Goal: Task Accomplishment & Management: Complete application form

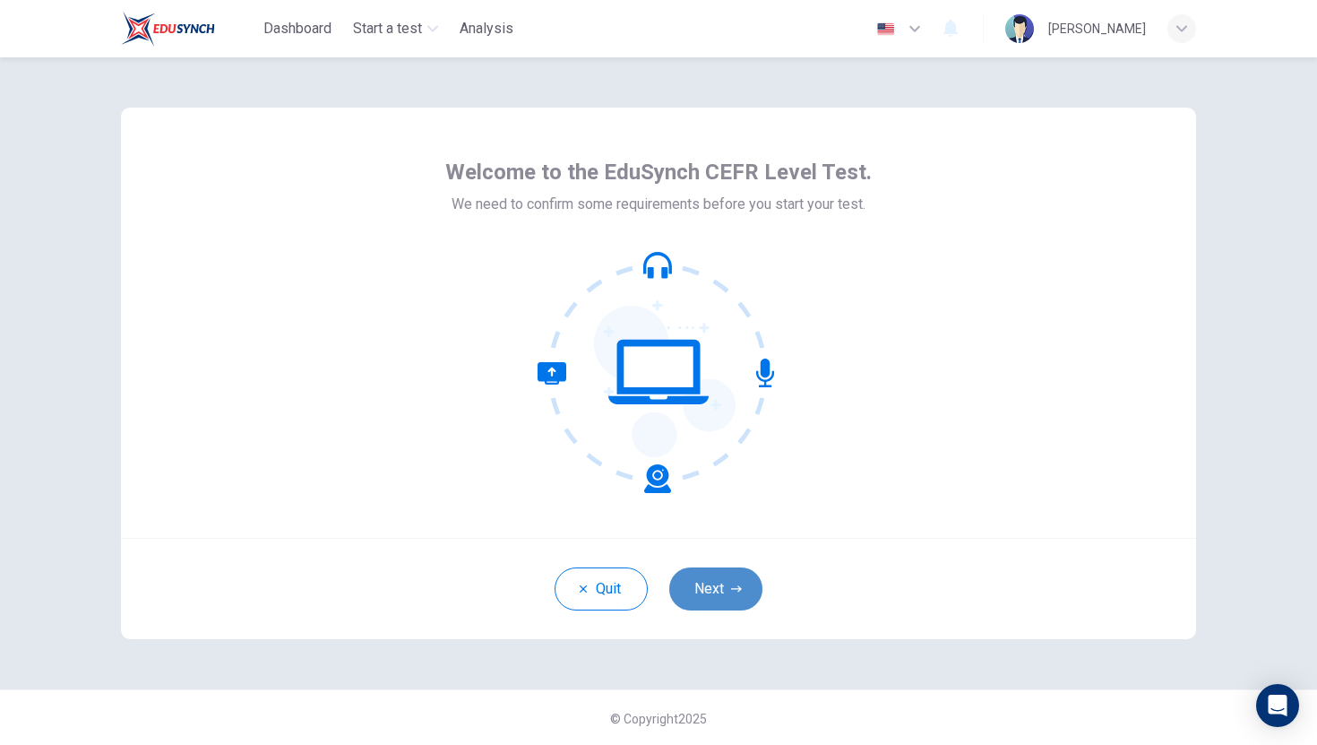
click at [727, 586] on button "Next" at bounding box center [715, 588] width 93 height 43
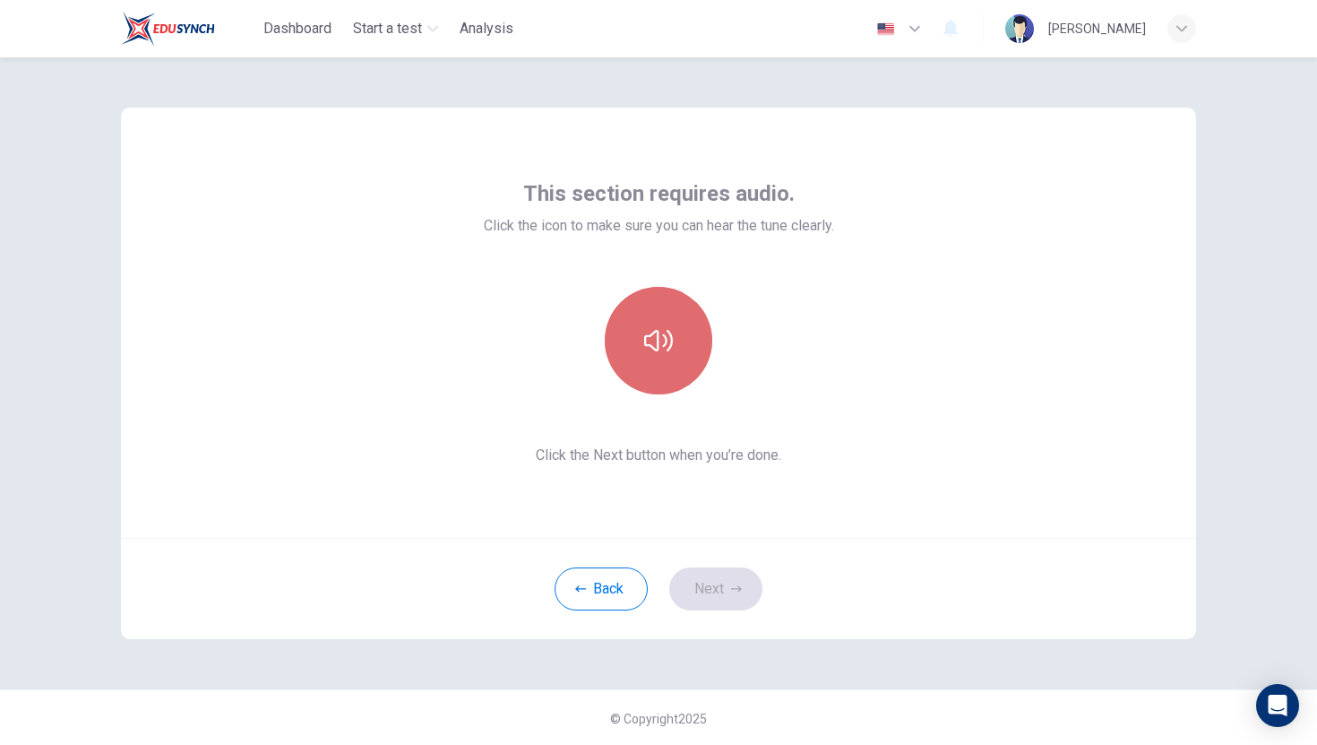
click at [649, 324] on button "button" at bounding box center [659, 341] width 108 height 108
click at [669, 342] on icon "button" at bounding box center [658, 341] width 29 height 22
click at [660, 341] on icon "button" at bounding box center [658, 340] width 29 height 29
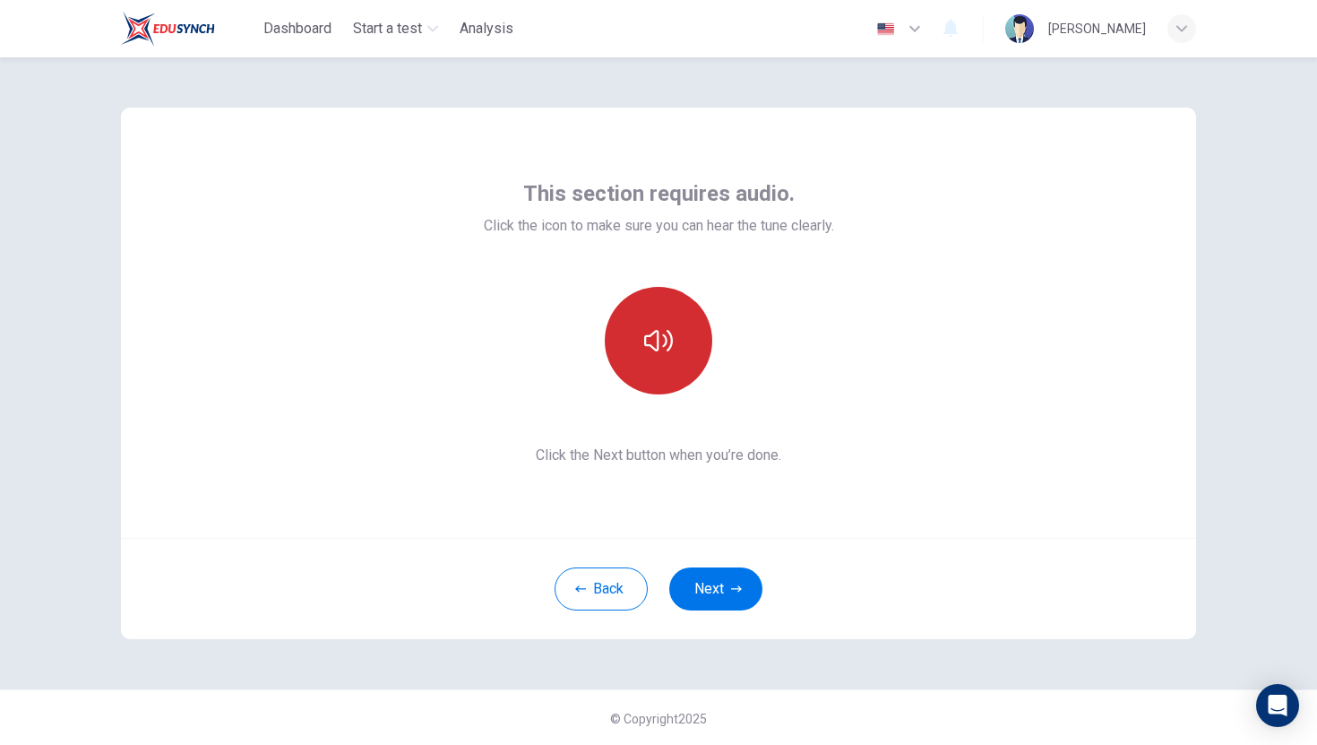
click at [660, 341] on icon "button" at bounding box center [658, 340] width 29 height 29
click at [645, 363] on button "button" at bounding box center [659, 341] width 108 height 108
click at [663, 350] on icon "button" at bounding box center [658, 340] width 29 height 29
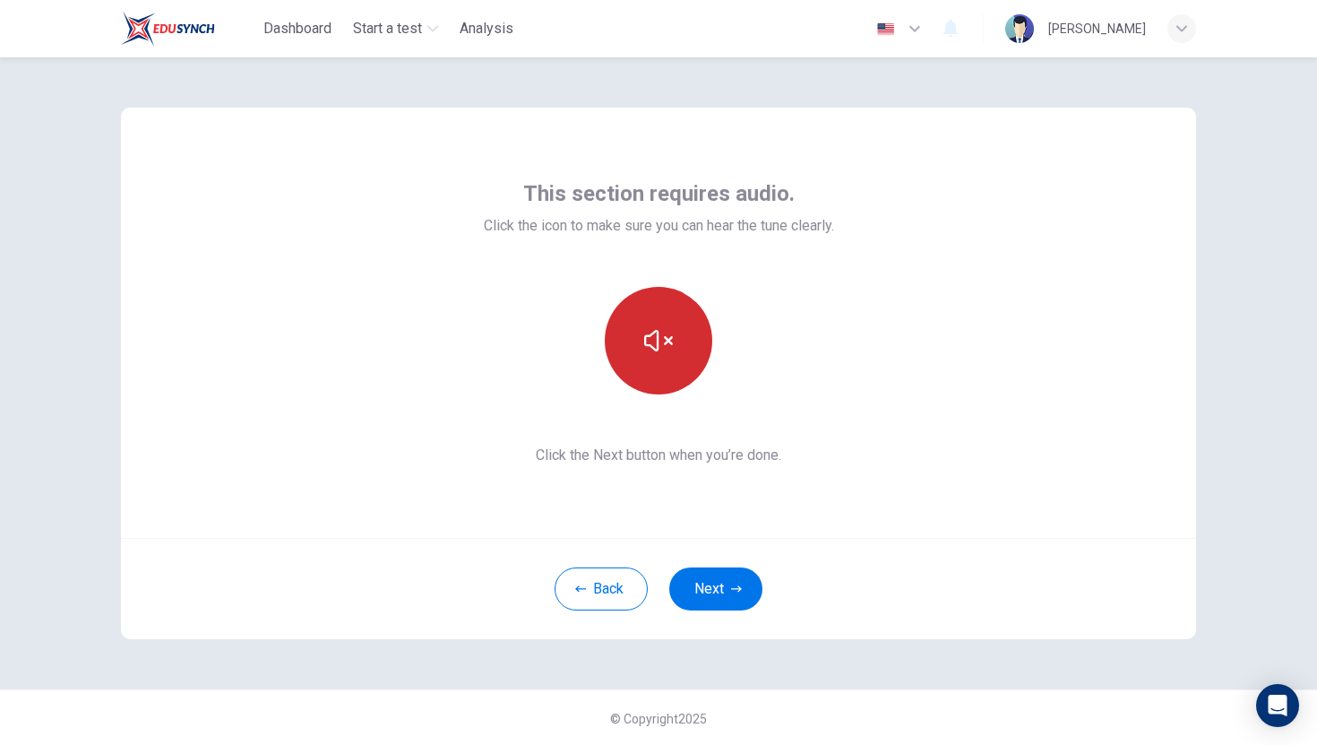
click at [663, 350] on icon "button" at bounding box center [658, 340] width 29 height 29
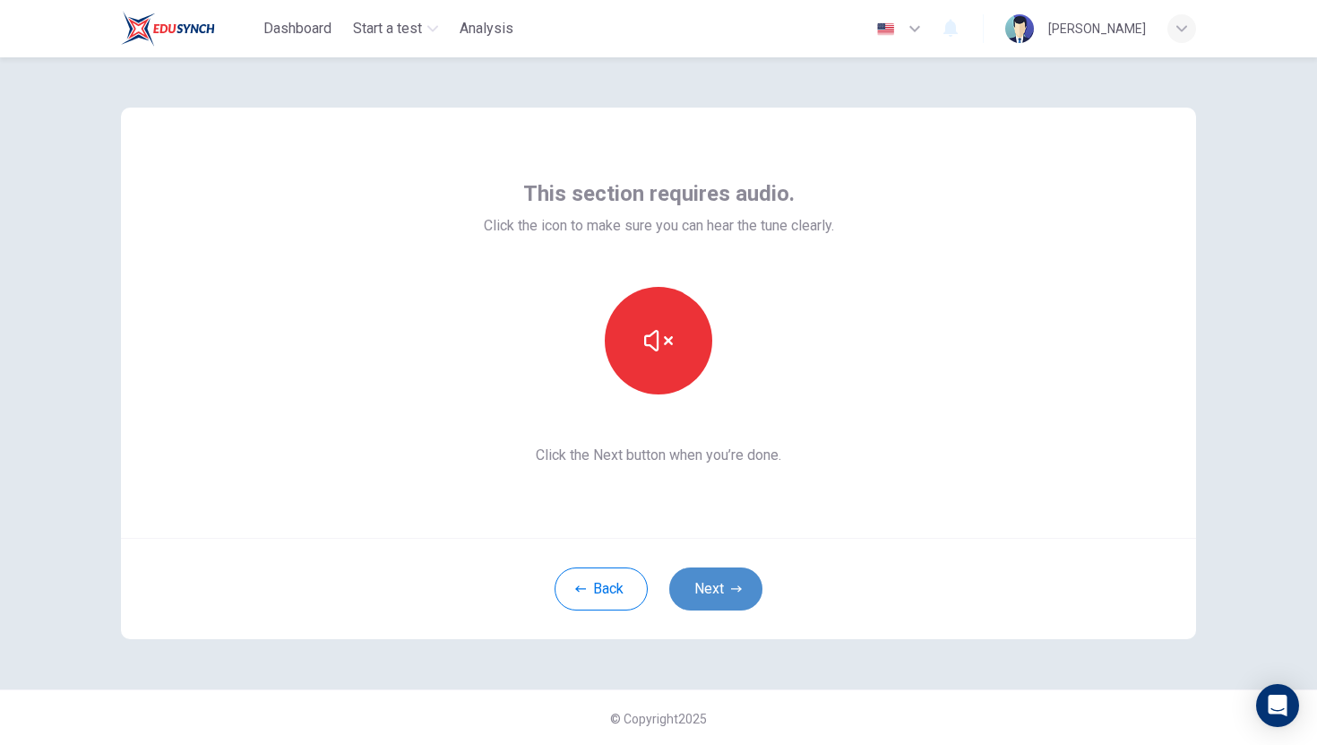
click at [729, 583] on button "Next" at bounding box center [715, 588] width 93 height 43
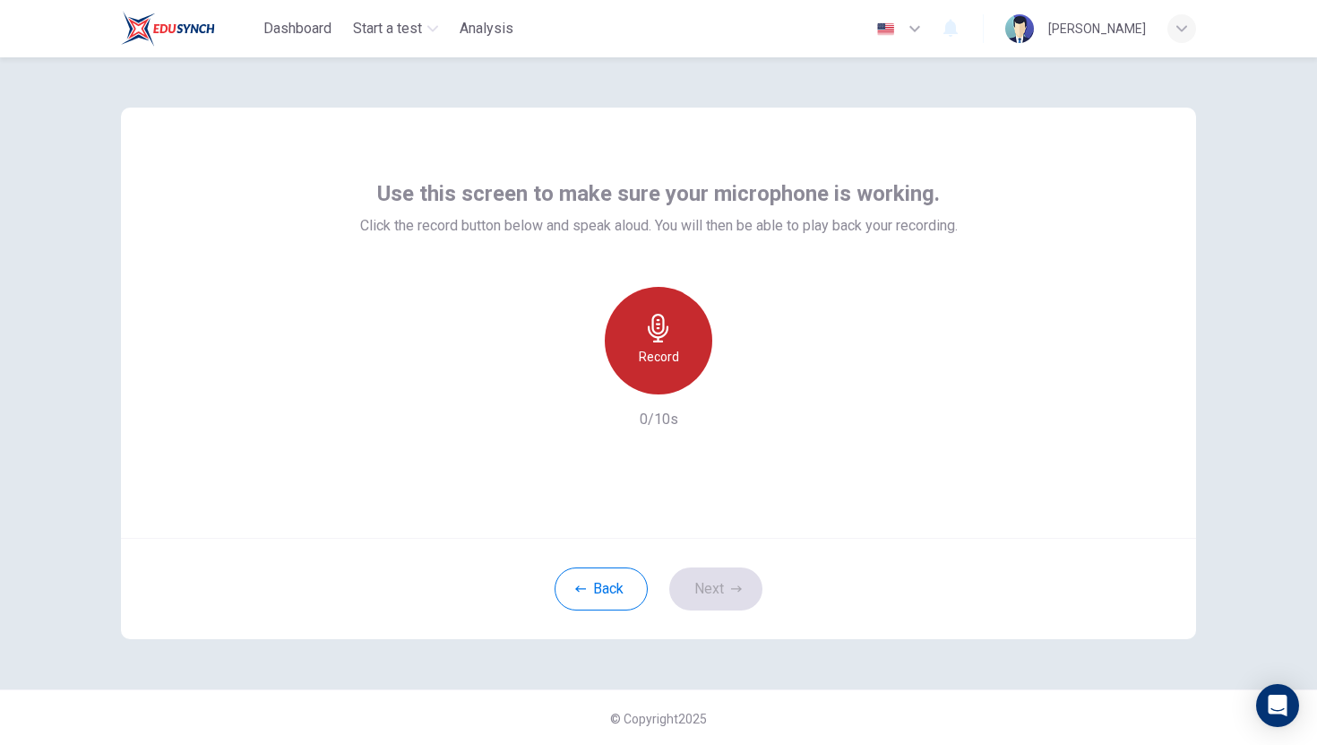
click at [670, 339] on icon "button" at bounding box center [658, 328] width 29 height 29
click at [658, 339] on icon "button" at bounding box center [658, 328] width 21 height 29
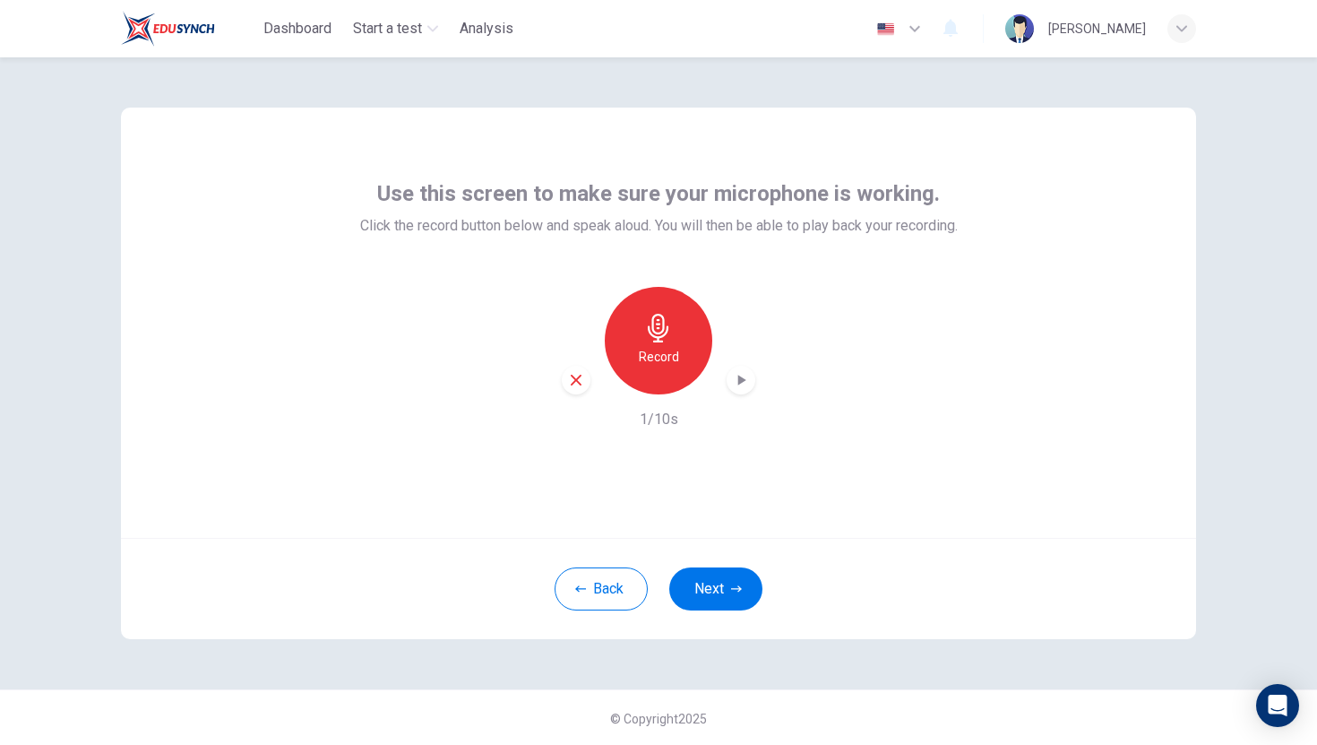
click at [740, 380] on icon "button" at bounding box center [742, 380] width 8 height 11
click at [652, 335] on icon "button" at bounding box center [658, 328] width 21 height 29
click at [736, 382] on icon "button" at bounding box center [741, 380] width 18 height 18
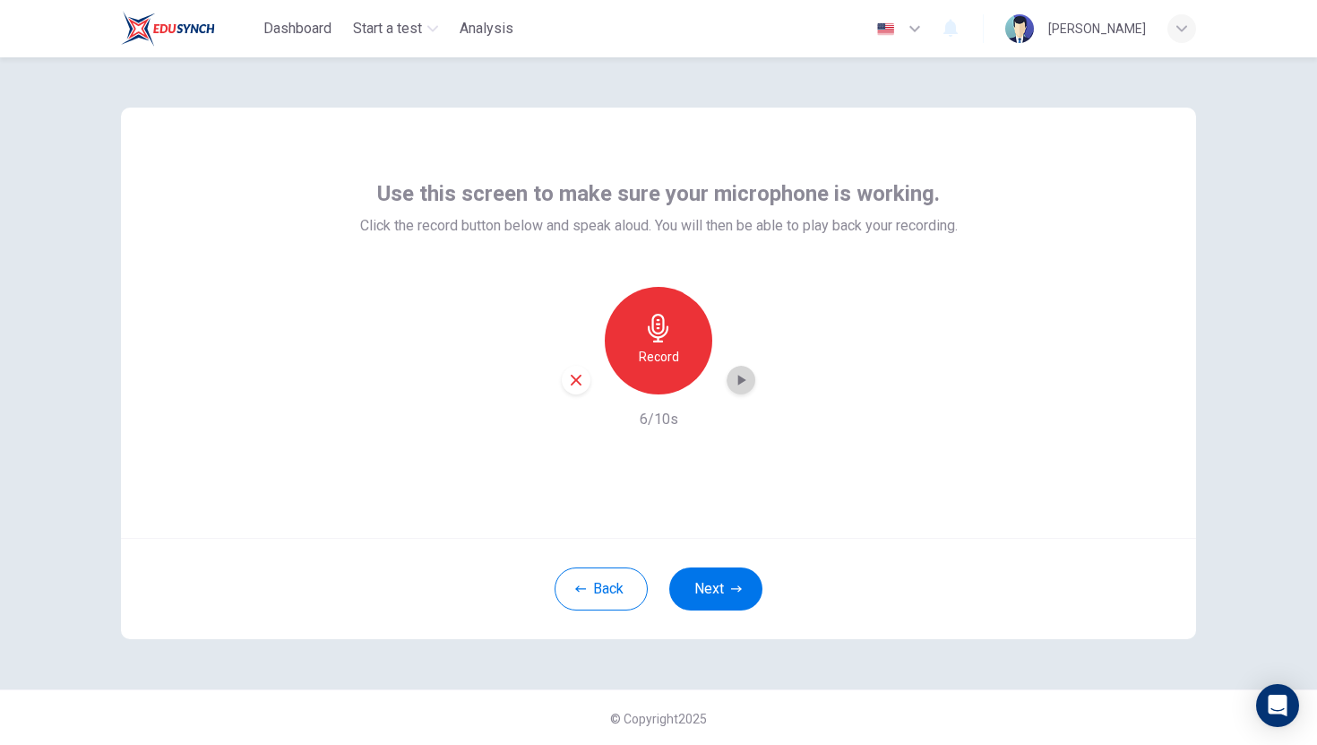
click at [736, 382] on icon "button" at bounding box center [741, 380] width 18 height 18
click at [648, 419] on h6 "6/10s" at bounding box center [659, 420] width 39 height 22
click at [740, 376] on icon "button" at bounding box center [742, 380] width 8 height 11
click at [740, 377] on icon "button" at bounding box center [742, 380] width 8 height 11
click at [733, 381] on icon "button" at bounding box center [741, 380] width 18 height 18
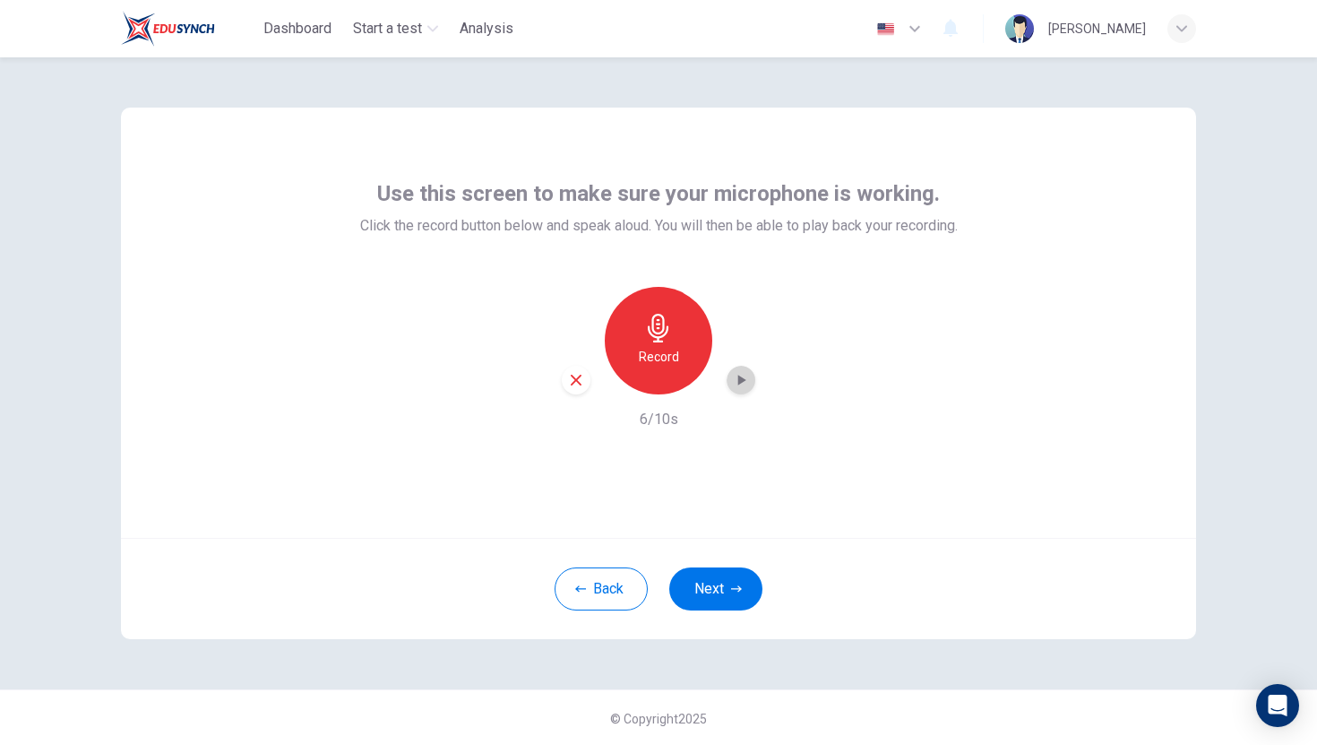
click at [733, 381] on icon "button" at bounding box center [741, 380] width 18 height 18
click at [652, 325] on icon "button" at bounding box center [658, 328] width 21 height 29
click at [660, 326] on icon "button" at bounding box center [658, 328] width 29 height 29
click at [742, 378] on icon "button" at bounding box center [742, 380] width 8 height 11
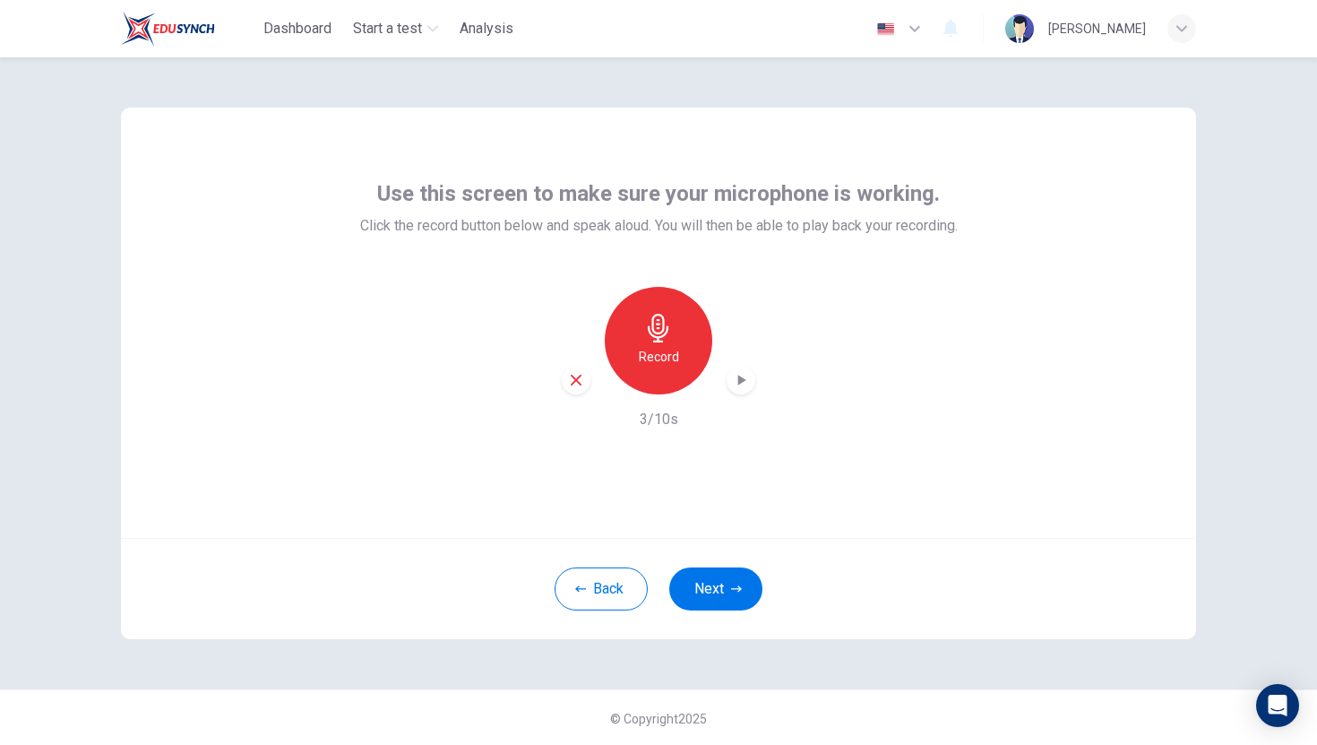
click at [645, 419] on h6 "3/10s" at bounding box center [659, 420] width 39 height 22
drag, startPoint x: 645, startPoint y: 419, endPoint x: 678, endPoint y: 419, distance: 33.2
click at [678, 419] on div "Record 3/10s" at bounding box center [659, 358] width 598 height 143
click at [713, 410] on div "Record 3/10s" at bounding box center [659, 358] width 598 height 143
click at [737, 378] on icon "button" at bounding box center [741, 380] width 18 height 18
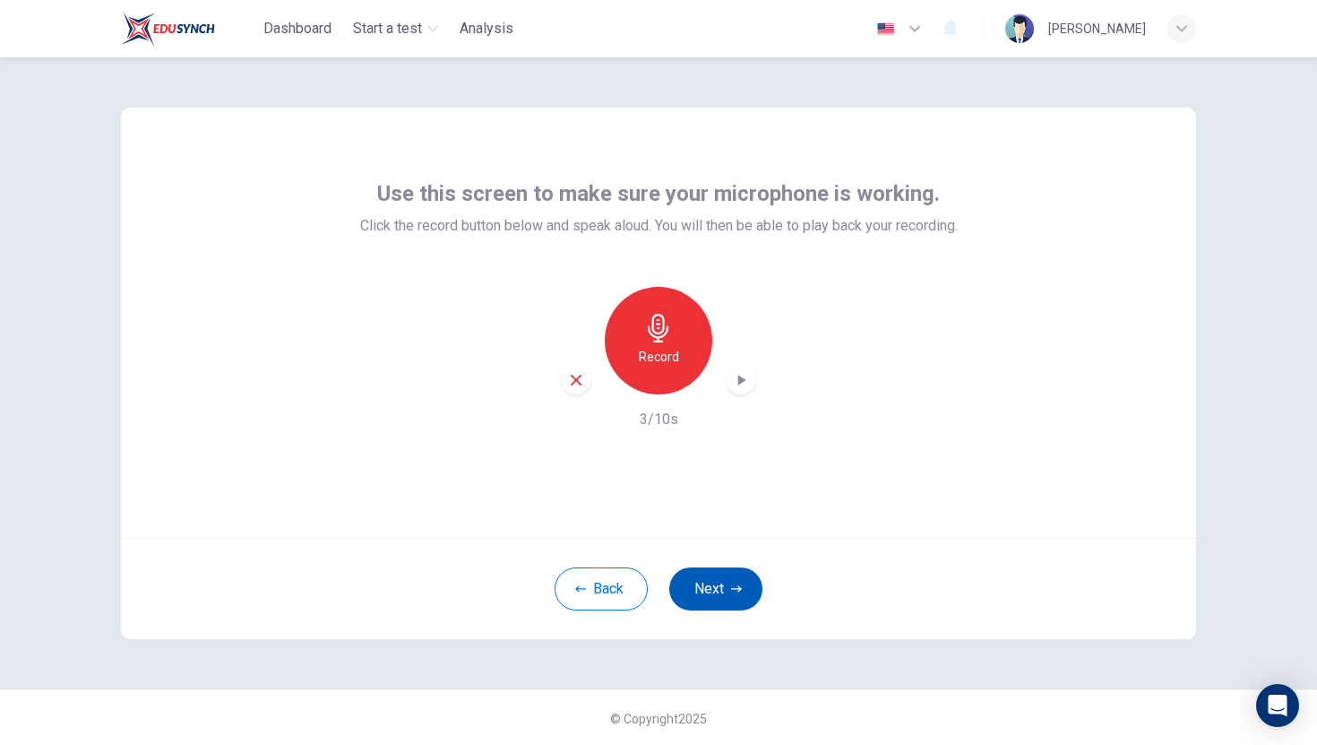
click at [718, 590] on button "Next" at bounding box center [715, 588] width 93 height 43
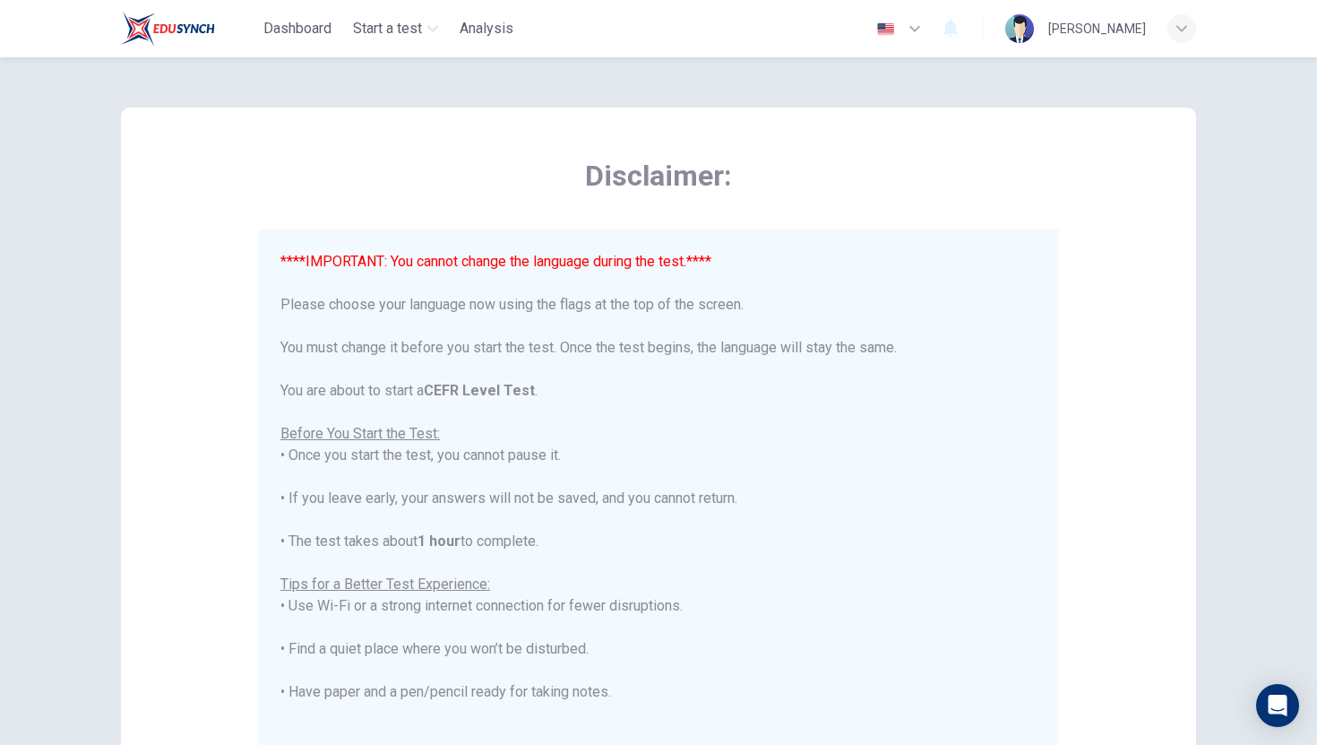
scroll to position [171, 0]
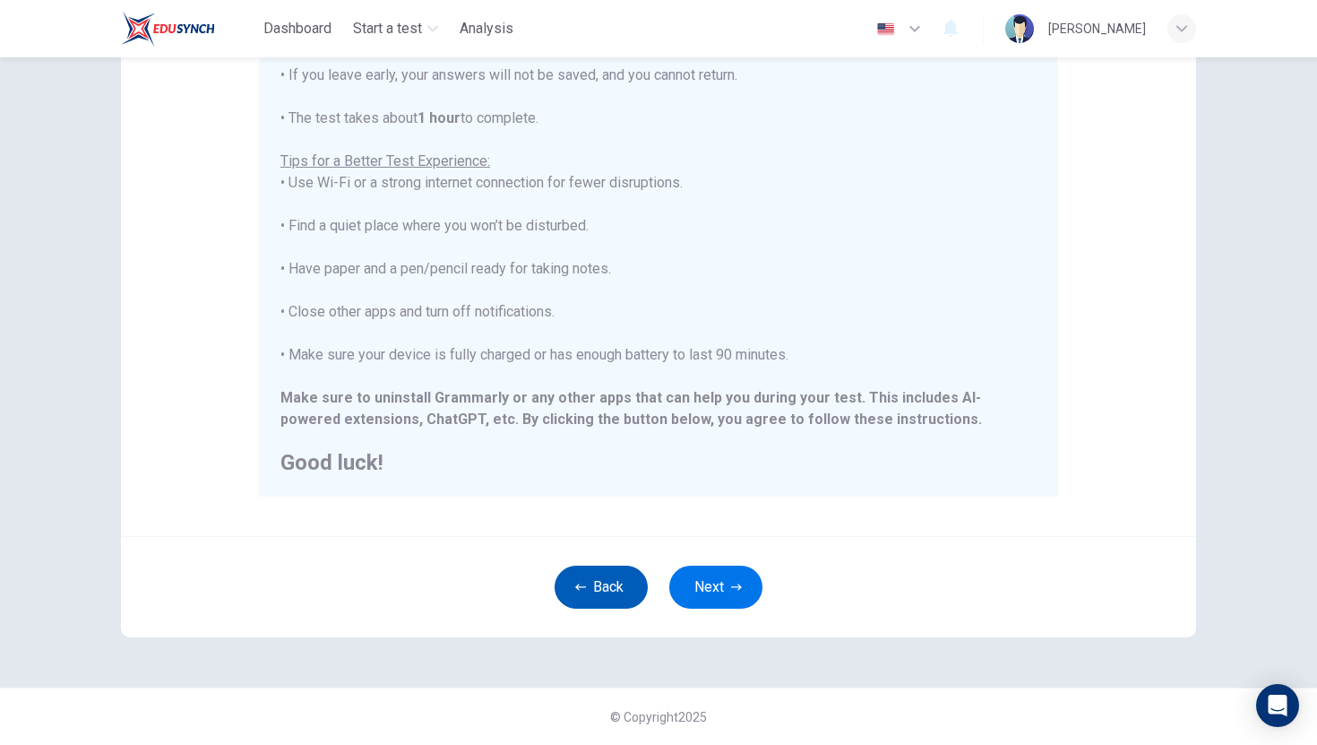
click at [610, 597] on button "Back" at bounding box center [601, 586] width 93 height 43
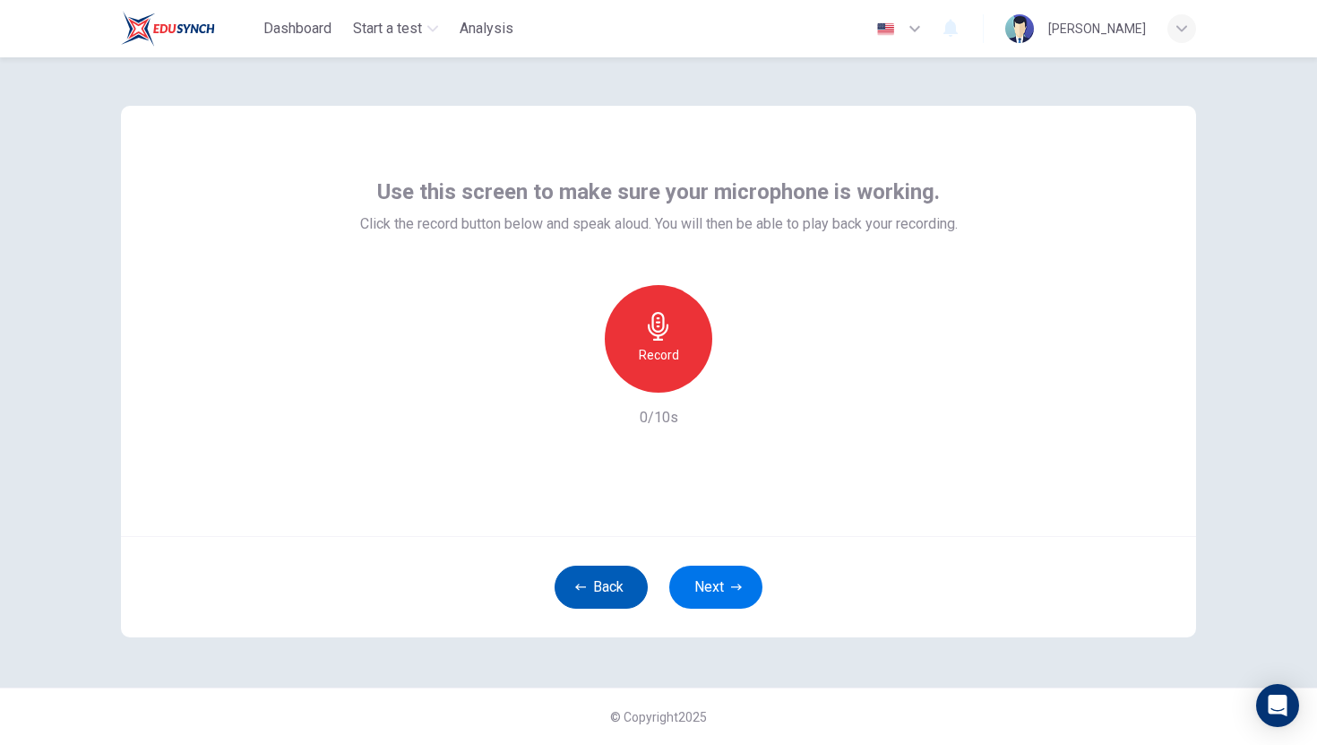
scroll to position [2, 0]
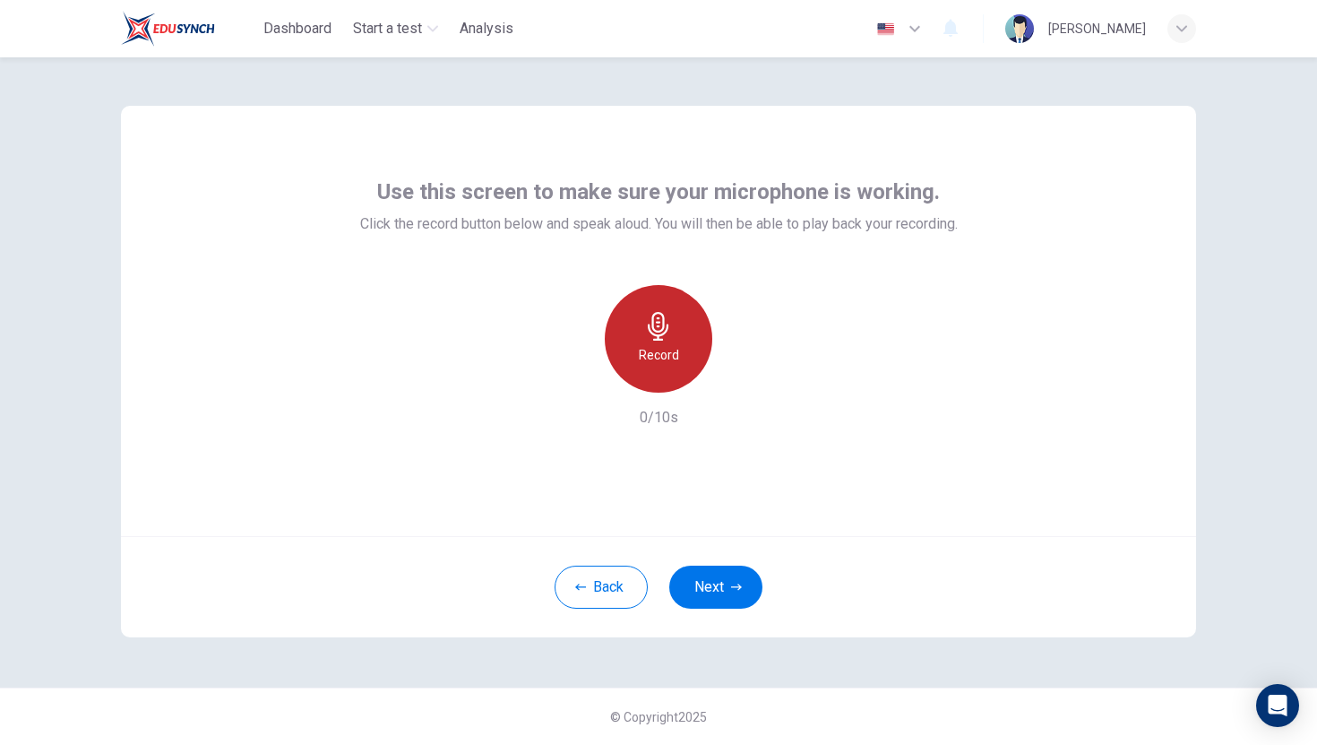
click at [680, 339] on div "Record" at bounding box center [659, 339] width 108 height 108
click at [658, 307] on div "Stop" at bounding box center [659, 339] width 108 height 108
click at [744, 381] on icon "button" at bounding box center [741, 378] width 18 height 18
click at [677, 341] on div "Record" at bounding box center [659, 339] width 108 height 108
click at [677, 341] on div "Stop" at bounding box center [659, 339] width 108 height 108
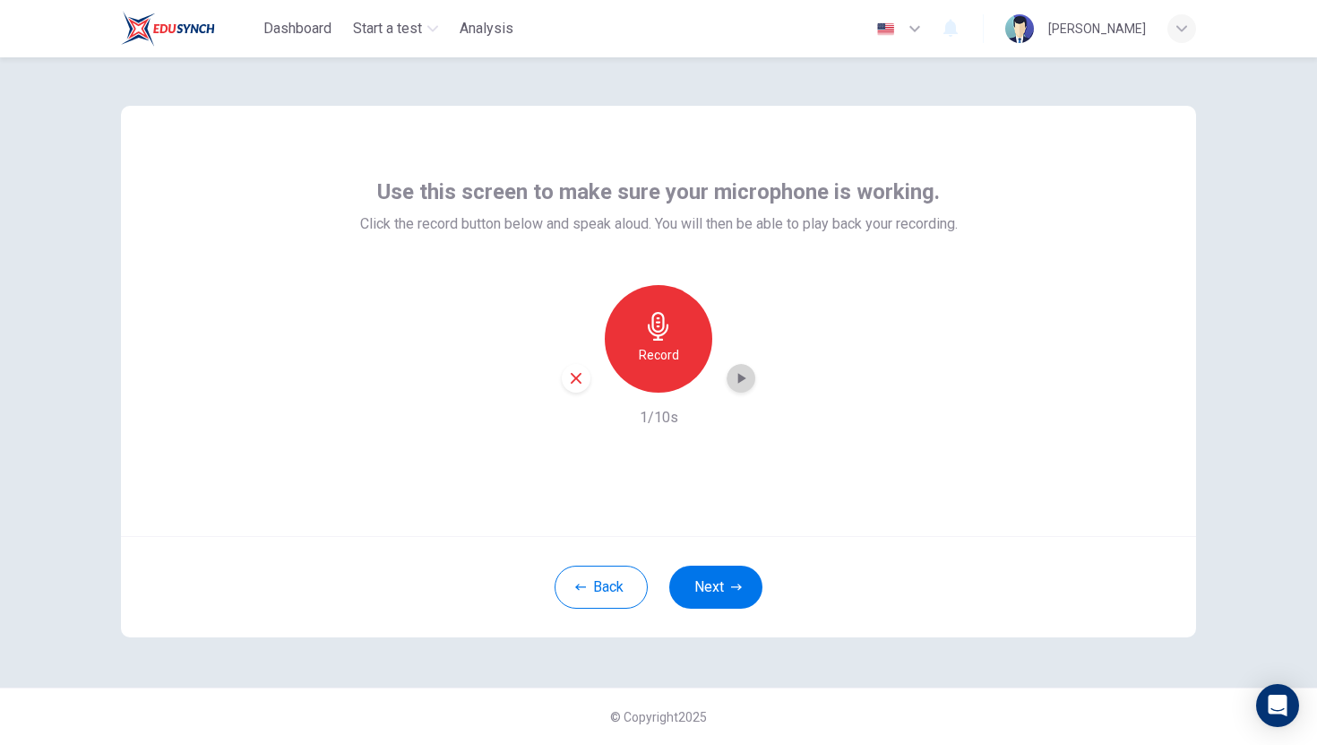
click at [737, 379] on icon "button" at bounding box center [741, 378] width 18 height 18
click at [654, 342] on div "Record" at bounding box center [659, 339] width 108 height 108
click at [672, 341] on div "Stop" at bounding box center [659, 339] width 108 height 108
click at [744, 378] on icon "button" at bounding box center [742, 378] width 8 height 11
click at [744, 378] on icon "button" at bounding box center [741, 378] width 18 height 18
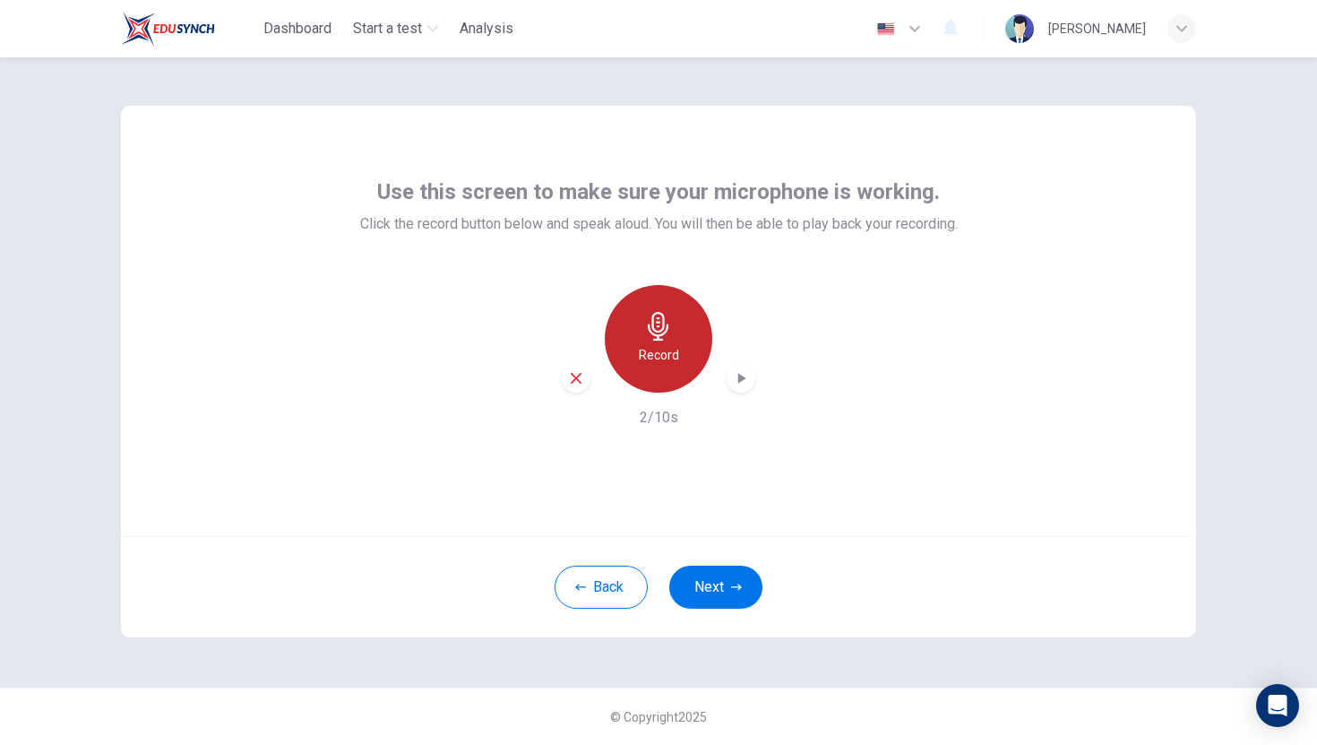
click at [676, 346] on h6 "Record" at bounding box center [659, 355] width 40 height 22
click at [676, 346] on div "Stop" at bounding box center [659, 339] width 108 height 108
click at [747, 377] on icon "button" at bounding box center [741, 378] width 18 height 18
click at [665, 344] on h6 "Record" at bounding box center [659, 355] width 40 height 22
click at [665, 344] on h6 "Stop" at bounding box center [658, 355] width 27 height 22
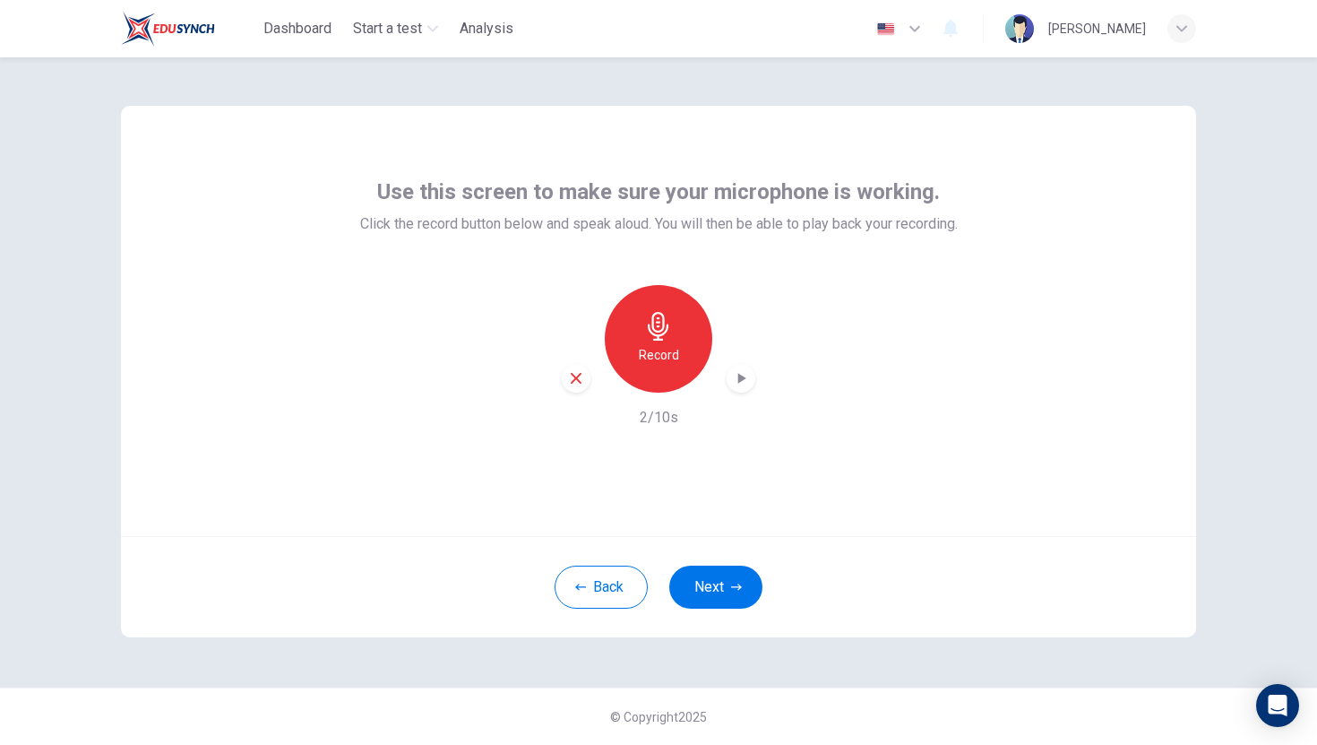
click at [743, 374] on icon "button" at bounding box center [741, 378] width 18 height 18
click at [716, 584] on button "Next" at bounding box center [715, 586] width 93 height 43
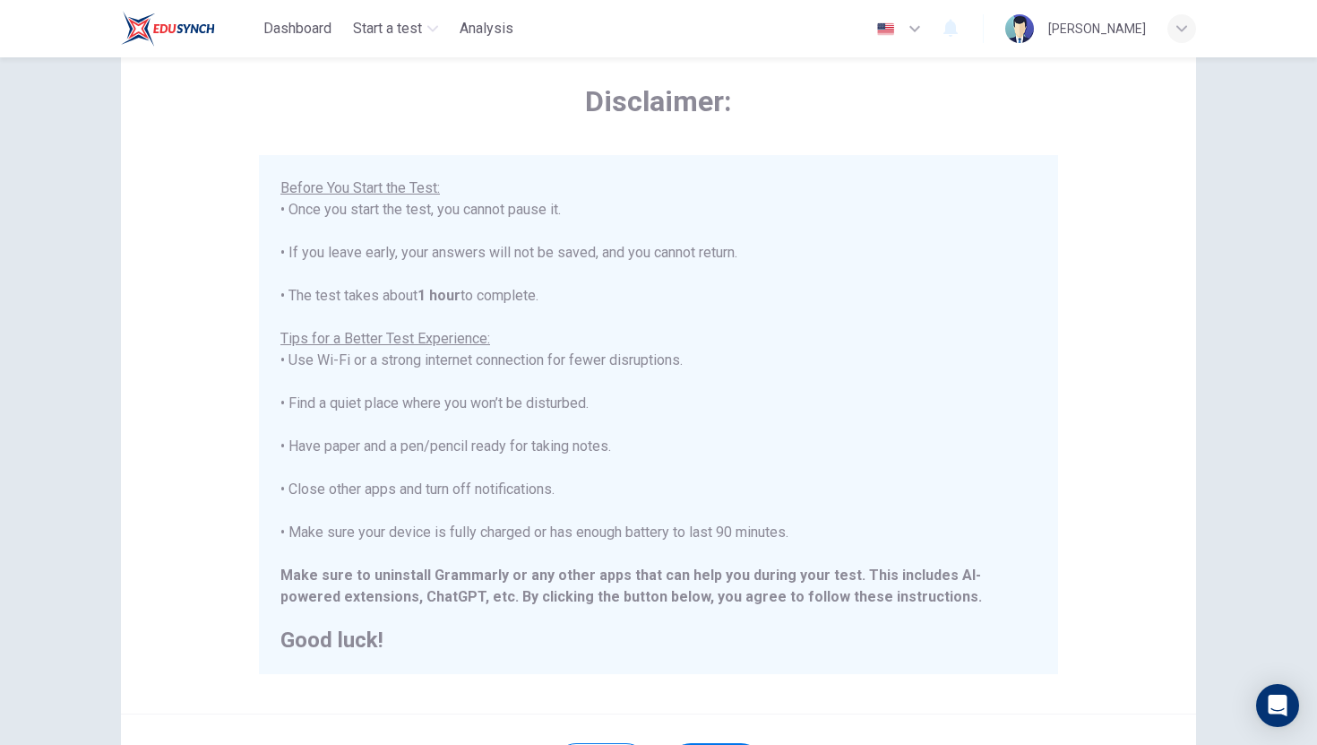
scroll to position [252, 0]
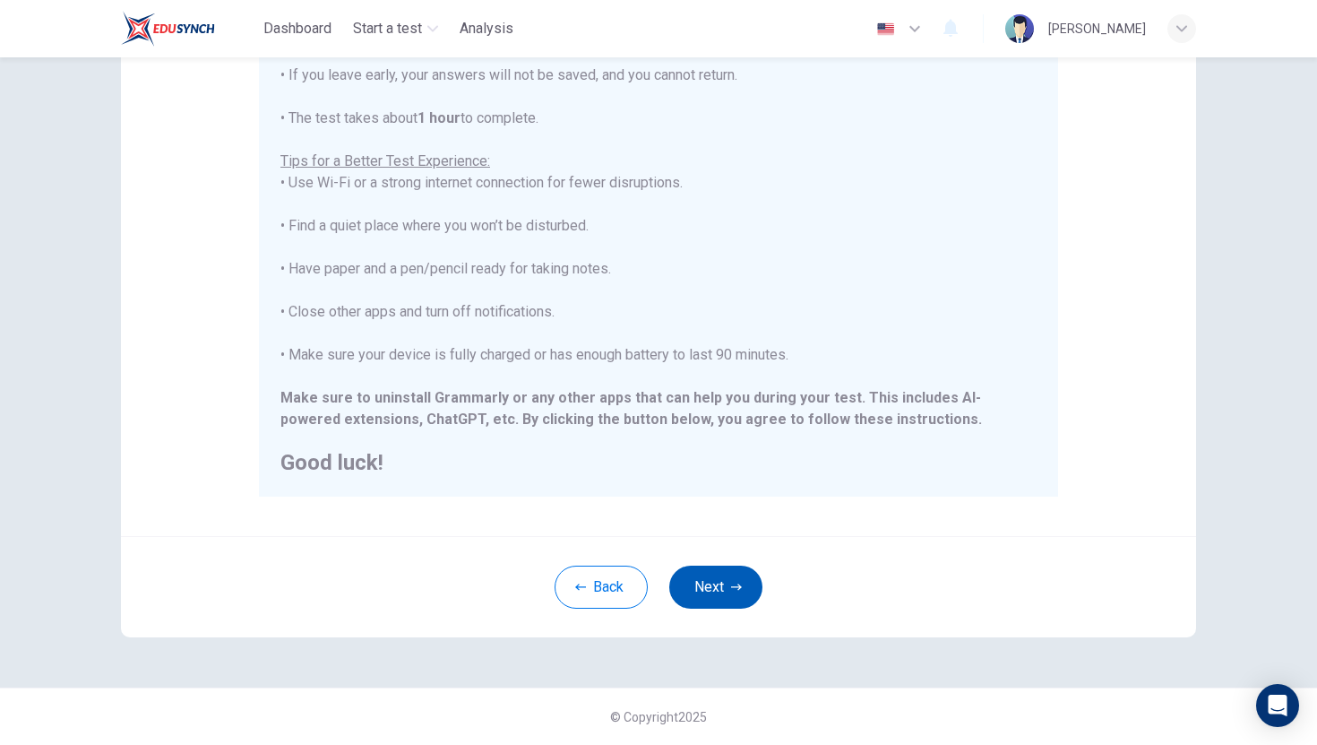
click at [719, 577] on button "Next" at bounding box center [715, 586] width 93 height 43
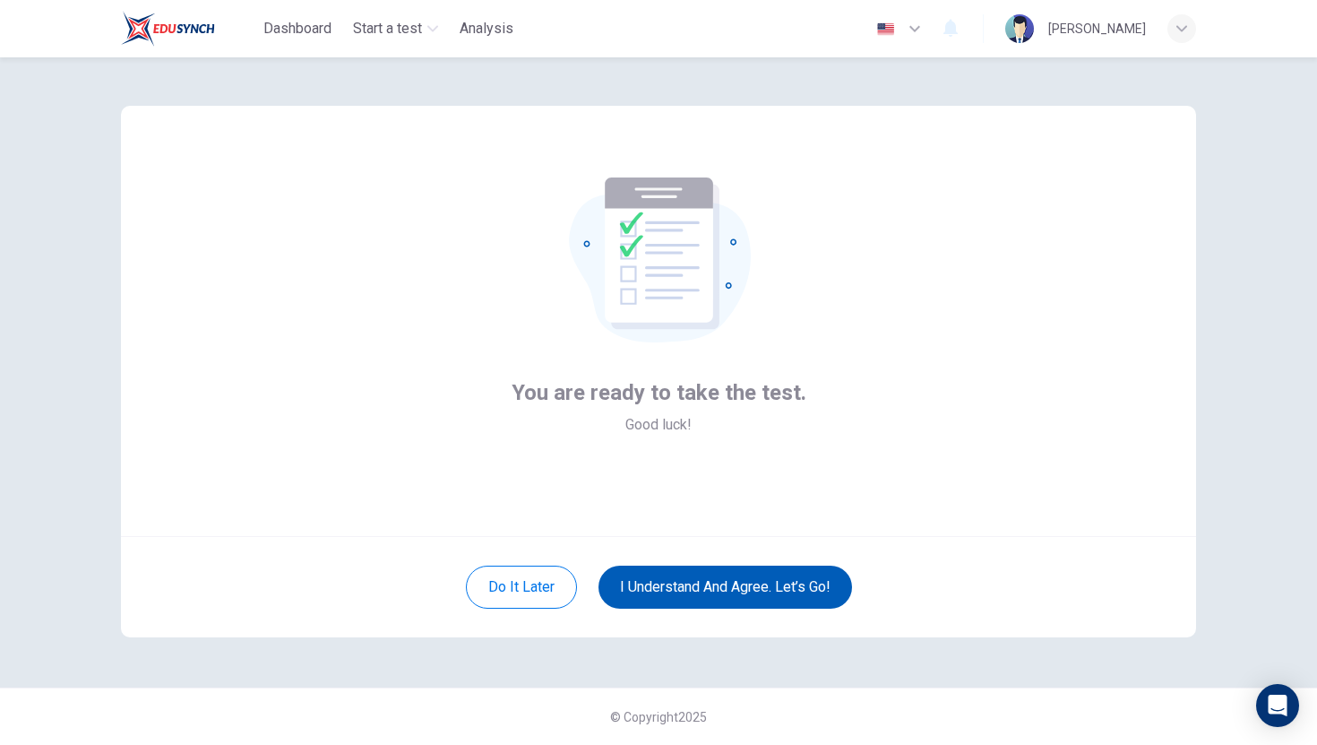
scroll to position [2, 0]
click at [718, 585] on button "I understand and agree. Let’s go!" at bounding box center [726, 586] width 254 height 43
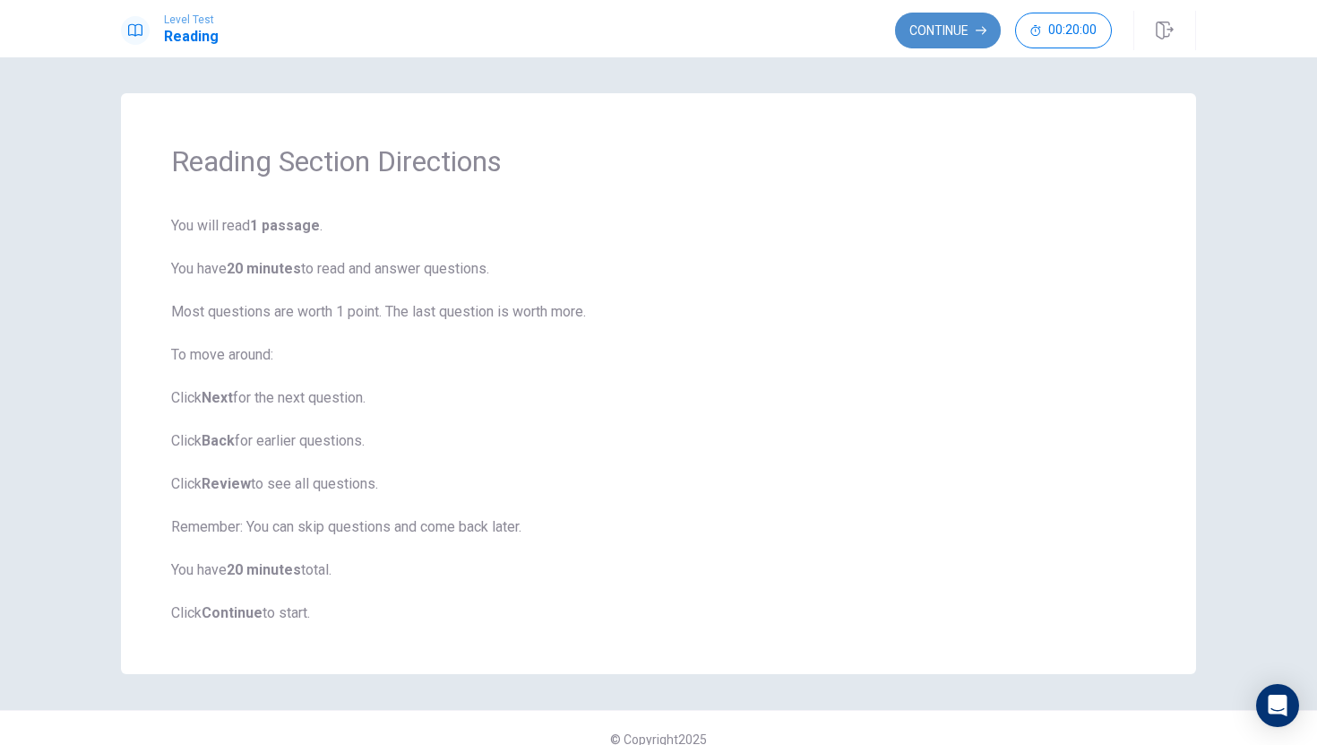
click at [943, 25] on button "Continue" at bounding box center [948, 31] width 106 height 36
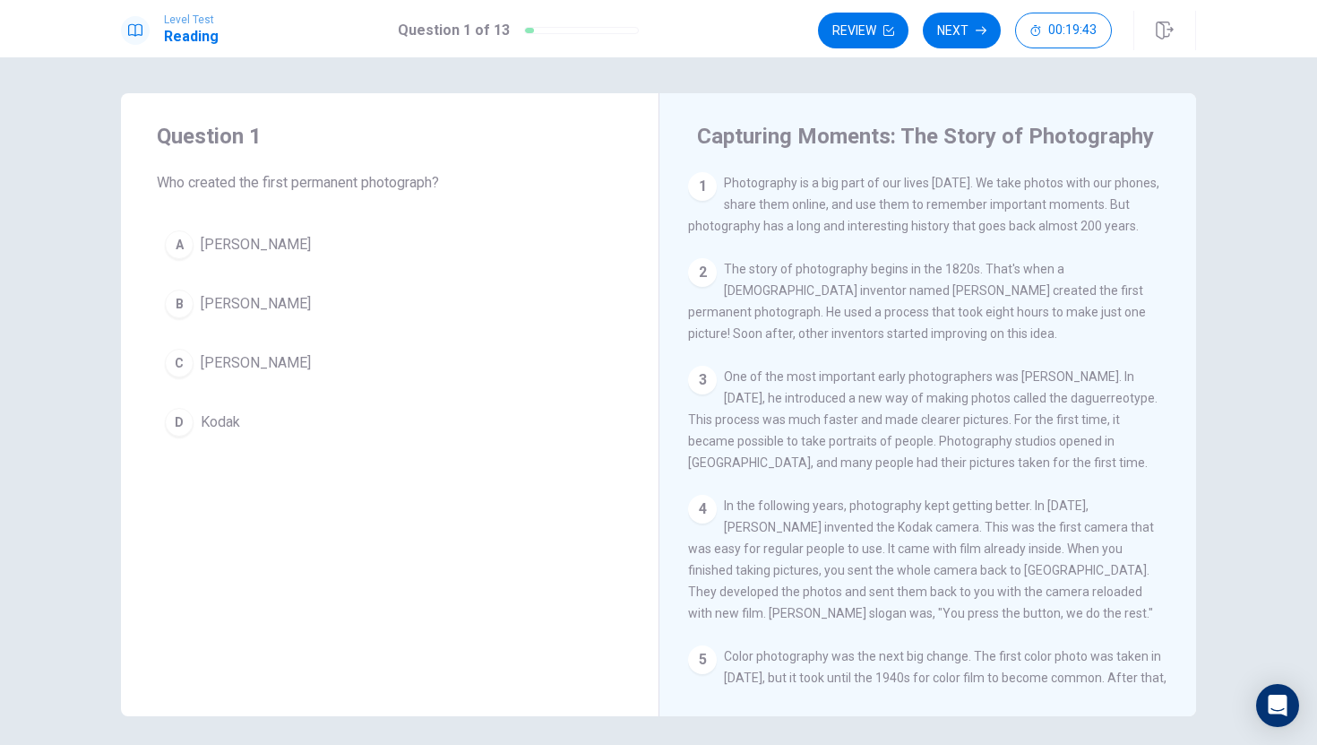
click at [178, 367] on div "C" at bounding box center [179, 363] width 29 height 29
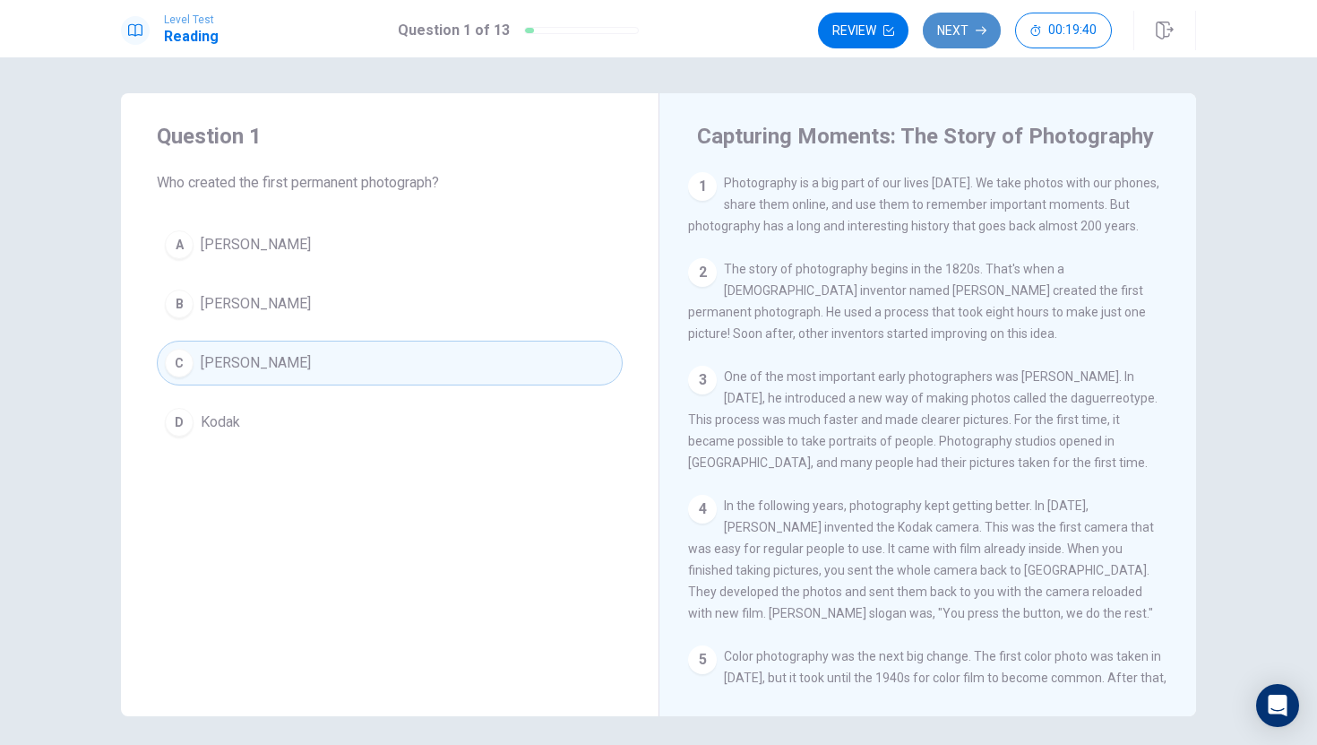
click at [945, 31] on button "Next" at bounding box center [962, 31] width 78 height 36
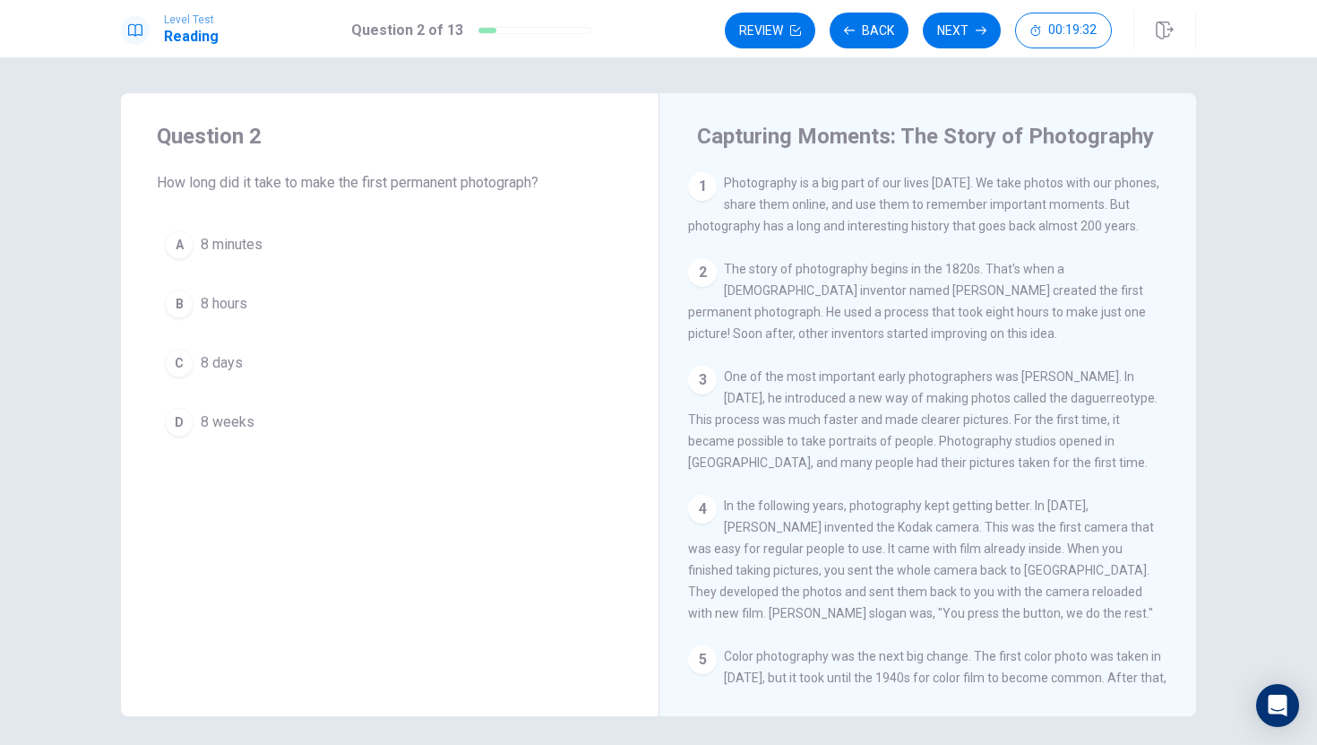
click at [215, 304] on span "8 hours" at bounding box center [224, 304] width 47 height 22
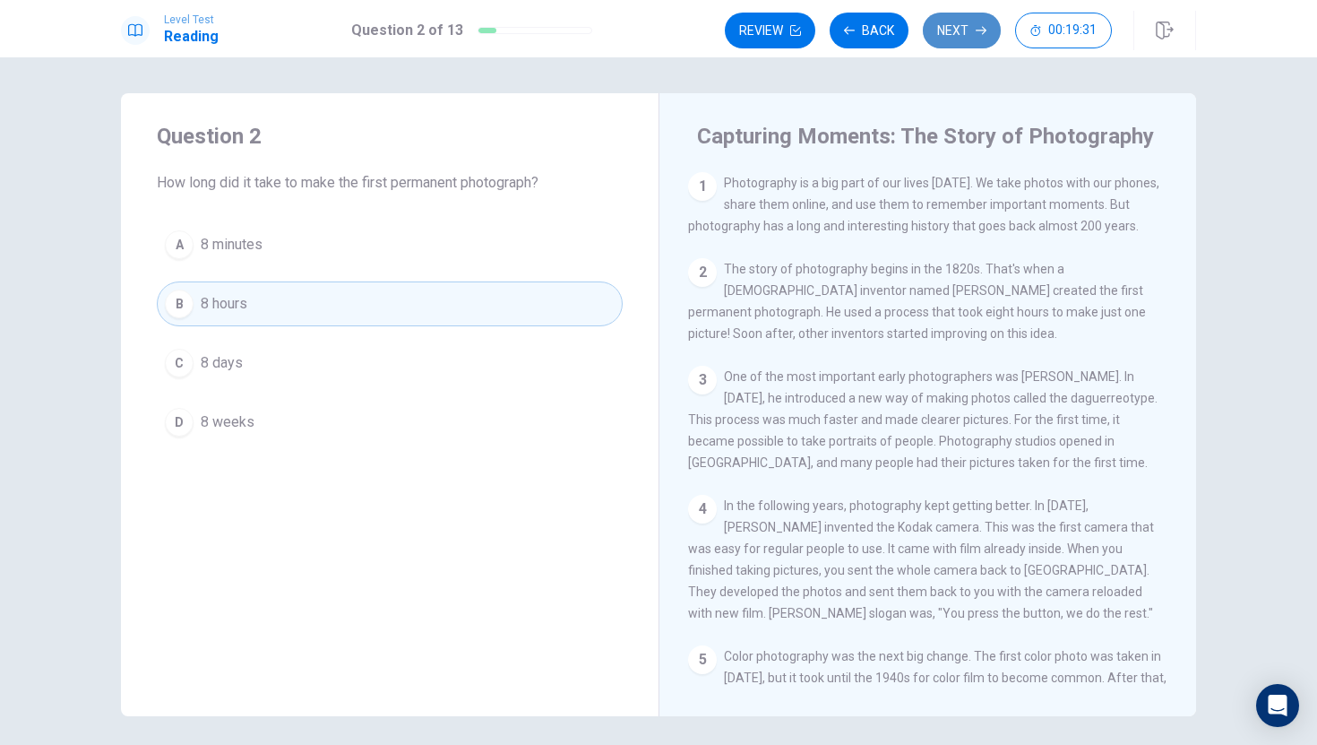
click at [972, 27] on button "Next" at bounding box center [962, 31] width 78 height 36
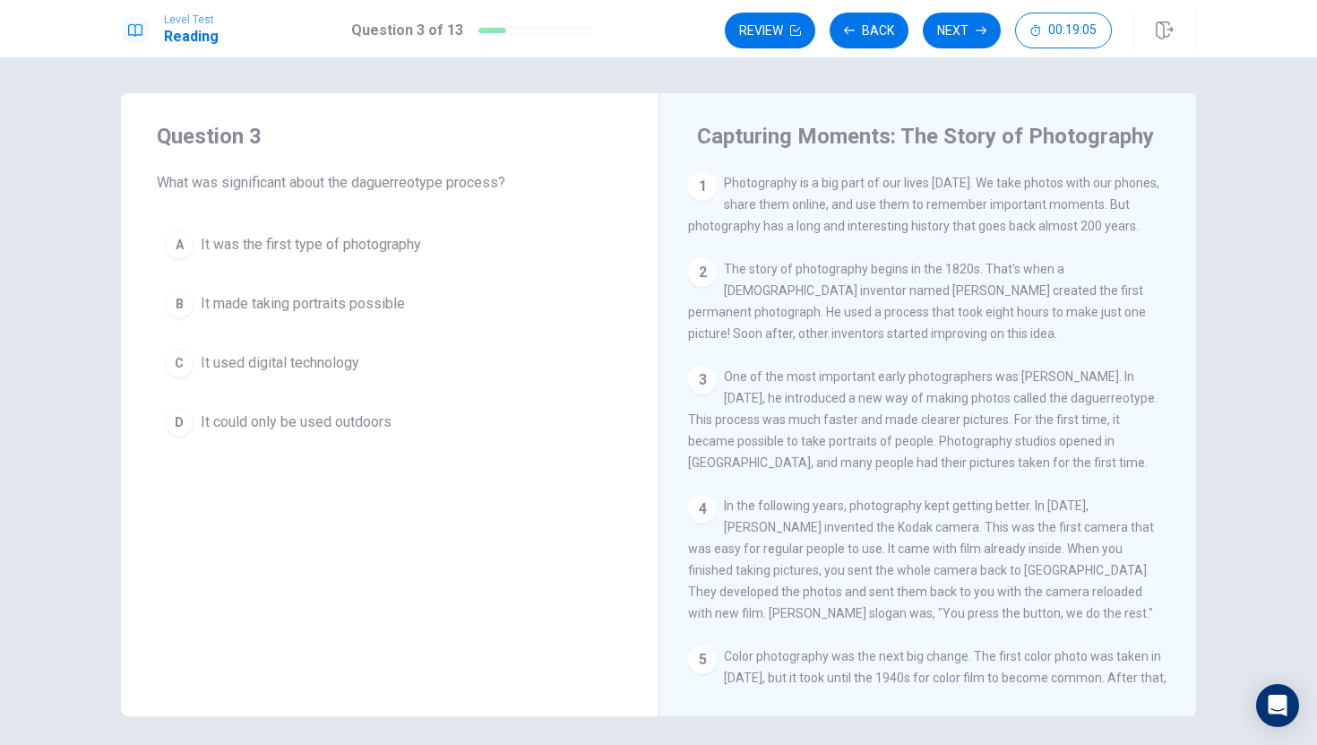
click at [185, 300] on div "B" at bounding box center [179, 303] width 29 height 29
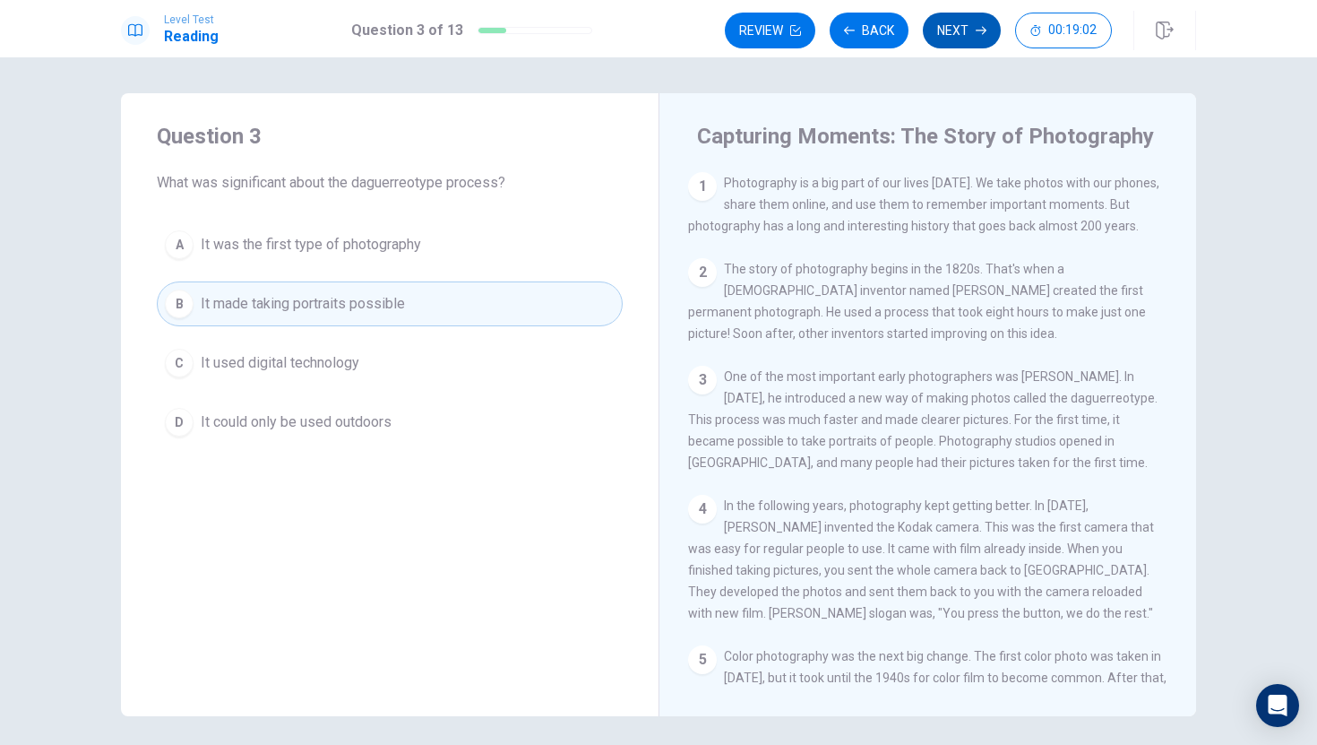
click at [965, 37] on button "Next" at bounding box center [962, 31] width 78 height 36
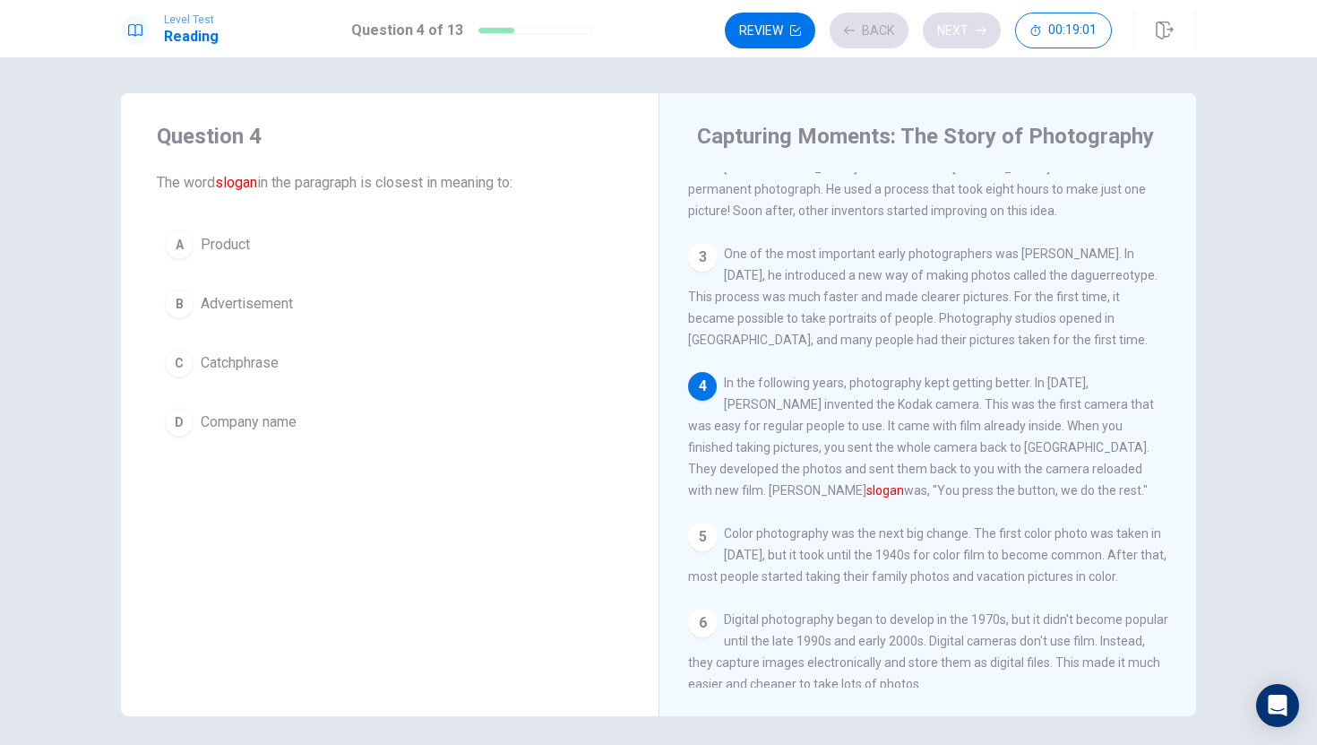
scroll to position [132, 0]
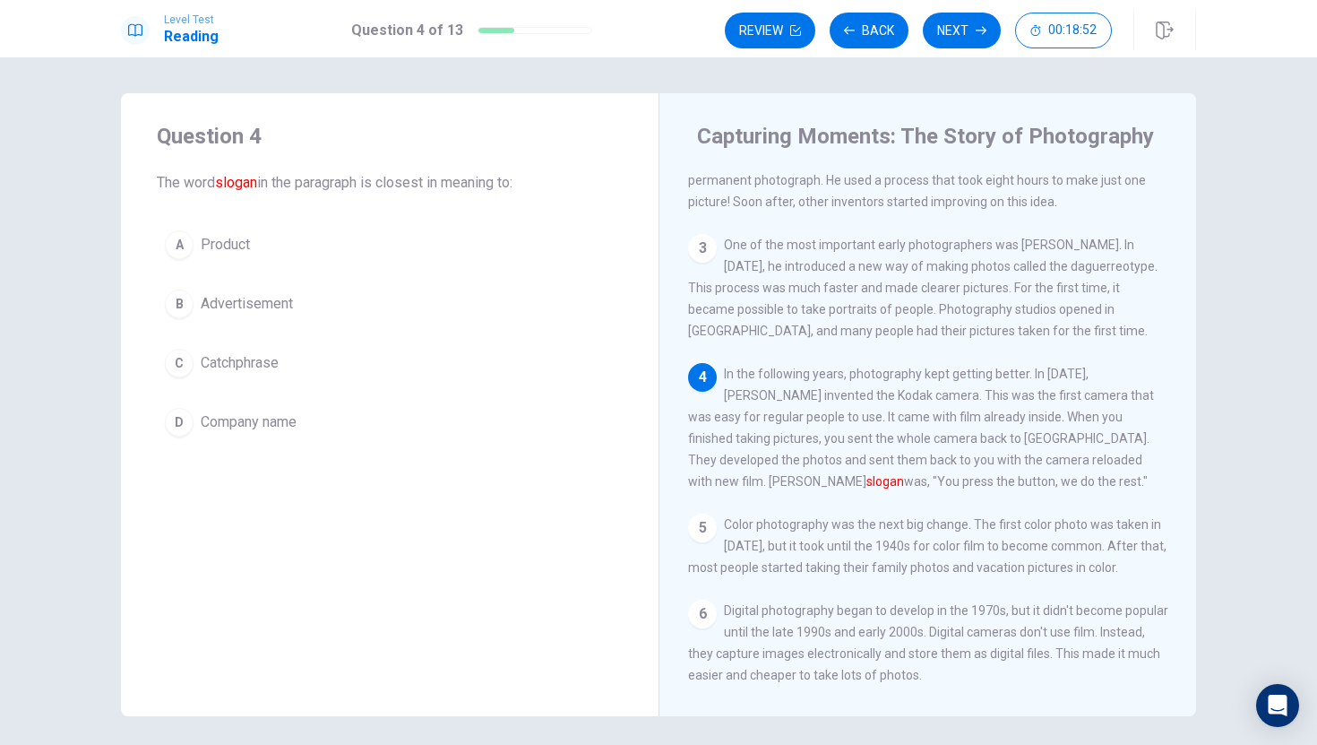
click at [183, 357] on div "C" at bounding box center [179, 363] width 29 height 29
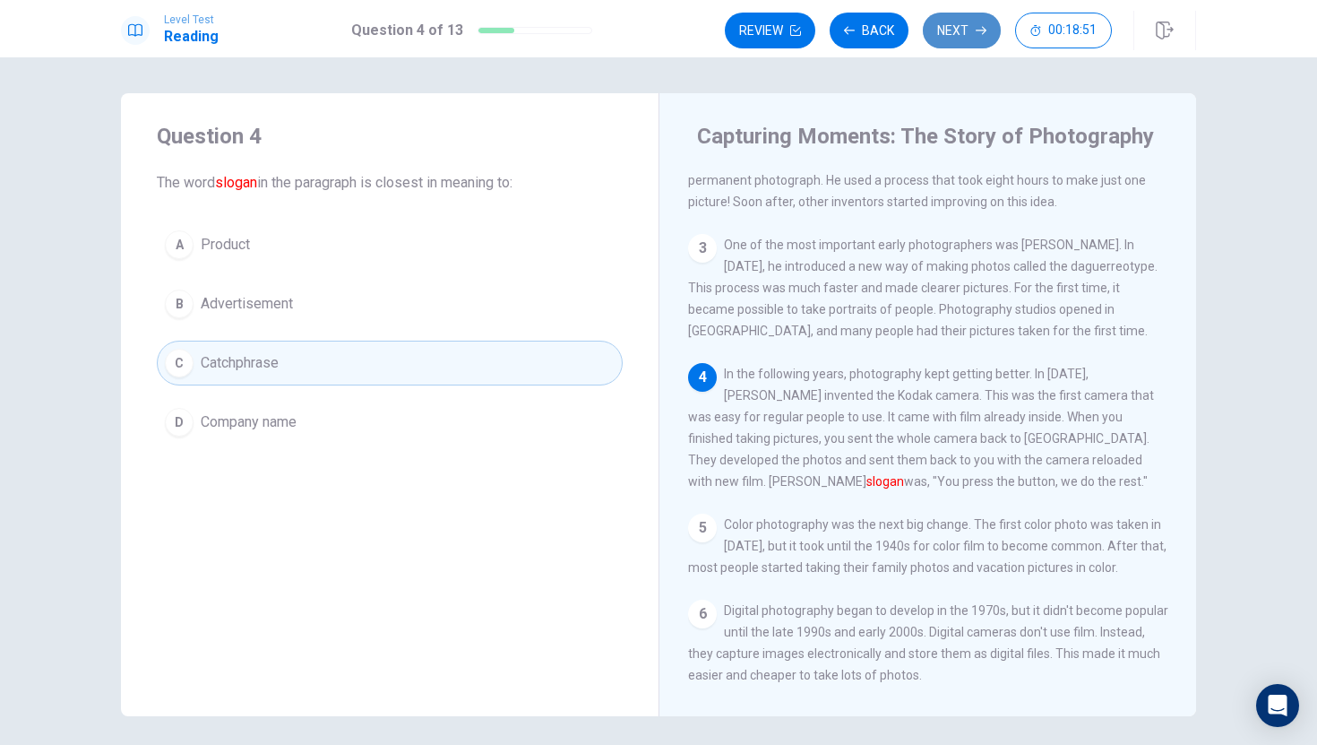
click at [961, 26] on button "Next" at bounding box center [962, 31] width 78 height 36
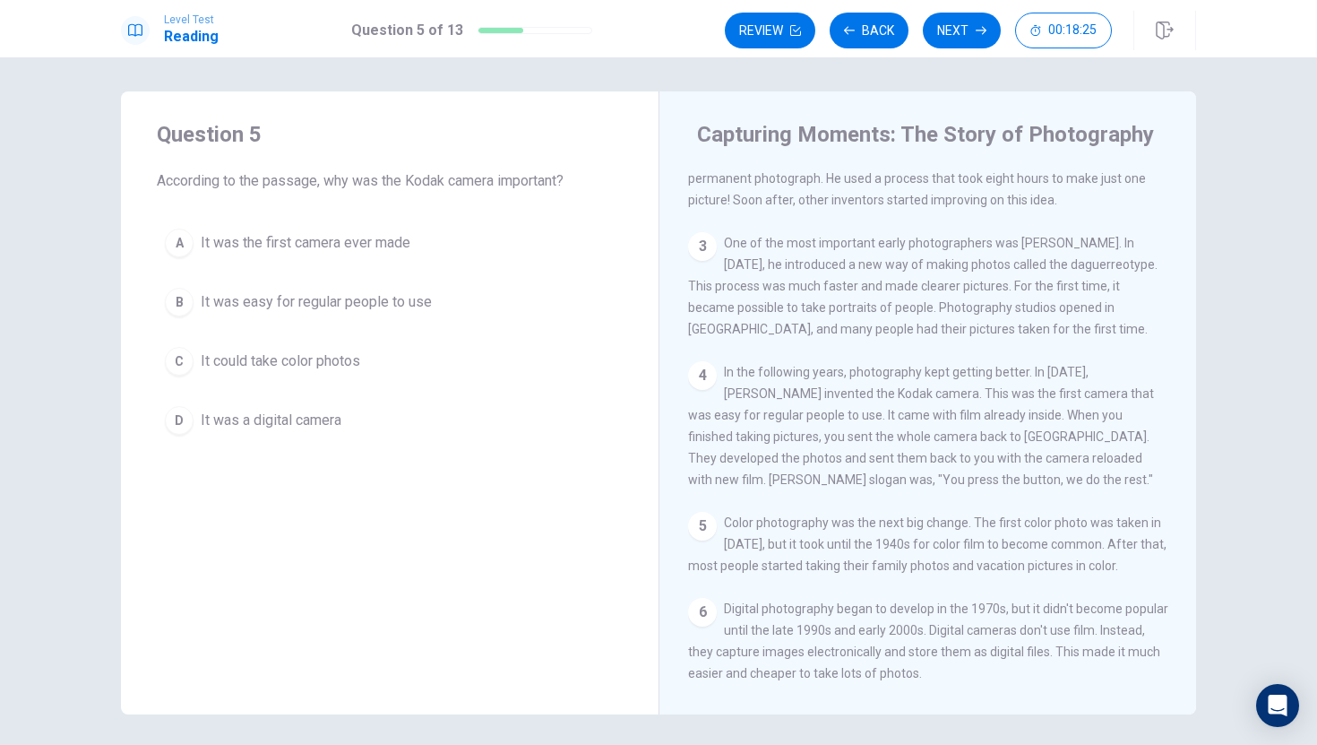
scroll to position [0, 0]
click at [201, 298] on span "It was easy for regular people to use" at bounding box center [316, 304] width 231 height 22
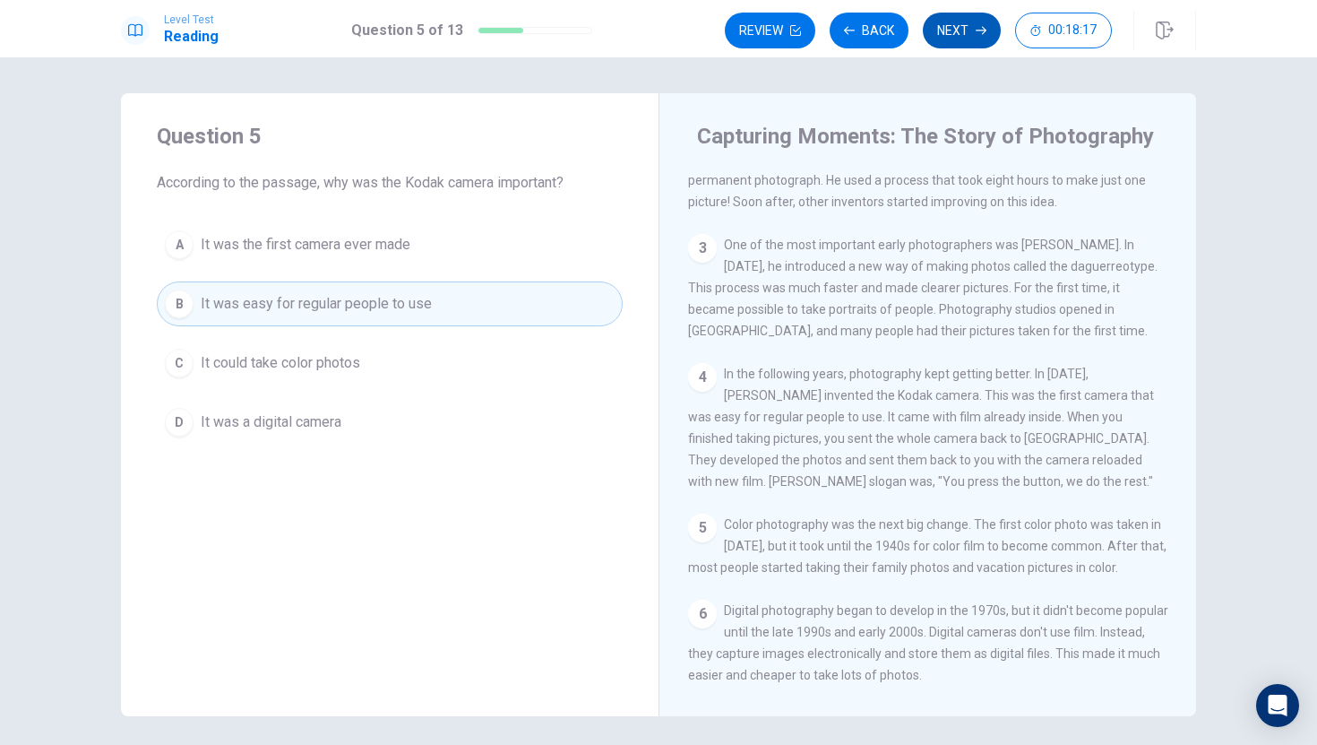
click at [959, 32] on button "Next" at bounding box center [962, 31] width 78 height 36
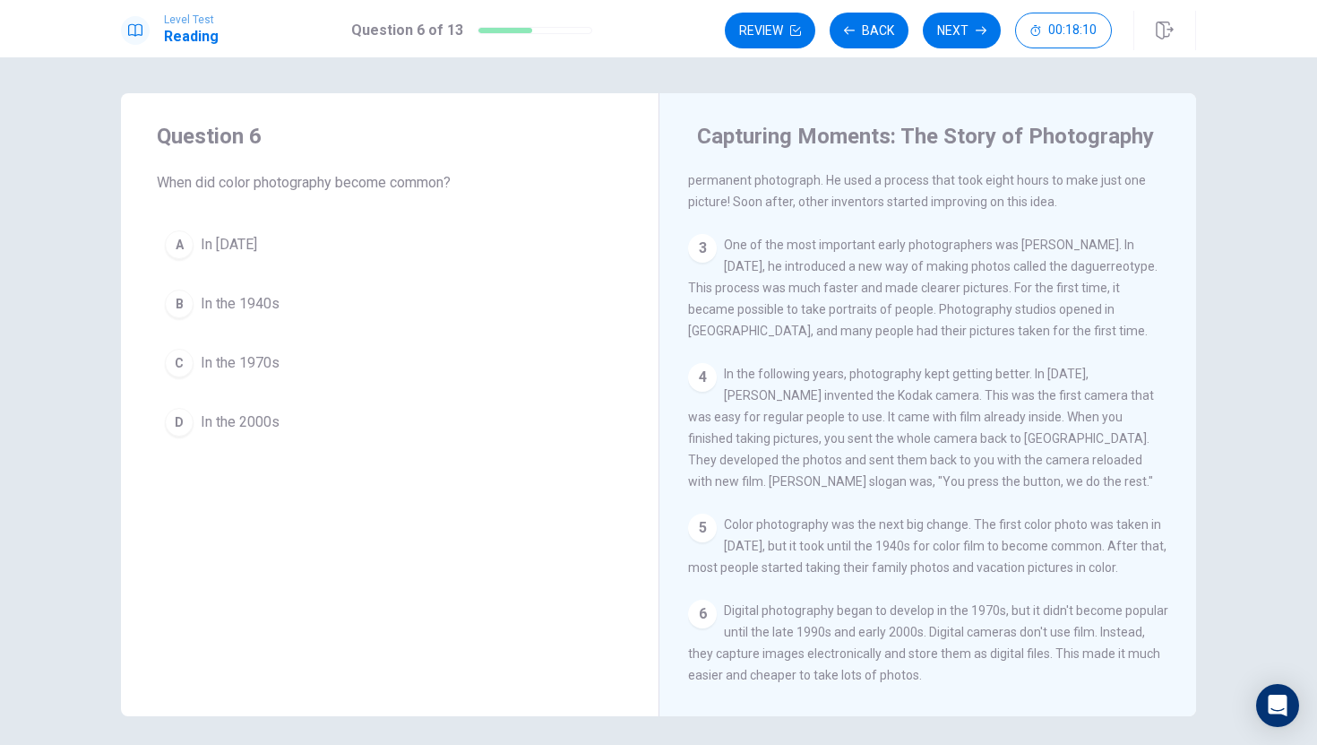
click at [194, 305] on button "B In the 1940s" at bounding box center [390, 303] width 466 height 45
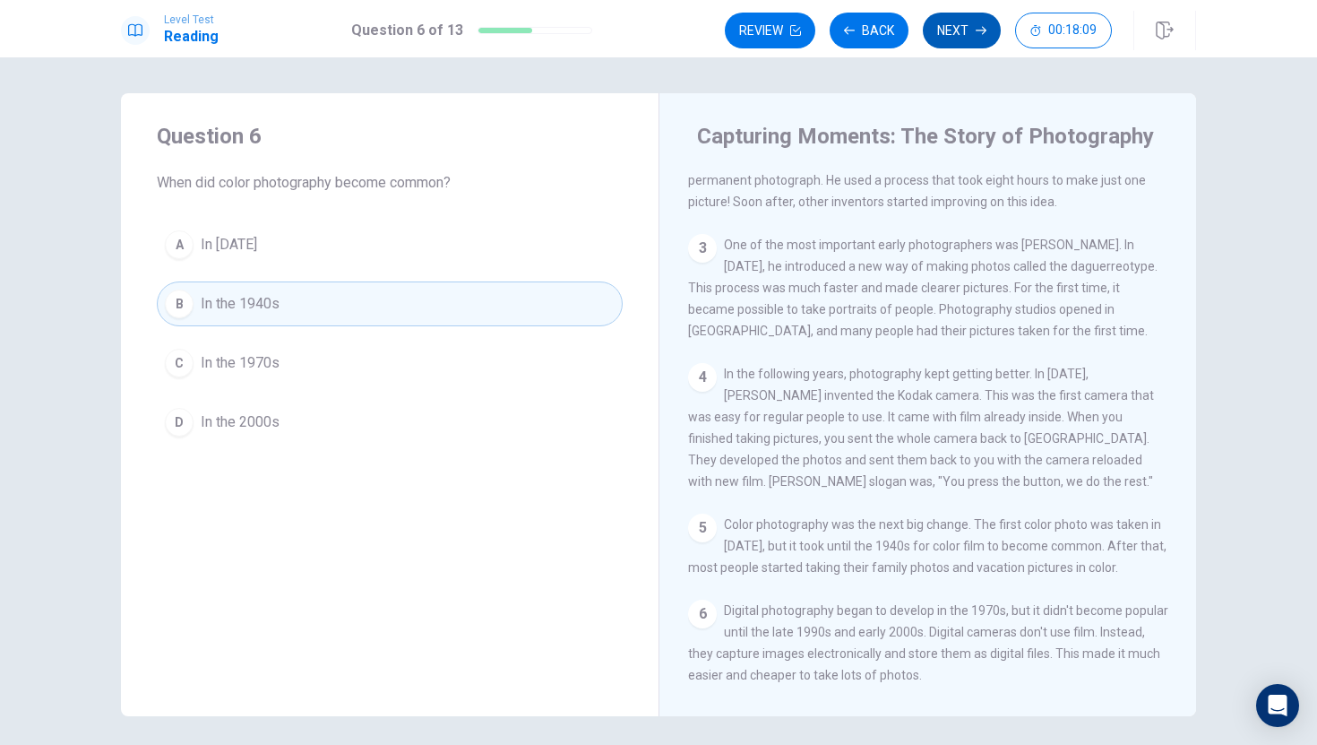
click at [971, 39] on button "Next" at bounding box center [962, 31] width 78 height 36
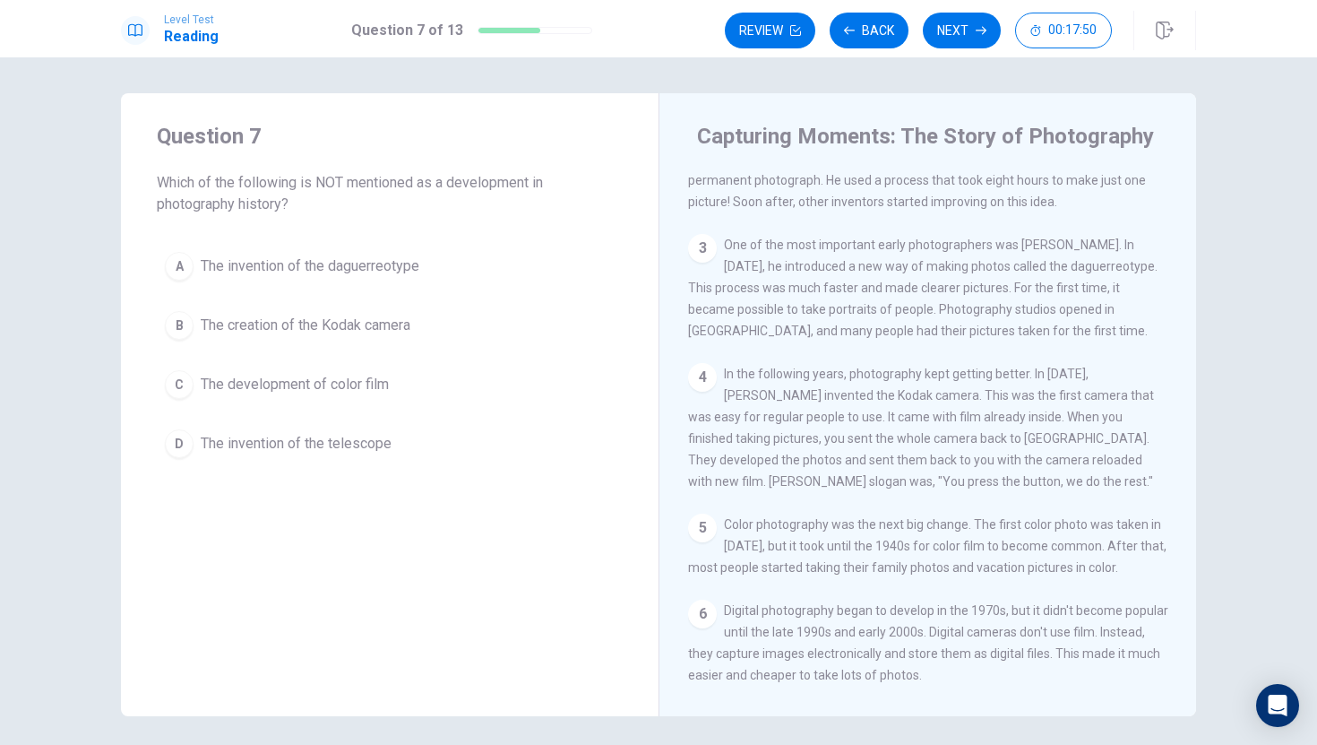
click at [340, 443] on span "The invention of the telescope" at bounding box center [296, 444] width 191 height 22
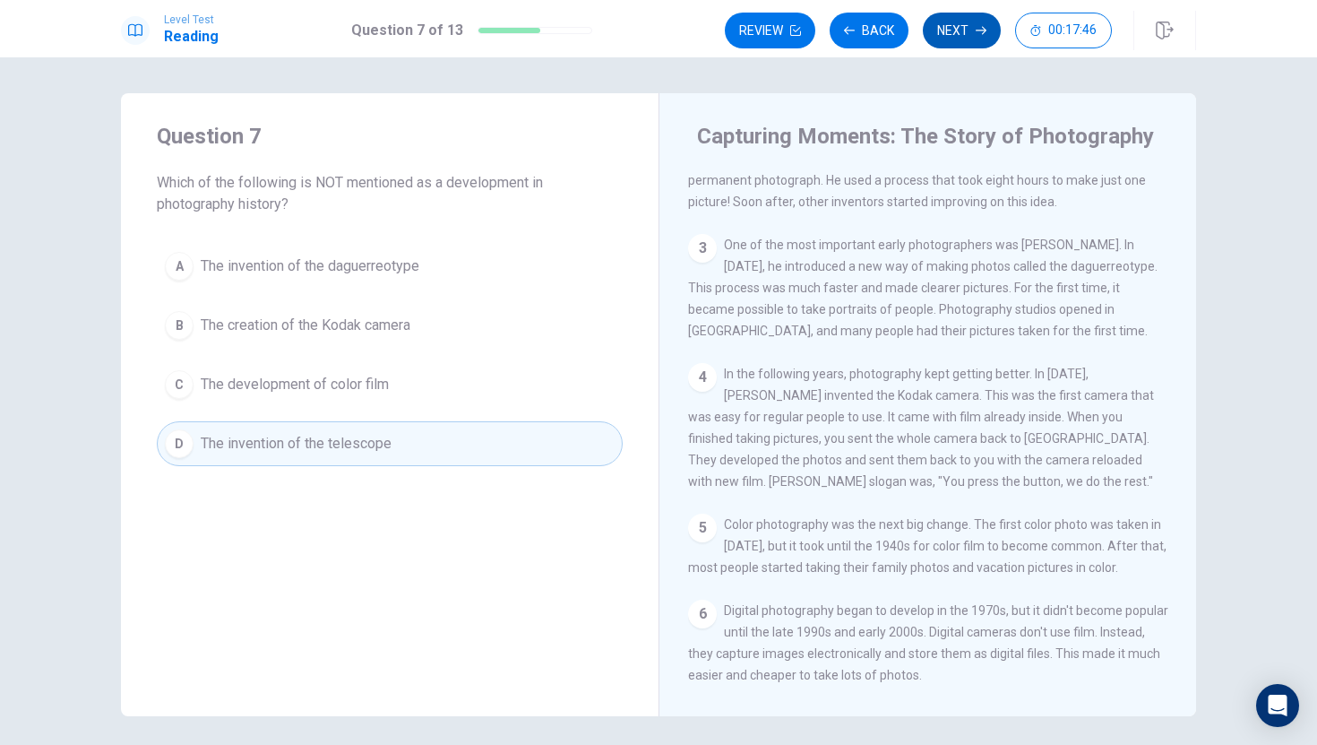
click at [956, 27] on button "Next" at bounding box center [962, 31] width 78 height 36
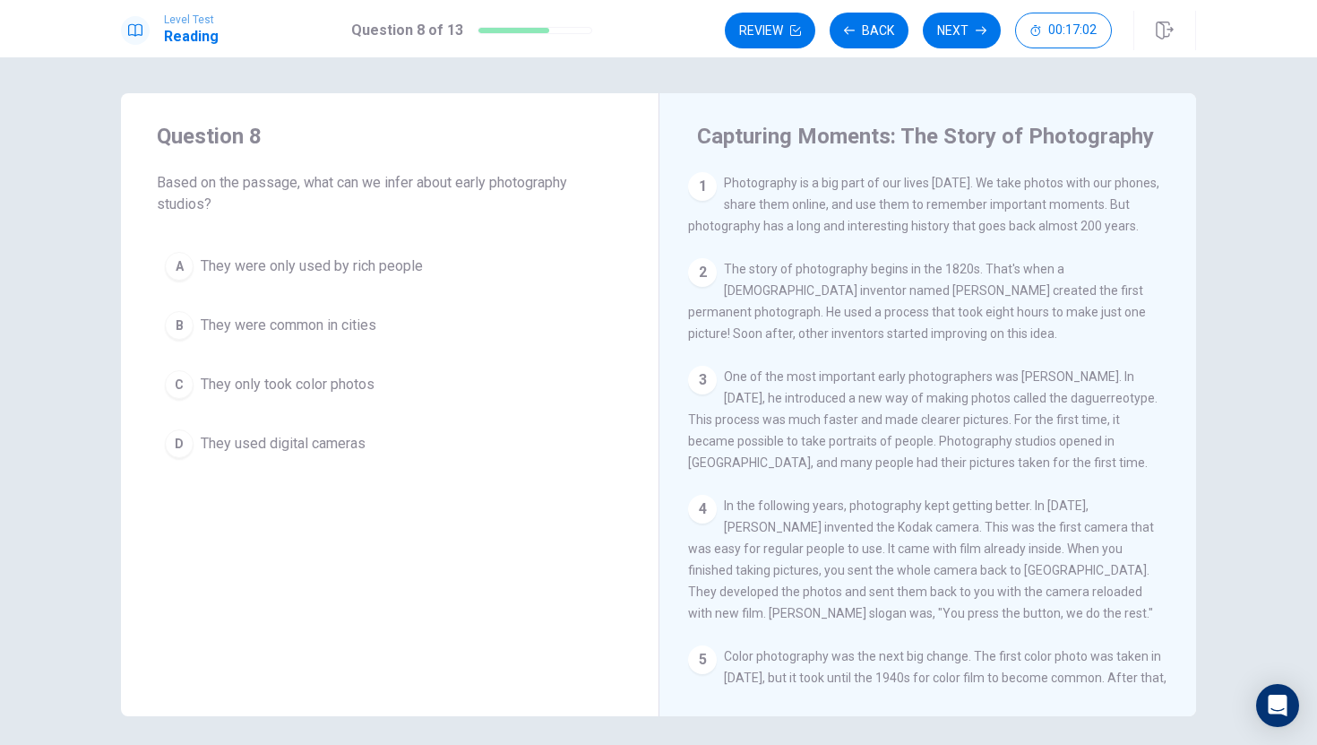
click at [182, 324] on div "B" at bounding box center [179, 325] width 29 height 29
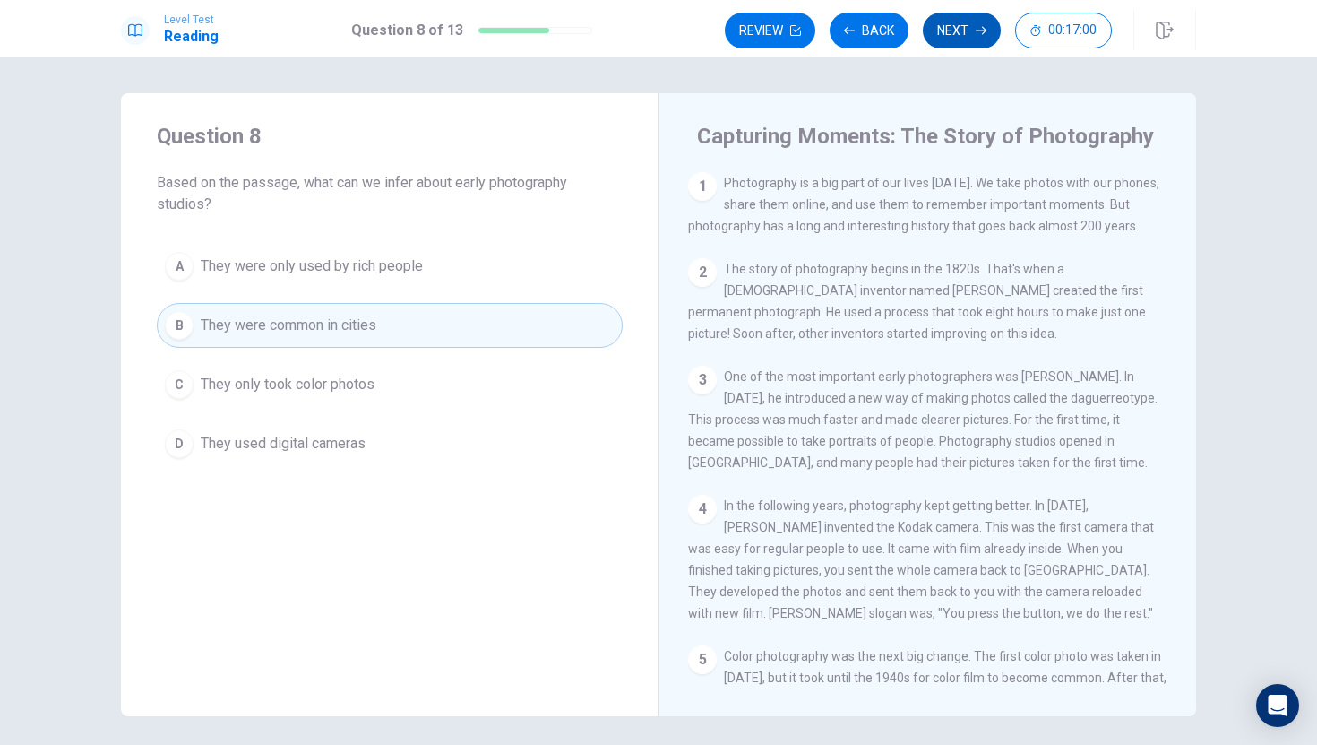
click at [954, 31] on button "Next" at bounding box center [962, 31] width 78 height 36
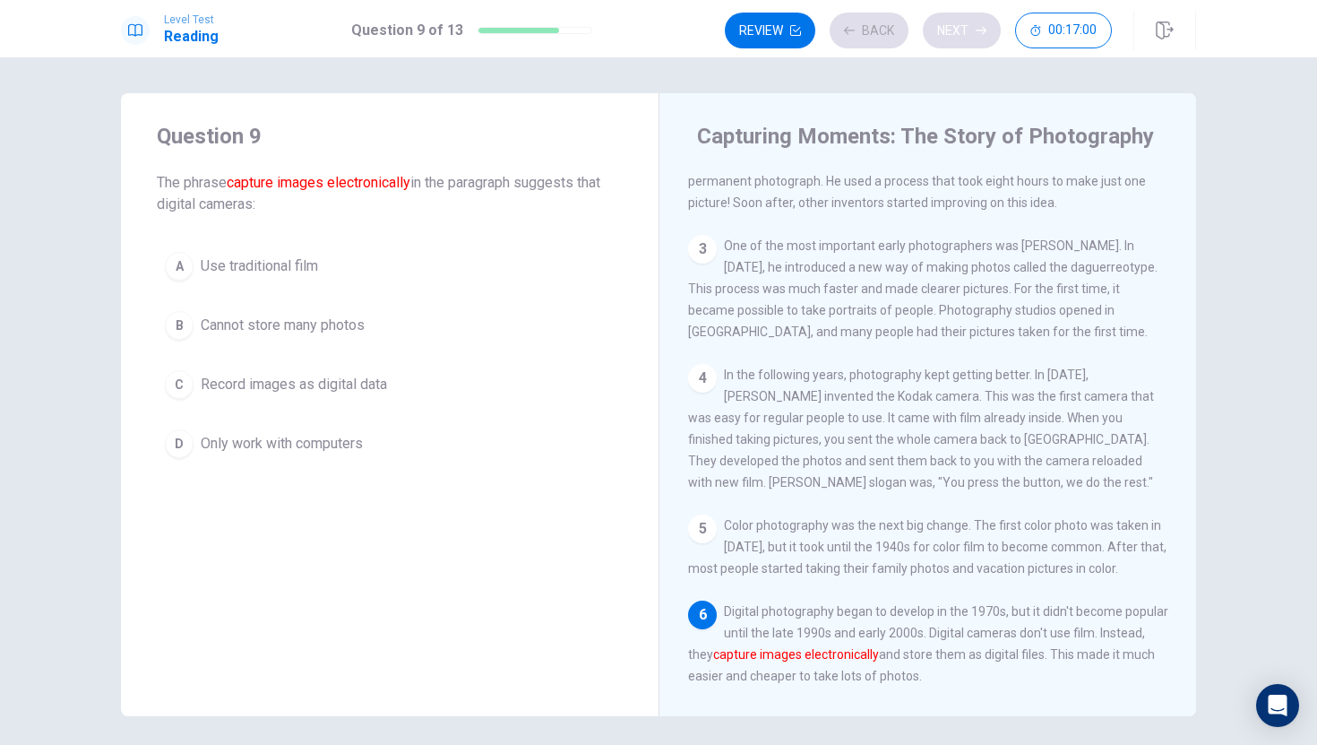
scroll to position [285, 0]
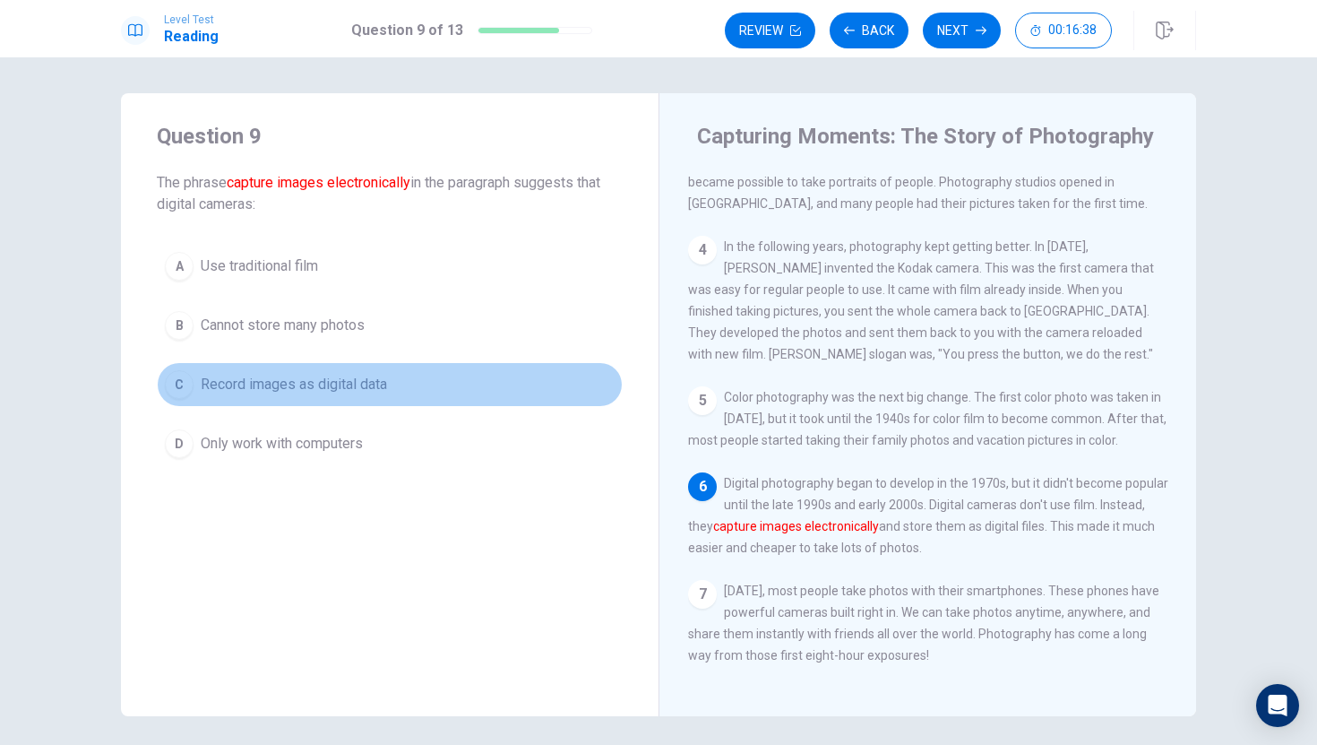
click at [350, 384] on span "Record images as digital data" at bounding box center [294, 385] width 186 height 22
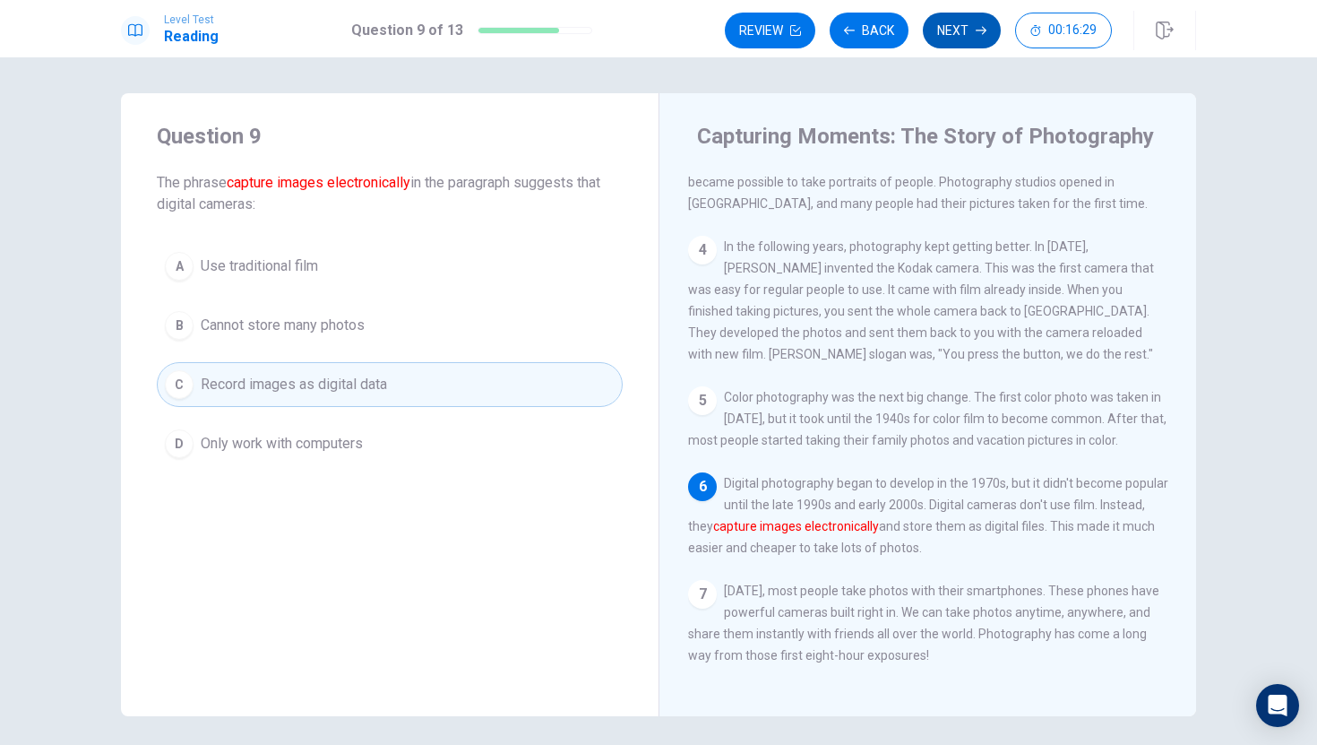
click at [947, 30] on button "Next" at bounding box center [962, 31] width 78 height 36
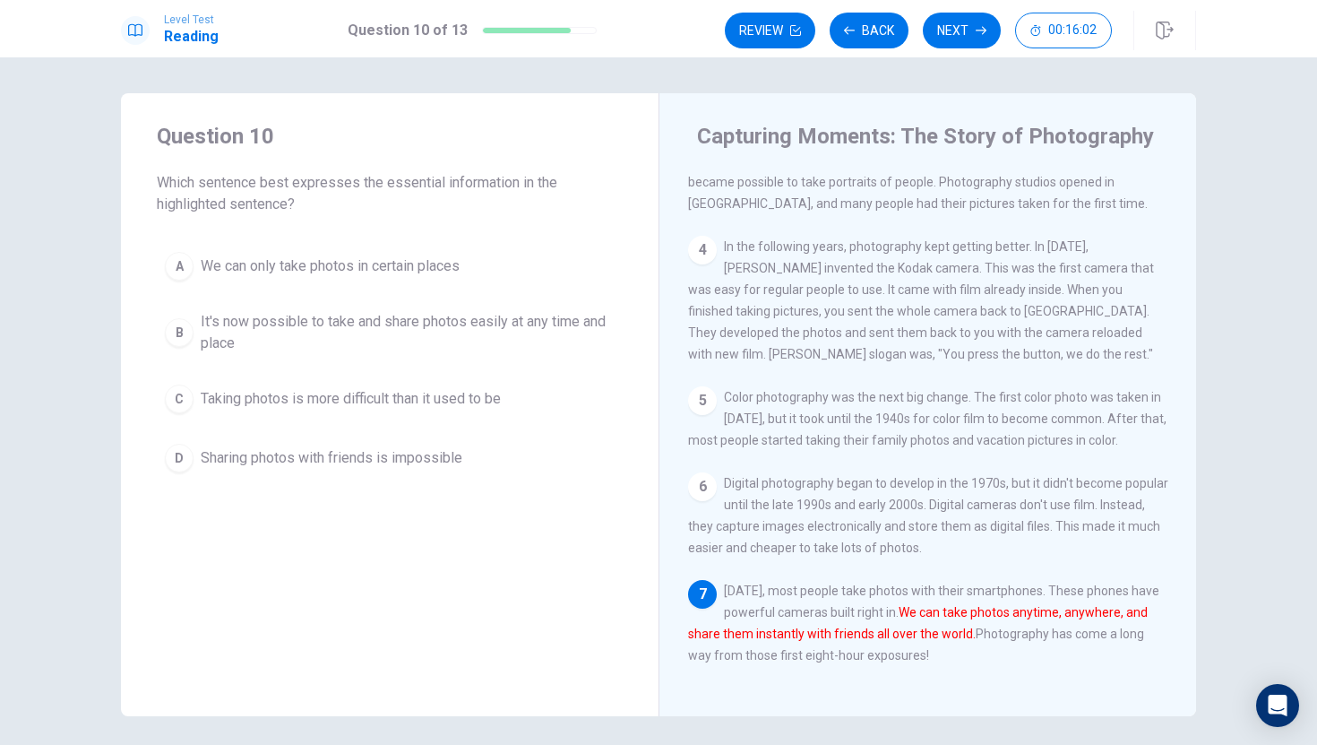
click at [507, 324] on span "It's now possible to take and share photos easily at any time and place" at bounding box center [408, 332] width 414 height 43
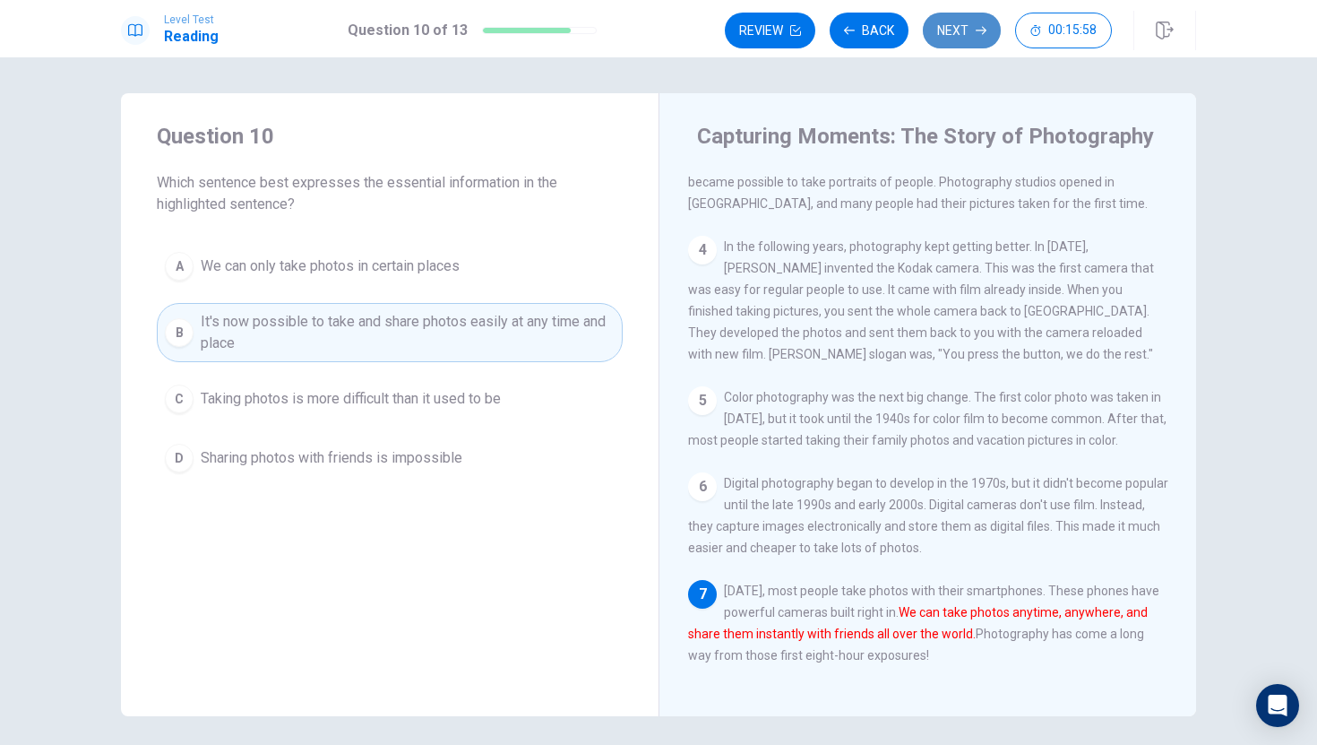
click at [960, 29] on button "Next" at bounding box center [962, 31] width 78 height 36
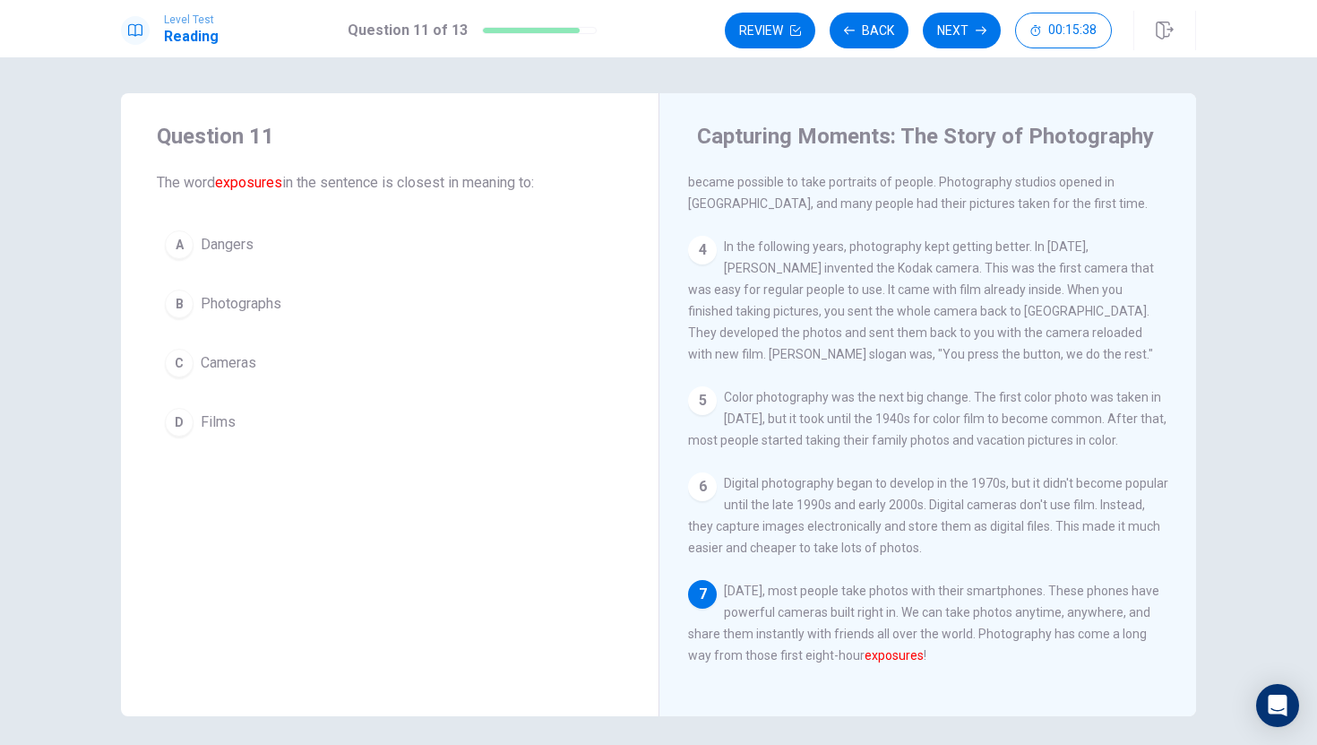
click at [275, 306] on span "Photographs" at bounding box center [241, 304] width 81 height 22
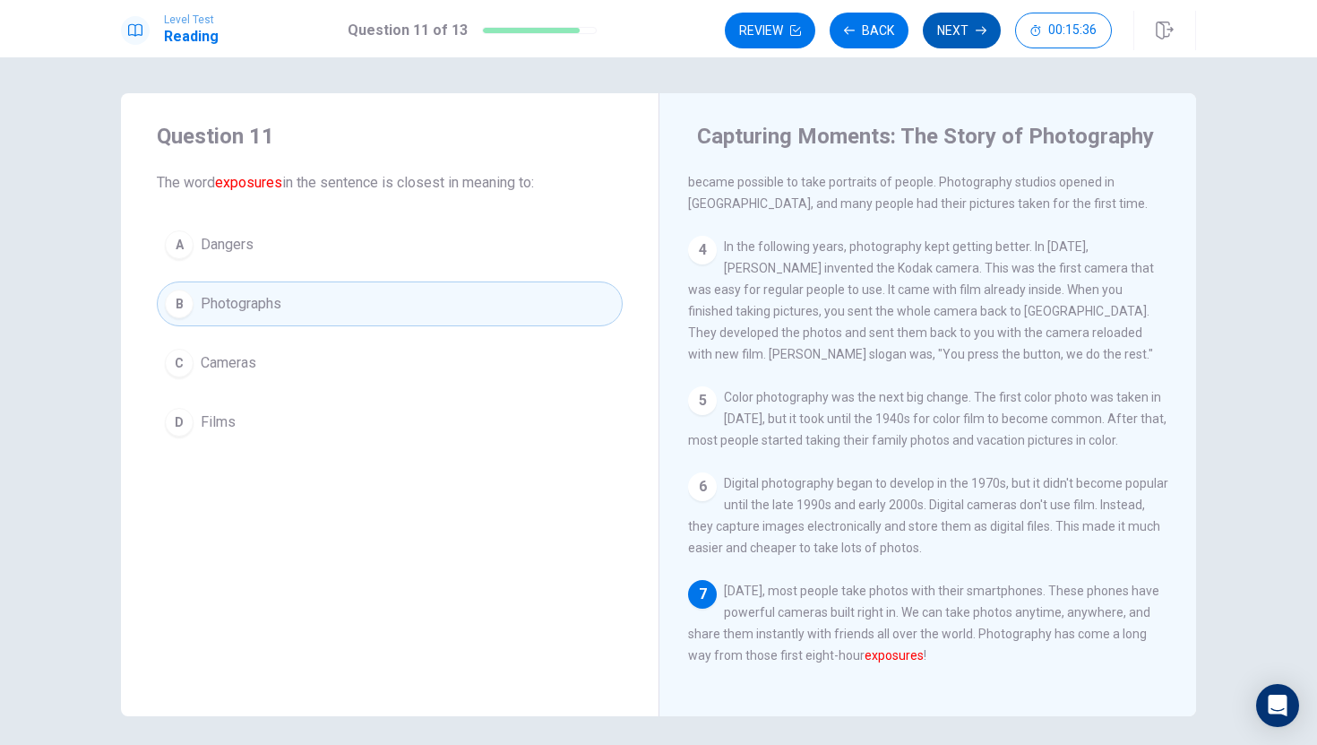
click at [964, 25] on button "Next" at bounding box center [962, 31] width 78 height 36
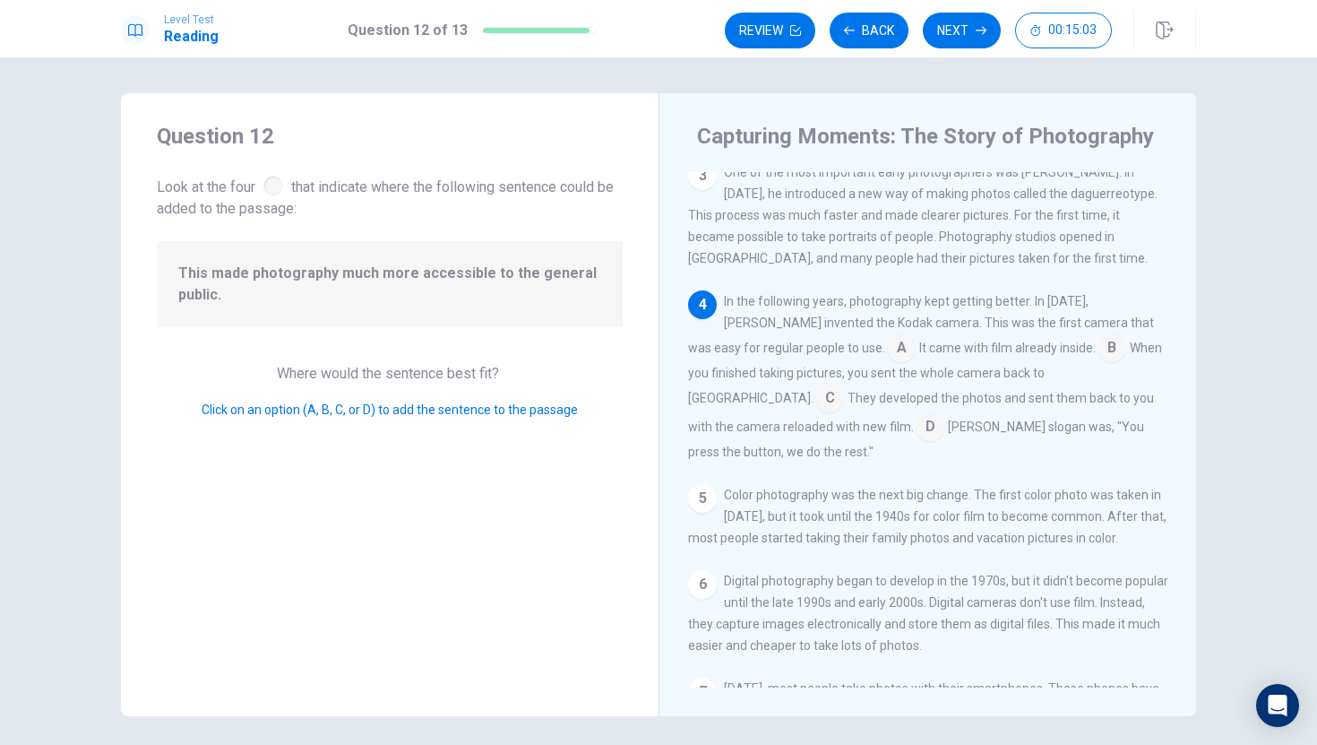
scroll to position [201, 0]
click at [916, 439] on input at bounding box center [930, 432] width 29 height 29
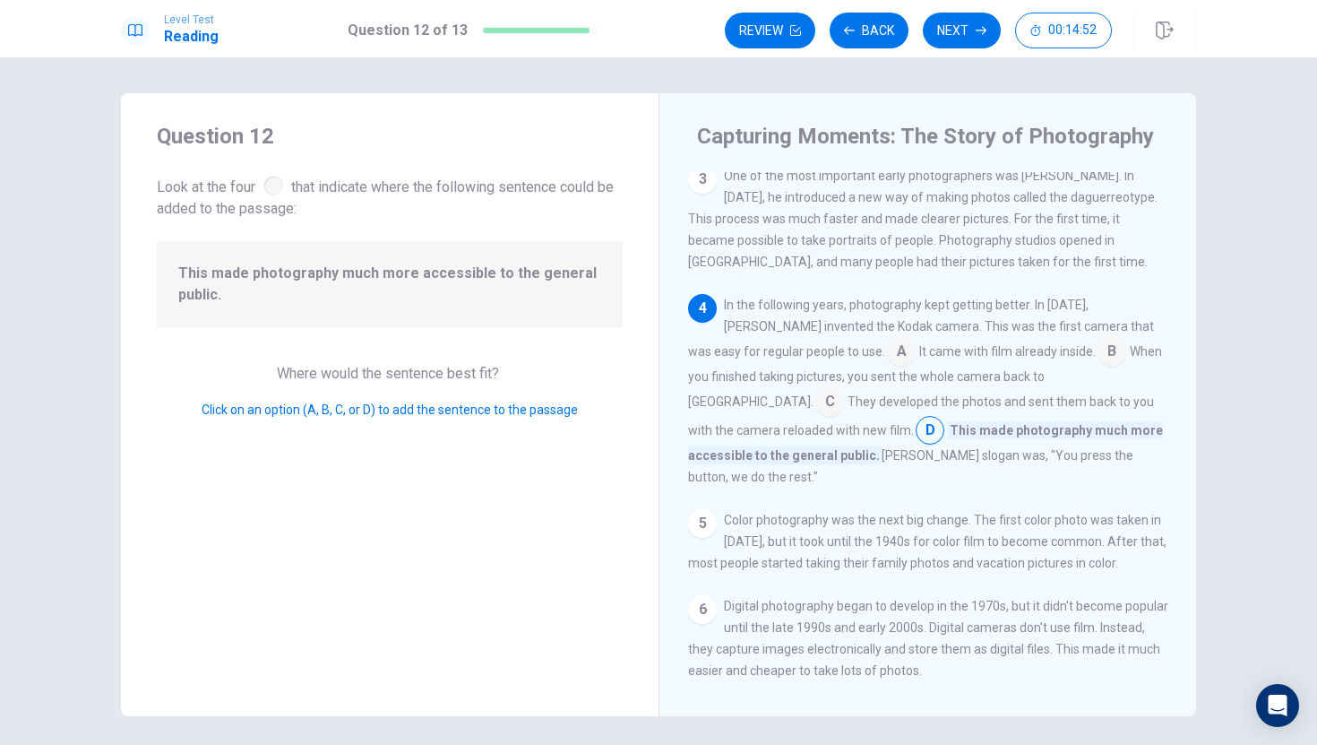
click at [916, 435] on input at bounding box center [930, 432] width 29 height 29
click at [860, 31] on button "Back" at bounding box center [869, 31] width 79 height 36
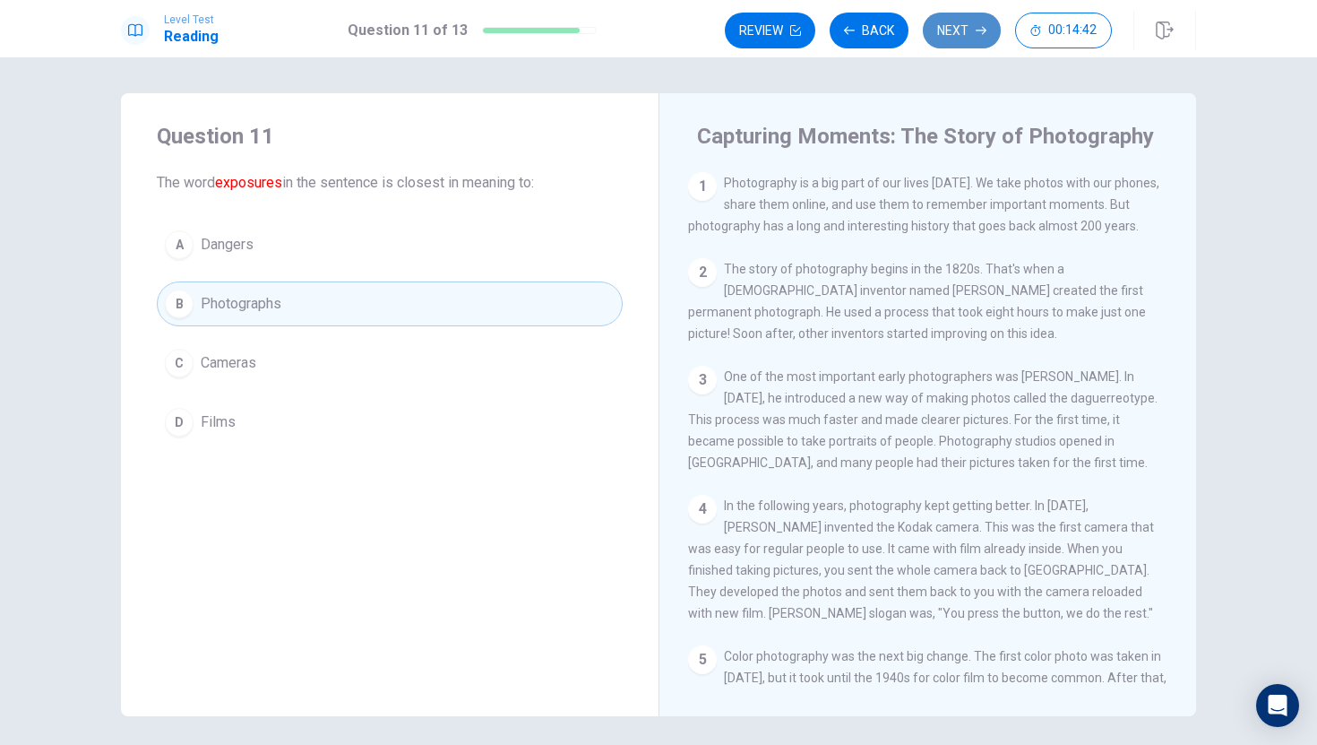
click at [966, 26] on button "Next" at bounding box center [962, 31] width 78 height 36
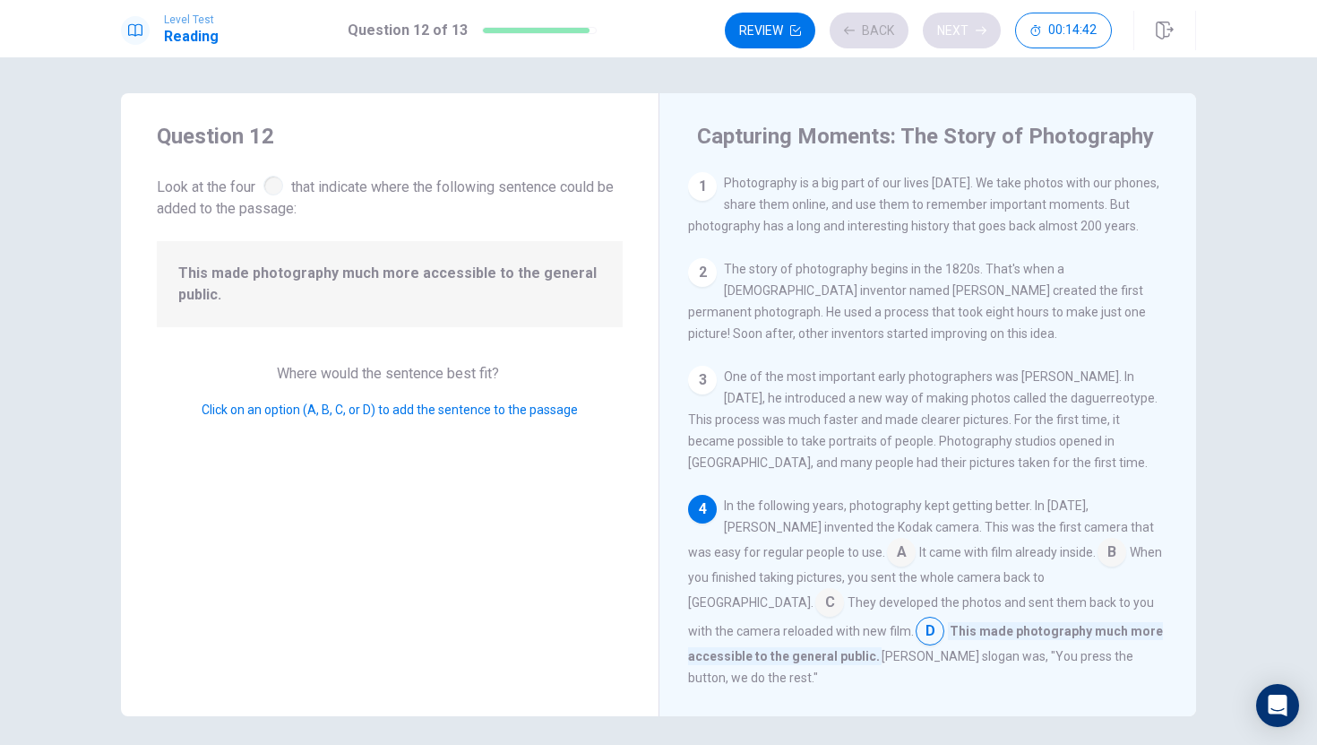
scroll to position [169, 0]
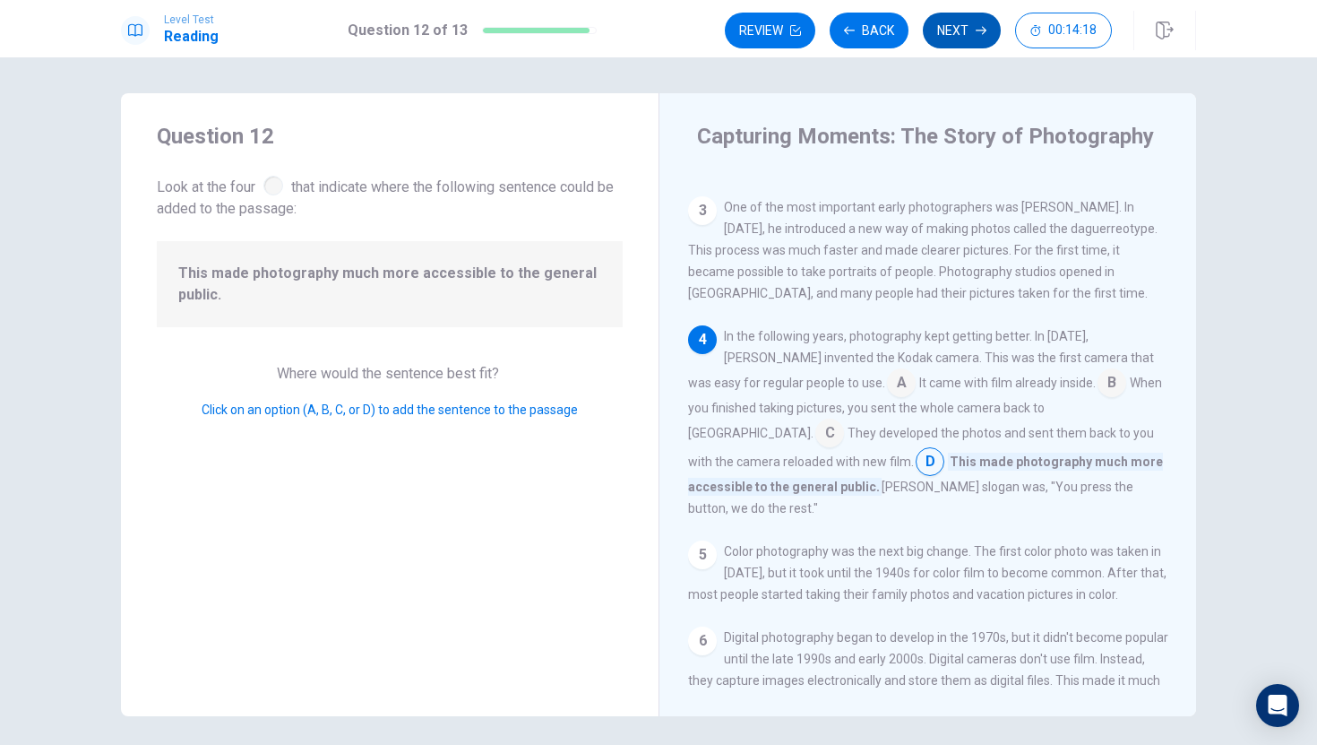
click at [951, 28] on button "Next" at bounding box center [962, 31] width 78 height 36
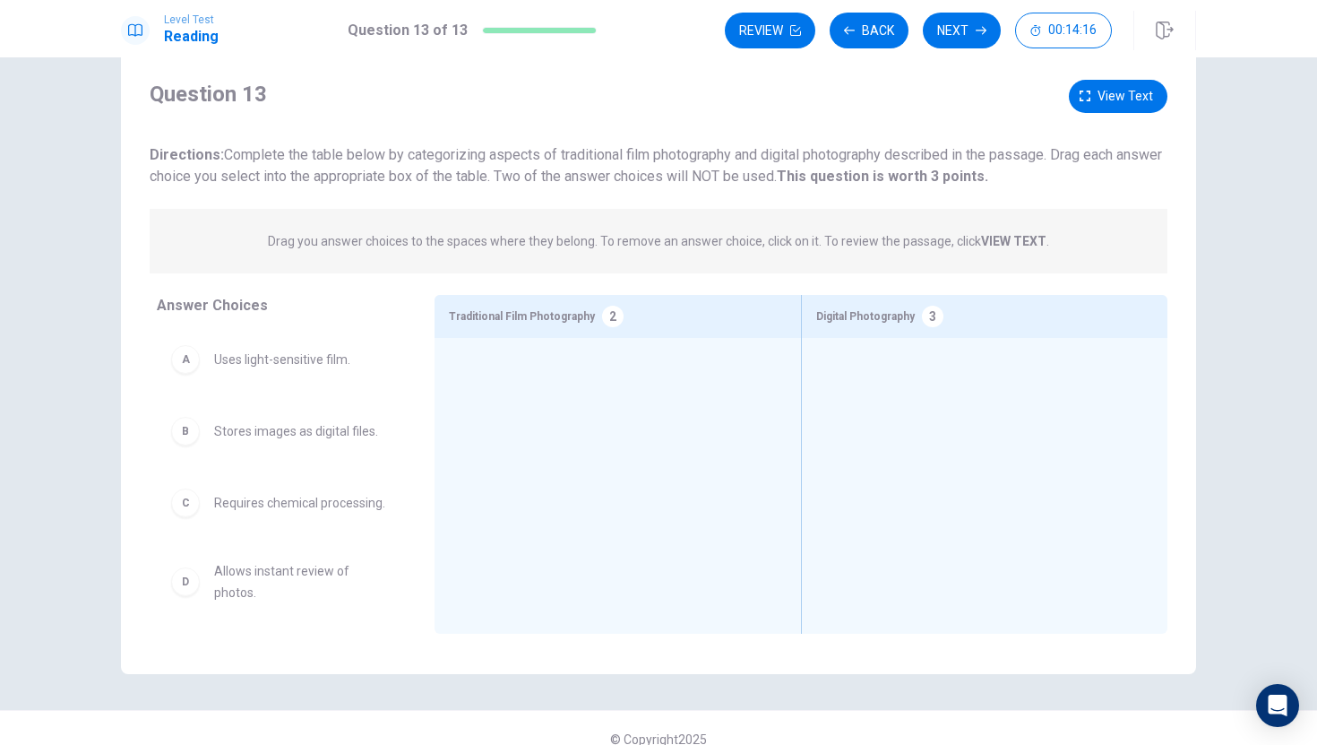
scroll to position [46, 0]
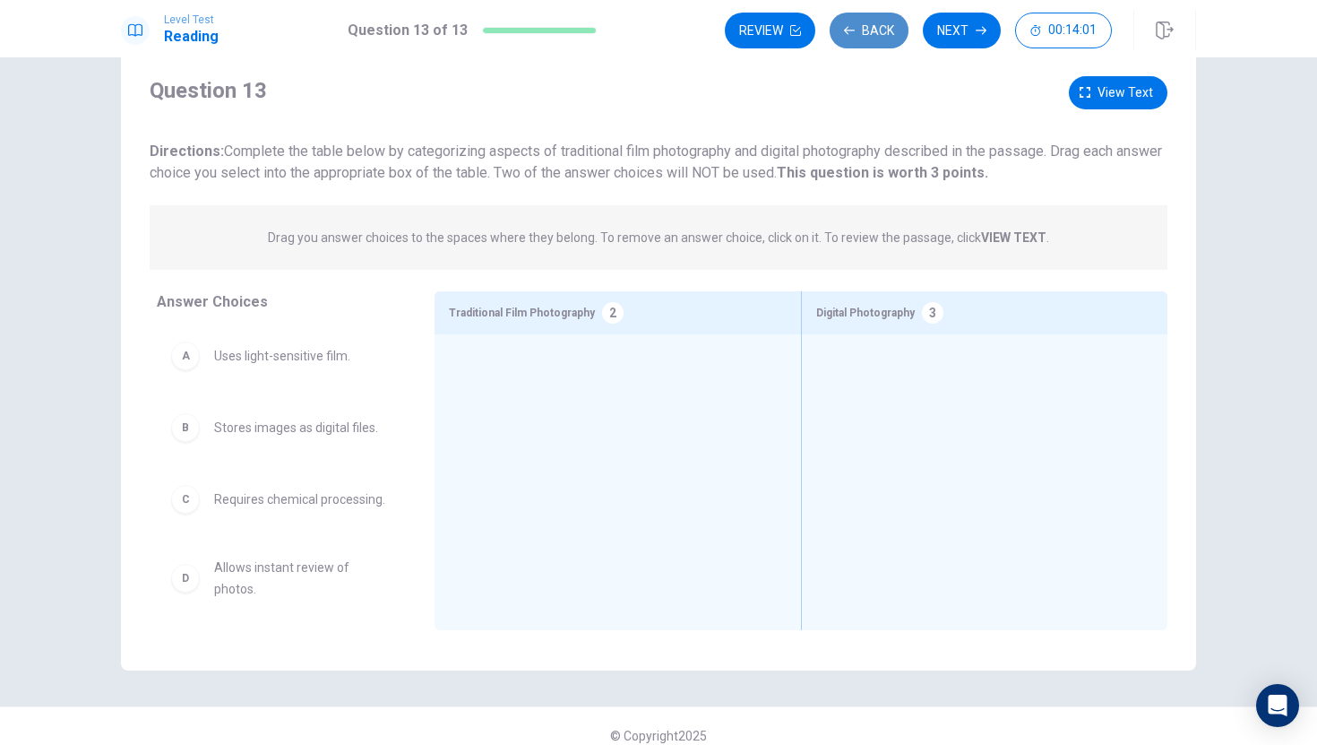
click at [859, 29] on button "Back" at bounding box center [869, 31] width 79 height 36
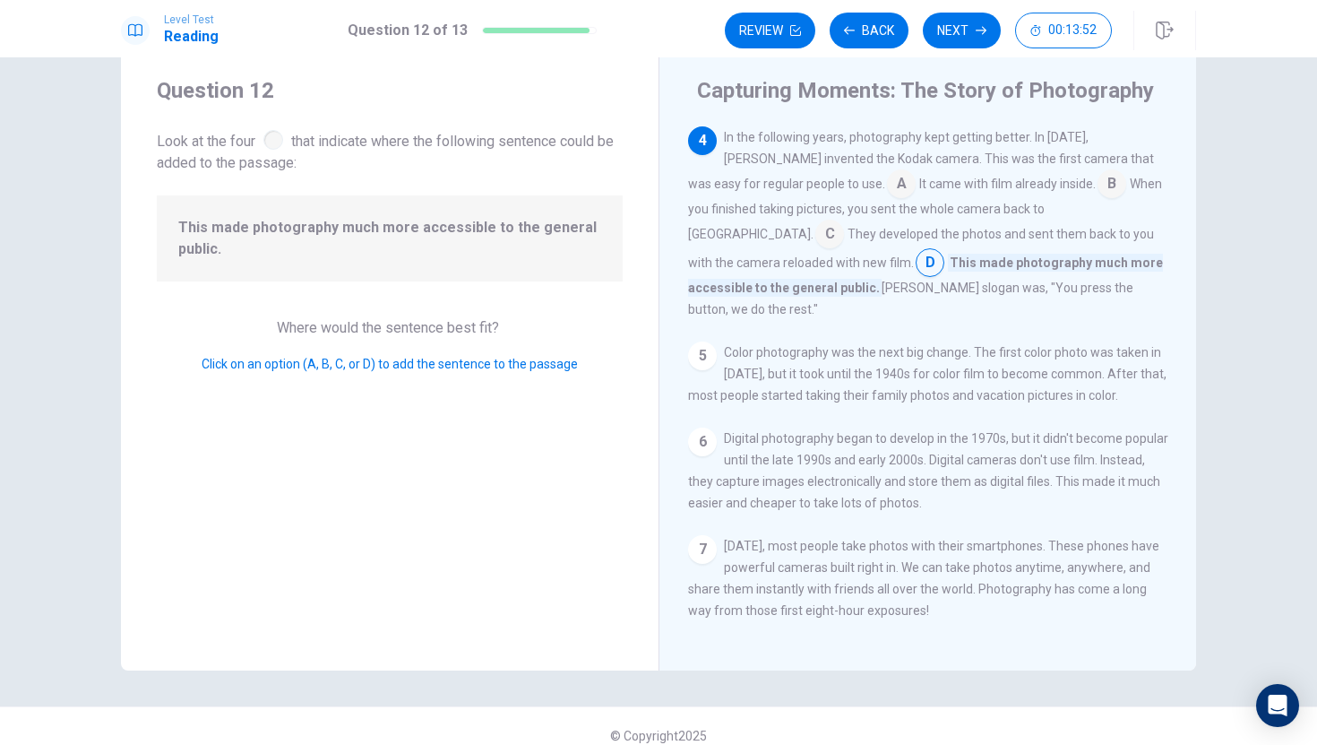
scroll to position [65, 0]
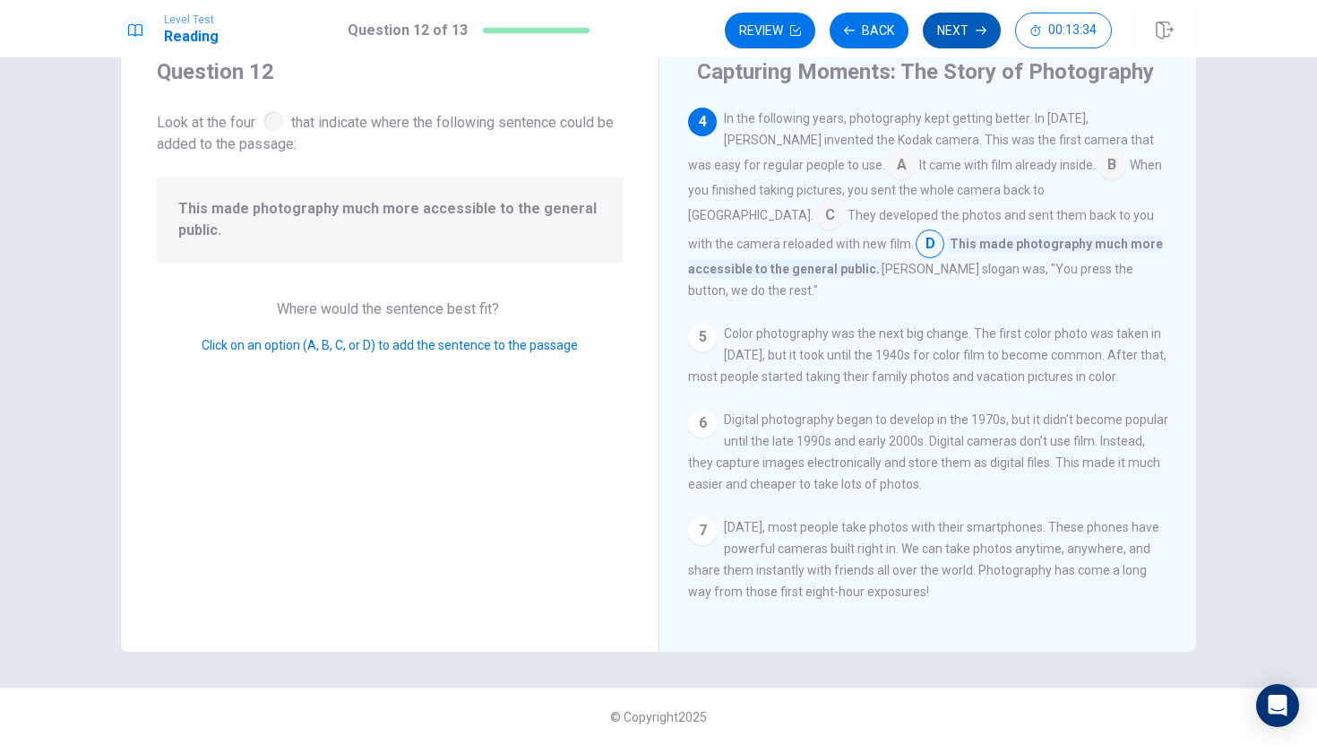
click at [954, 34] on button "Next" at bounding box center [962, 31] width 78 height 36
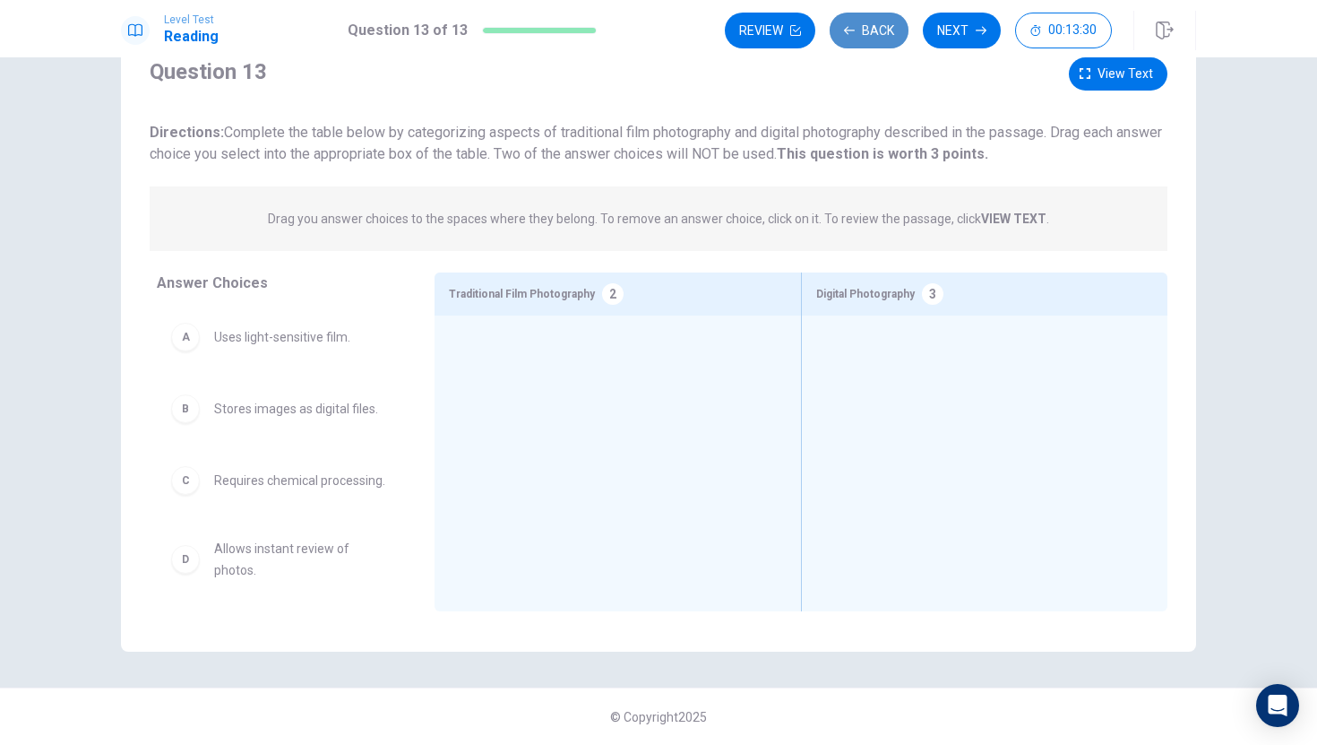
click at [880, 22] on button "Back" at bounding box center [869, 31] width 79 height 36
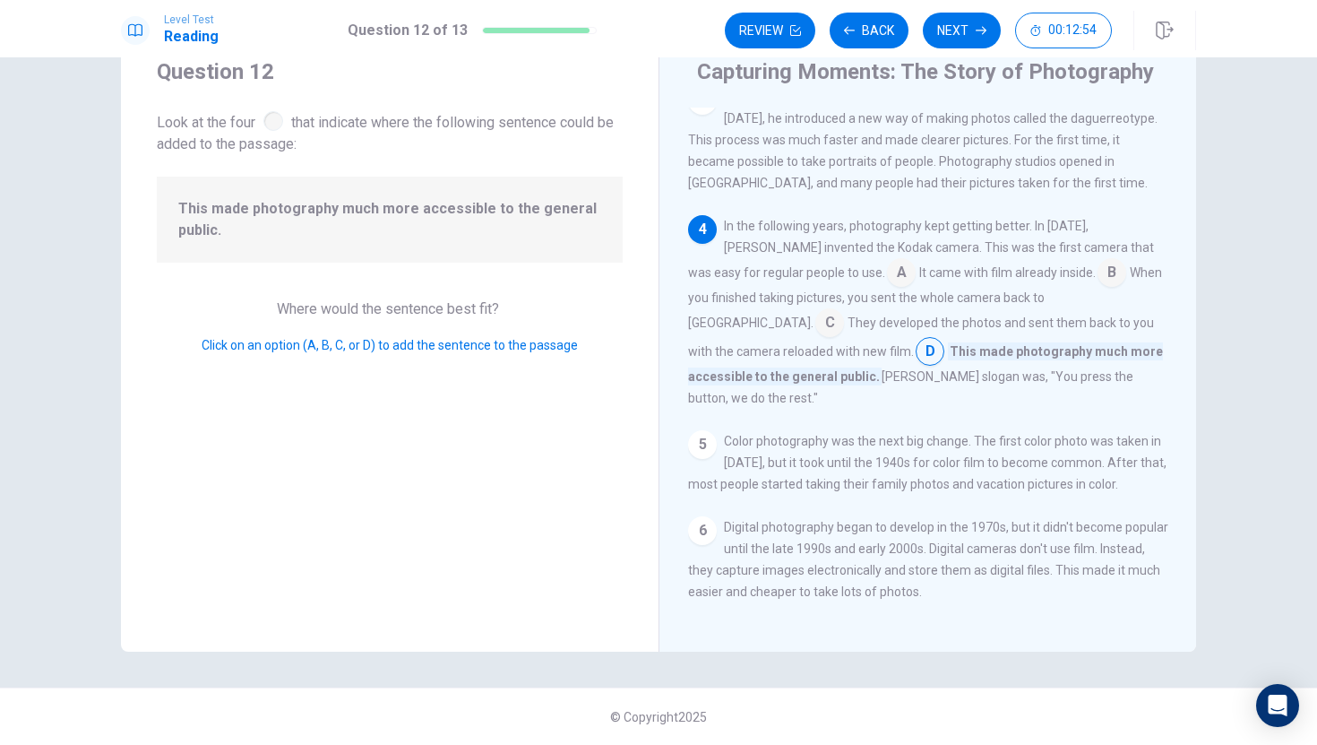
scroll to position [229, 0]
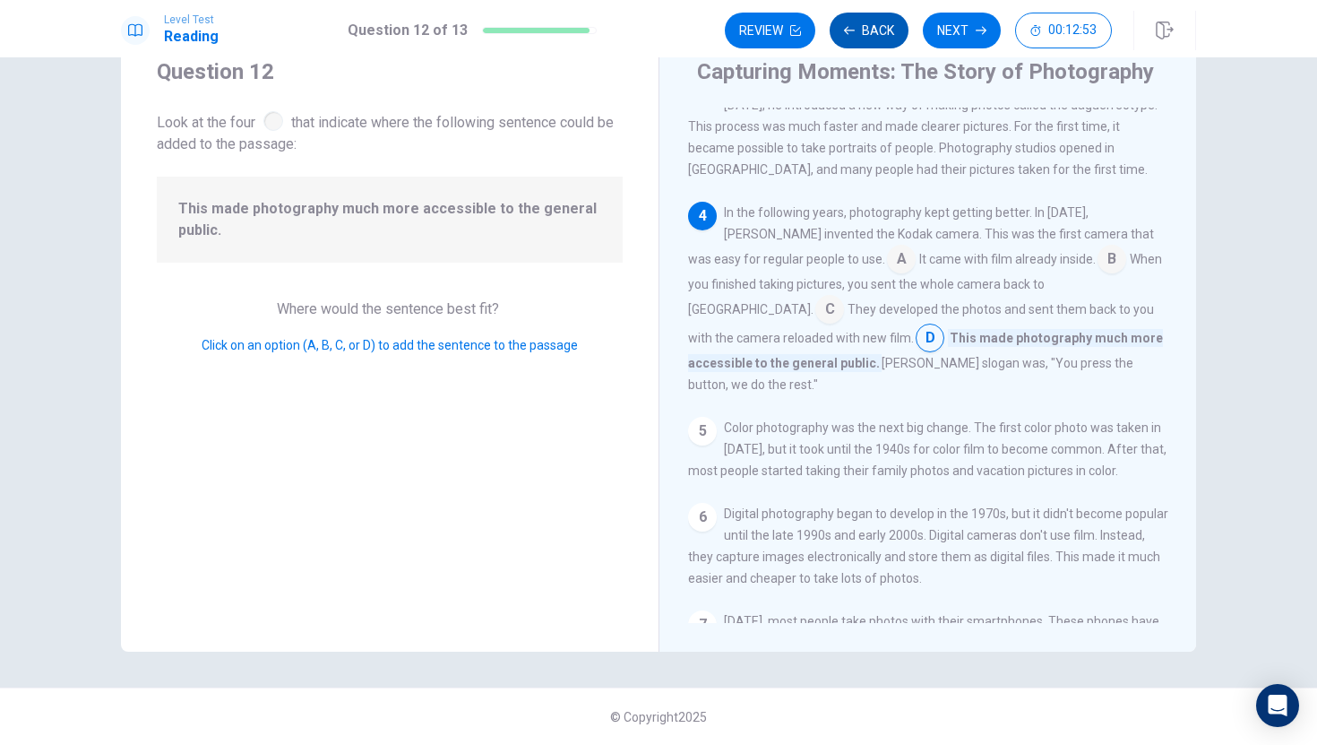
click at [861, 20] on button "Back" at bounding box center [869, 31] width 79 height 36
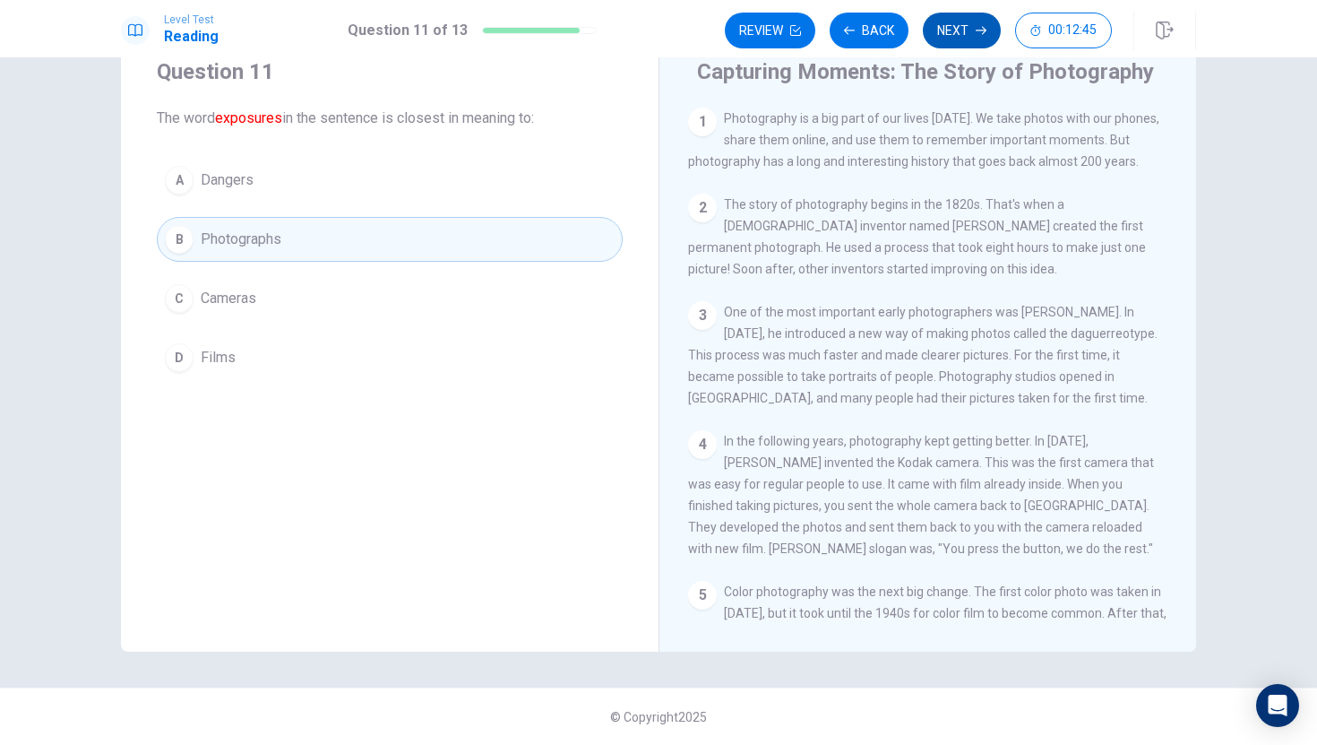
click at [945, 36] on button "Next" at bounding box center [962, 31] width 78 height 36
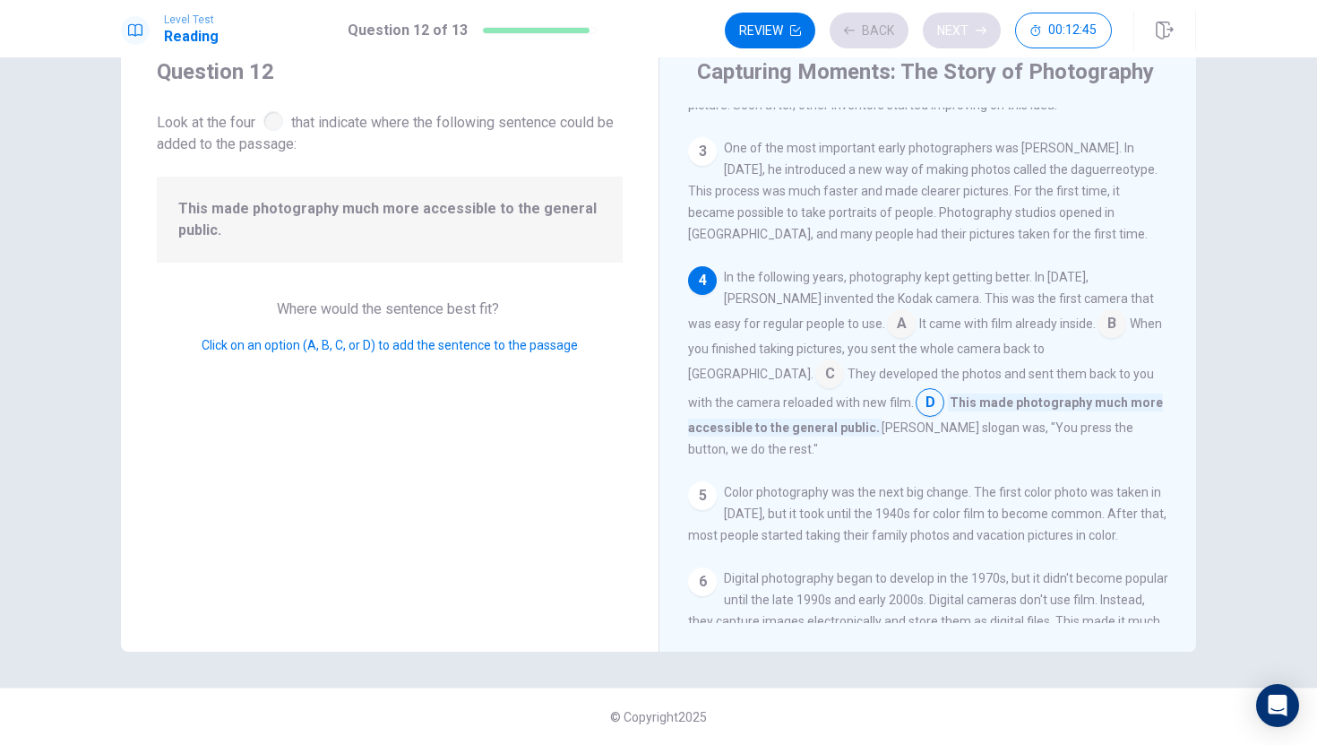
scroll to position [169, 0]
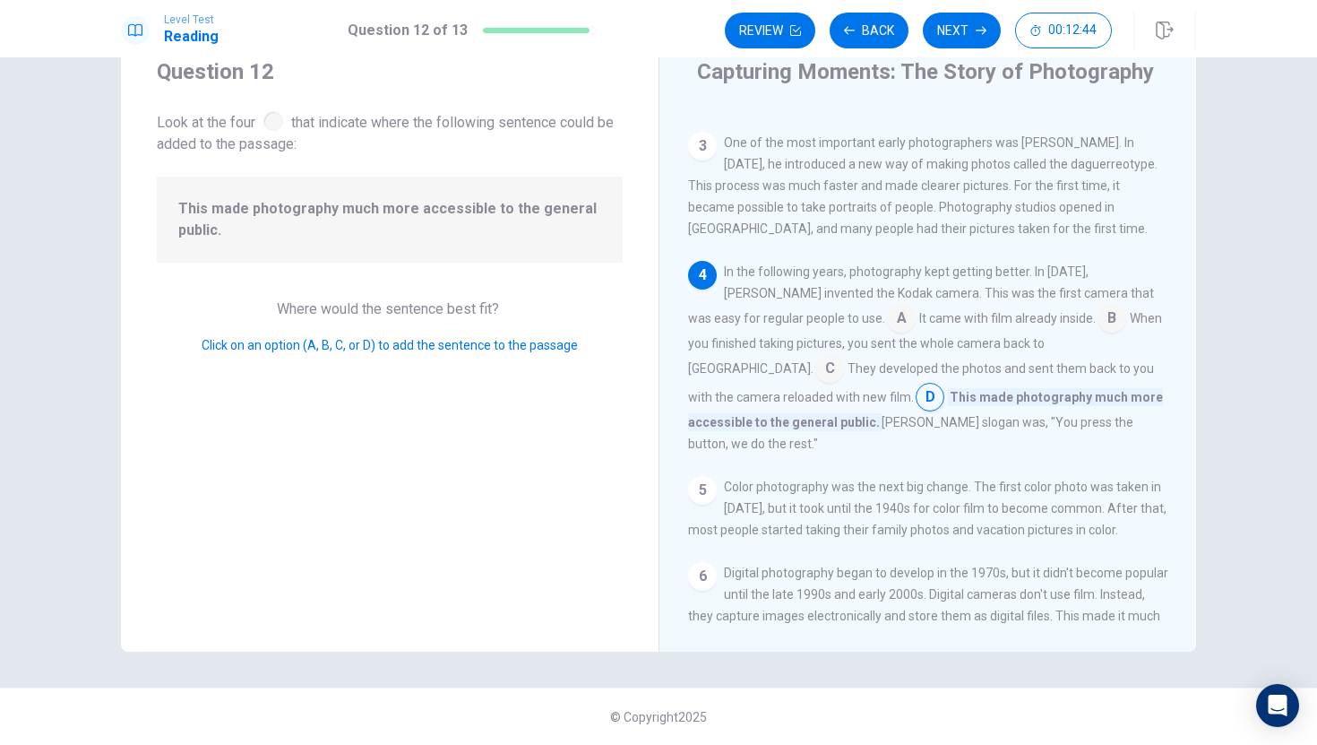
click at [945, 36] on div "Review Back Next 00:12:44" at bounding box center [918, 31] width 387 height 36
click at [948, 25] on button "Next" at bounding box center [962, 31] width 78 height 36
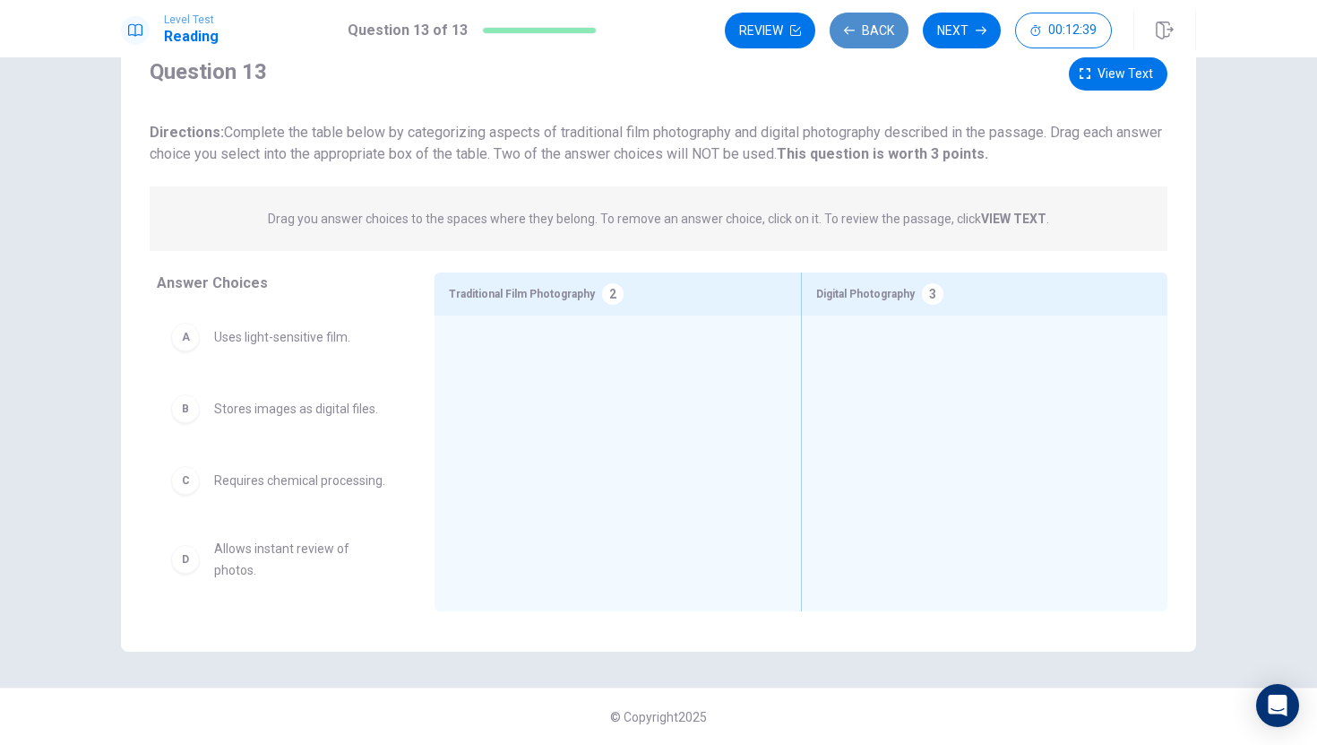
click at [885, 33] on button "Back" at bounding box center [869, 31] width 79 height 36
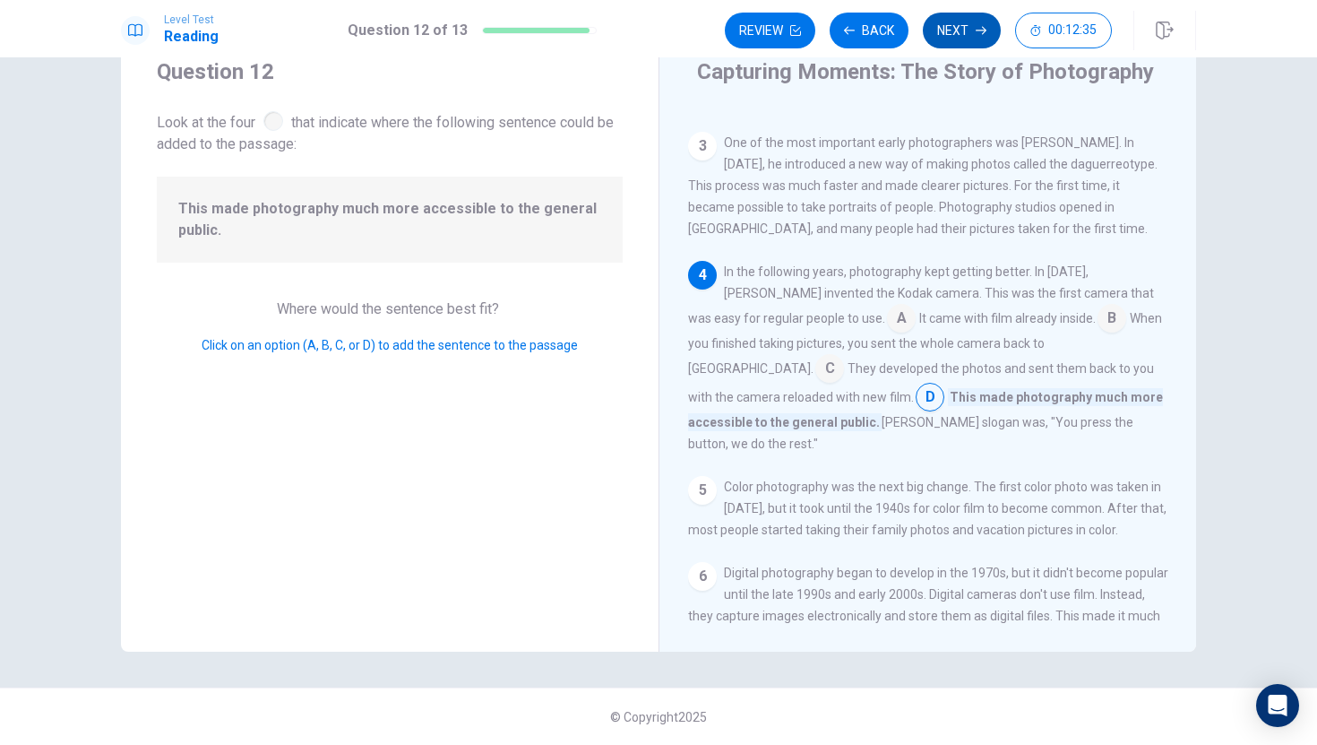
click at [956, 26] on button "Next" at bounding box center [962, 31] width 78 height 36
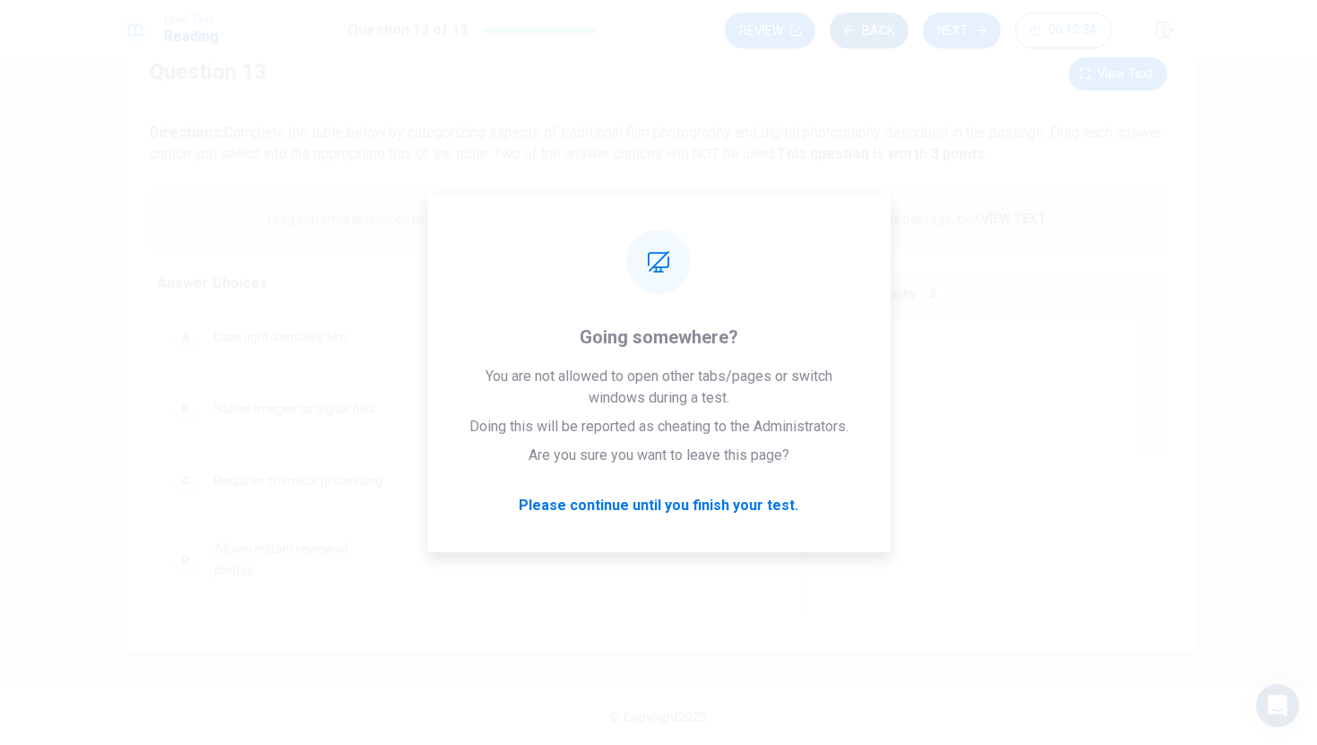
click at [873, 29] on button "Back" at bounding box center [869, 31] width 79 height 36
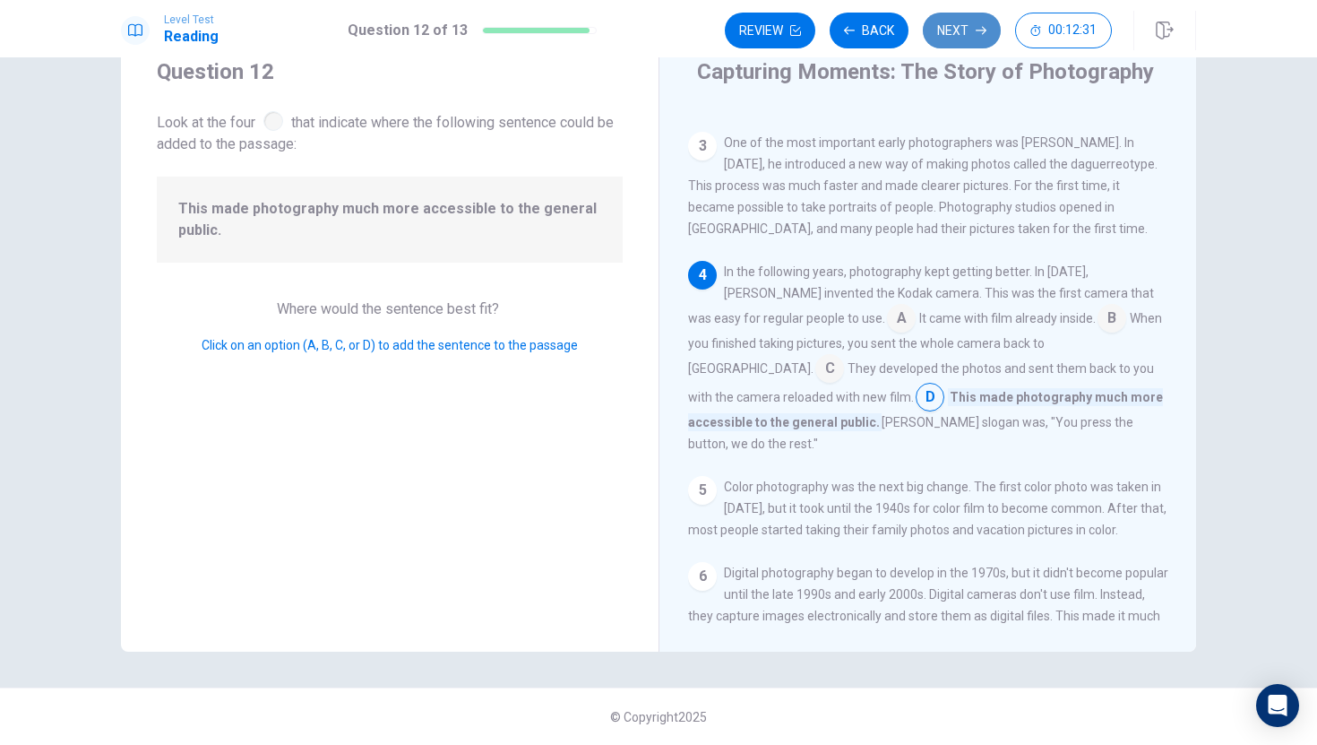
click at [972, 30] on button "Next" at bounding box center [962, 31] width 78 height 36
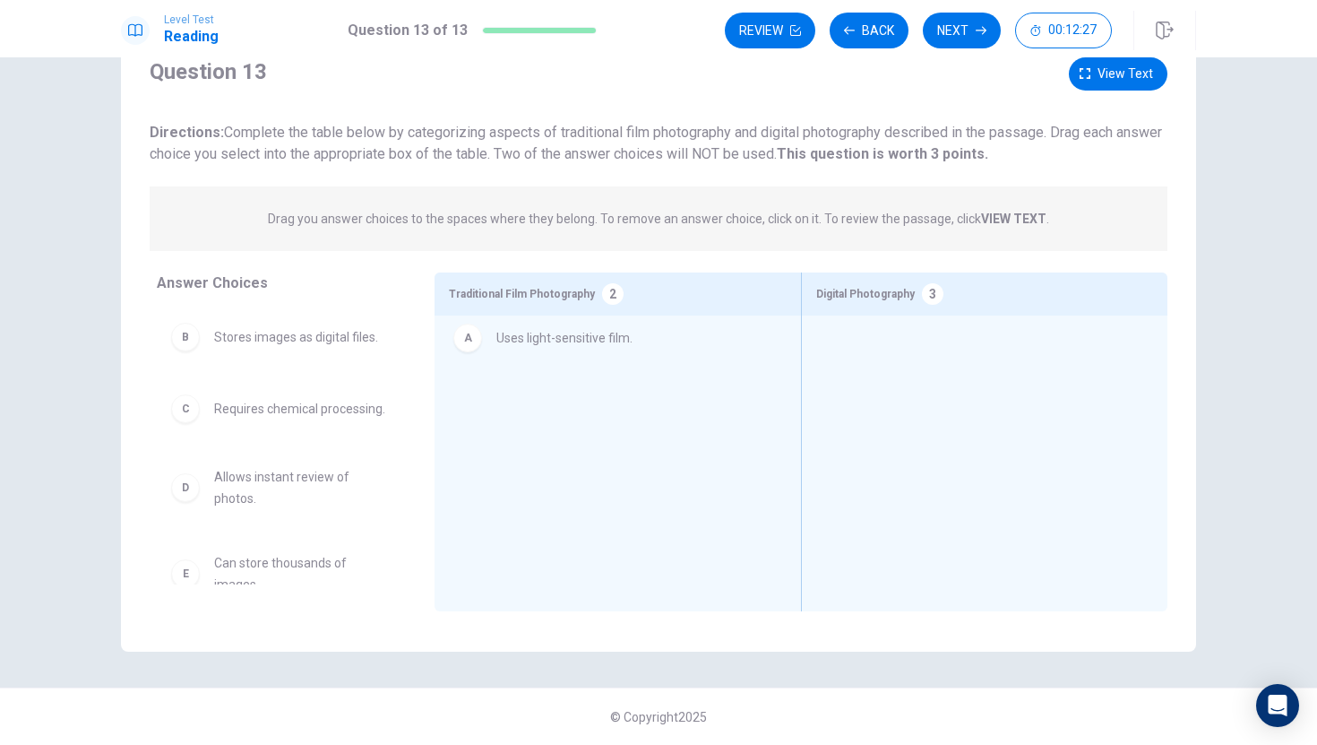
drag, startPoint x: 318, startPoint y: 343, endPoint x: 616, endPoint y: 341, distance: 297.5
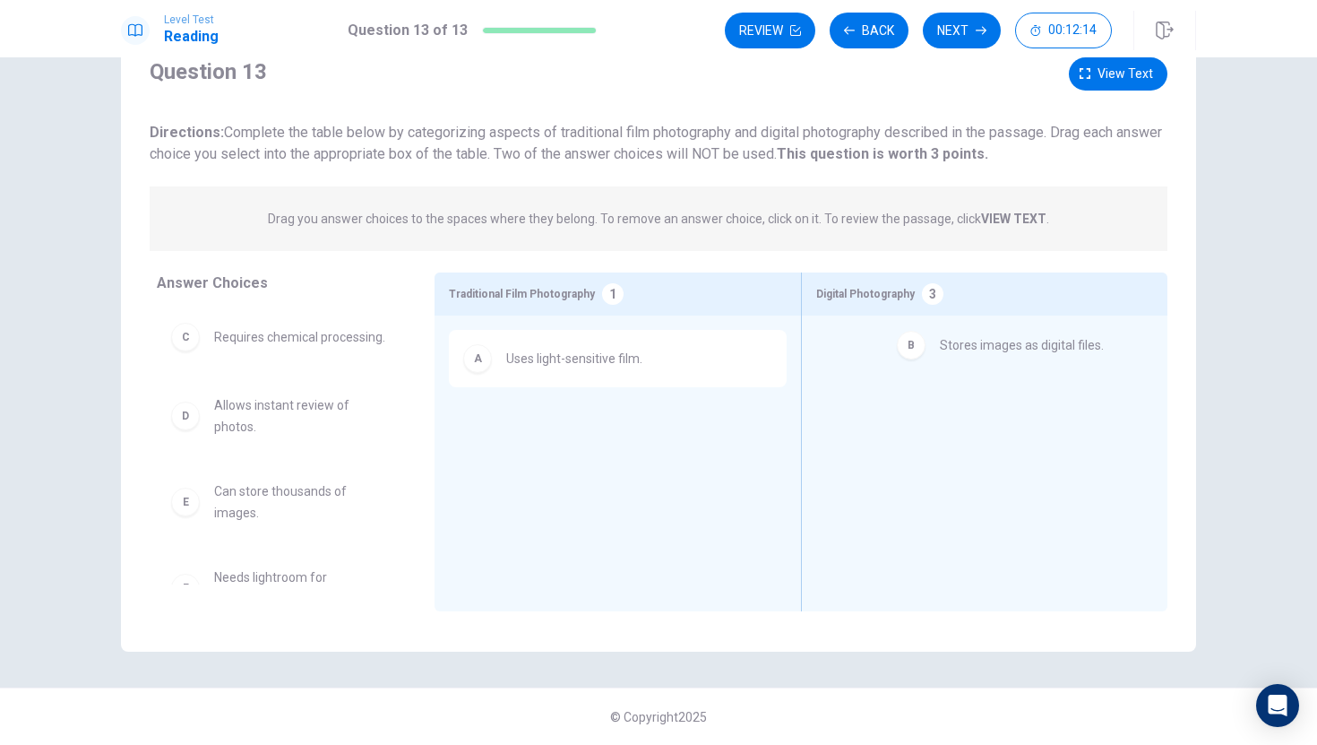
drag, startPoint x: 341, startPoint y: 347, endPoint x: 1014, endPoint y: 347, distance: 673.0
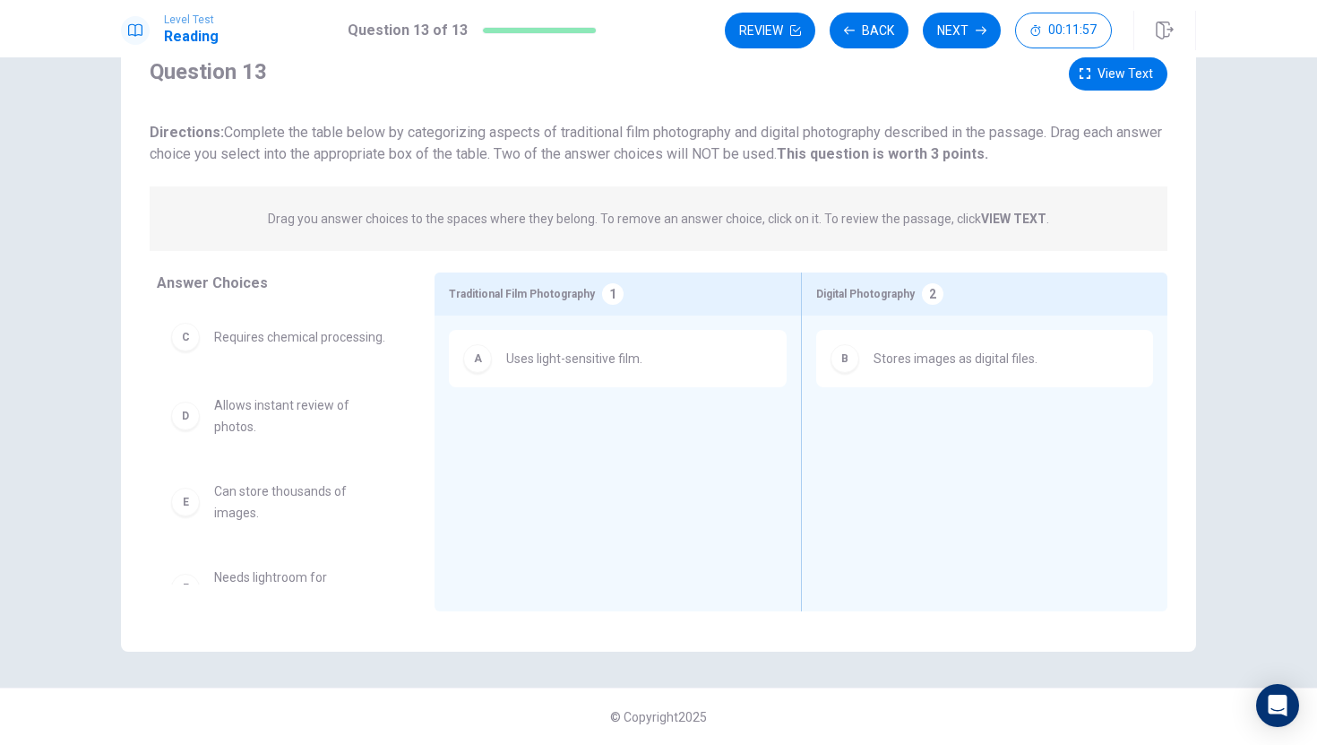
click at [673, 363] on div "A Uses light-sensitive film." at bounding box center [617, 358] width 309 height 29
click at [1104, 72] on span "View text" at bounding box center [1126, 74] width 56 height 22
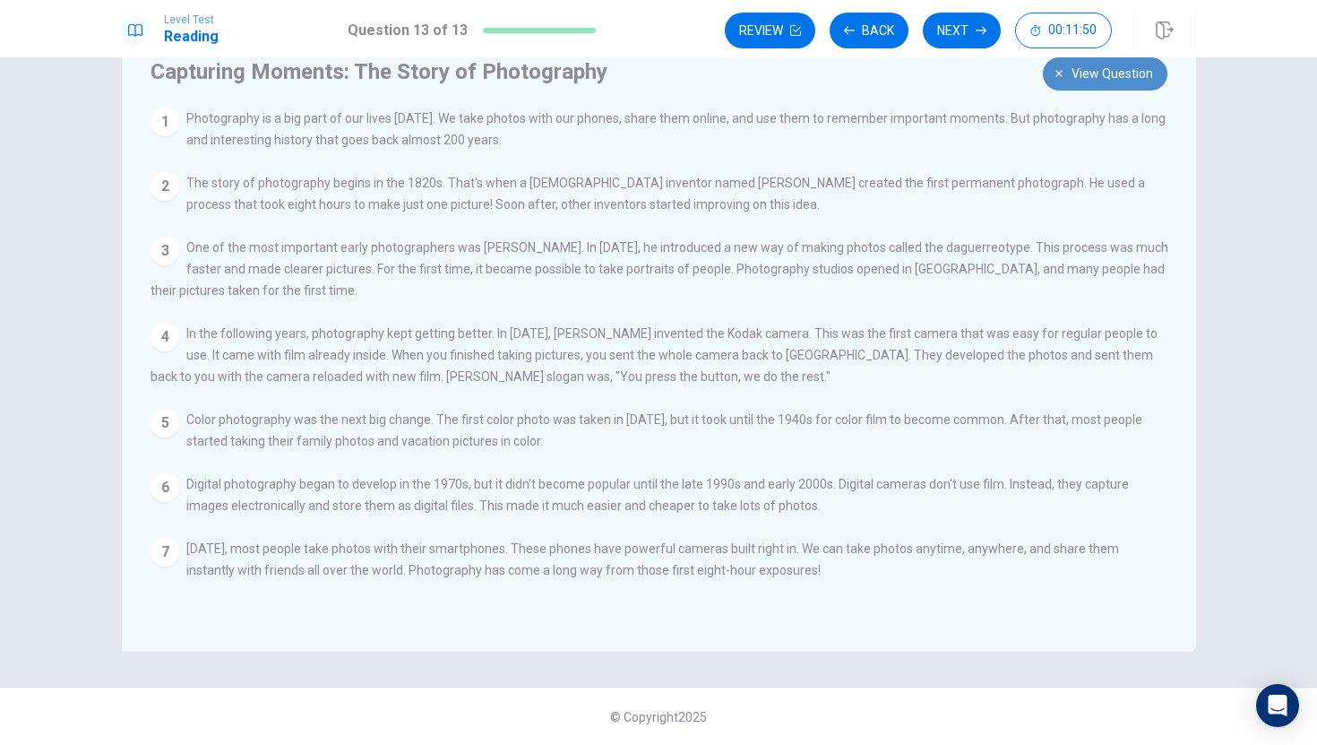
click at [1100, 73] on span "View question" at bounding box center [1113, 74] width 82 height 22
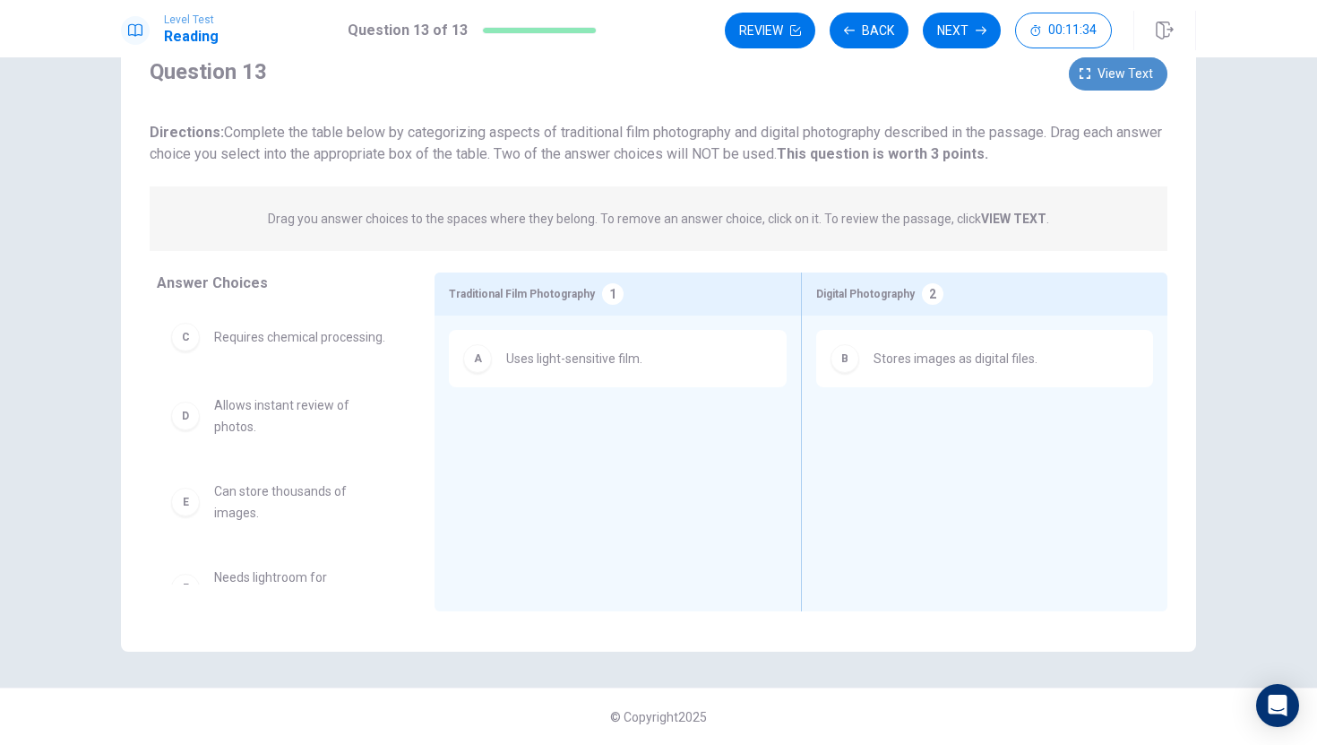
click at [1085, 72] on icon "button" at bounding box center [1085, 73] width 11 height 11
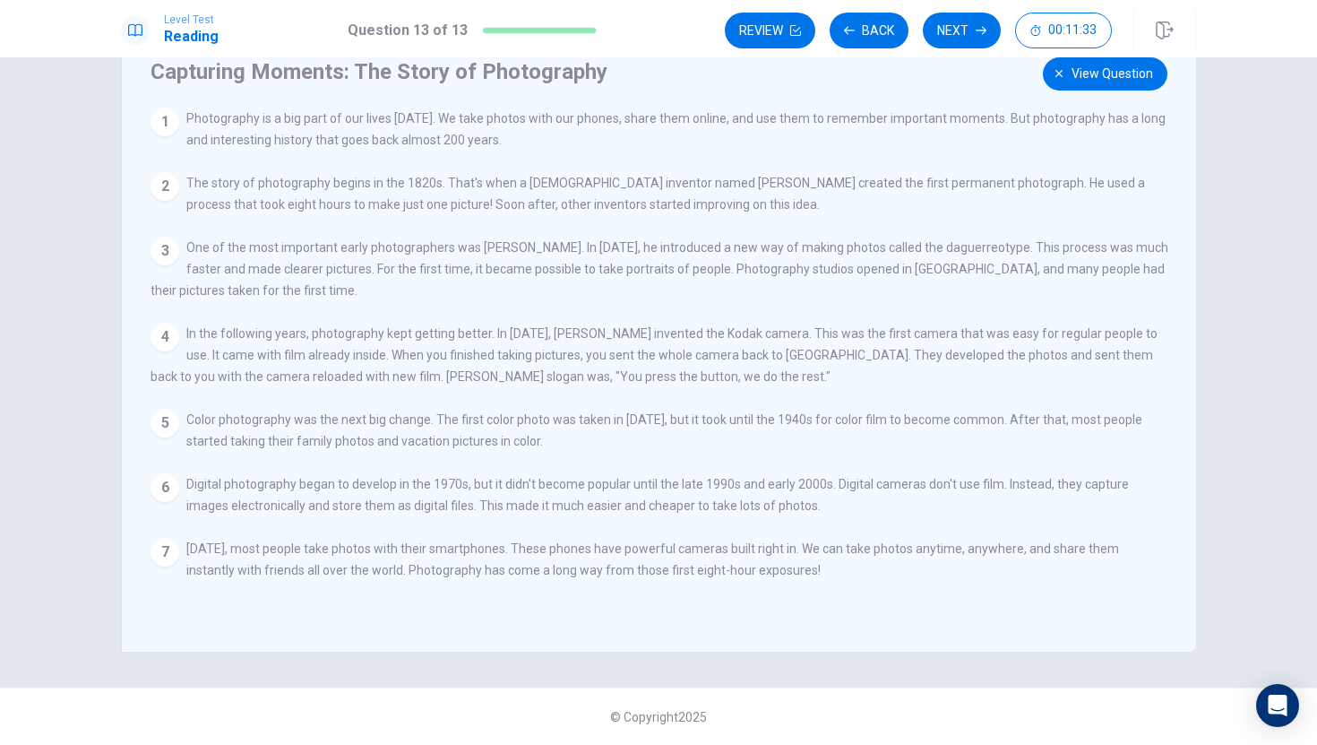
scroll to position [0, 0]
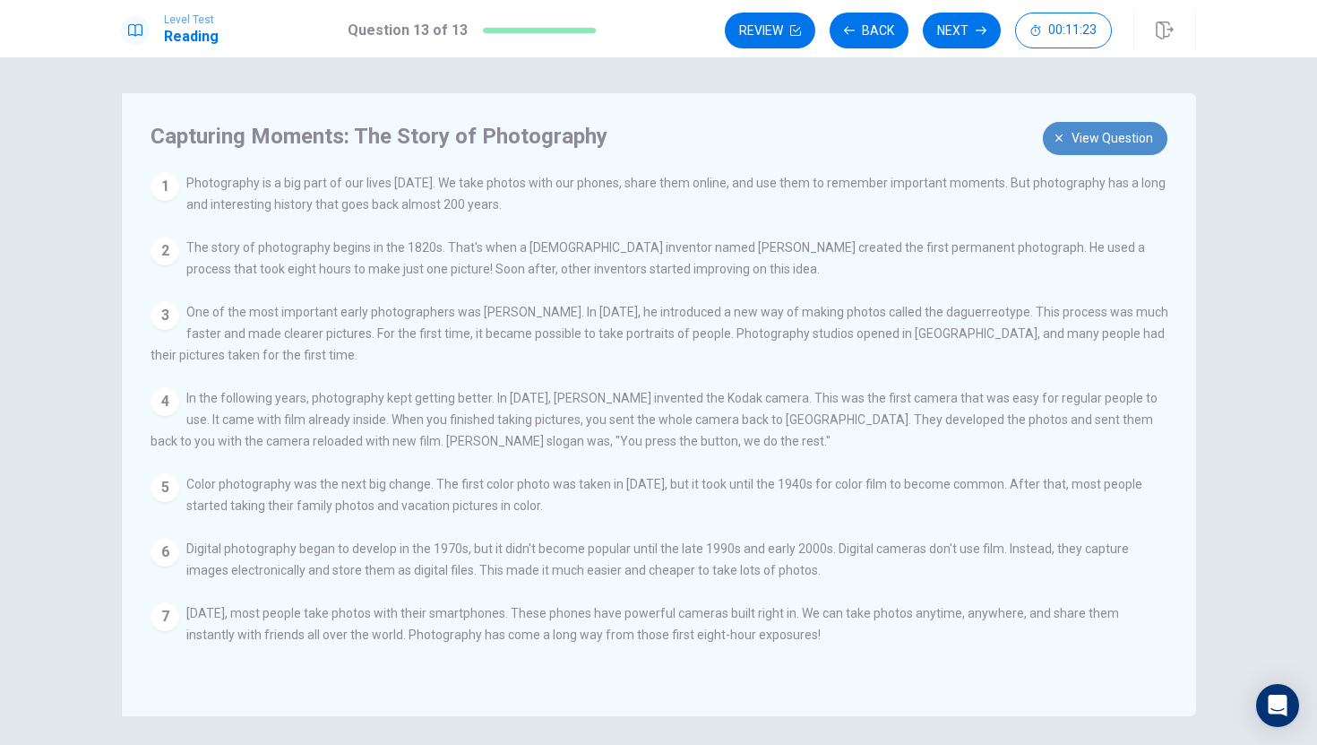
click at [1135, 138] on span "View question" at bounding box center [1113, 138] width 82 height 22
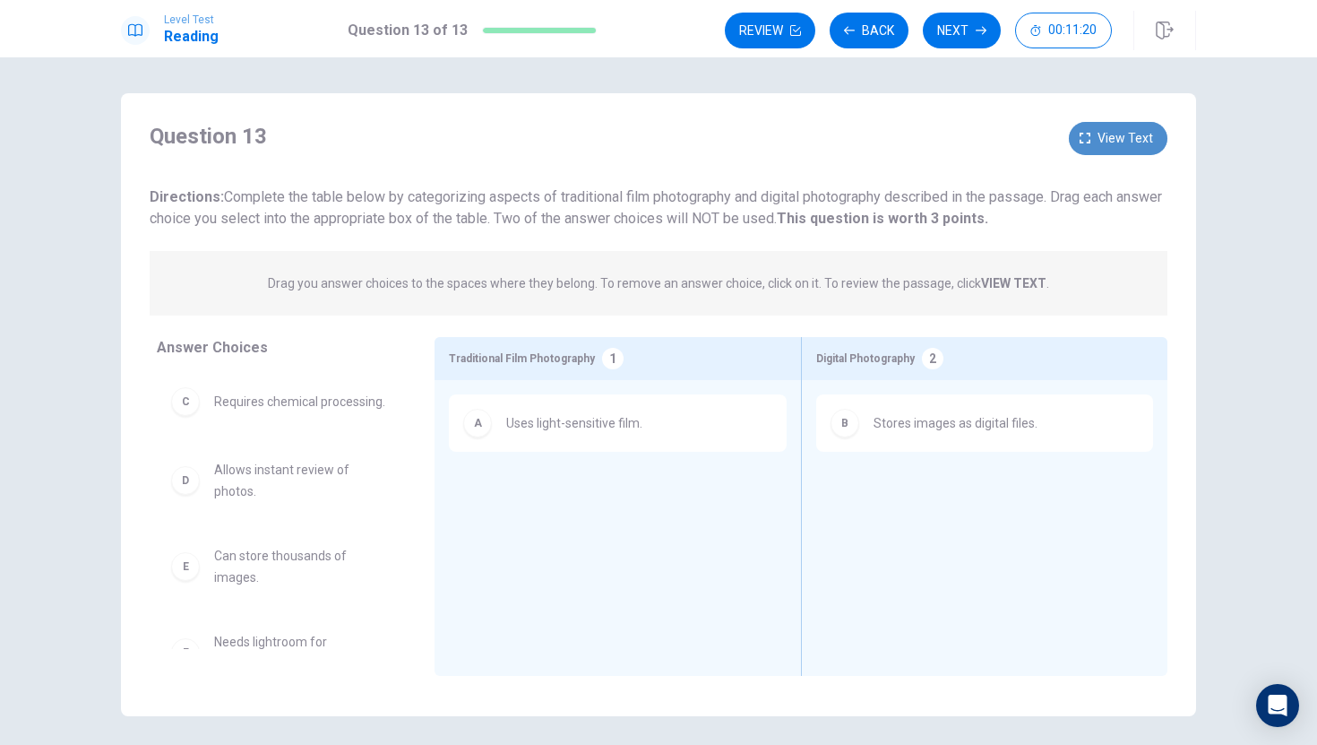
click at [1118, 135] on span "View text" at bounding box center [1126, 138] width 56 height 22
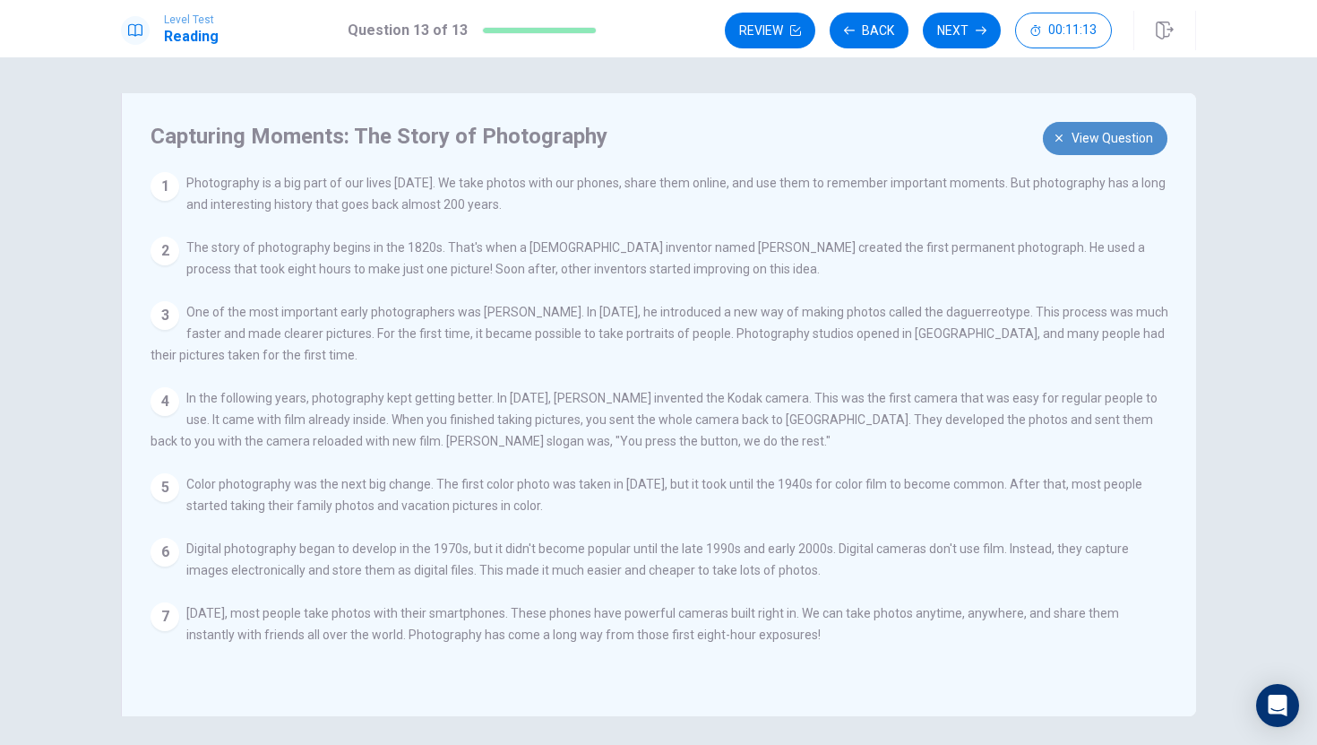
click at [1117, 134] on span "View question" at bounding box center [1113, 138] width 82 height 22
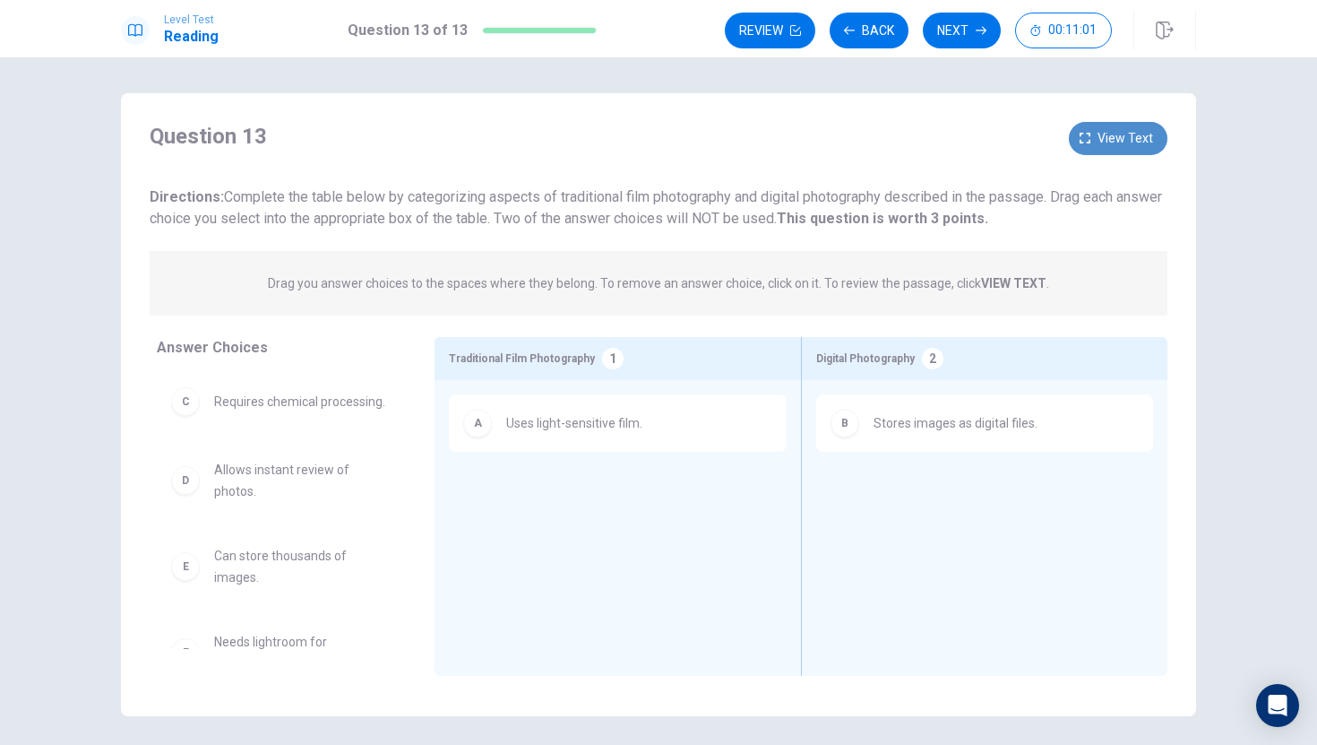
click at [1127, 131] on span "View text" at bounding box center [1126, 138] width 56 height 22
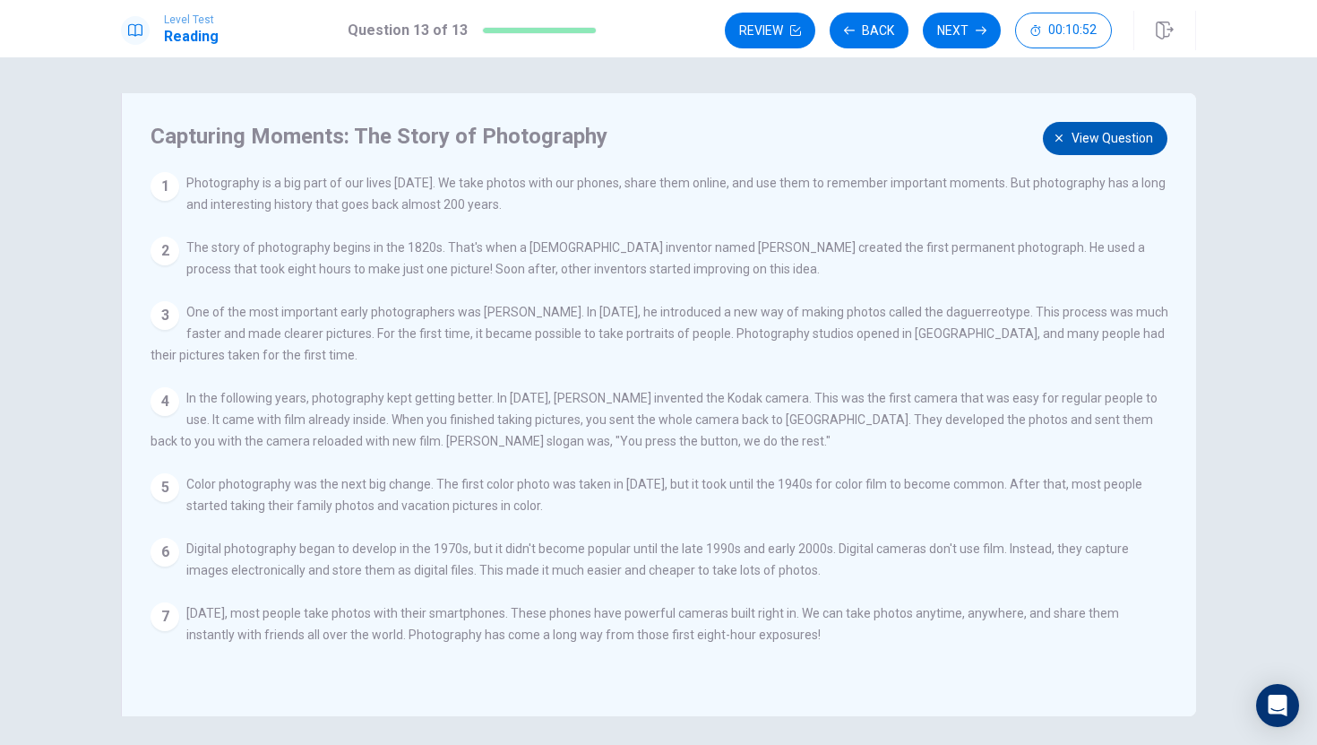
click at [1126, 135] on span "View question" at bounding box center [1113, 138] width 82 height 22
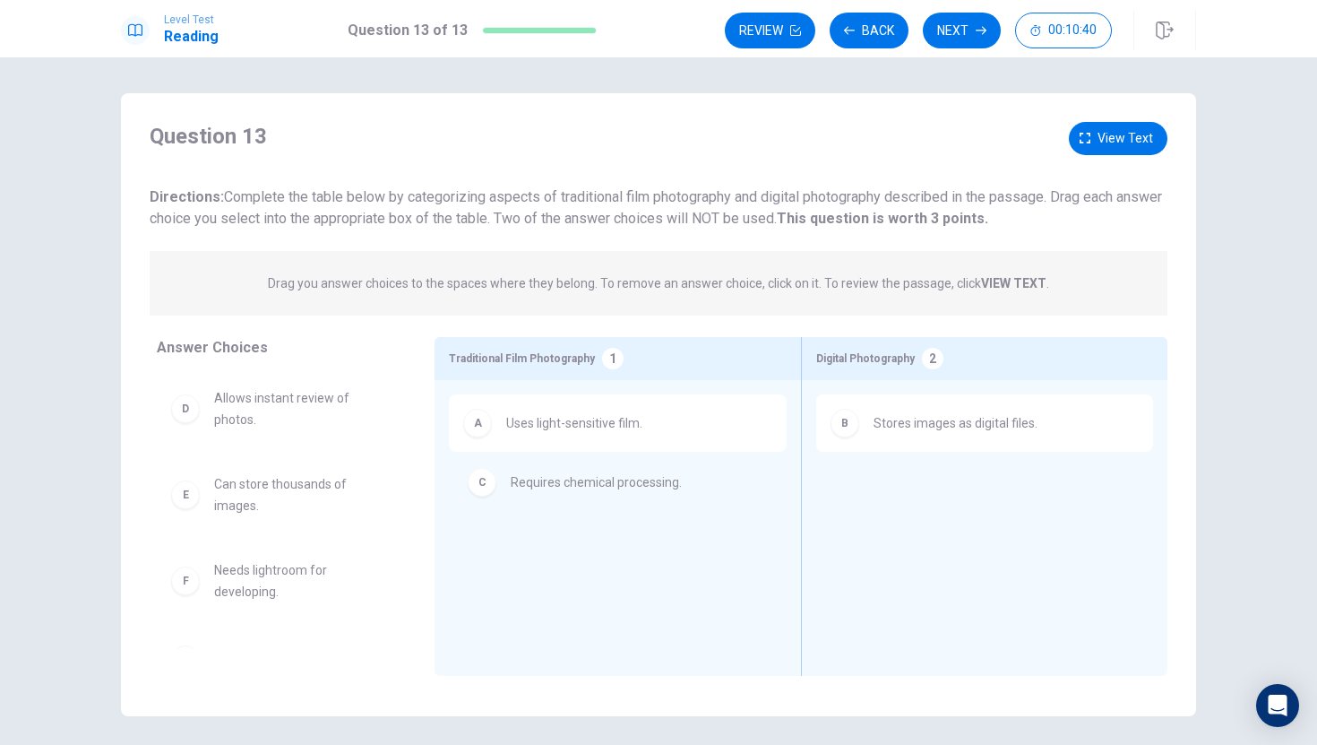
drag, startPoint x: 388, startPoint y: 403, endPoint x: 689, endPoint y: 484, distance: 311.7
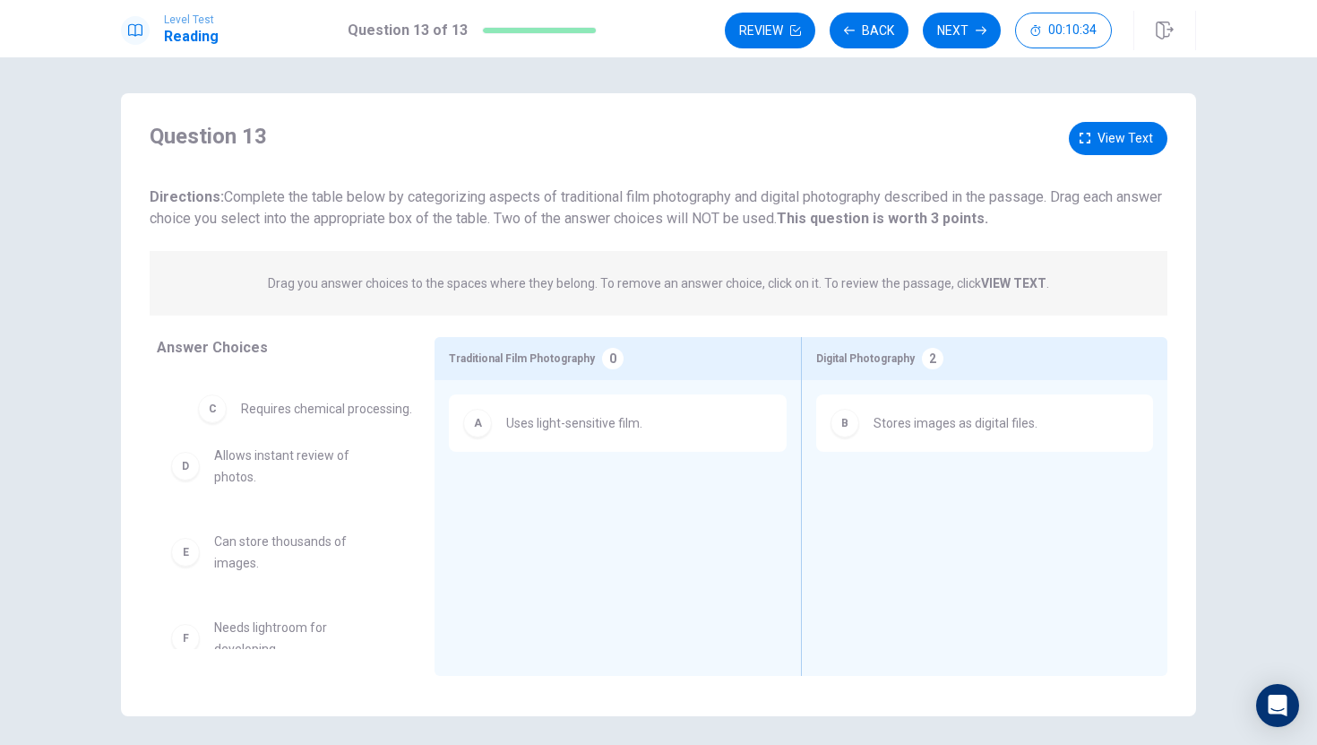
drag, startPoint x: 684, startPoint y: 496, endPoint x: 412, endPoint y: 406, distance: 286.2
click at [610, 355] on div "1" at bounding box center [613, 359] width 22 height 22
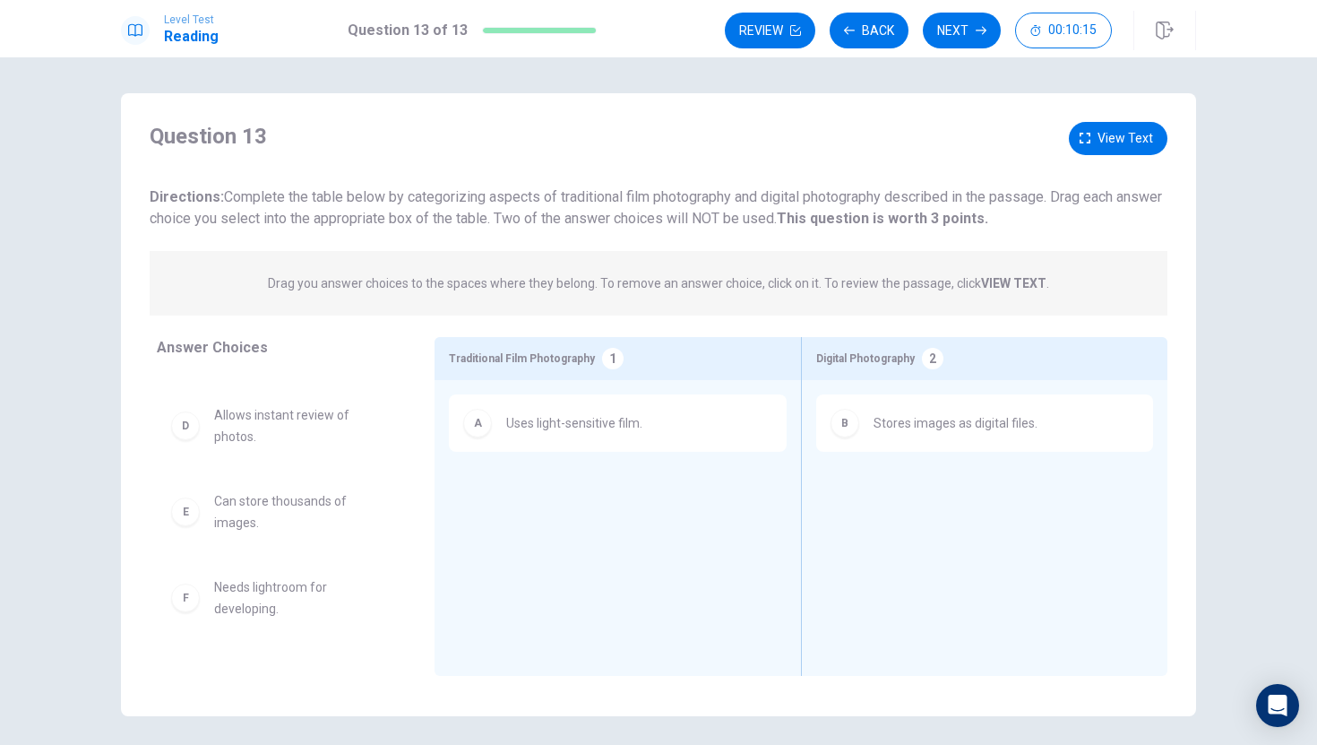
scroll to position [43, 0]
drag, startPoint x: 319, startPoint y: 507, endPoint x: 988, endPoint y: 469, distance: 669.7
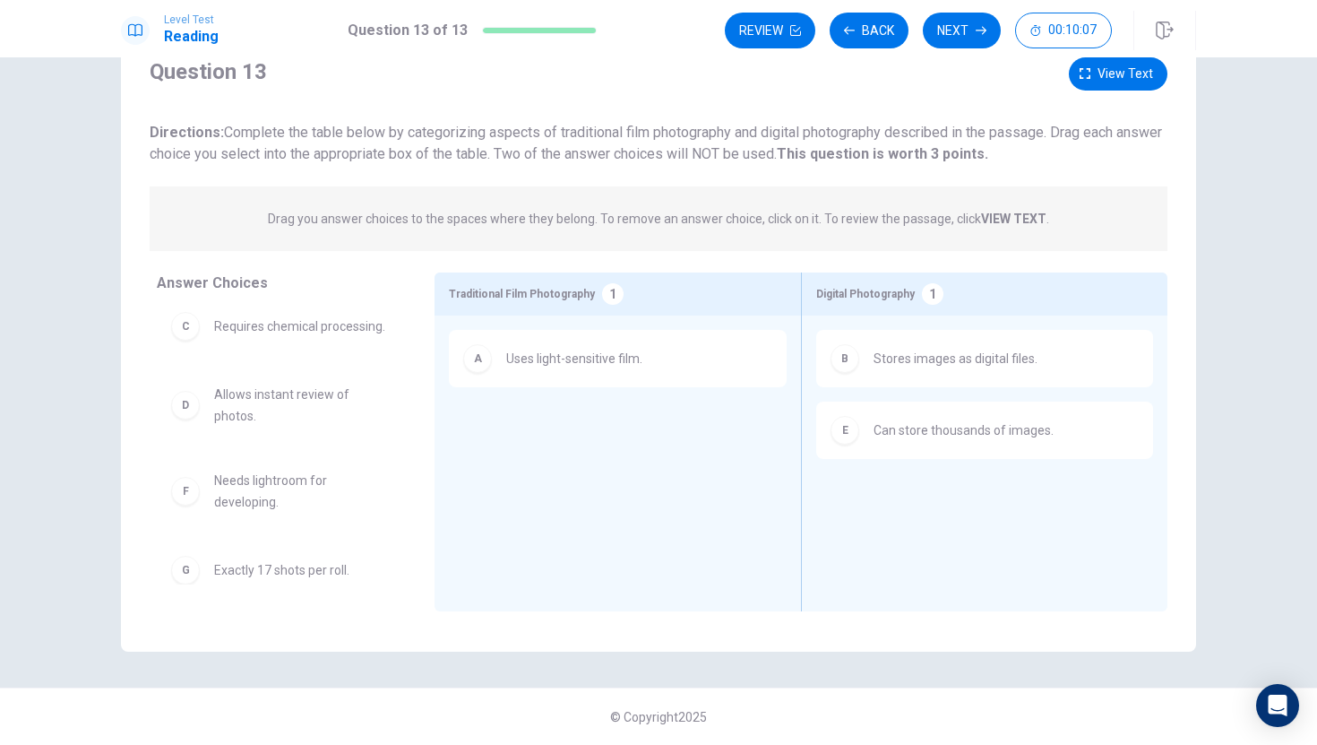
scroll to position [0, 0]
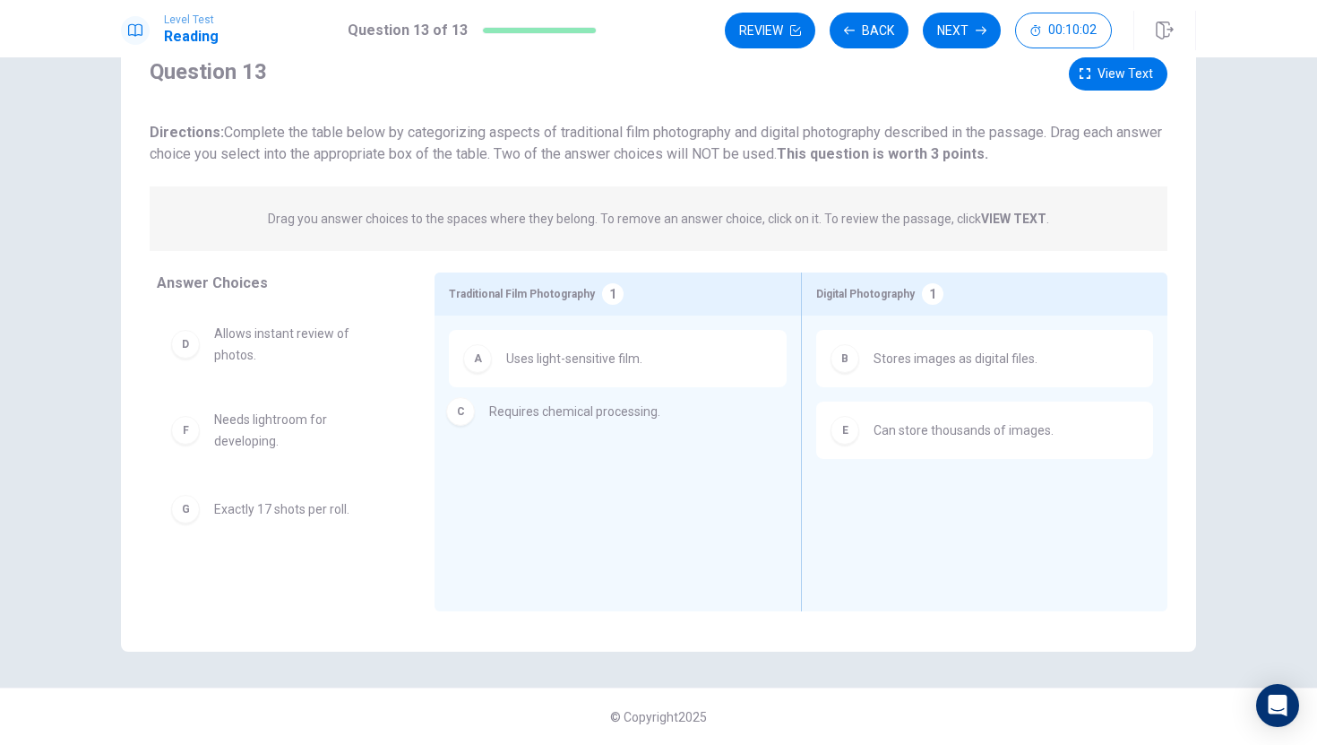
drag, startPoint x: 371, startPoint y: 341, endPoint x: 658, endPoint y: 417, distance: 296.7
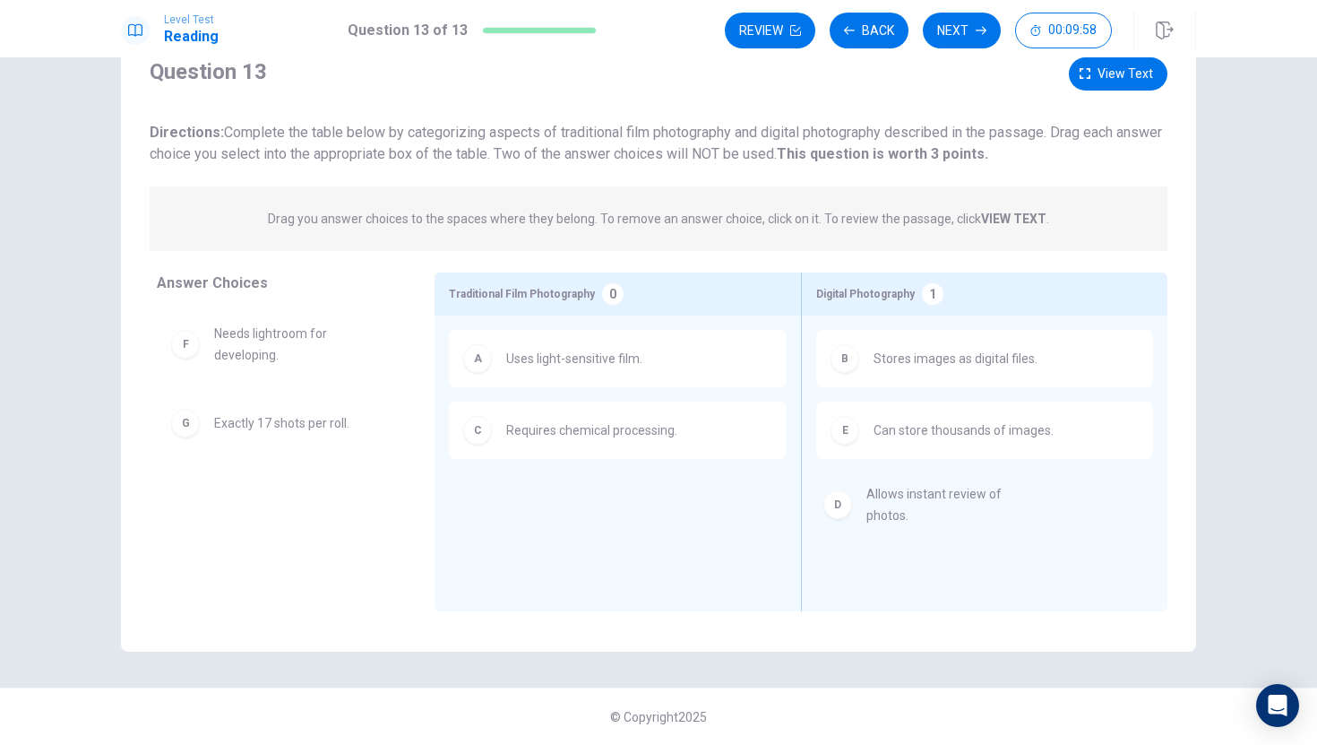
drag, startPoint x: 276, startPoint y: 346, endPoint x: 941, endPoint y: 504, distance: 683.4
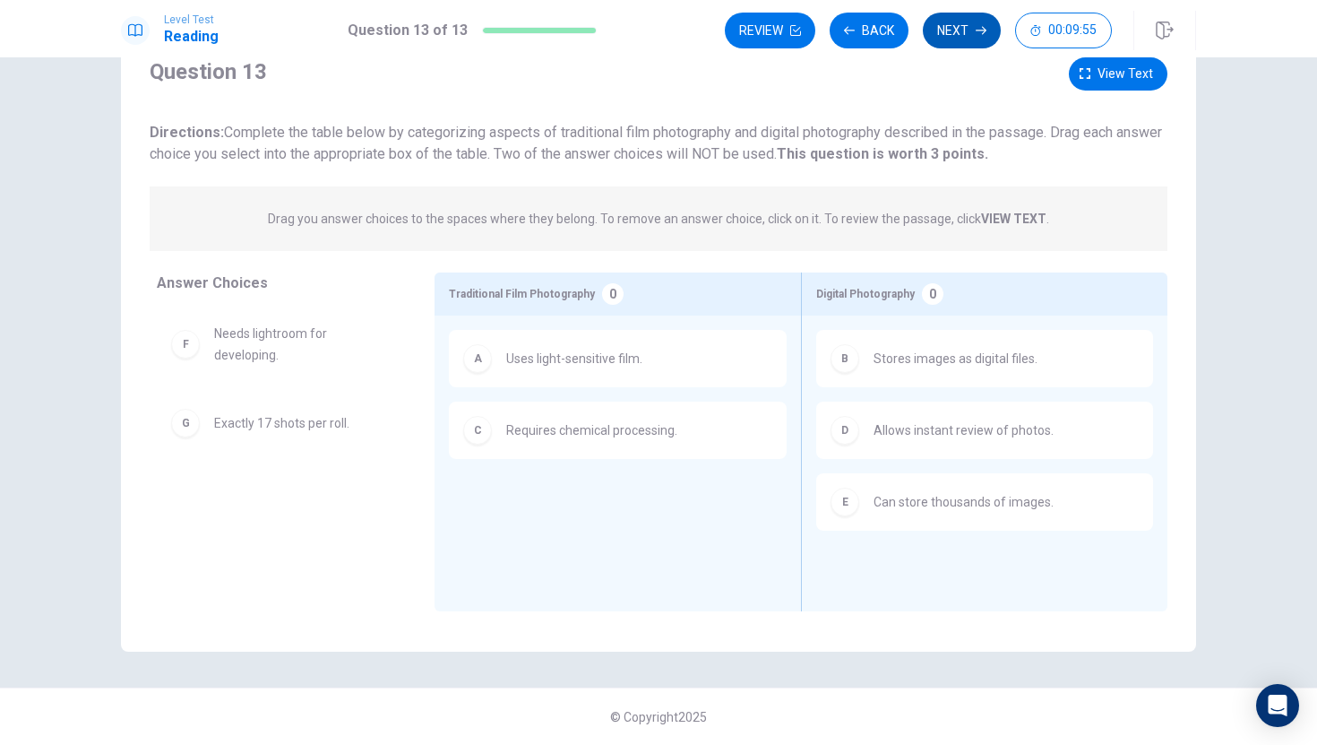
click at [962, 37] on button "Next" at bounding box center [962, 31] width 78 height 36
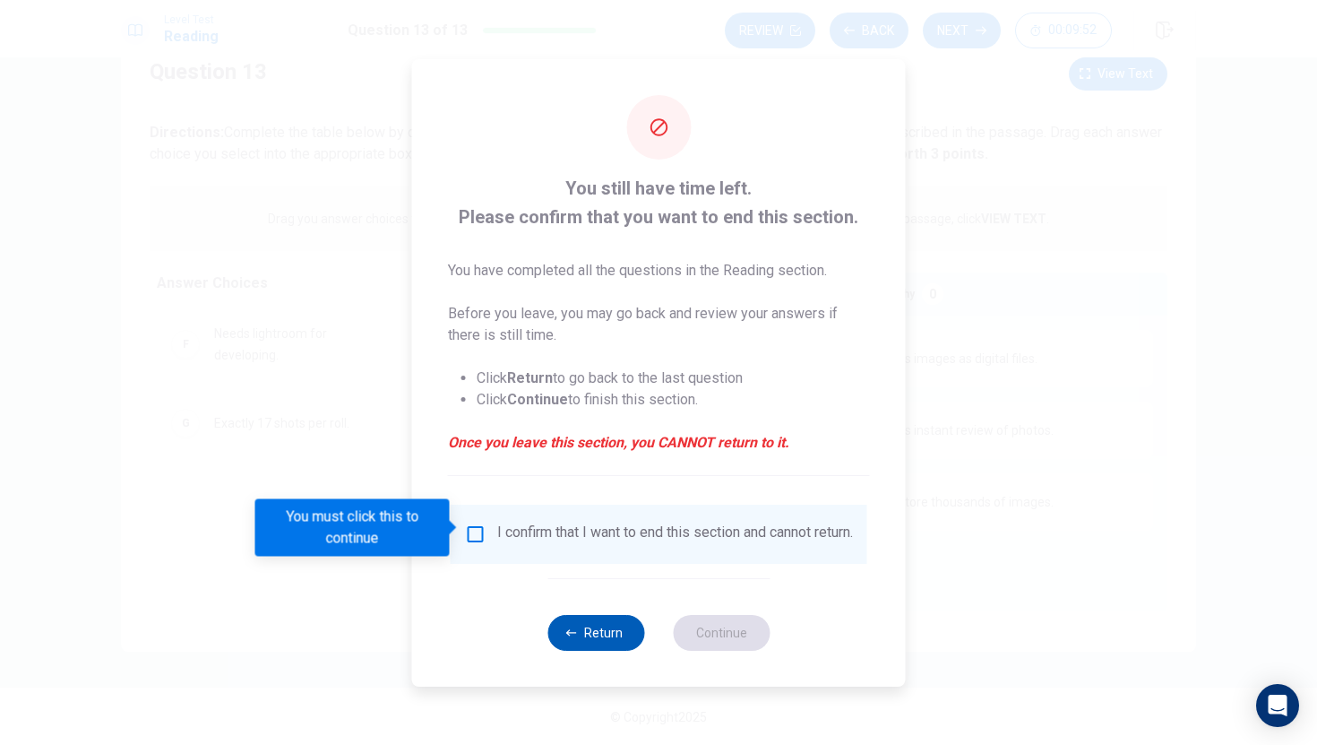
click at [610, 643] on button "Return" at bounding box center [596, 633] width 97 height 36
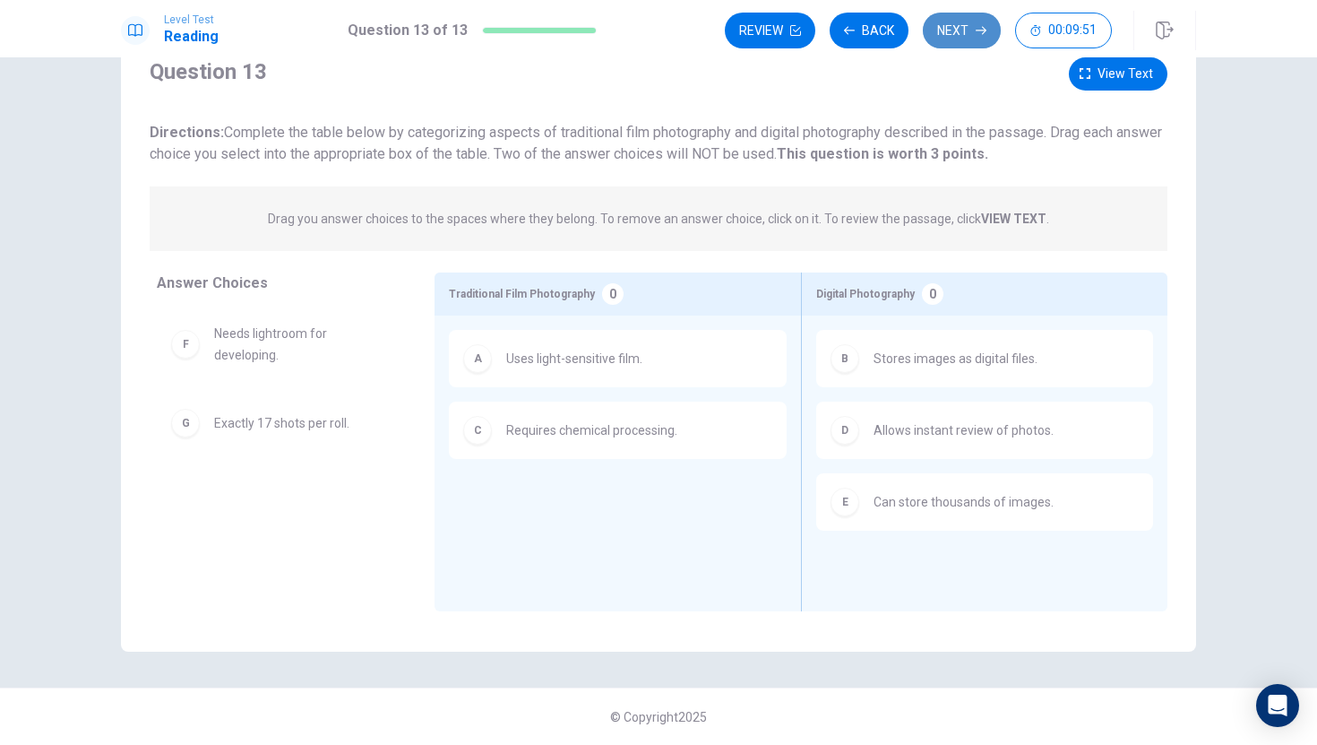
click at [971, 39] on button "Next" at bounding box center [962, 31] width 78 height 36
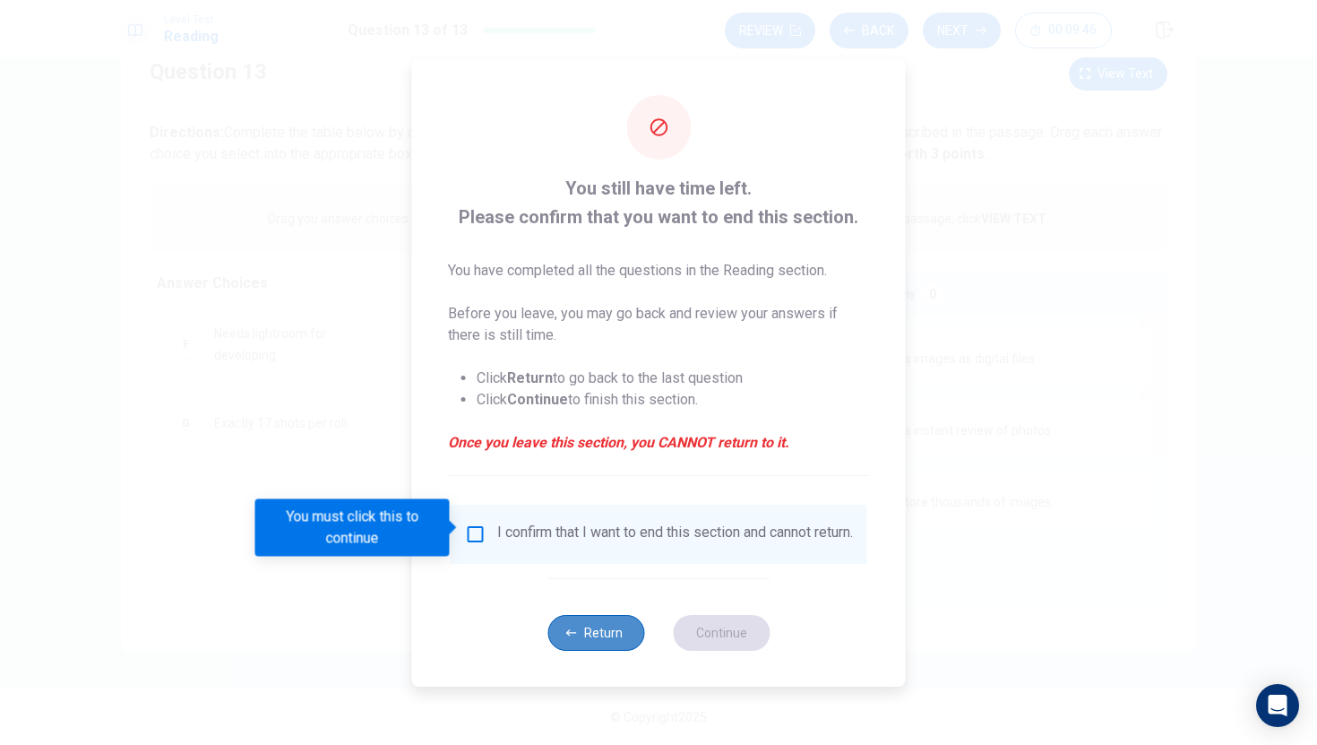
click at [624, 651] on button "Return" at bounding box center [596, 633] width 97 height 36
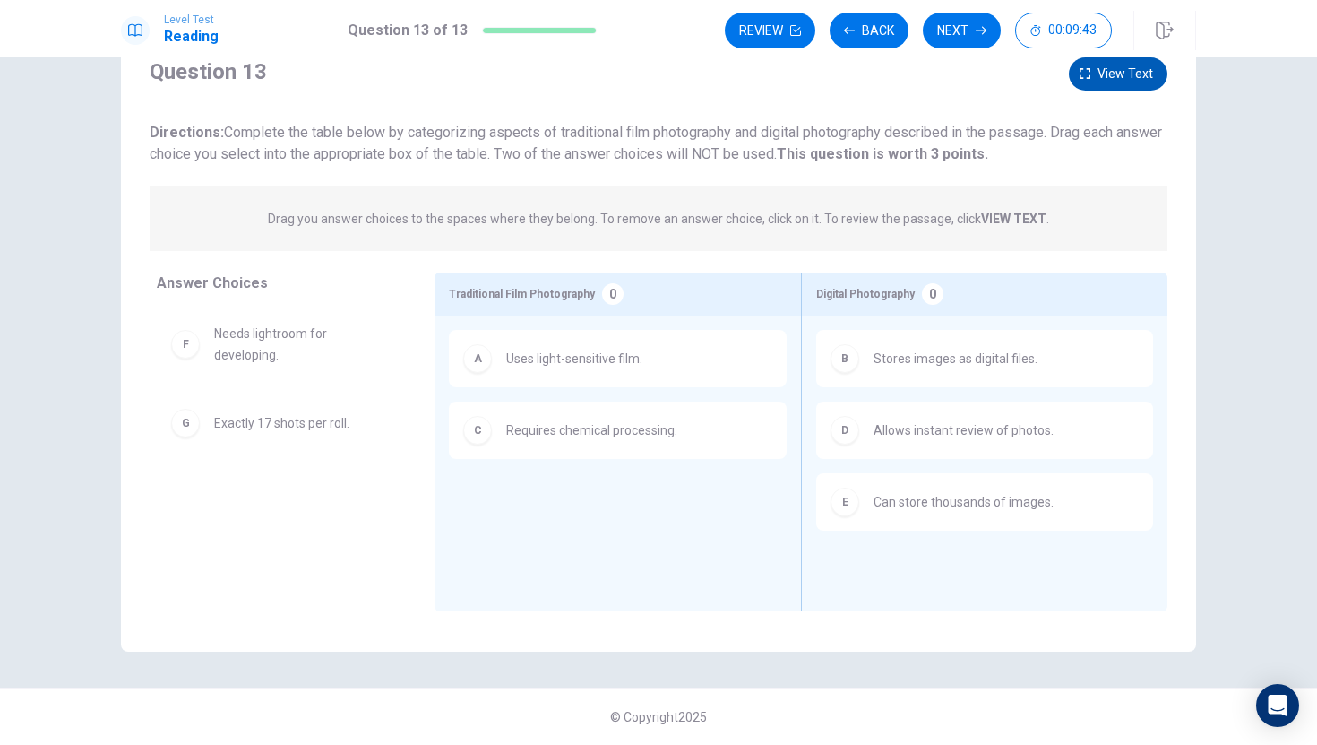
click at [1108, 73] on span "View text" at bounding box center [1126, 74] width 56 height 22
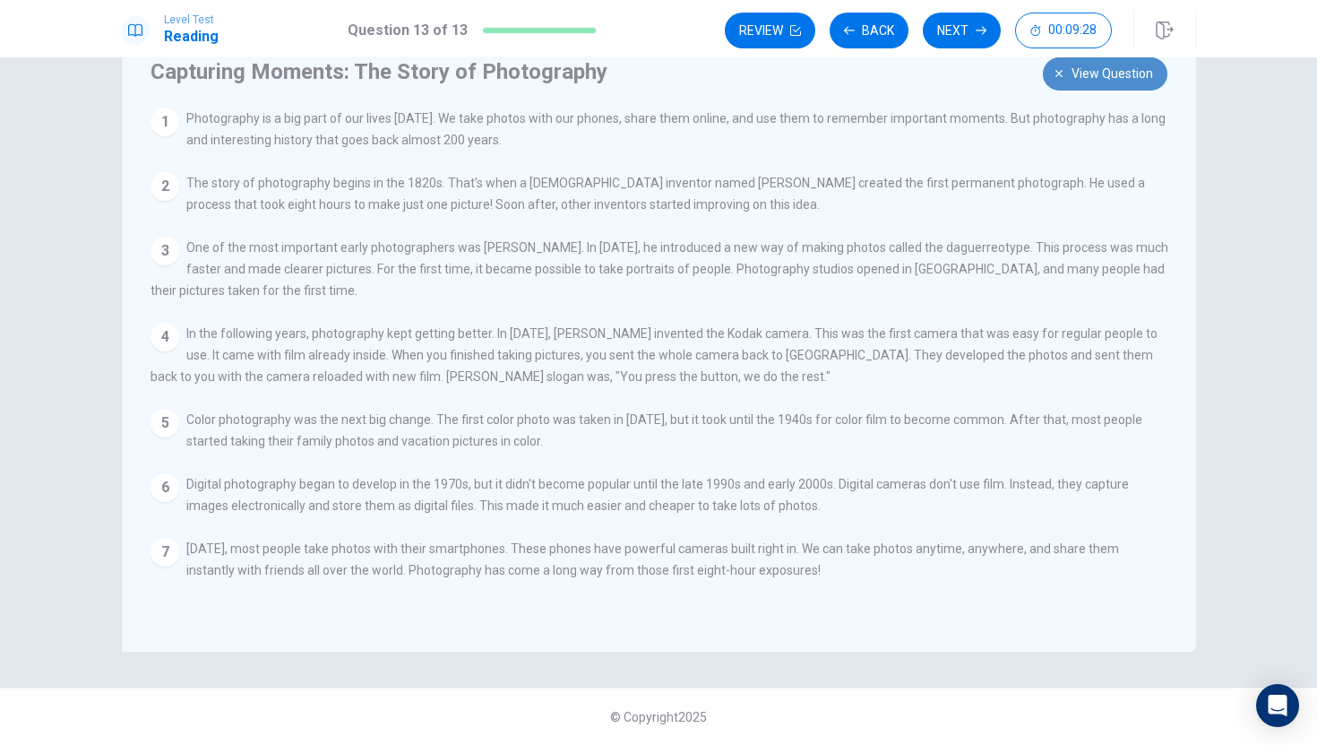
click at [1054, 70] on button "View question" at bounding box center [1105, 73] width 125 height 33
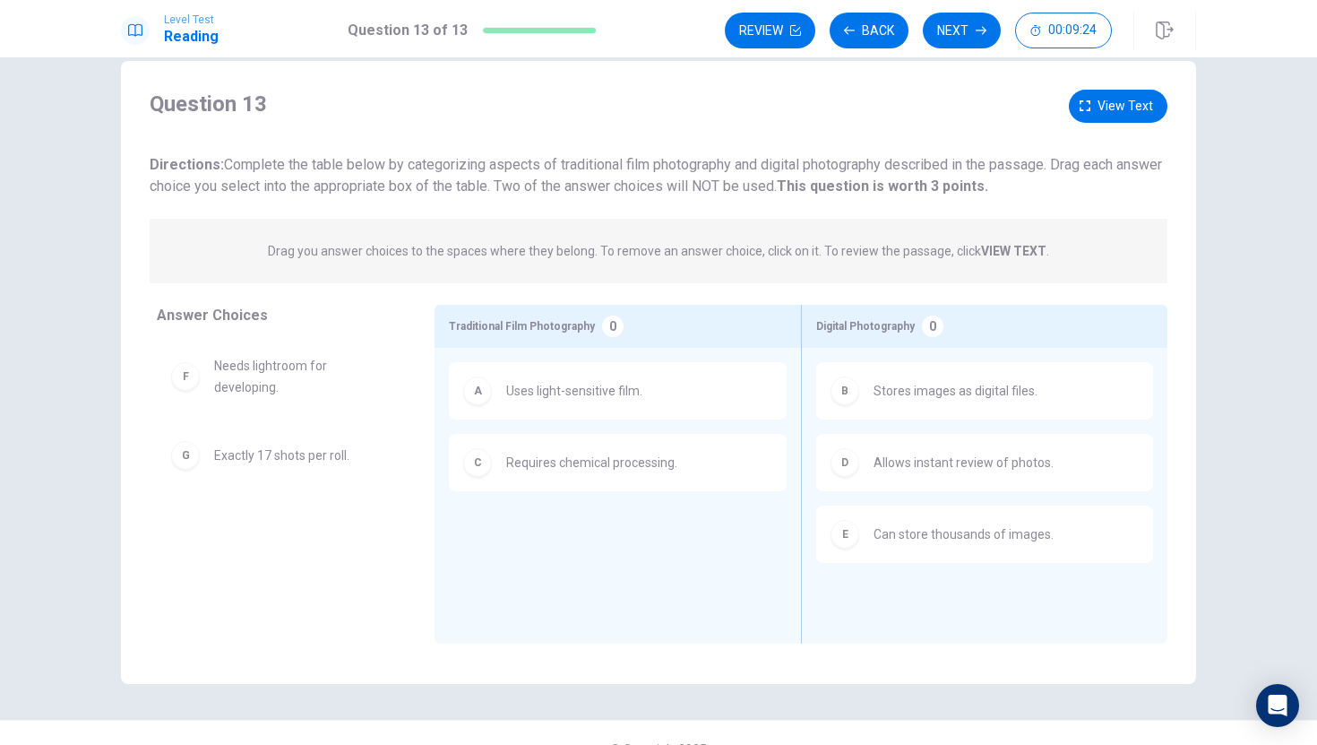
scroll to position [26, 0]
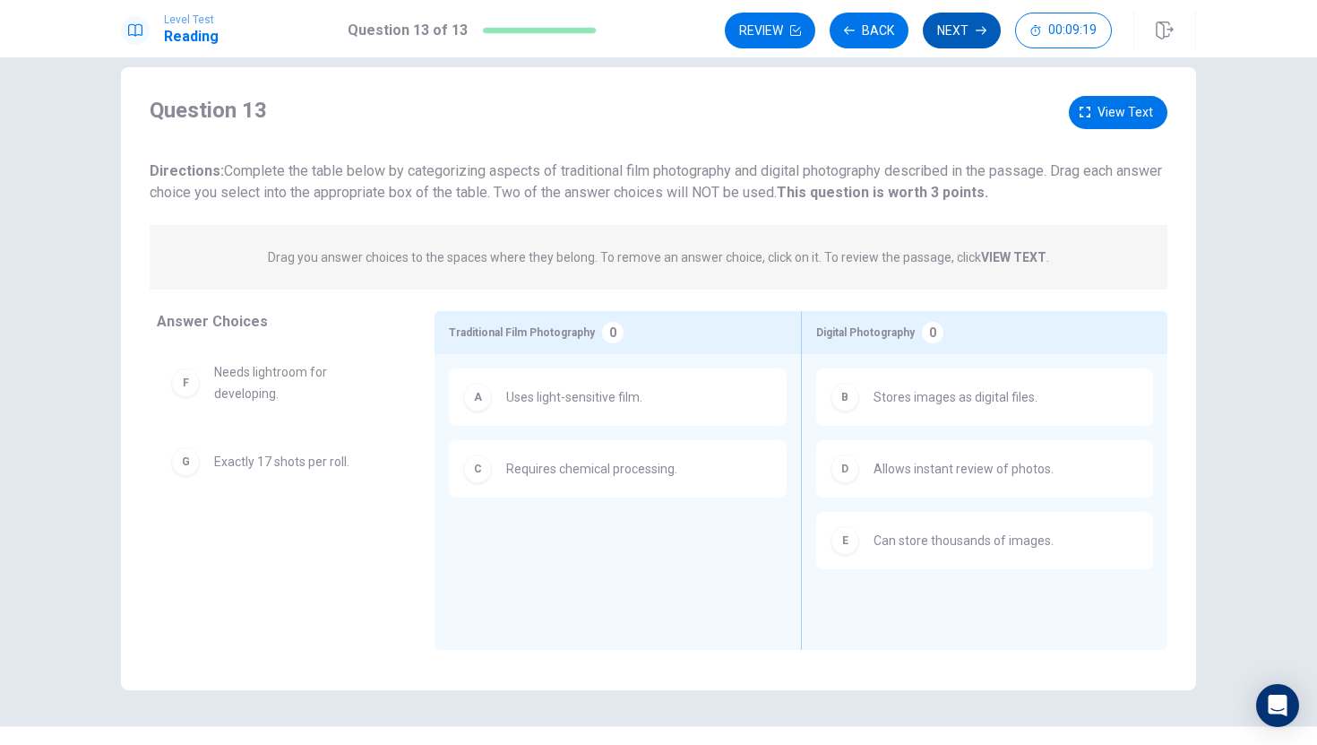
click at [971, 22] on button "Next" at bounding box center [962, 31] width 78 height 36
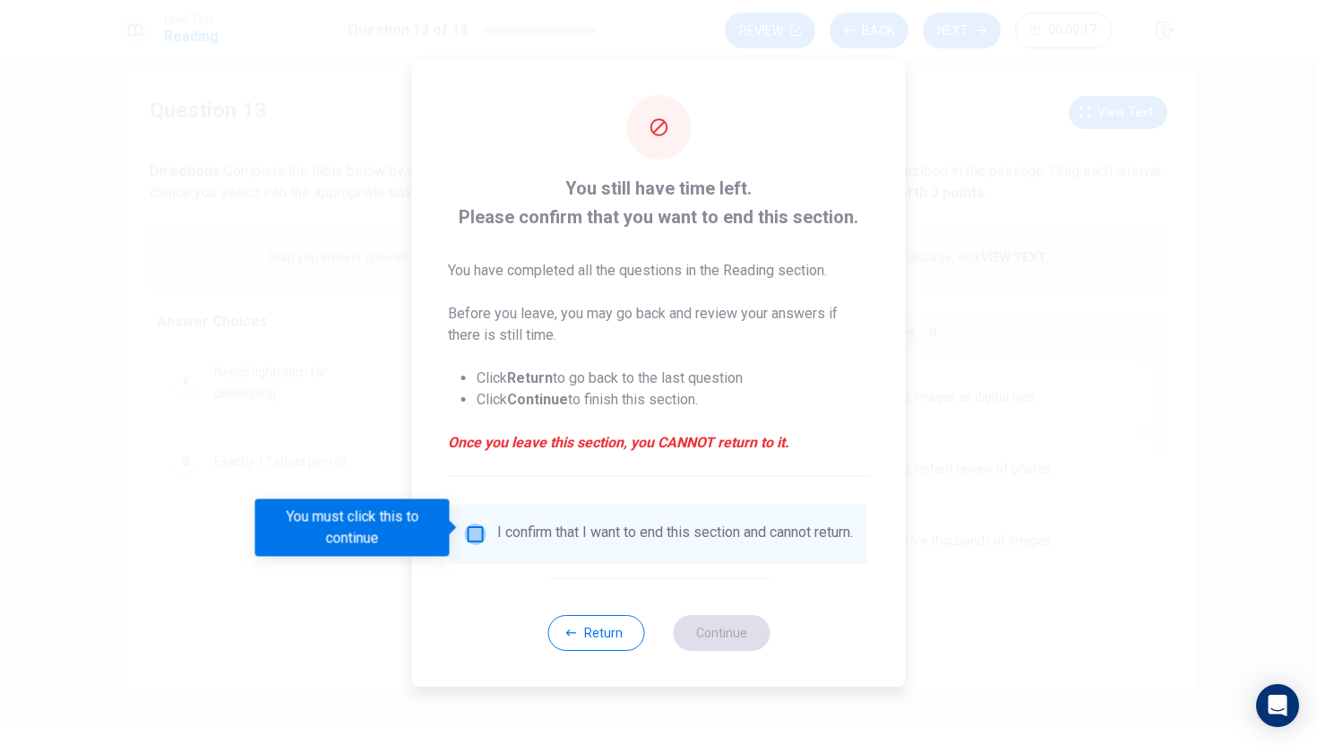
click at [477, 527] on input "You must click this to continue" at bounding box center [476, 534] width 22 height 22
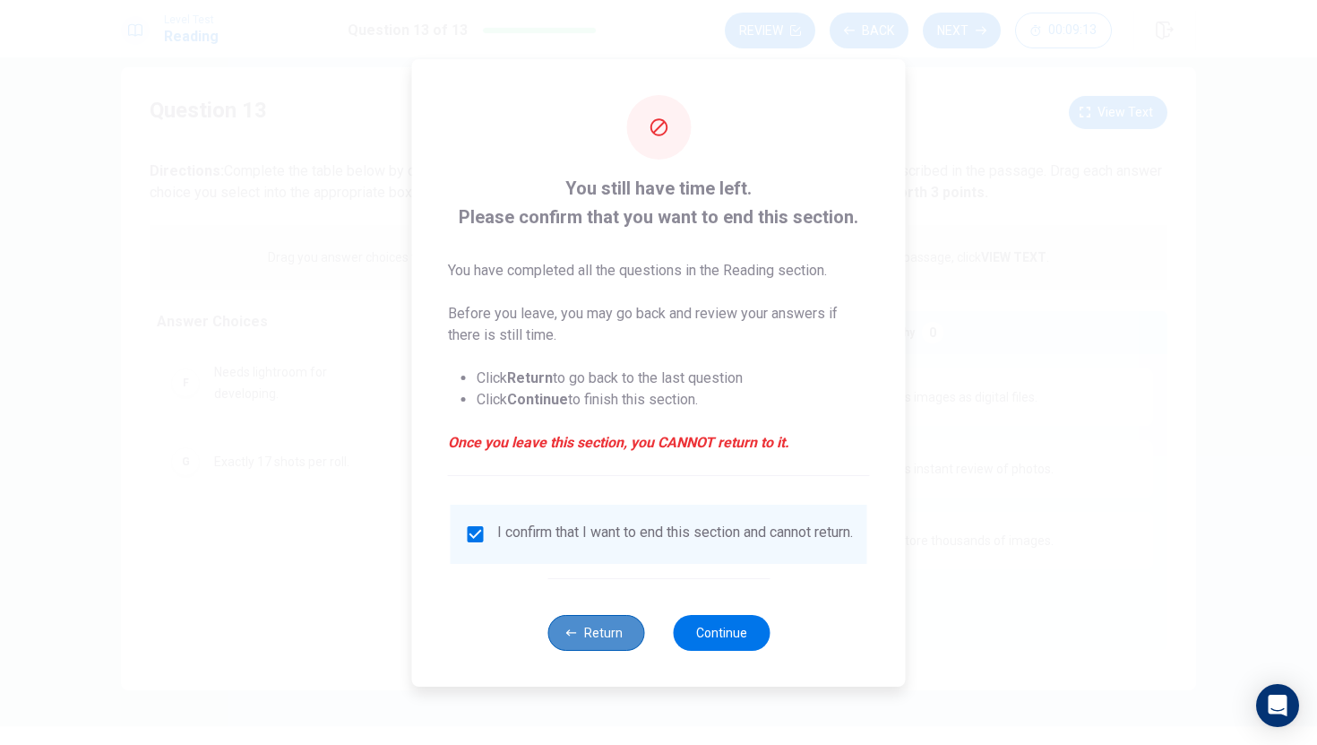
click at [601, 648] on button "Return" at bounding box center [596, 633] width 97 height 36
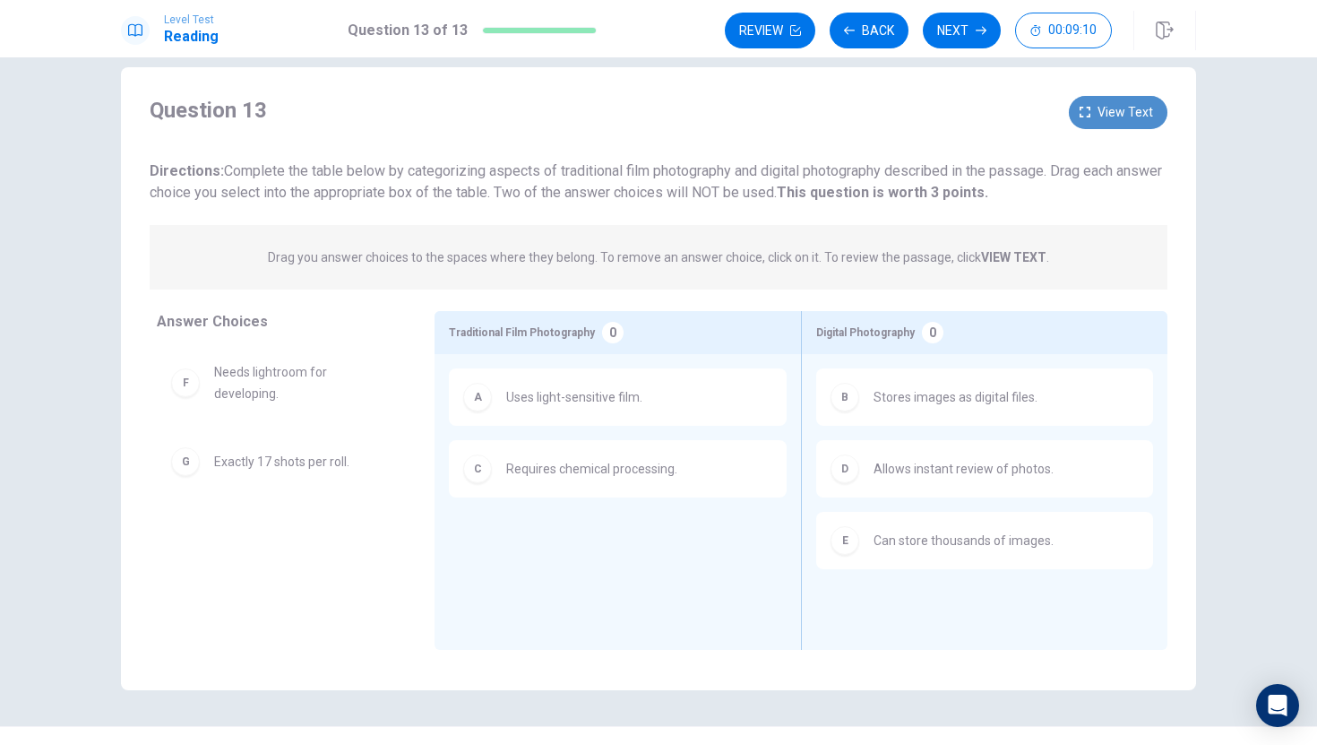
click at [1117, 111] on span "View text" at bounding box center [1126, 112] width 56 height 22
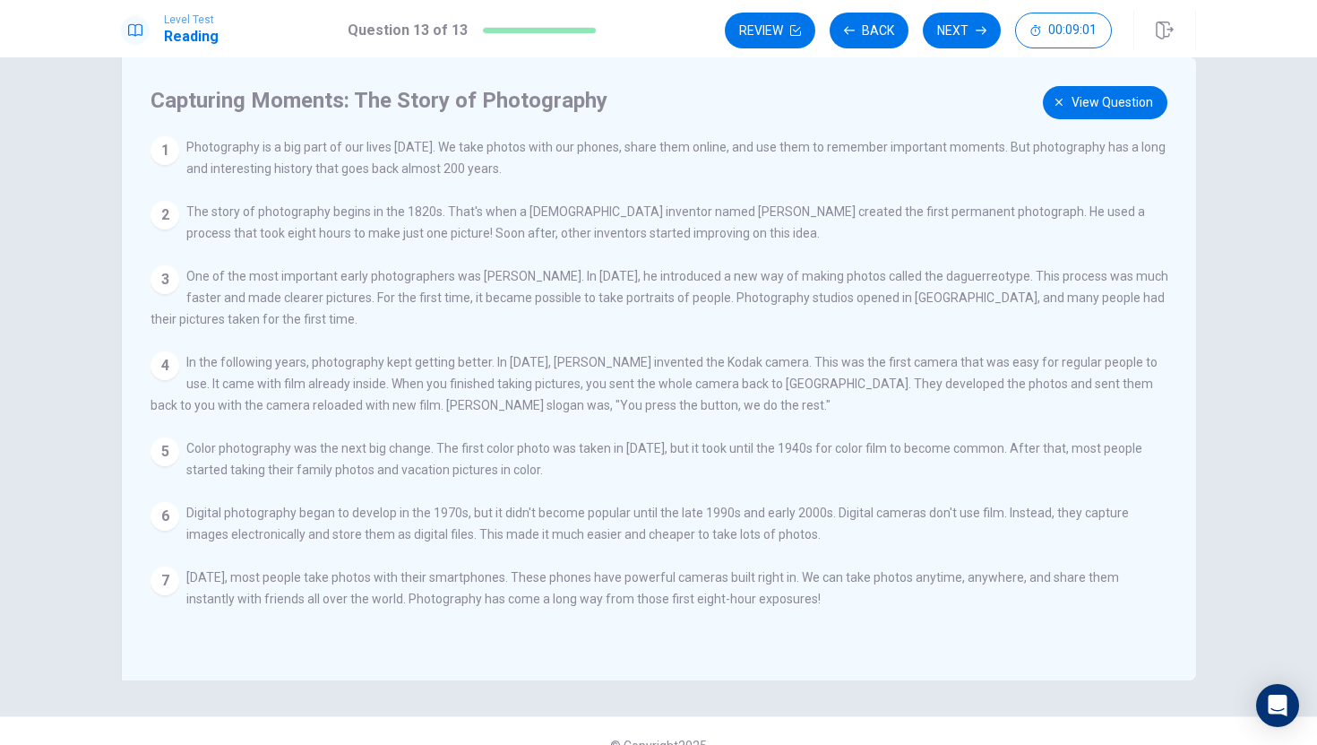
scroll to position [38, 0]
click at [1104, 102] on span "View question" at bounding box center [1113, 101] width 82 height 22
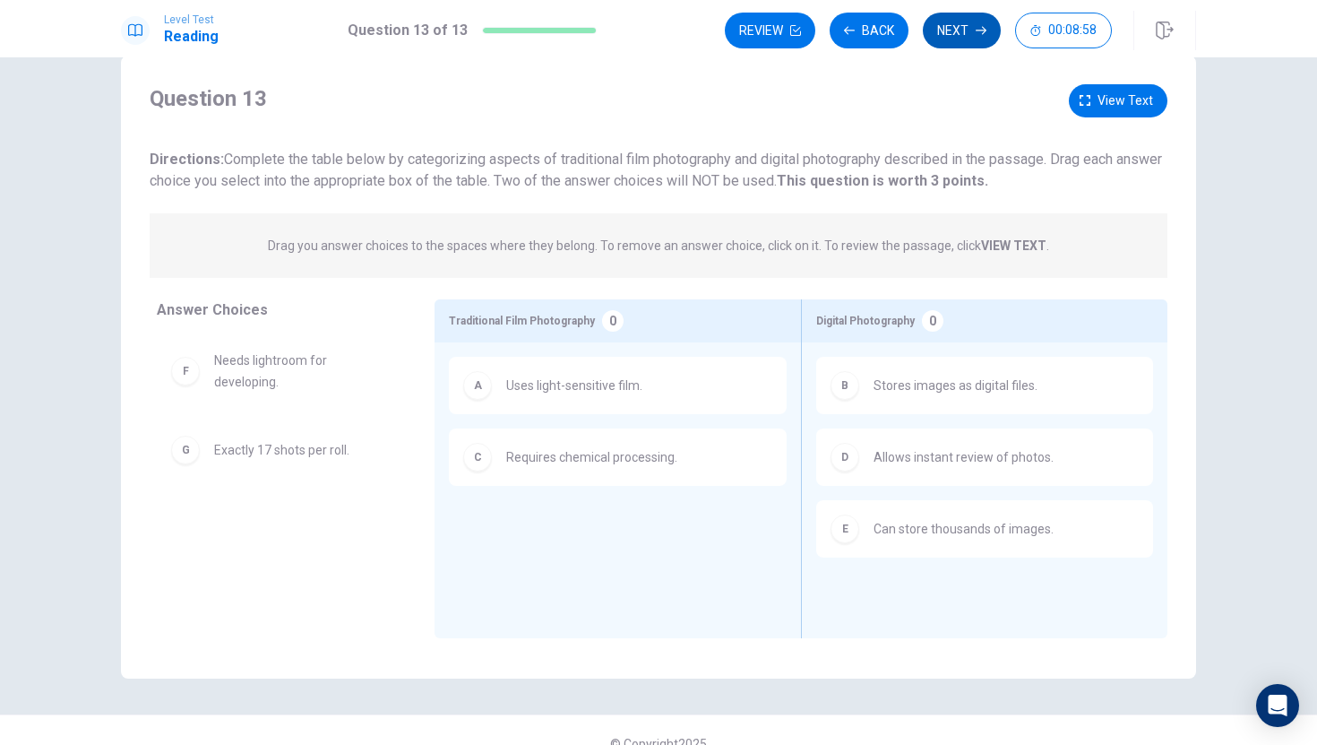
click at [983, 37] on button "Next" at bounding box center [962, 31] width 78 height 36
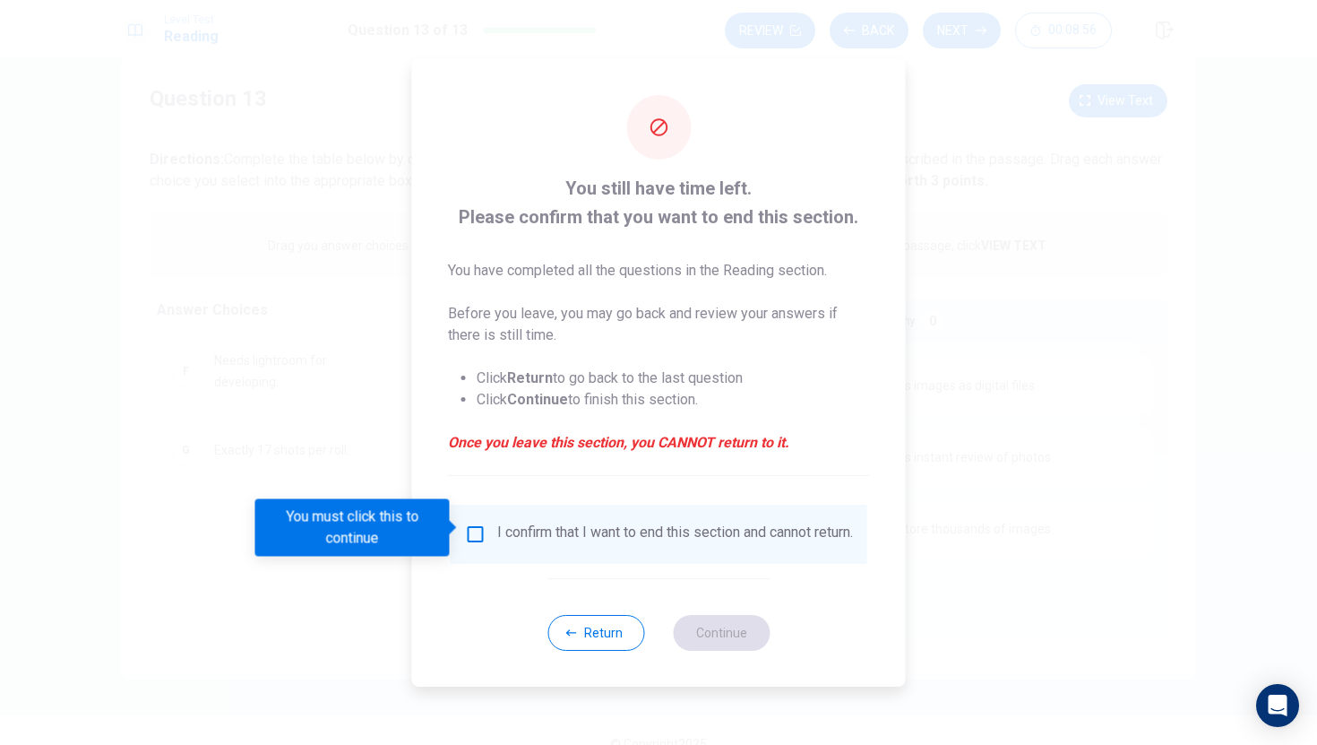
click at [473, 523] on input "You must click this to continue" at bounding box center [476, 534] width 22 height 22
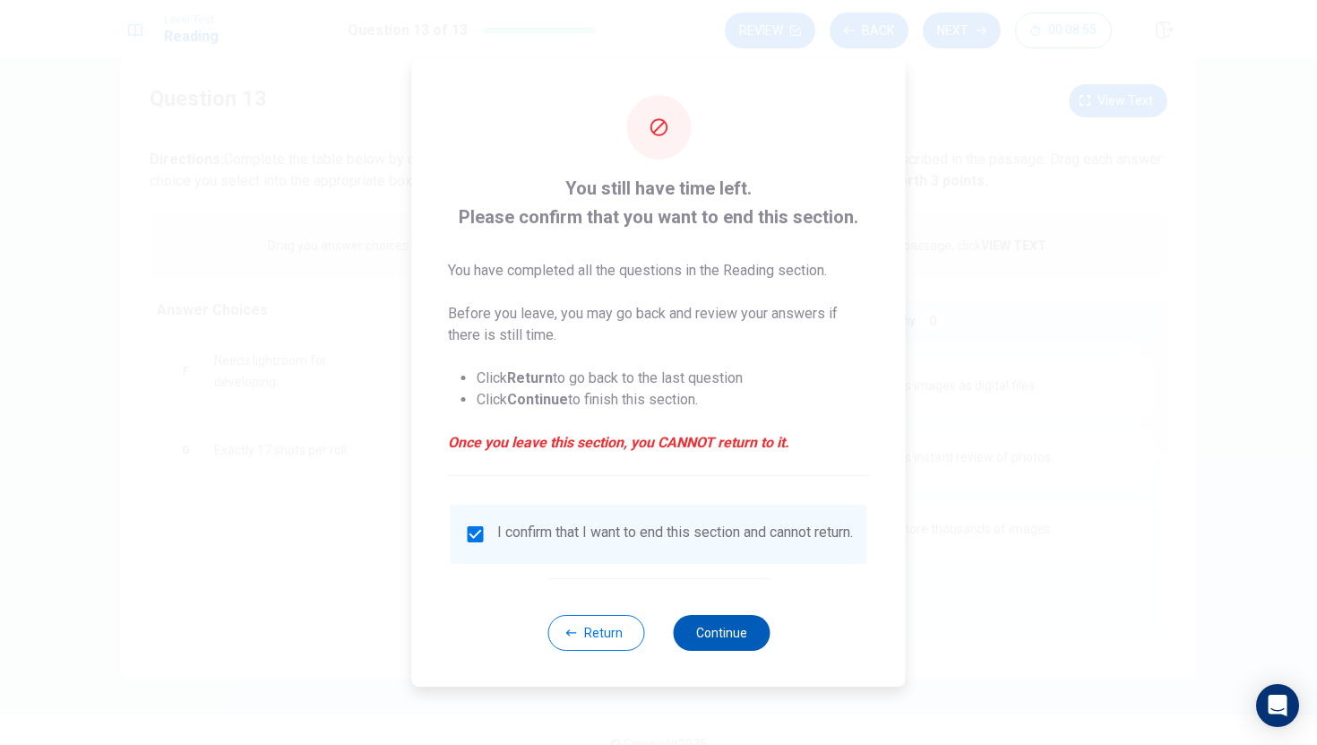
click at [721, 642] on button "Continue" at bounding box center [721, 633] width 97 height 36
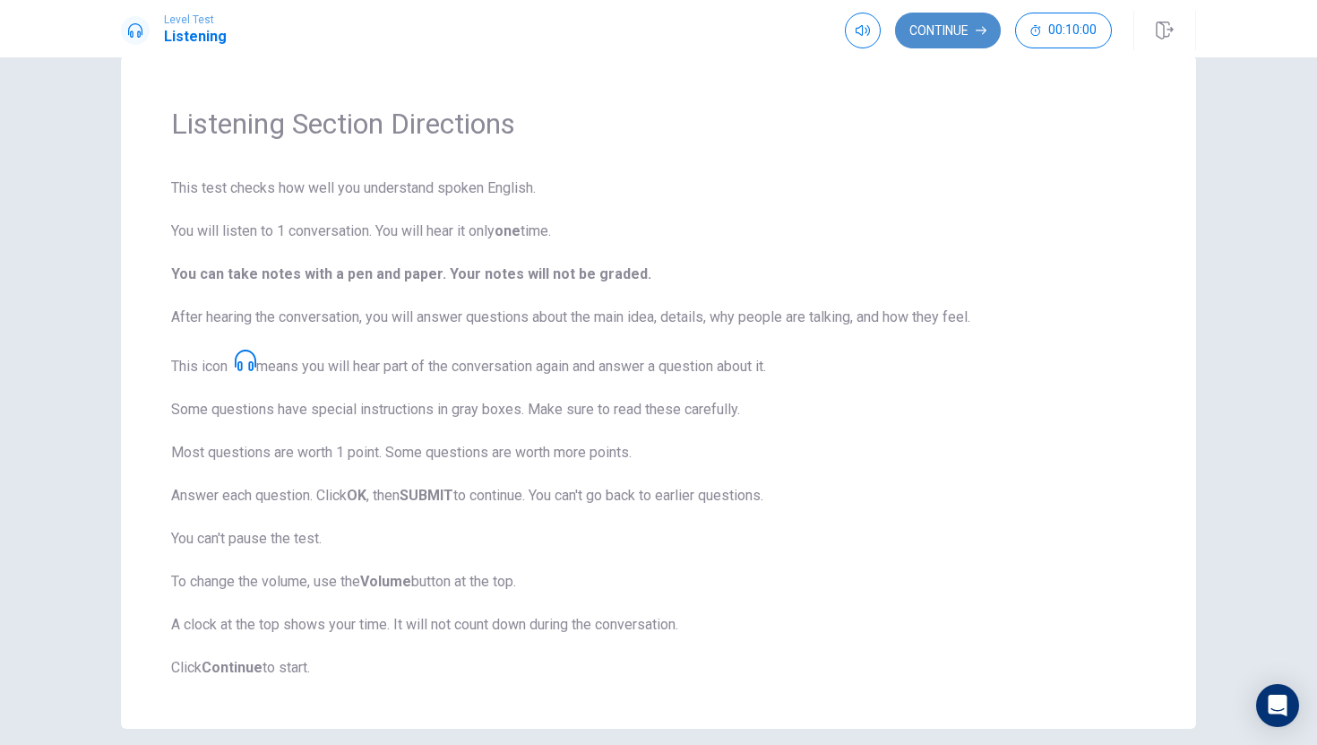
click at [970, 28] on button "Continue" at bounding box center [948, 31] width 106 height 36
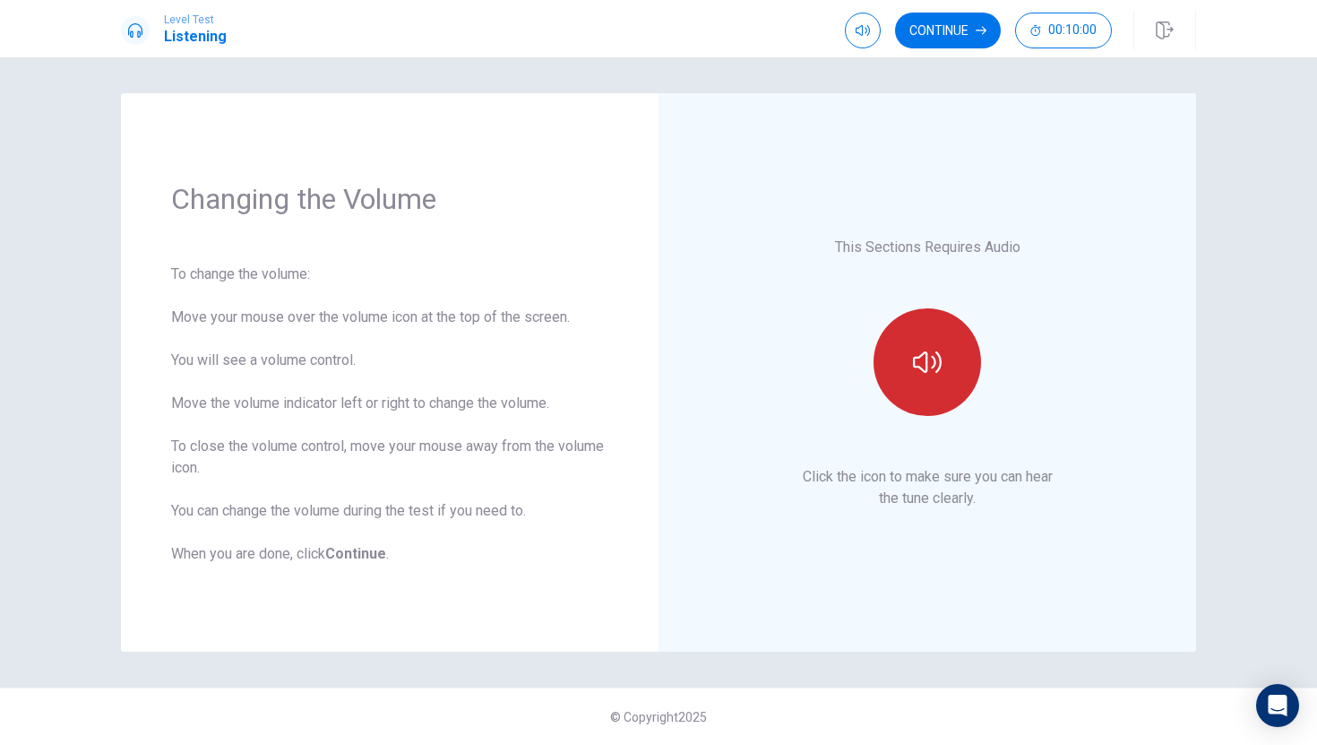
click at [932, 372] on icon "button" at bounding box center [927, 362] width 29 height 29
click at [920, 369] on icon "button" at bounding box center [927, 362] width 29 height 29
click at [928, 368] on icon "button" at bounding box center [927, 362] width 29 height 29
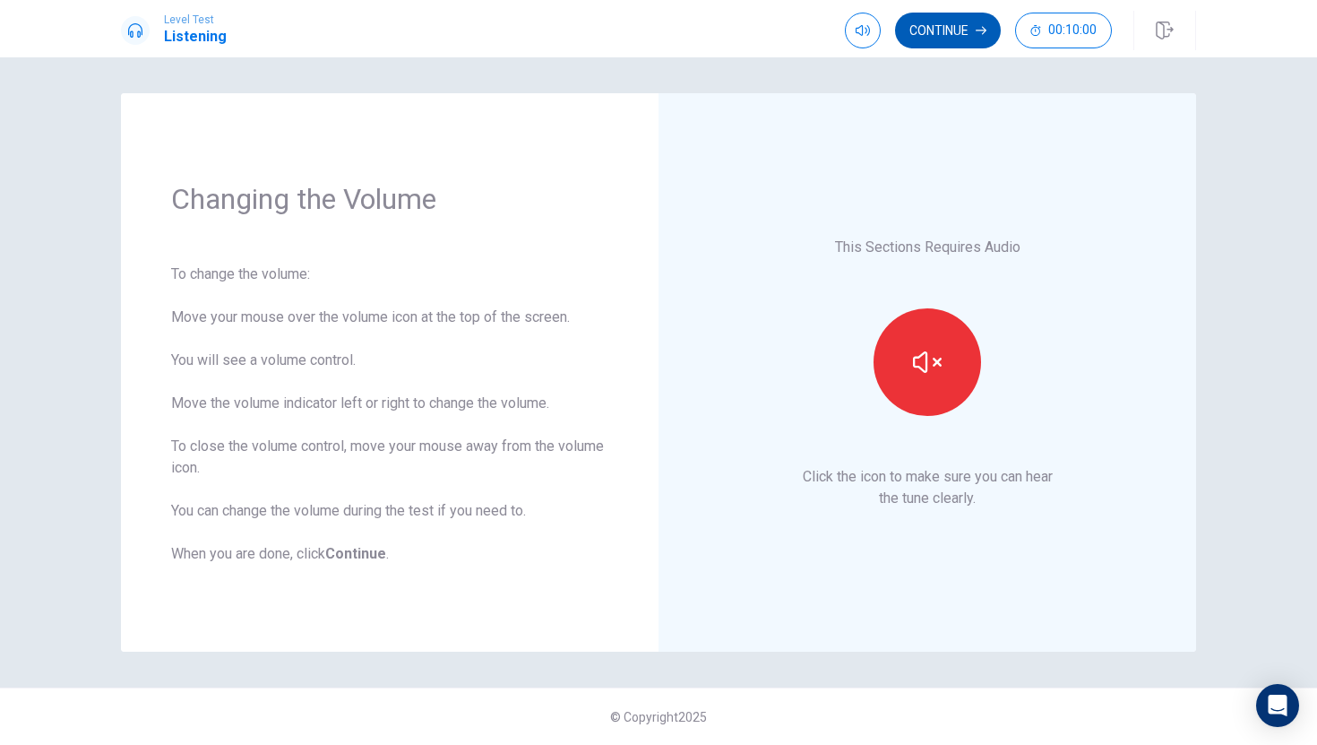
click at [973, 37] on button "Continue" at bounding box center [948, 31] width 106 height 36
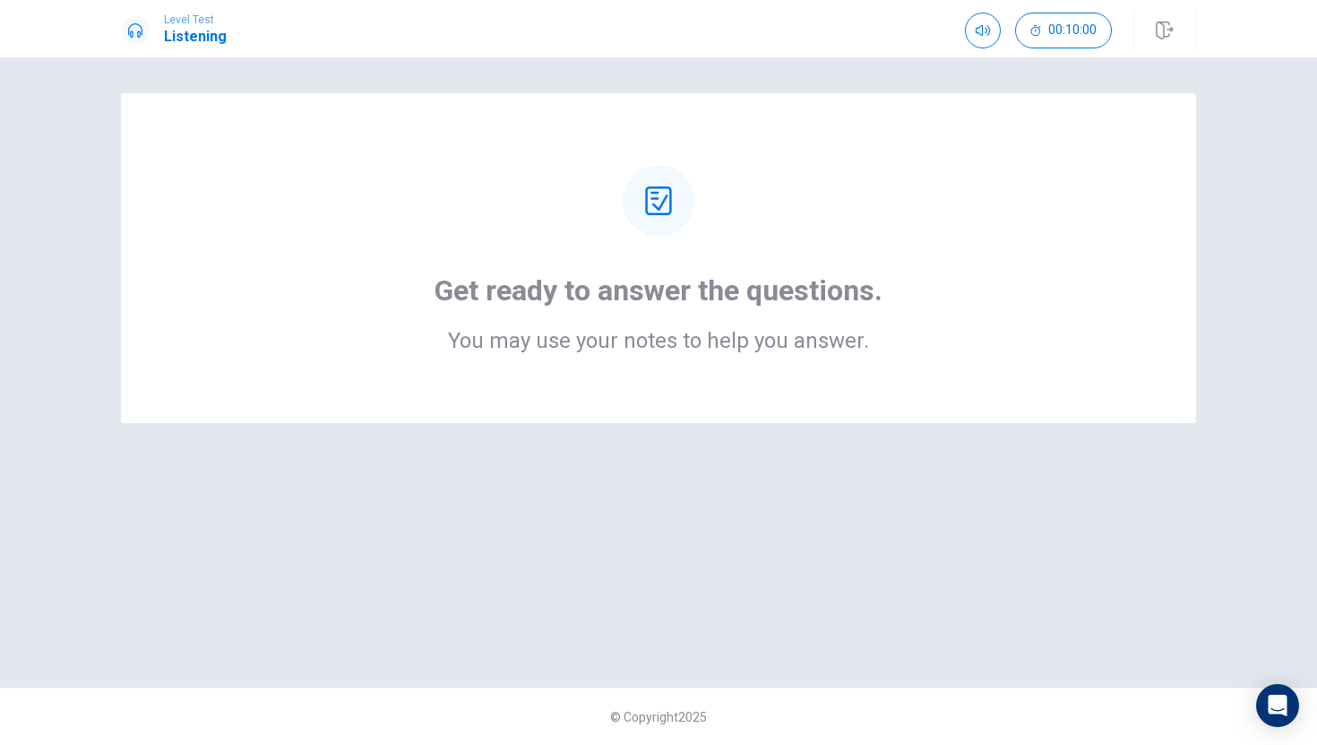
click at [656, 202] on icon at bounding box center [658, 200] width 29 height 29
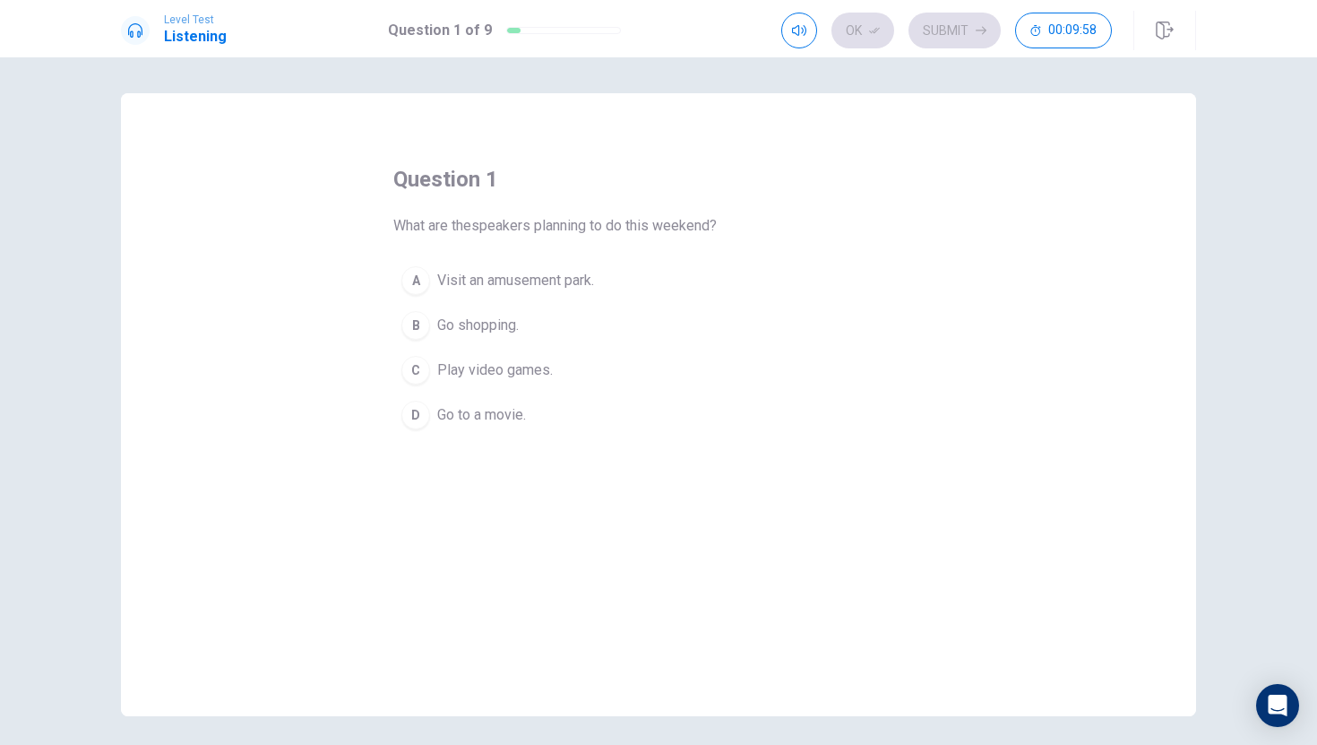
click at [423, 280] on div "A" at bounding box center [415, 280] width 29 height 29
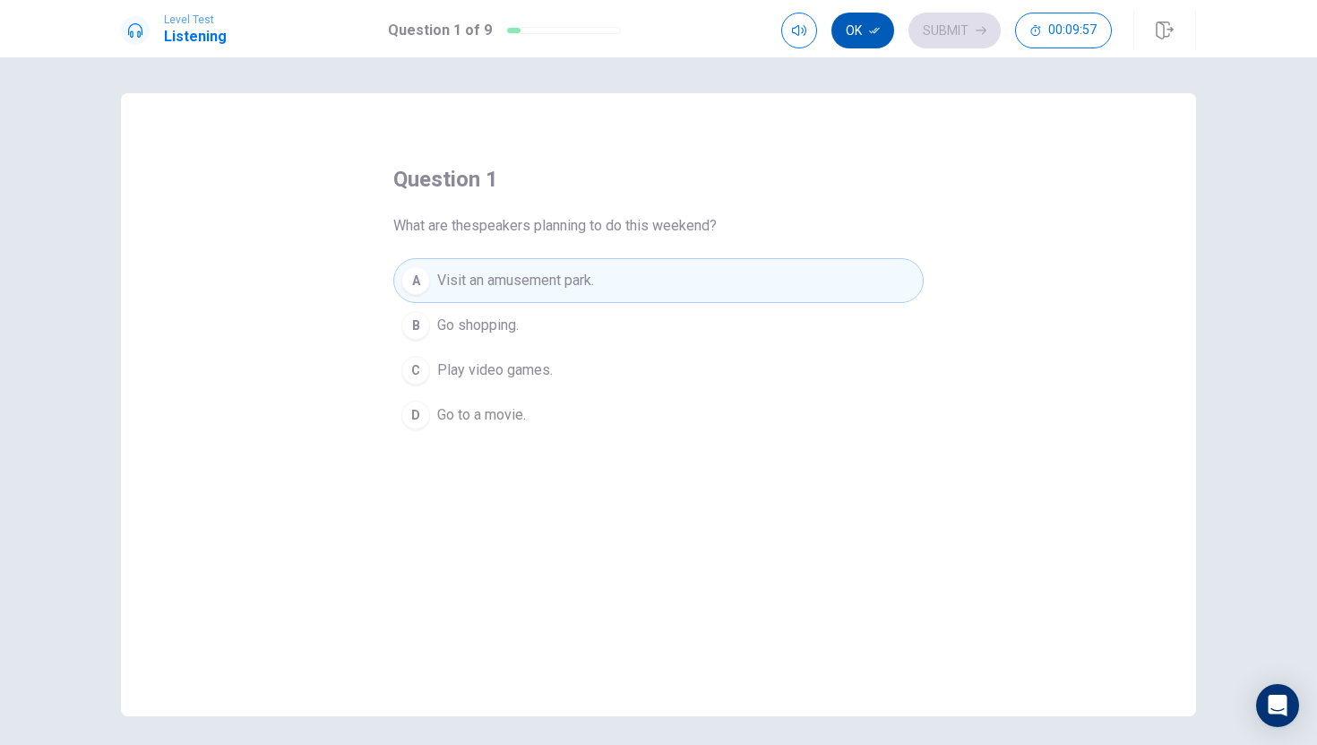
click at [876, 23] on button "Ok" at bounding box center [863, 31] width 63 height 36
click at [940, 27] on button "Submit" at bounding box center [955, 31] width 92 height 36
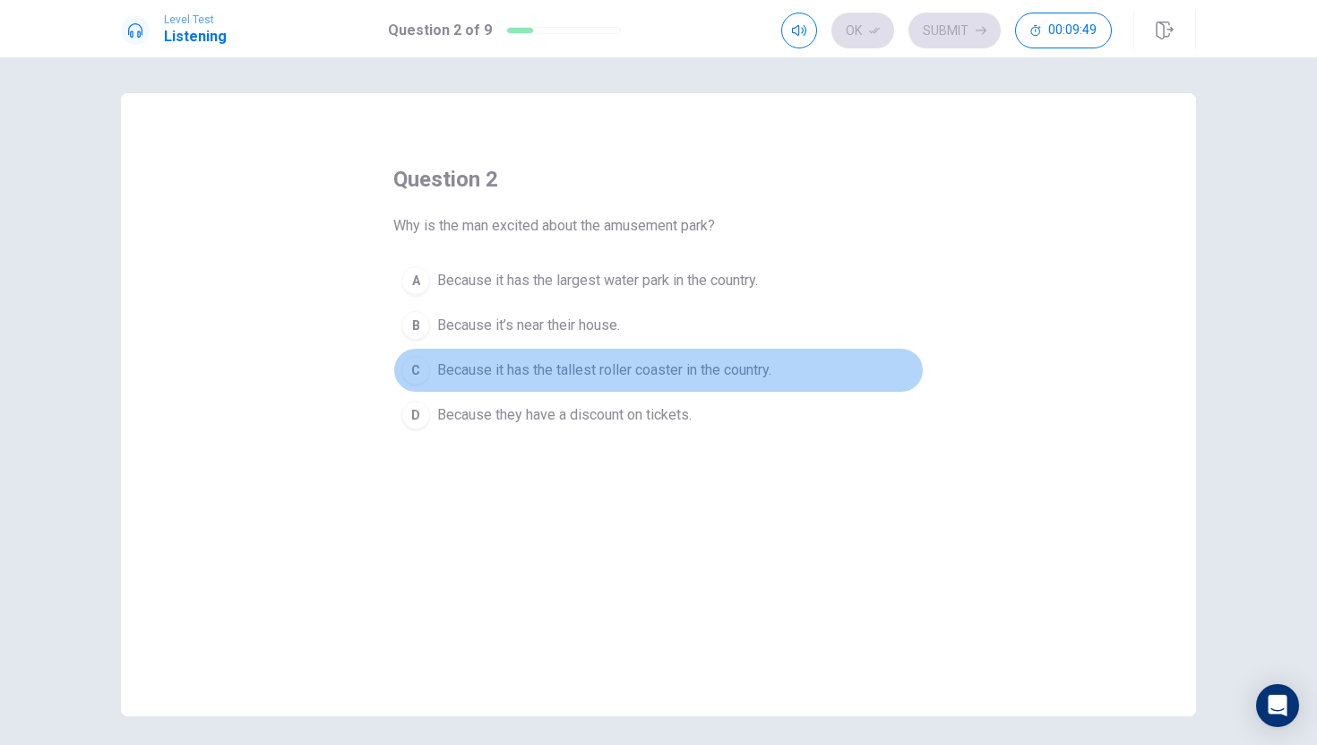
click at [655, 367] on span "Because it has the tallest roller coaster in the country." at bounding box center [604, 370] width 334 height 22
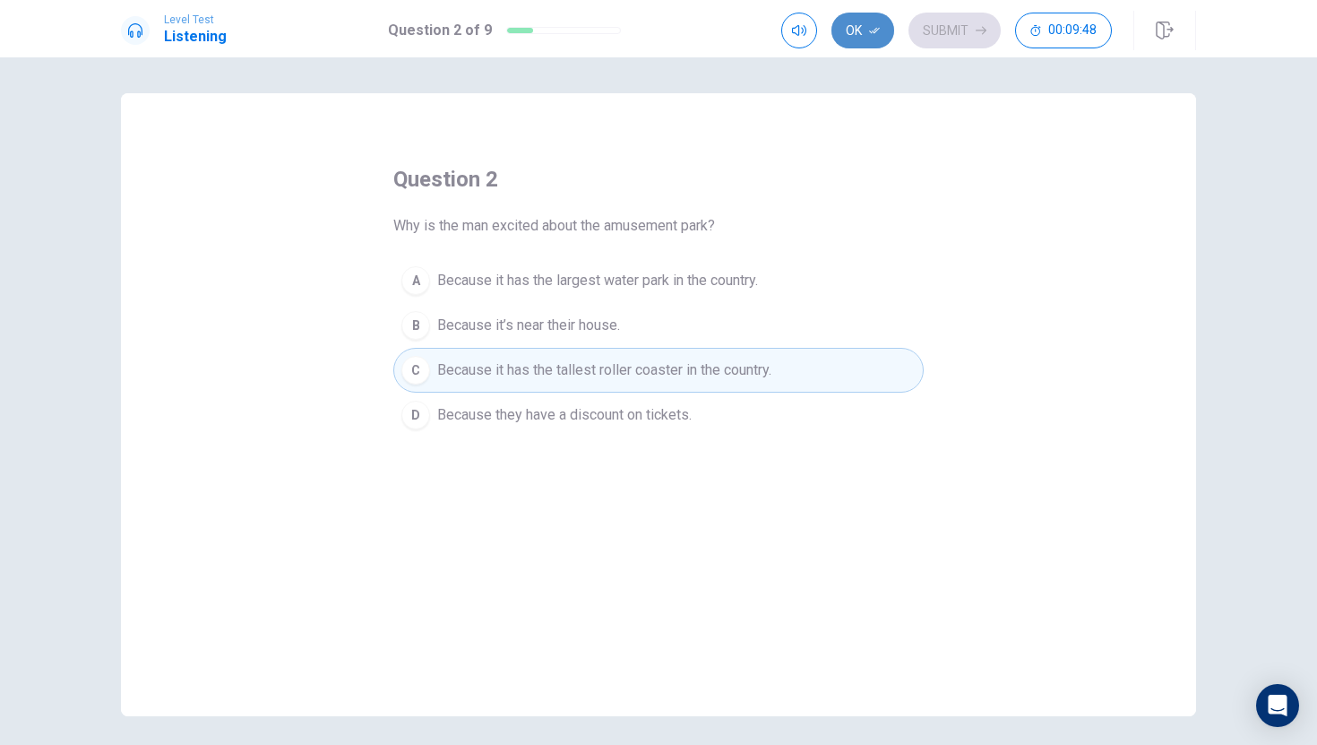
click at [877, 25] on icon "button" at bounding box center [874, 30] width 11 height 11
click at [950, 30] on button "Submit" at bounding box center [955, 31] width 92 height 36
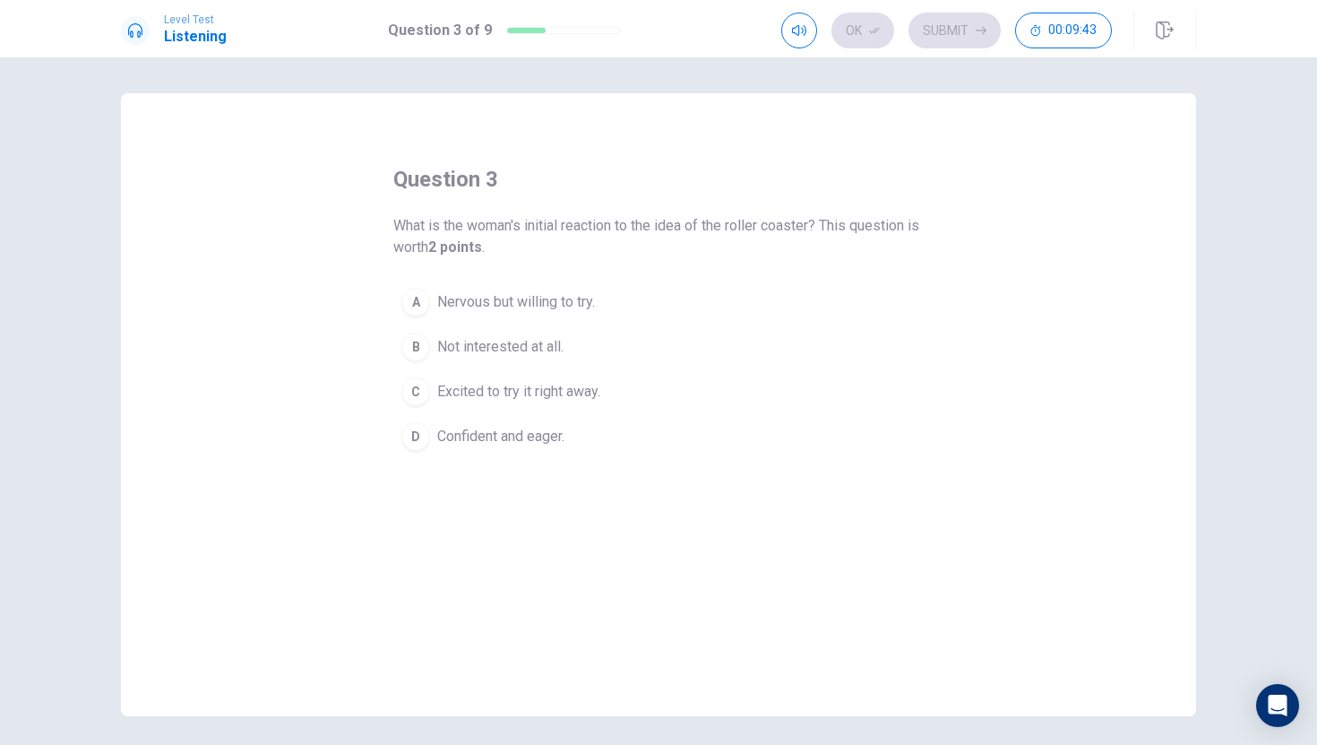
click at [536, 301] on span "Nervous but willing to try." at bounding box center [516, 302] width 158 height 22
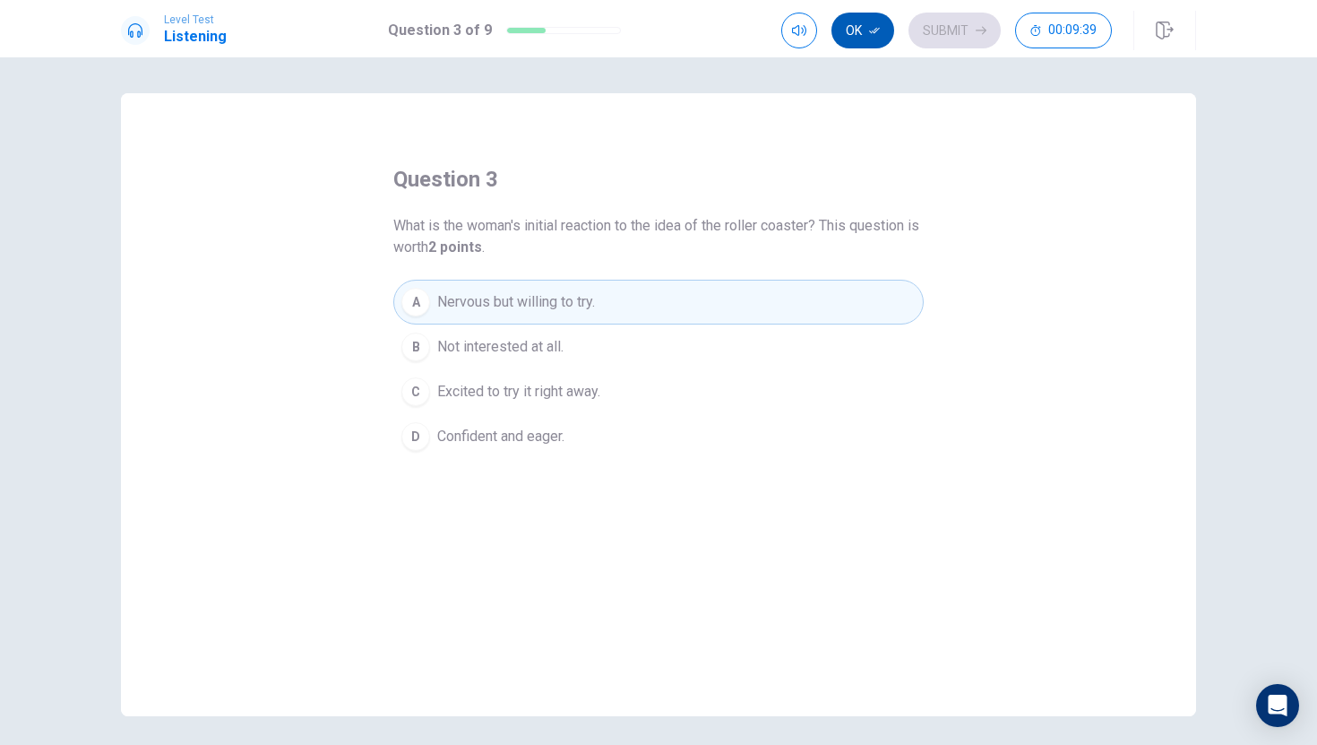
click at [859, 29] on button "Ok" at bounding box center [863, 31] width 63 height 36
click at [945, 27] on button "Submit" at bounding box center [955, 31] width 92 height 36
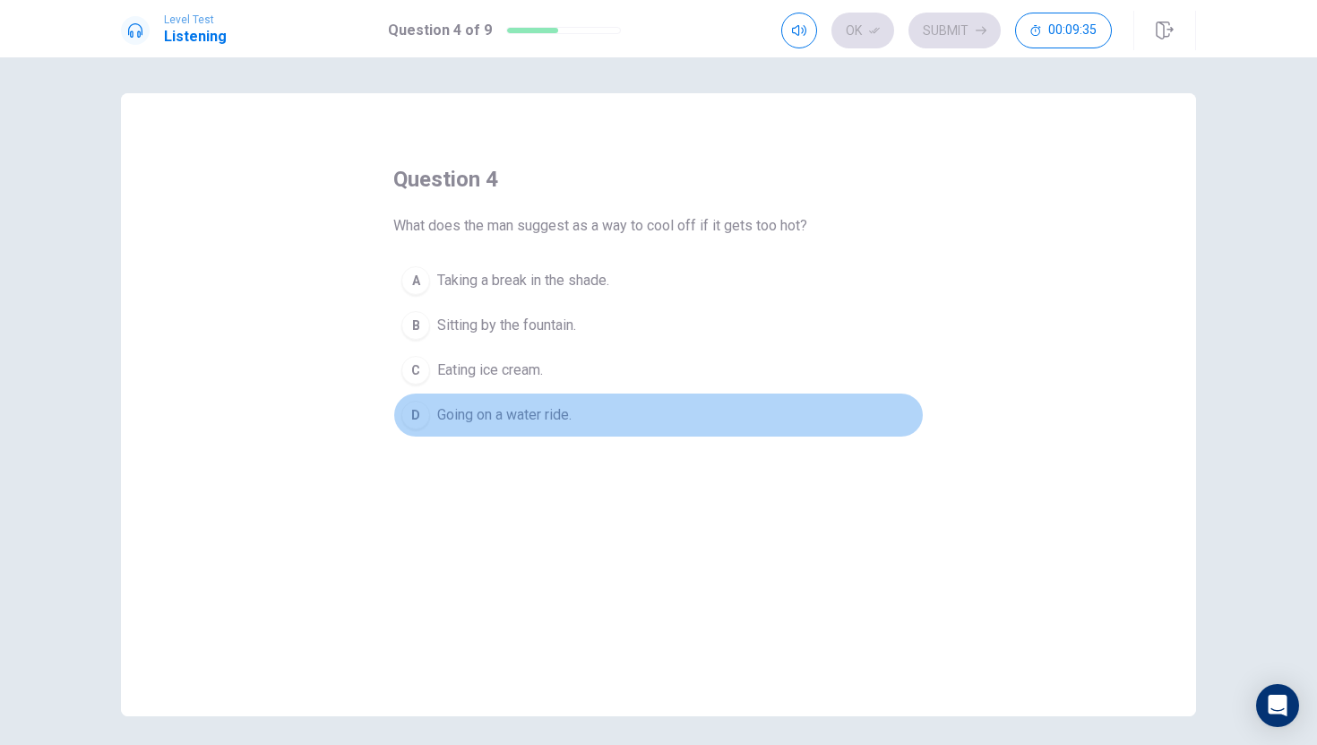
click at [518, 414] on span "Going on a water ride." at bounding box center [504, 415] width 134 height 22
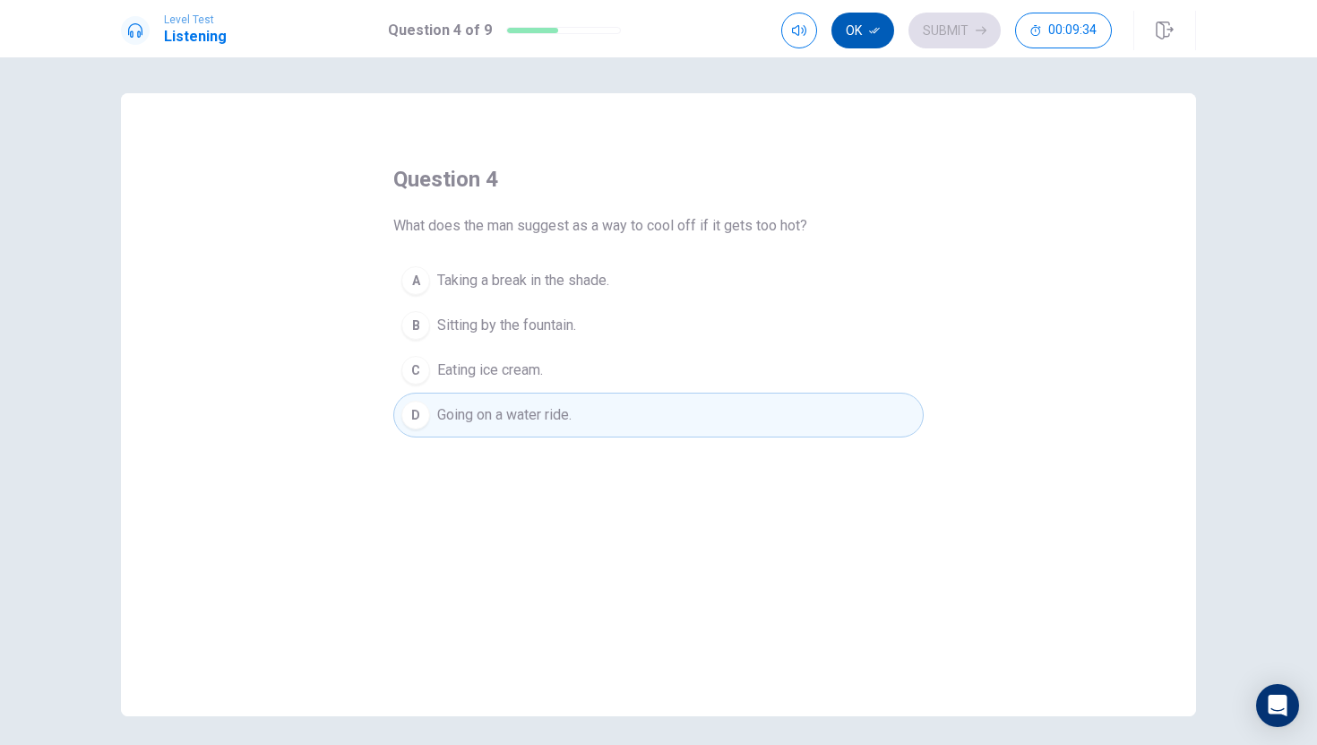
click at [868, 30] on button "Ok" at bounding box center [863, 31] width 63 height 36
click at [937, 29] on button "Submit" at bounding box center [955, 31] width 92 height 36
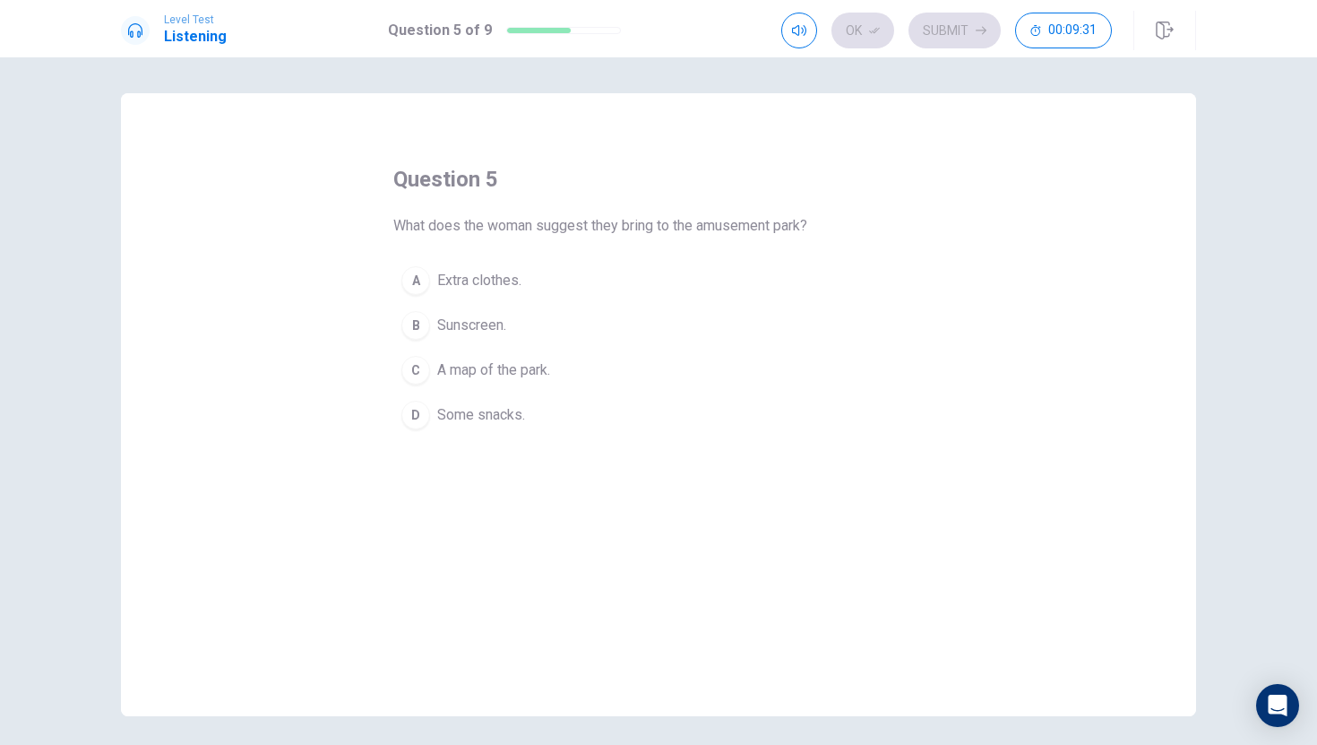
click at [506, 281] on span "Extra clothes." at bounding box center [479, 281] width 84 height 22
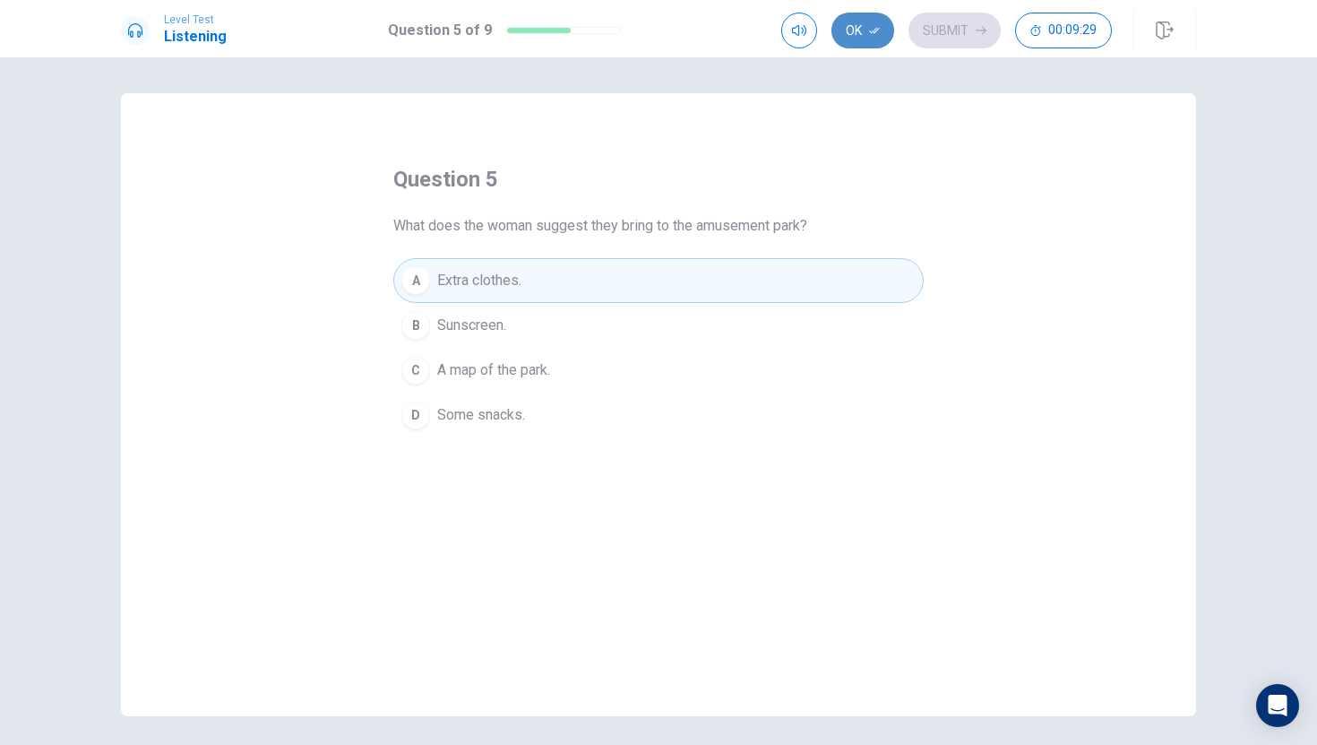
click at [859, 31] on button "Ok" at bounding box center [863, 31] width 63 height 36
click at [941, 30] on button "Submit" at bounding box center [955, 31] width 92 height 36
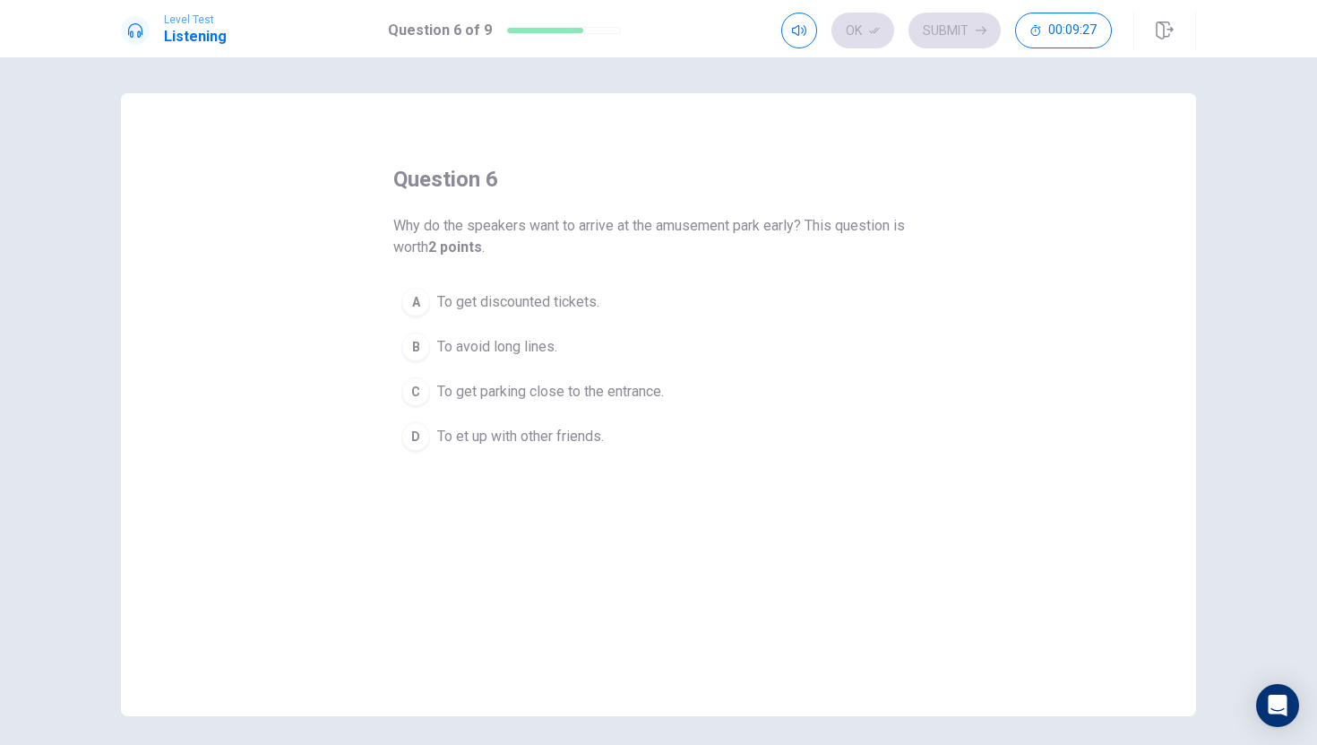
click at [801, 184] on div "question 6 Why do the speakers want to arrive at the [GEOGRAPHIC_DATA] early? T…" at bounding box center [658, 312] width 531 height 294
click at [524, 343] on span "To avoid long lines." at bounding box center [497, 347] width 120 height 22
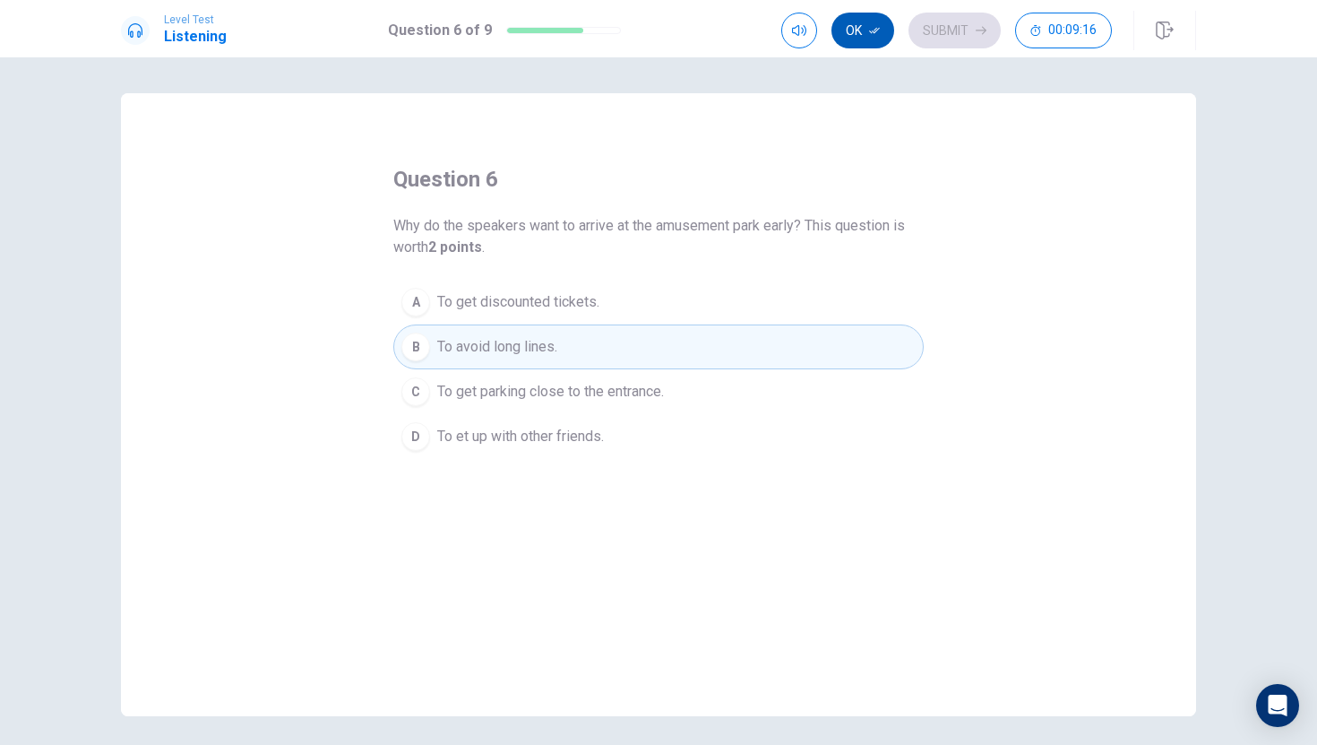
click at [867, 30] on button "Ok" at bounding box center [863, 31] width 63 height 36
click at [927, 25] on button "Submit" at bounding box center [955, 31] width 92 height 36
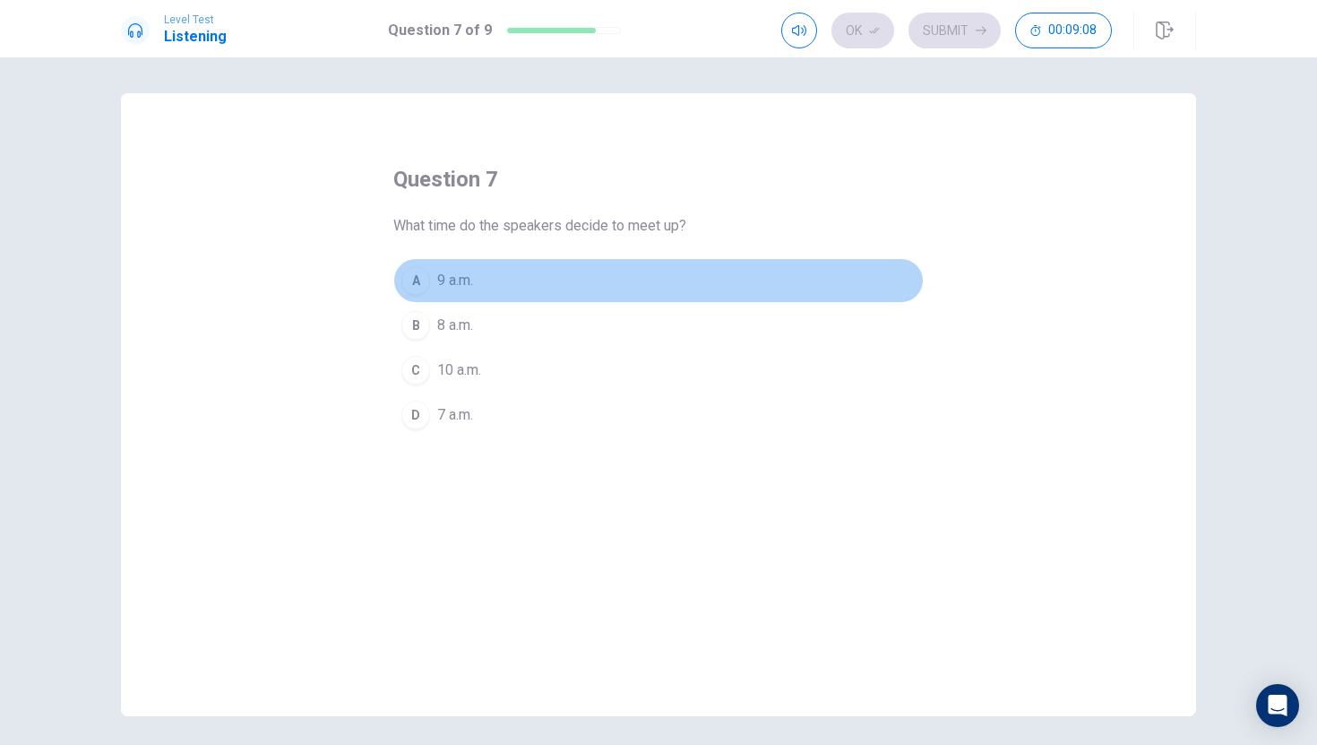
click at [414, 273] on div "A" at bounding box center [415, 280] width 29 height 29
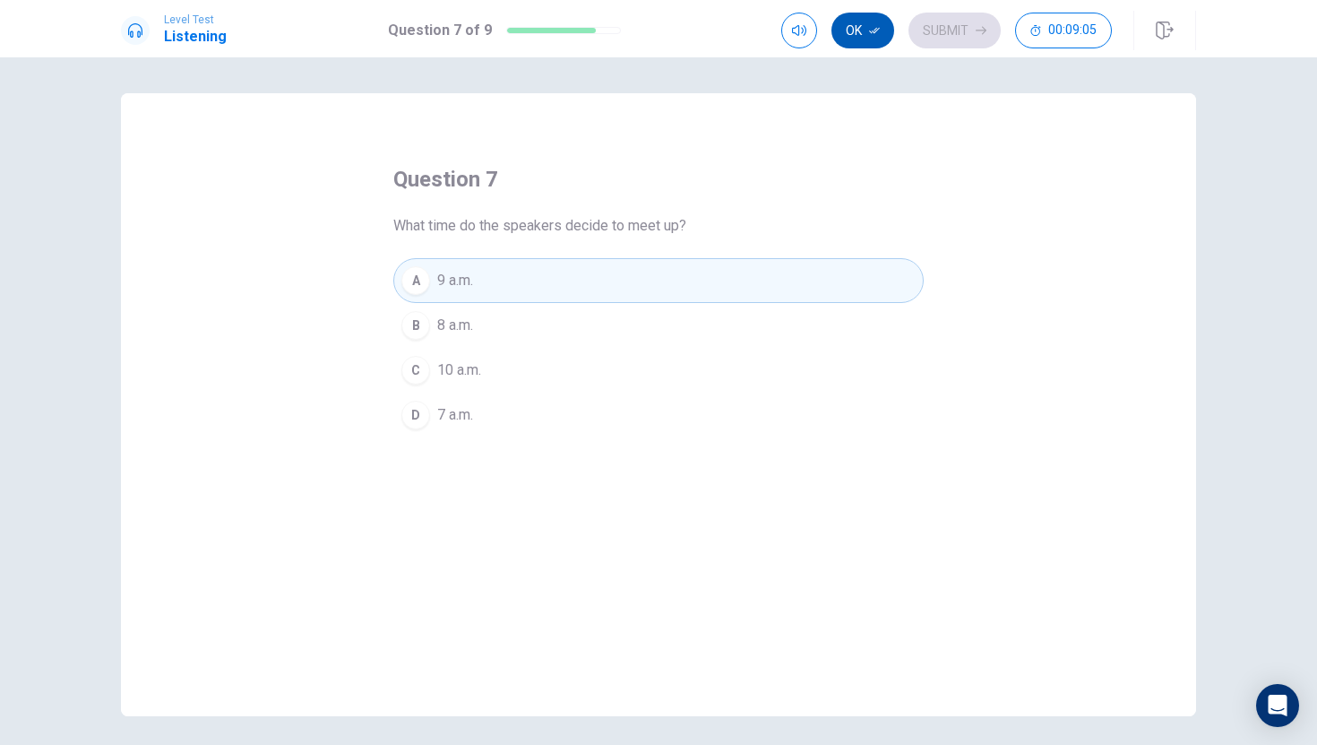
click at [867, 32] on button "Ok" at bounding box center [863, 31] width 63 height 36
click at [960, 28] on button "Submit" at bounding box center [955, 31] width 92 height 36
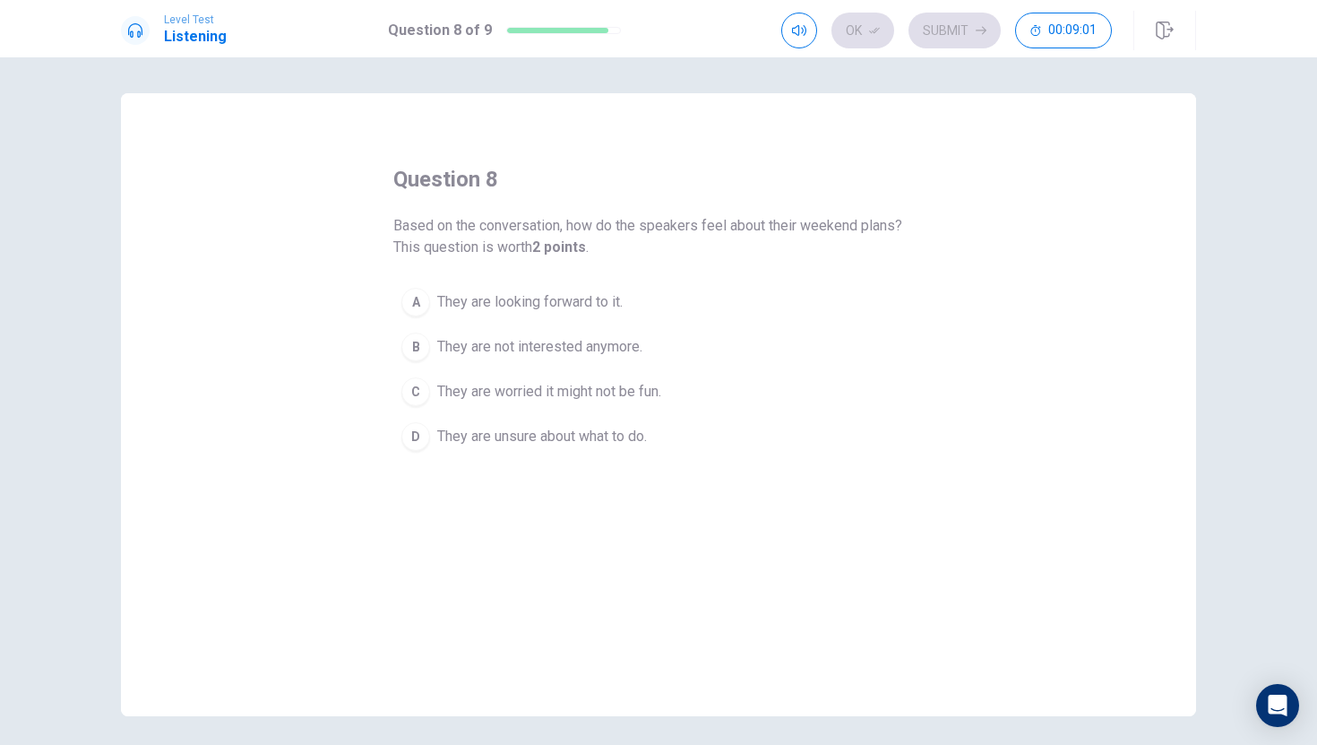
click at [551, 295] on span "They are looking forward to it." at bounding box center [530, 302] width 186 height 22
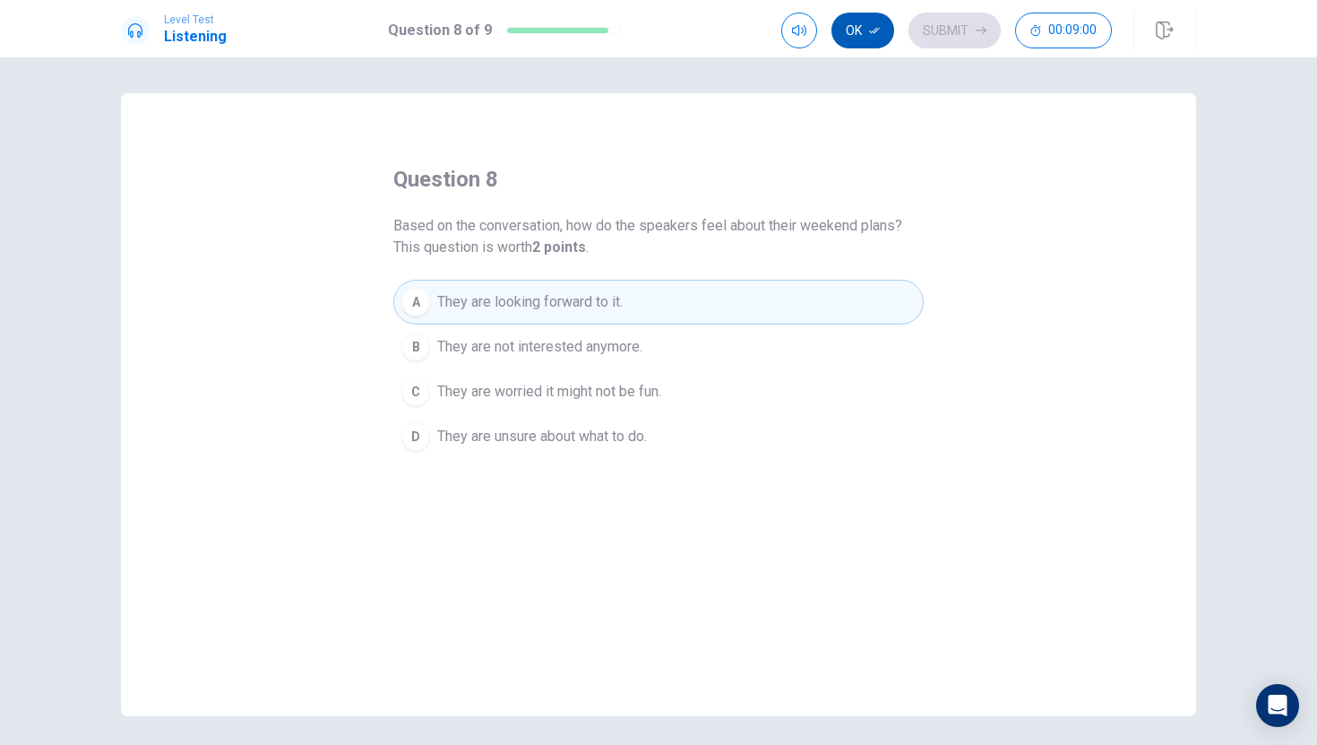
click at [878, 27] on icon "button" at bounding box center [874, 30] width 11 height 11
click at [932, 24] on button "Submit" at bounding box center [955, 31] width 92 height 36
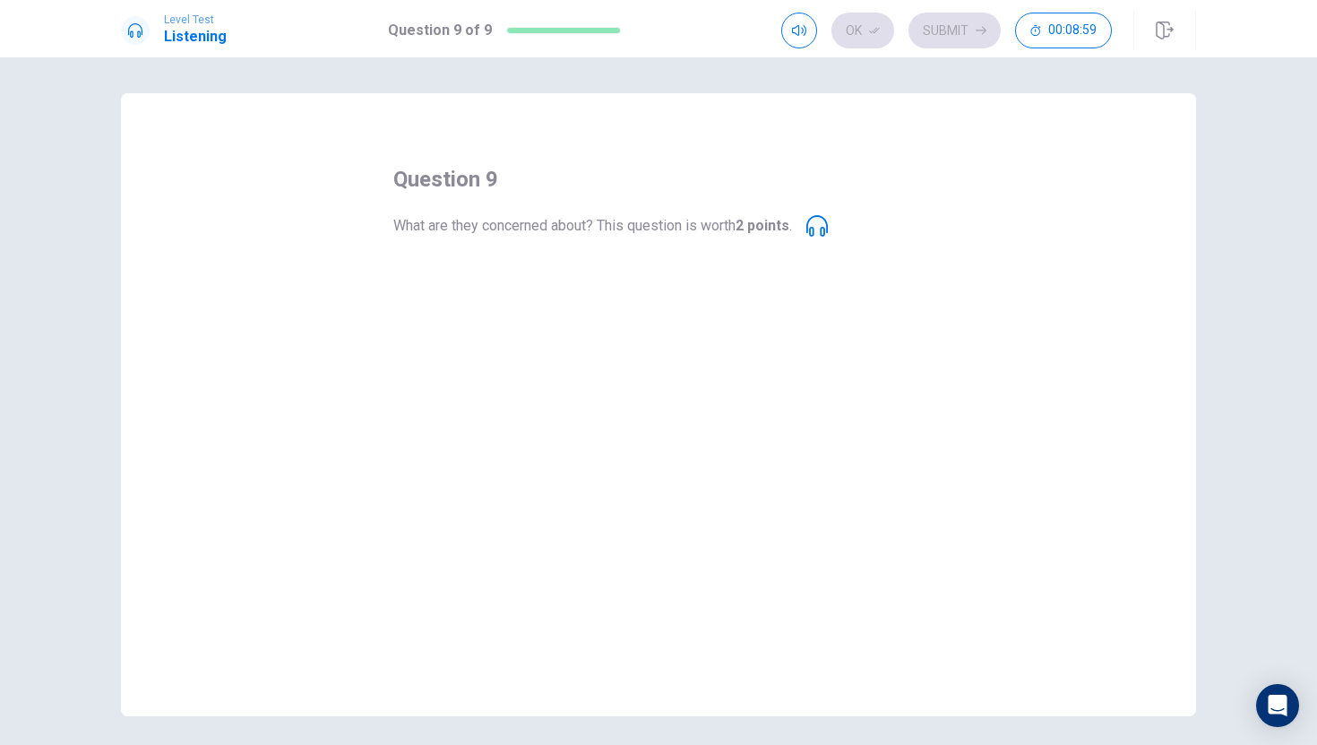
click at [625, 222] on span "What are they concerned about? This question is worth 2 points ." at bounding box center [592, 226] width 399 height 22
click at [546, 281] on span "The park might be too crowded." at bounding box center [535, 281] width 197 height 22
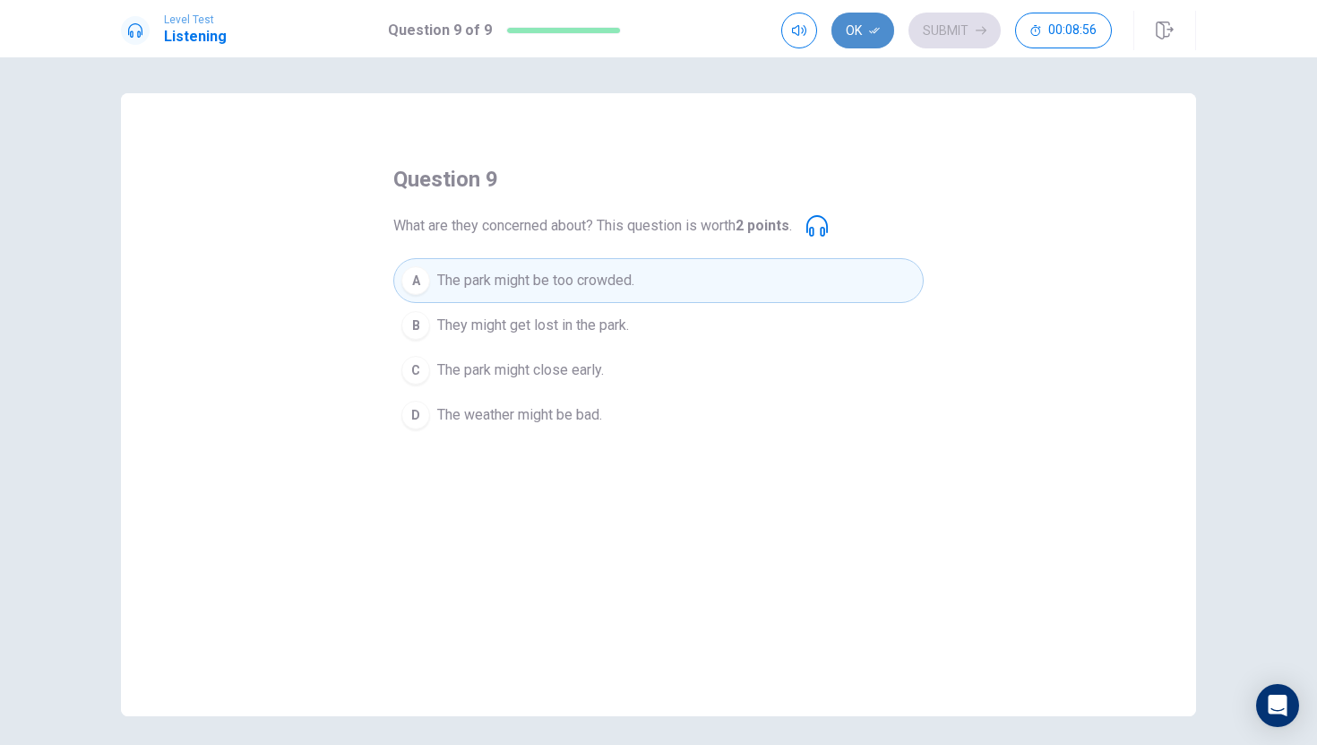
click at [878, 29] on icon "button" at bounding box center [874, 31] width 11 height 6
click at [953, 29] on button "Submit" at bounding box center [955, 31] width 92 height 36
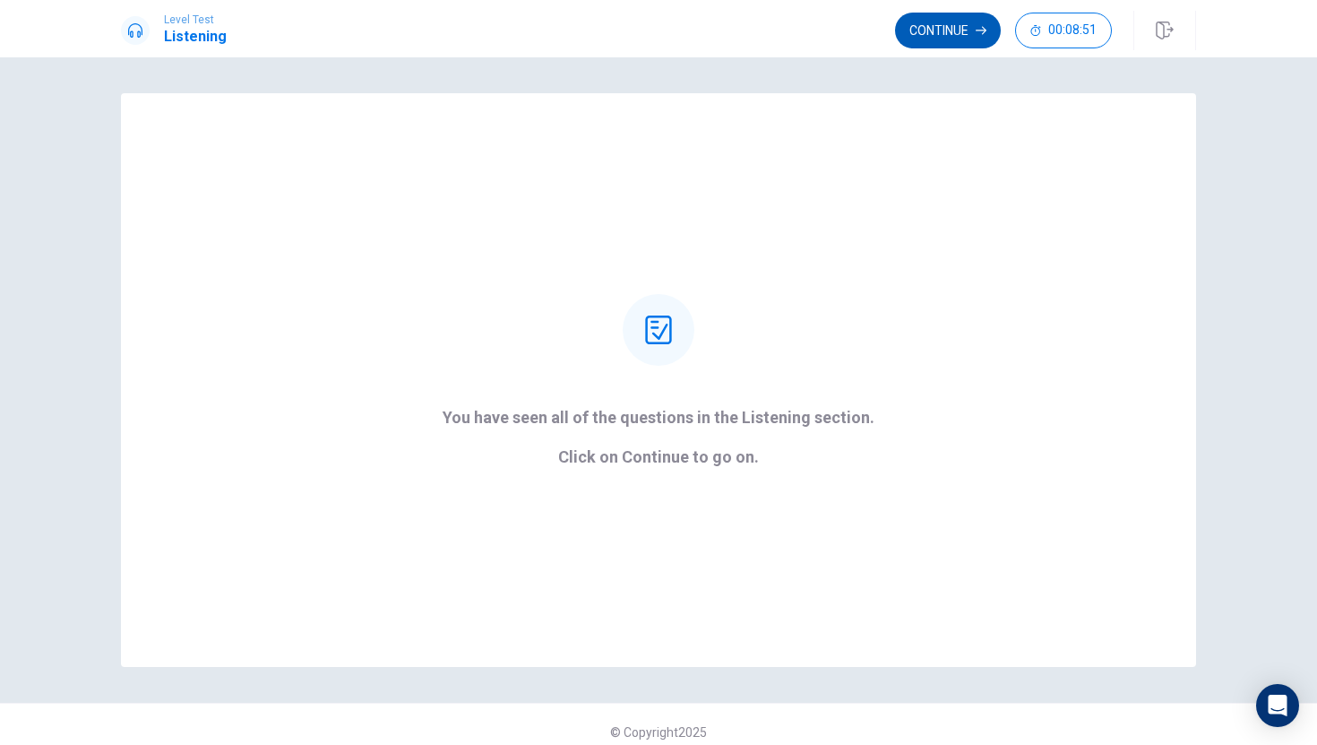
click at [953, 29] on button "Continue" at bounding box center [948, 31] width 106 height 36
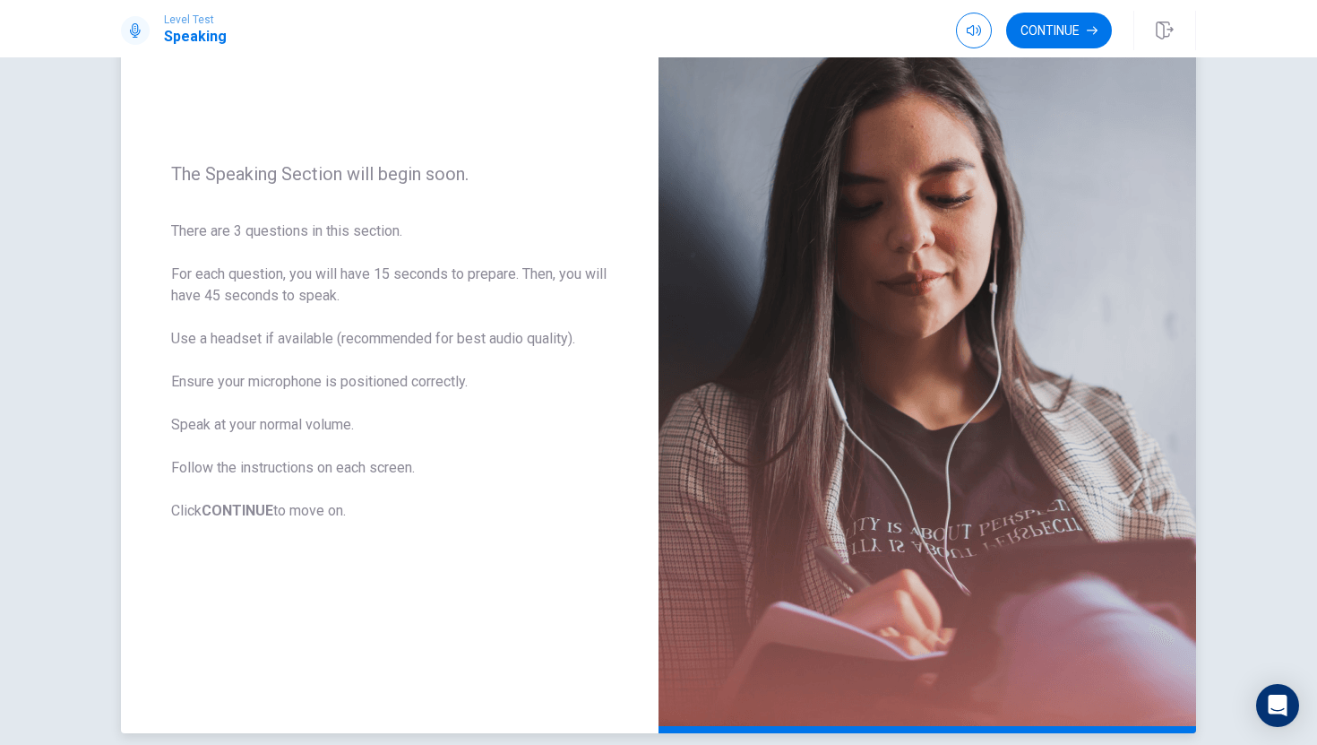
scroll to position [142, 0]
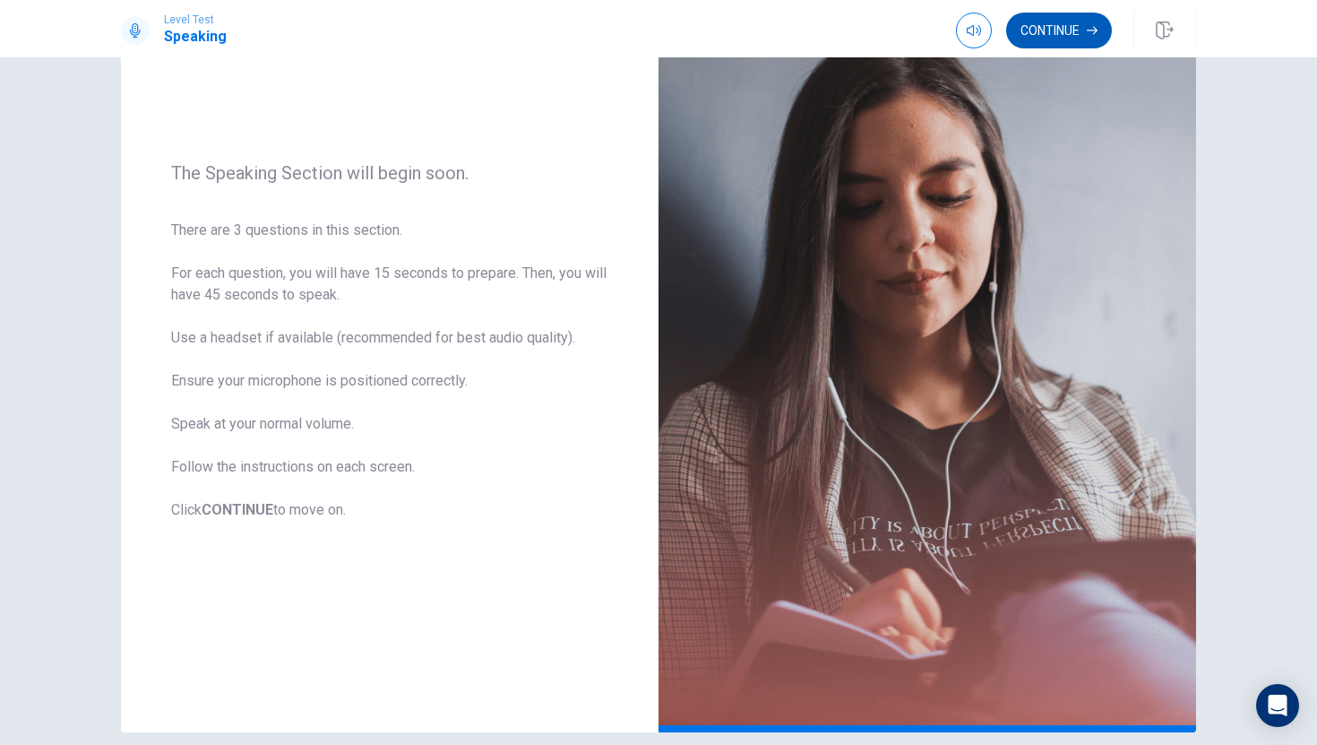
click at [1055, 27] on button "Continue" at bounding box center [1059, 31] width 106 height 36
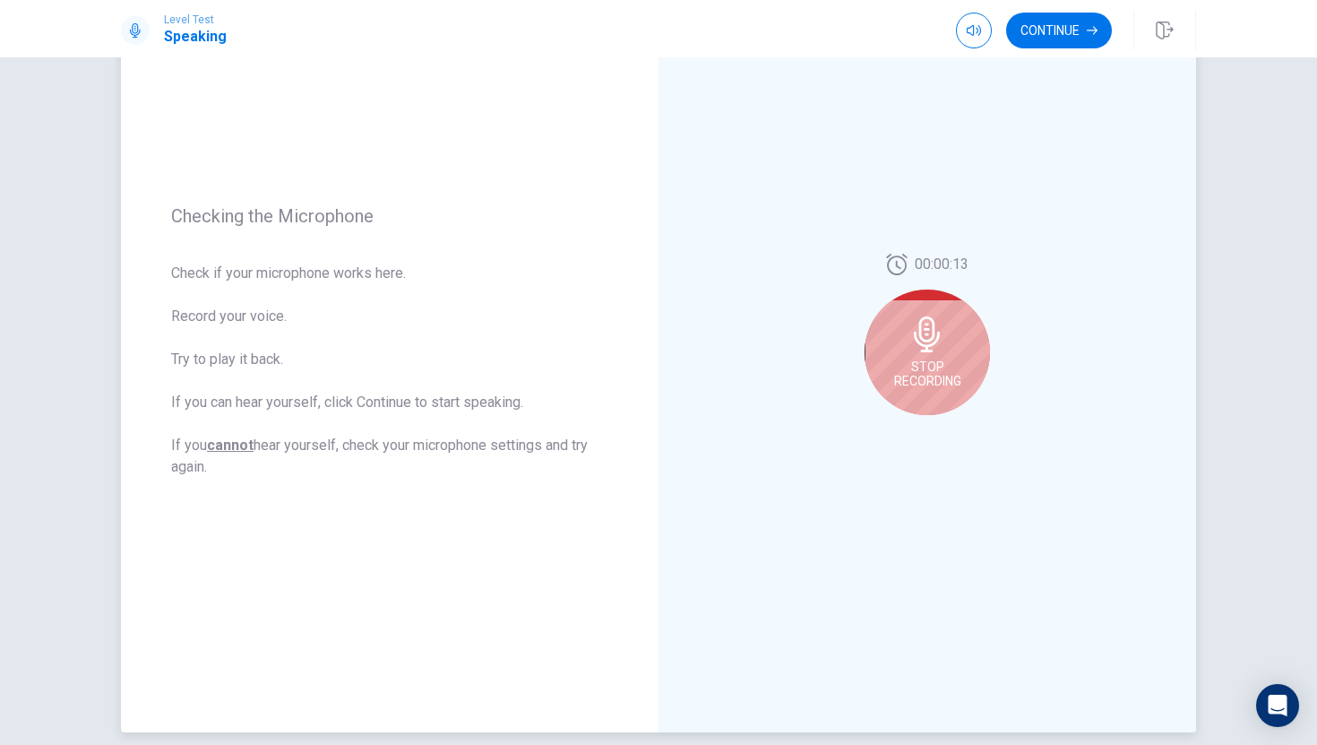
click at [924, 335] on icon at bounding box center [928, 334] width 36 height 36
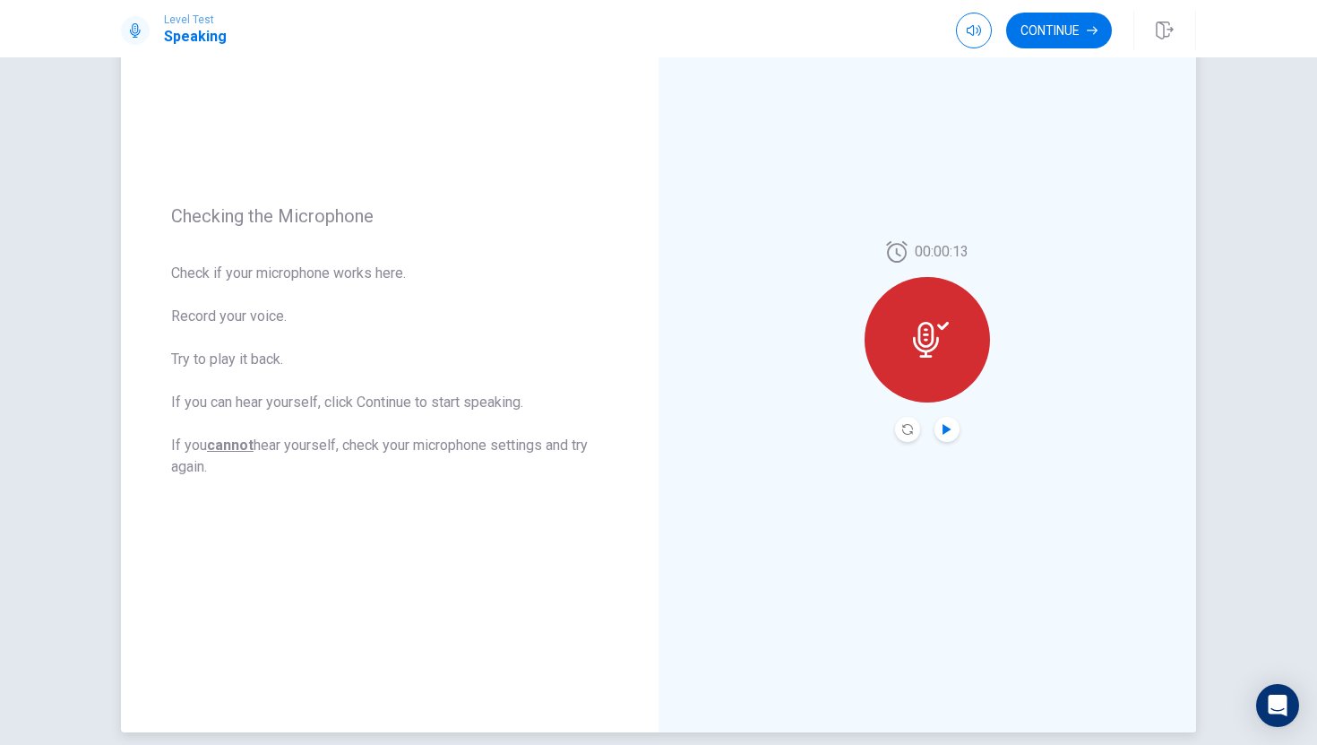
click at [944, 429] on icon "Play Audio" at bounding box center [947, 429] width 8 height 11
click at [937, 338] on icon at bounding box center [926, 340] width 26 height 36
click at [911, 432] on icon "Record Again" at bounding box center [907, 429] width 11 height 11
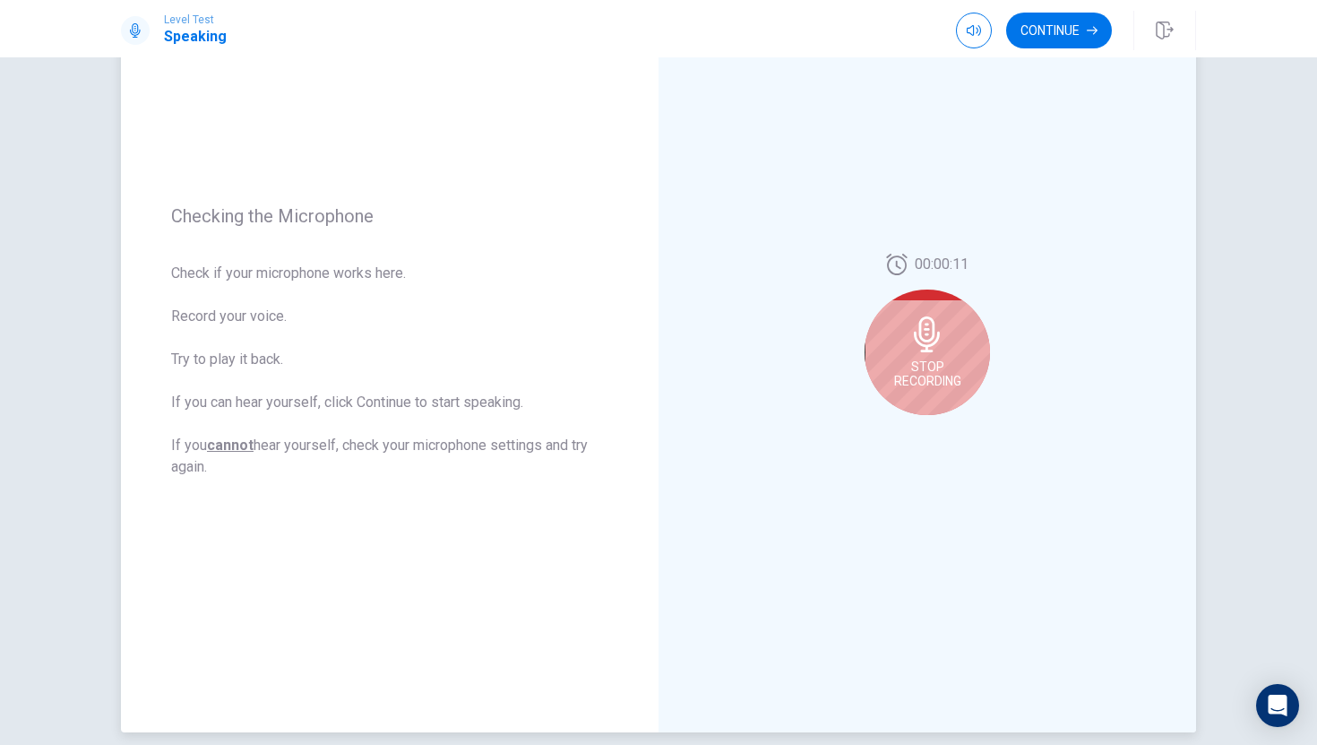
click at [941, 347] on icon at bounding box center [928, 334] width 36 height 36
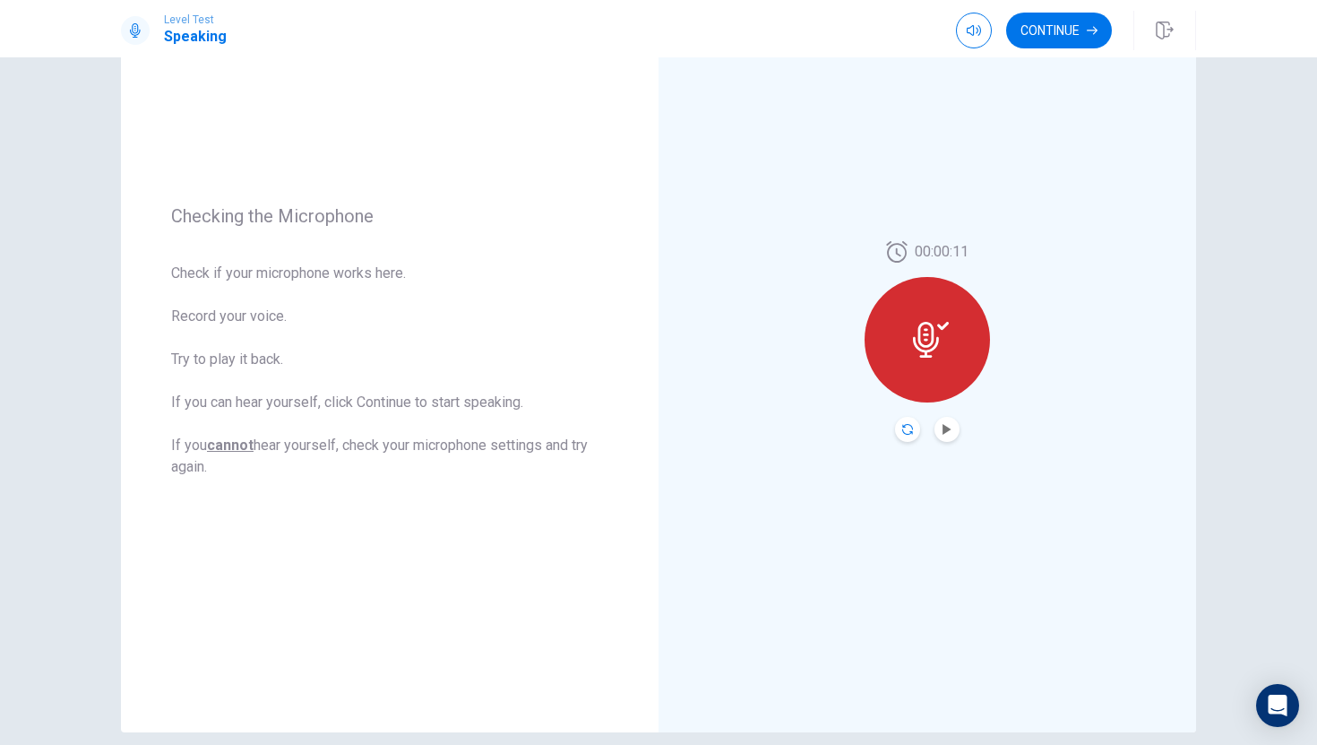
click at [908, 429] on icon "Record Again" at bounding box center [907, 429] width 11 height 11
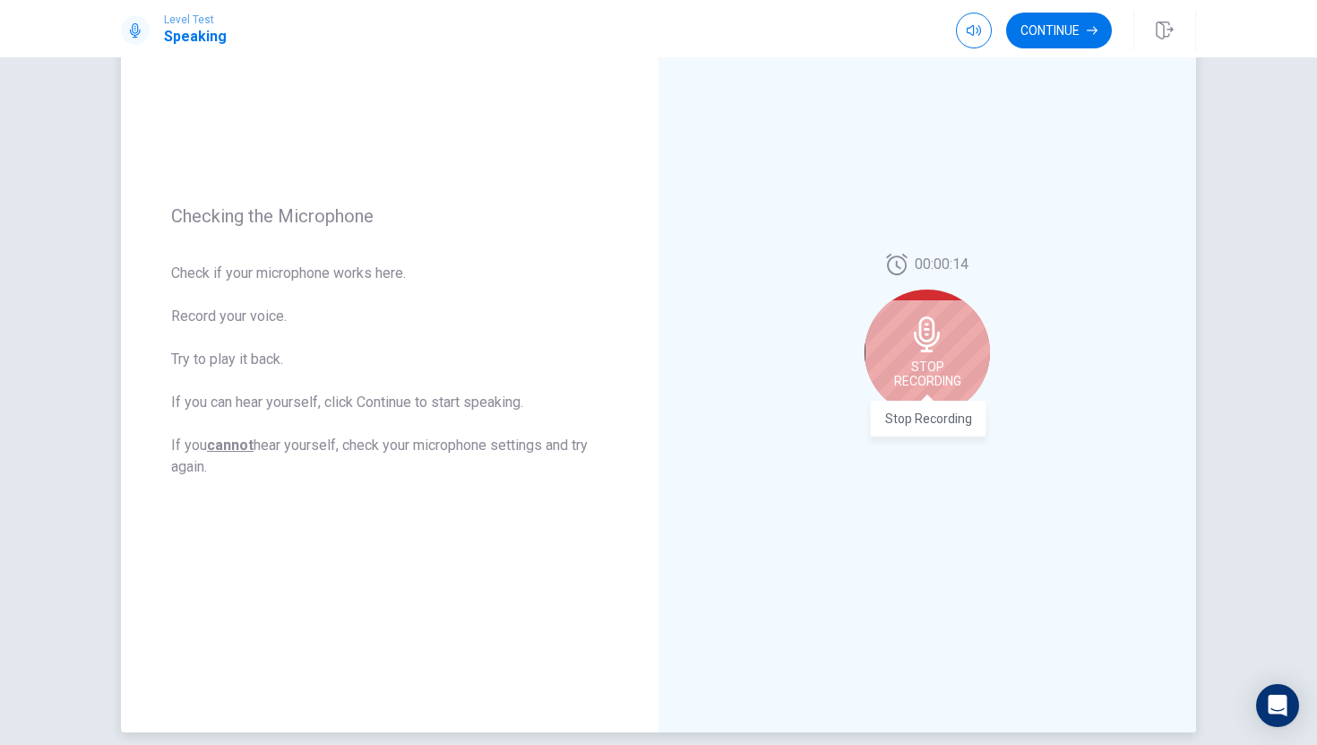
click at [926, 370] on span "Stop Recording" at bounding box center [927, 373] width 67 height 29
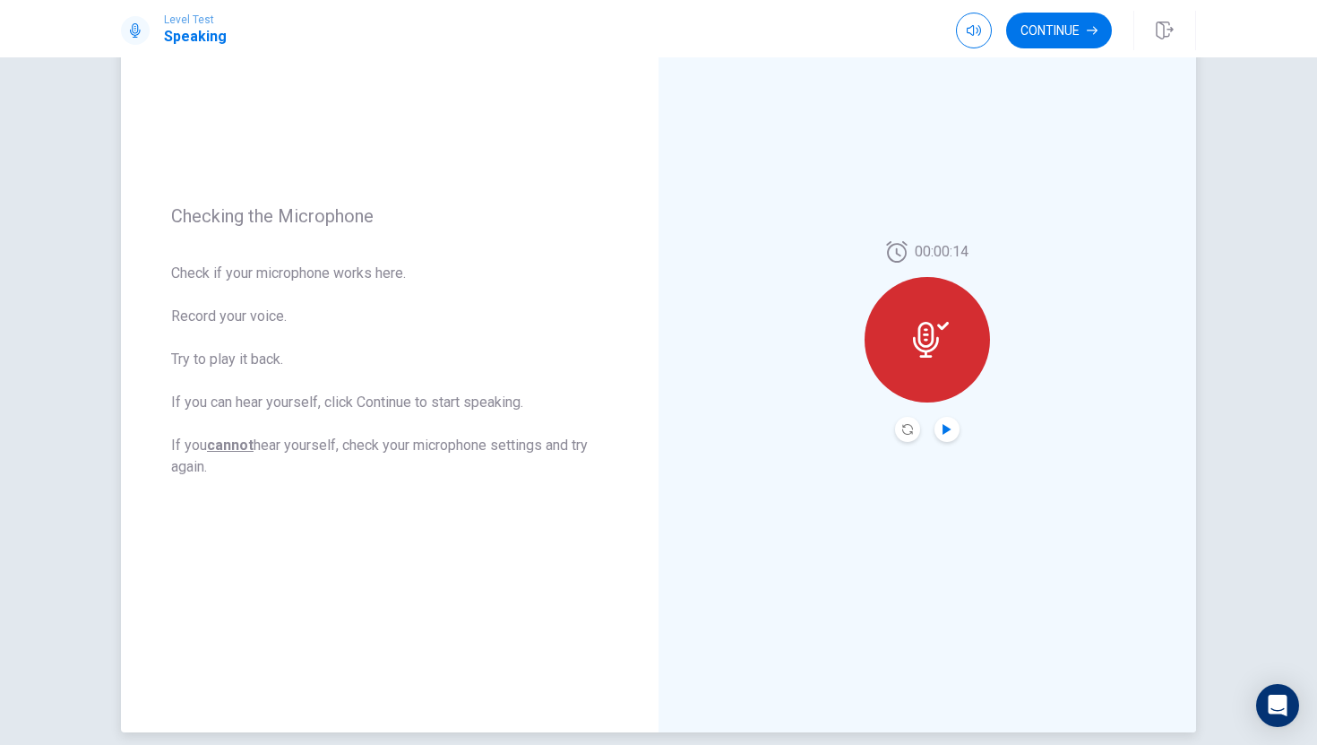
click at [945, 427] on icon "Play Audio" at bounding box center [947, 429] width 8 height 11
click at [912, 432] on icon "Record Again" at bounding box center [907, 429] width 11 height 11
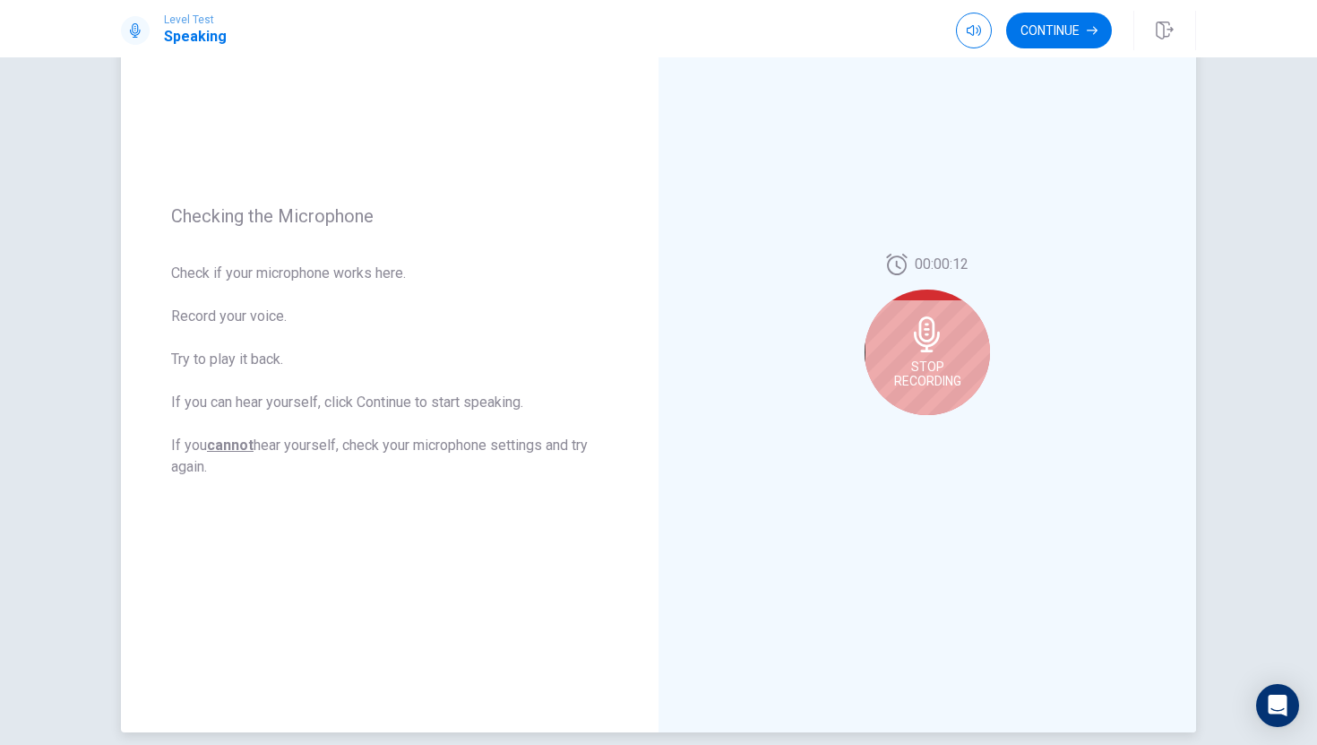
click at [945, 348] on icon at bounding box center [928, 334] width 36 height 36
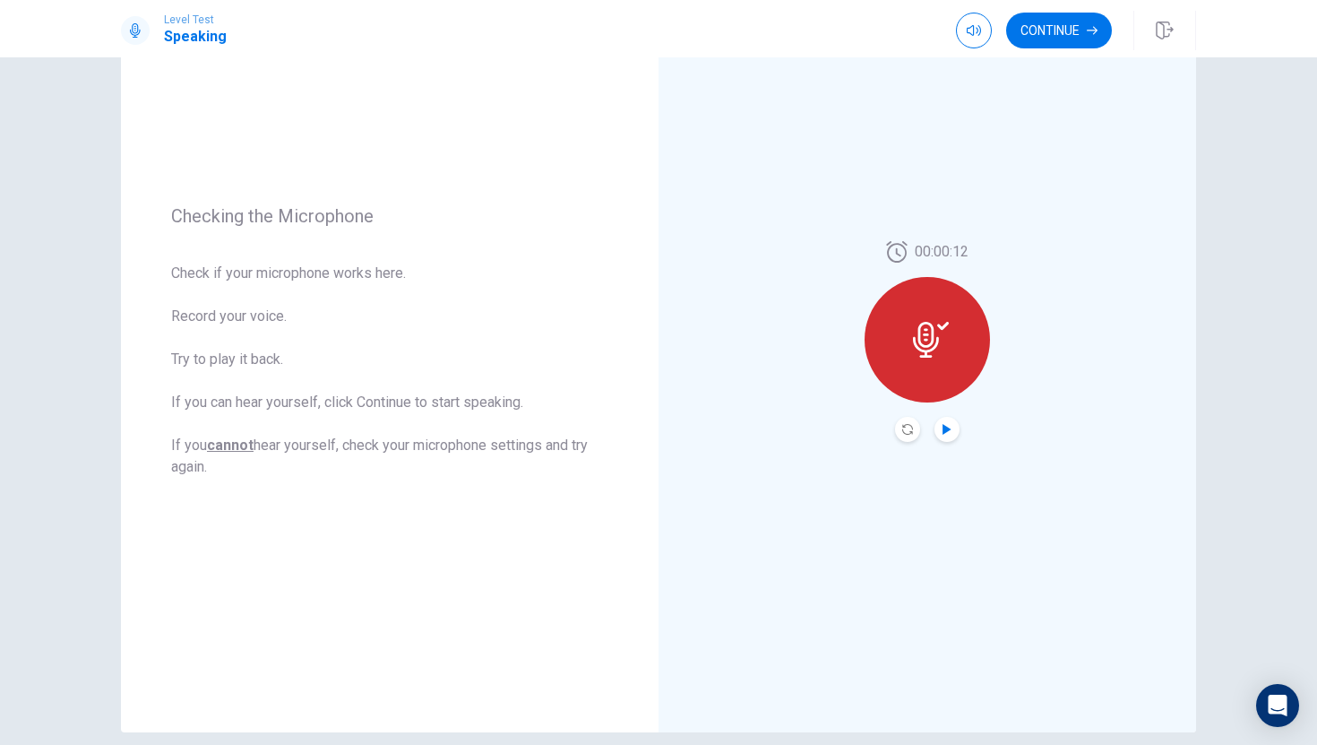
click at [943, 431] on icon "Play Audio" at bounding box center [947, 429] width 8 height 11
click at [1083, 29] on button "Continue" at bounding box center [1059, 31] width 106 height 36
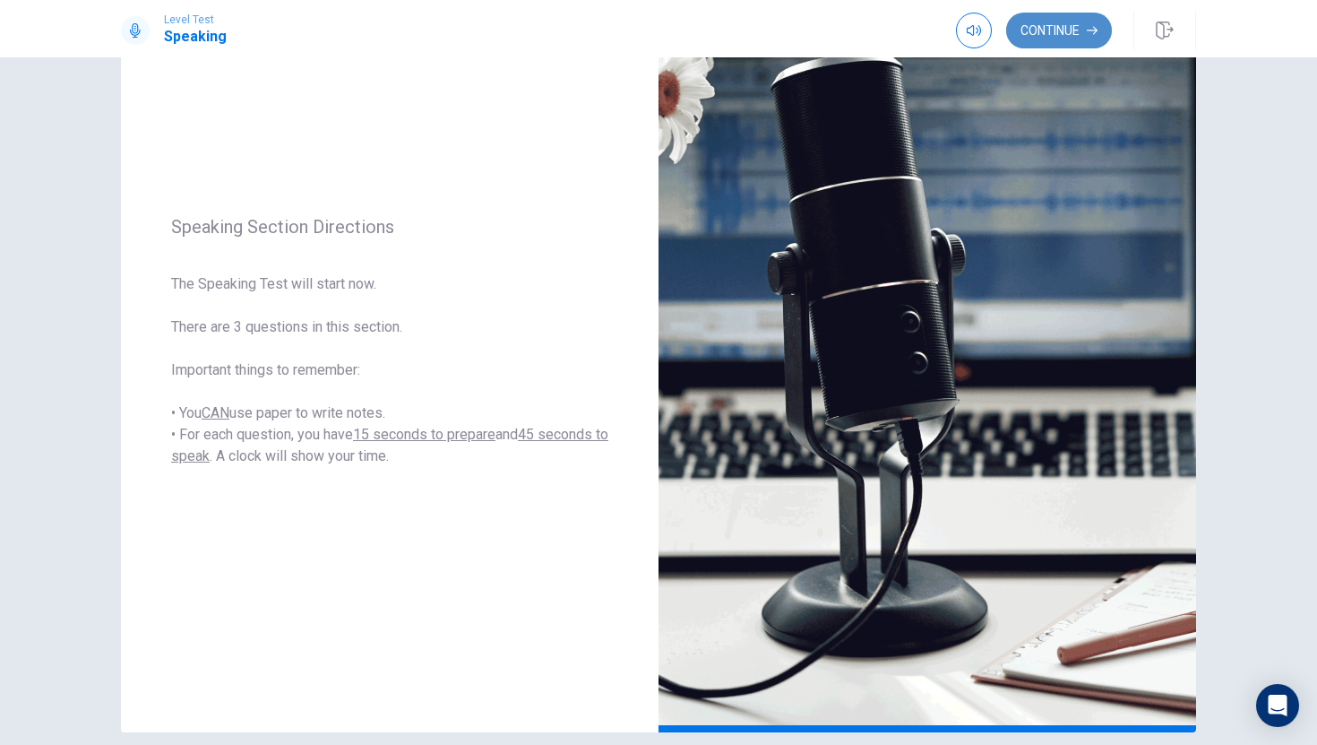
click at [1068, 34] on button "Continue" at bounding box center [1059, 31] width 106 height 36
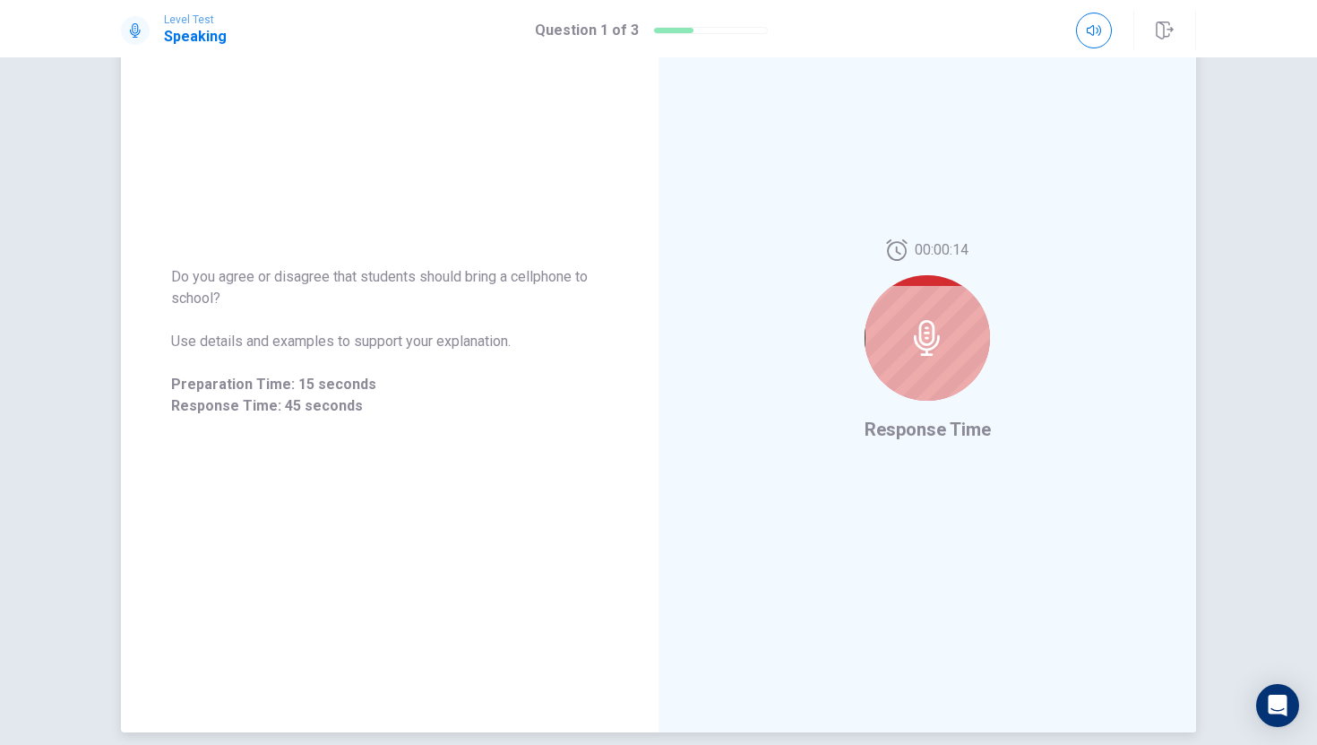
click at [928, 332] on icon at bounding box center [927, 338] width 26 height 36
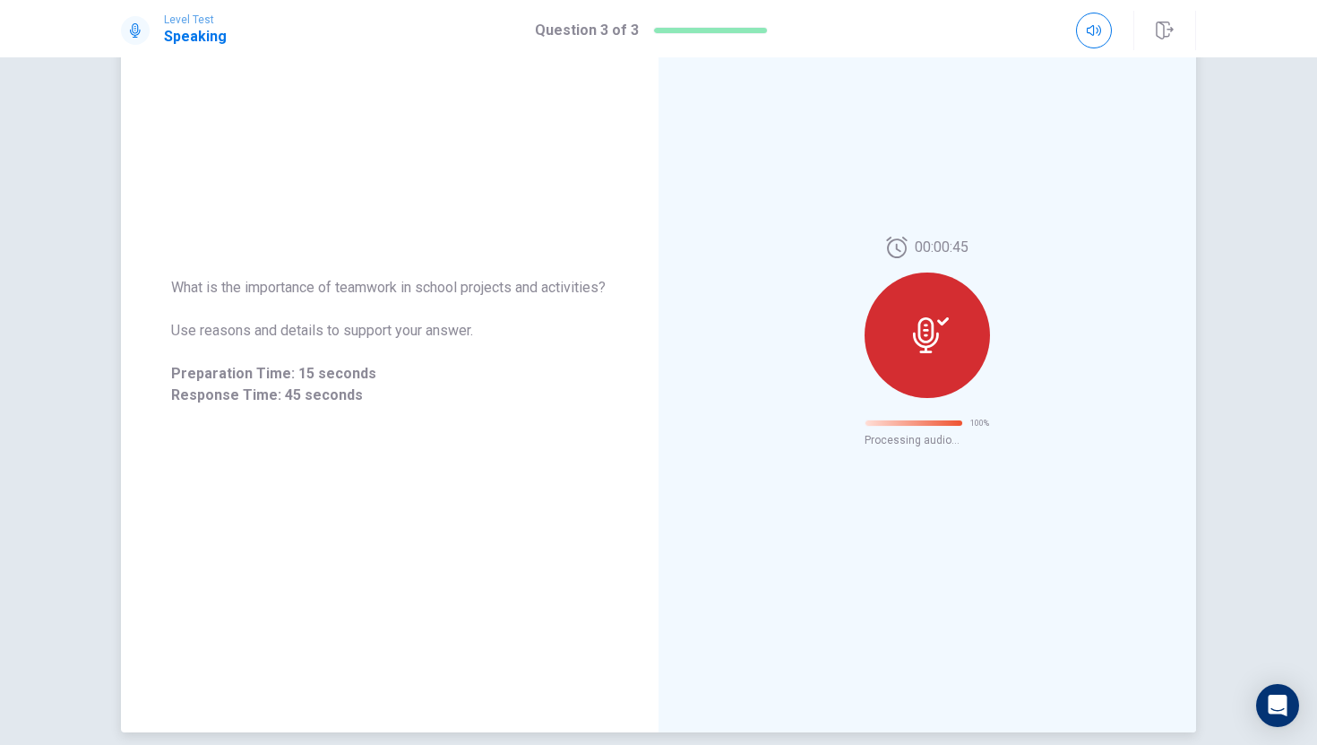
scroll to position [0, 0]
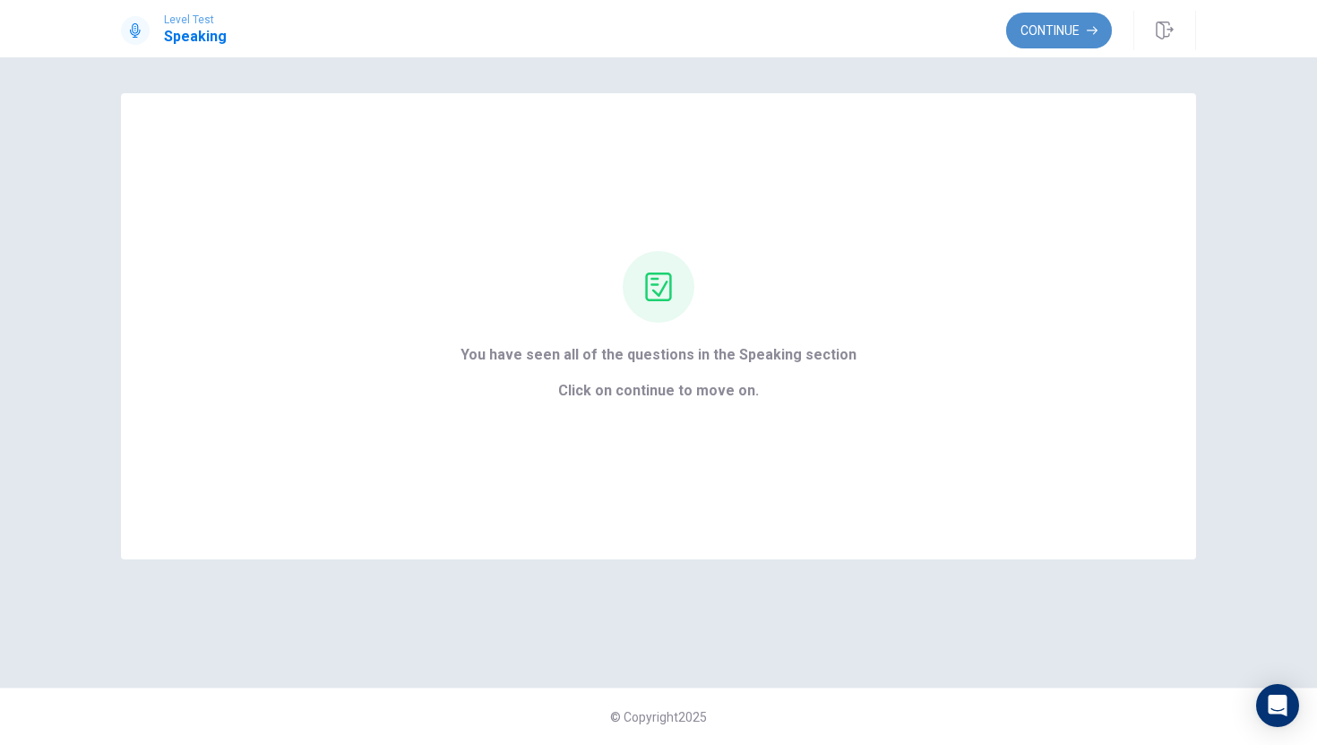
click at [1024, 31] on button "Continue" at bounding box center [1059, 31] width 106 height 36
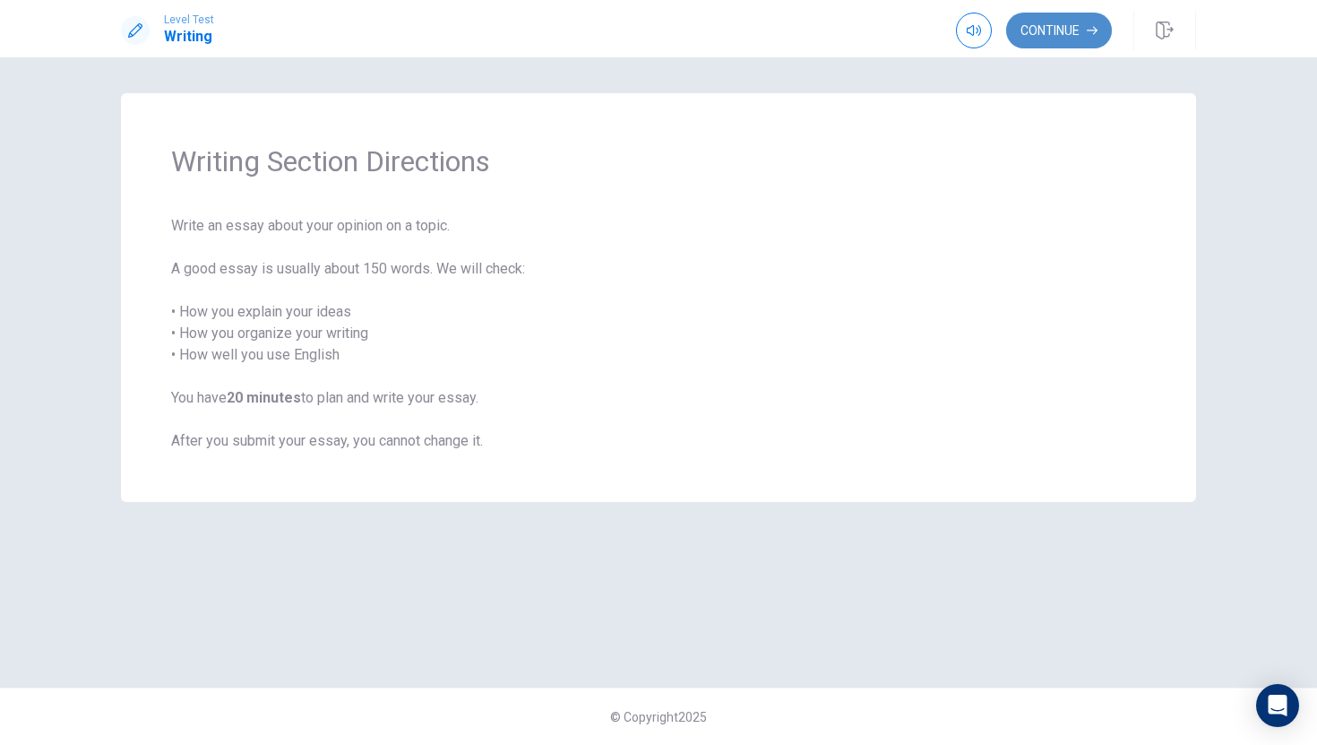
click at [1024, 31] on button "Continue" at bounding box center [1059, 31] width 106 height 36
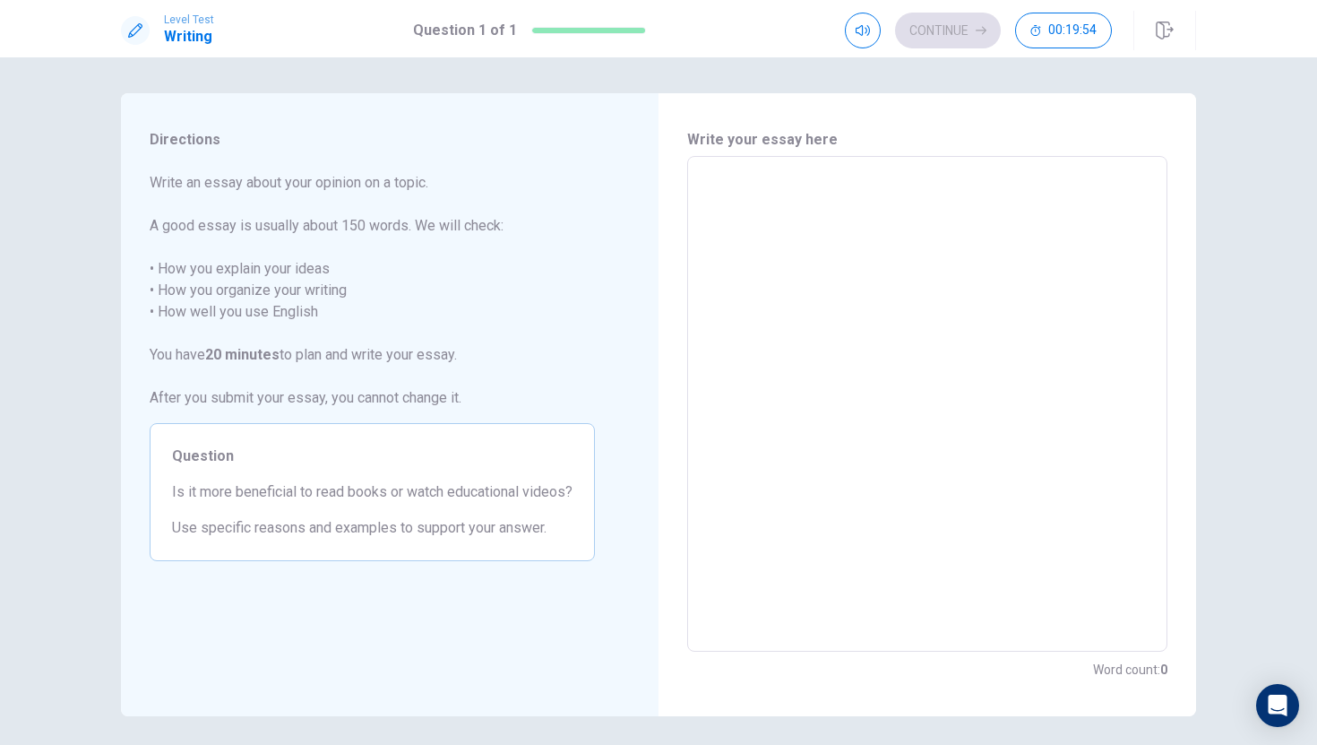
click at [711, 182] on textarea at bounding box center [927, 404] width 455 height 466
type textarea "W"
type textarea "x"
type textarea "We"
type textarea "x"
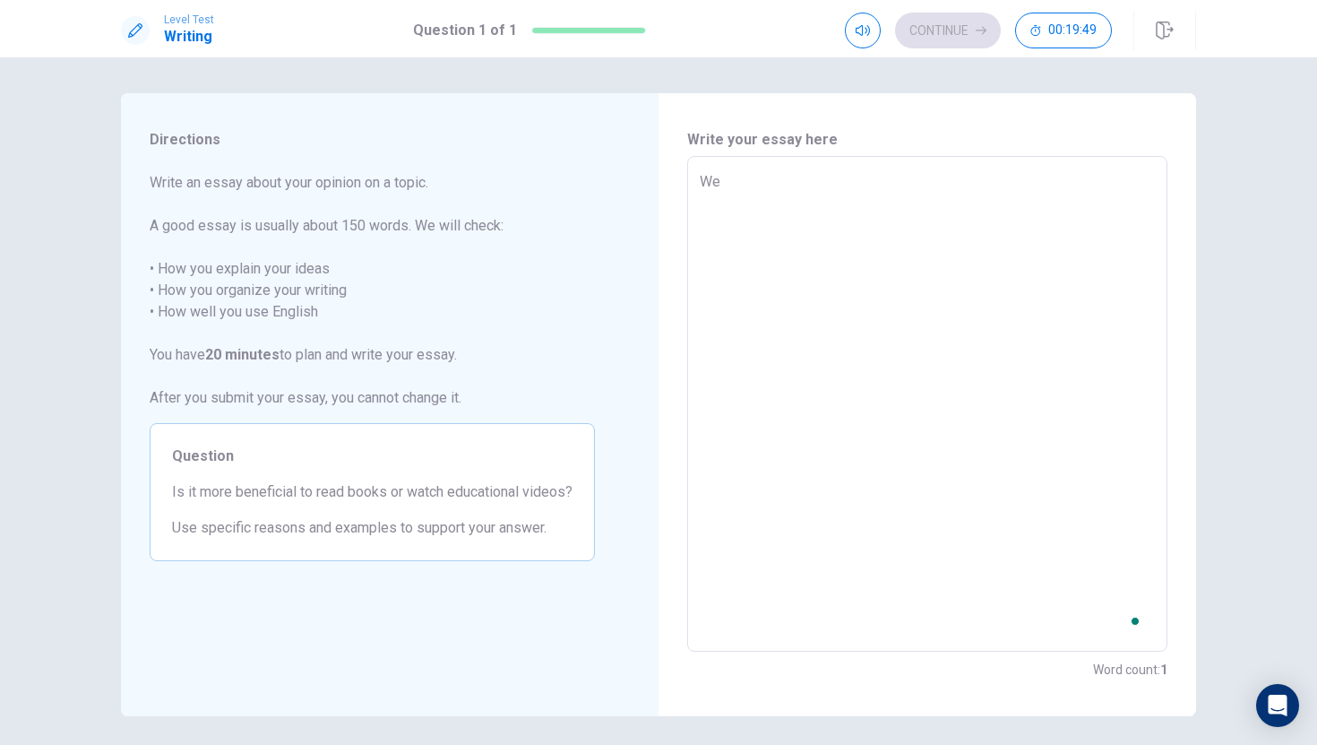
type textarea "Wel"
type textarea "x"
type textarea "Well"
type textarea "x"
type textarea "Well,"
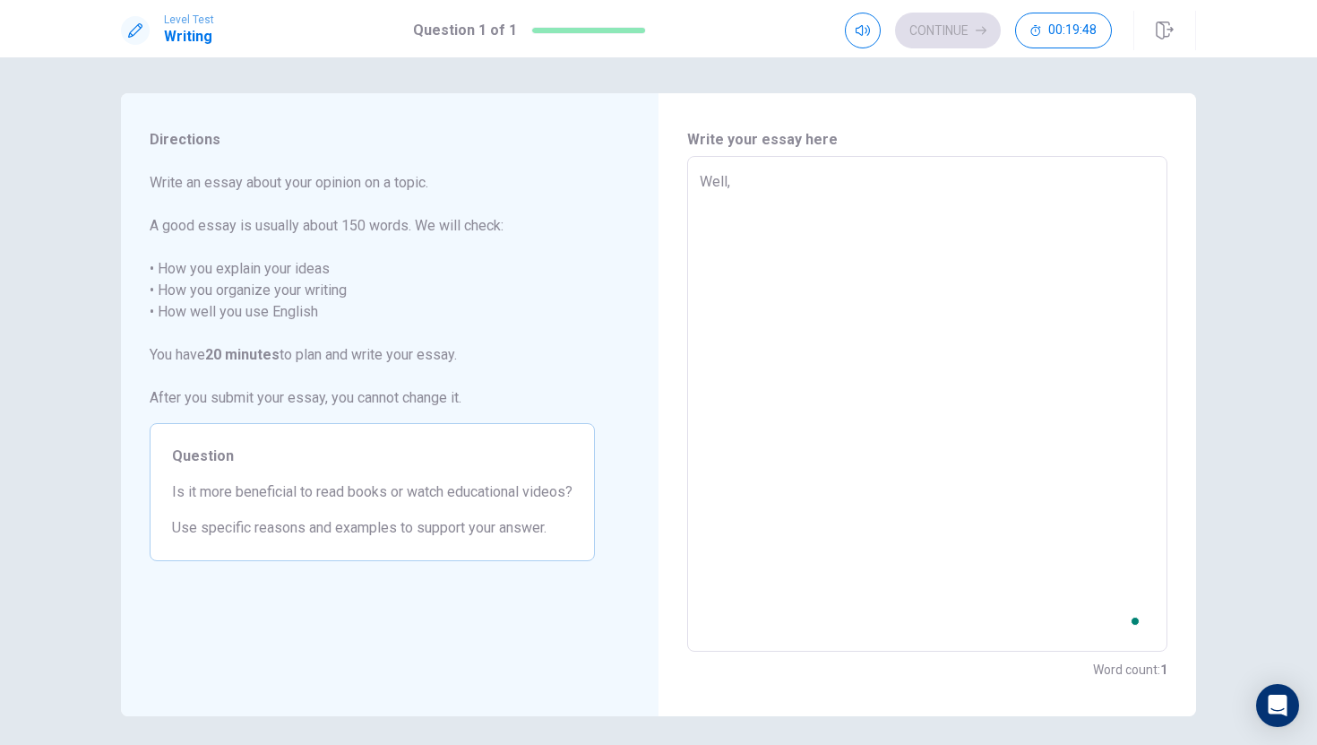
type textarea "x"
type textarea "Well,"
type textarea "x"
type textarea "Well, I"
type textarea "x"
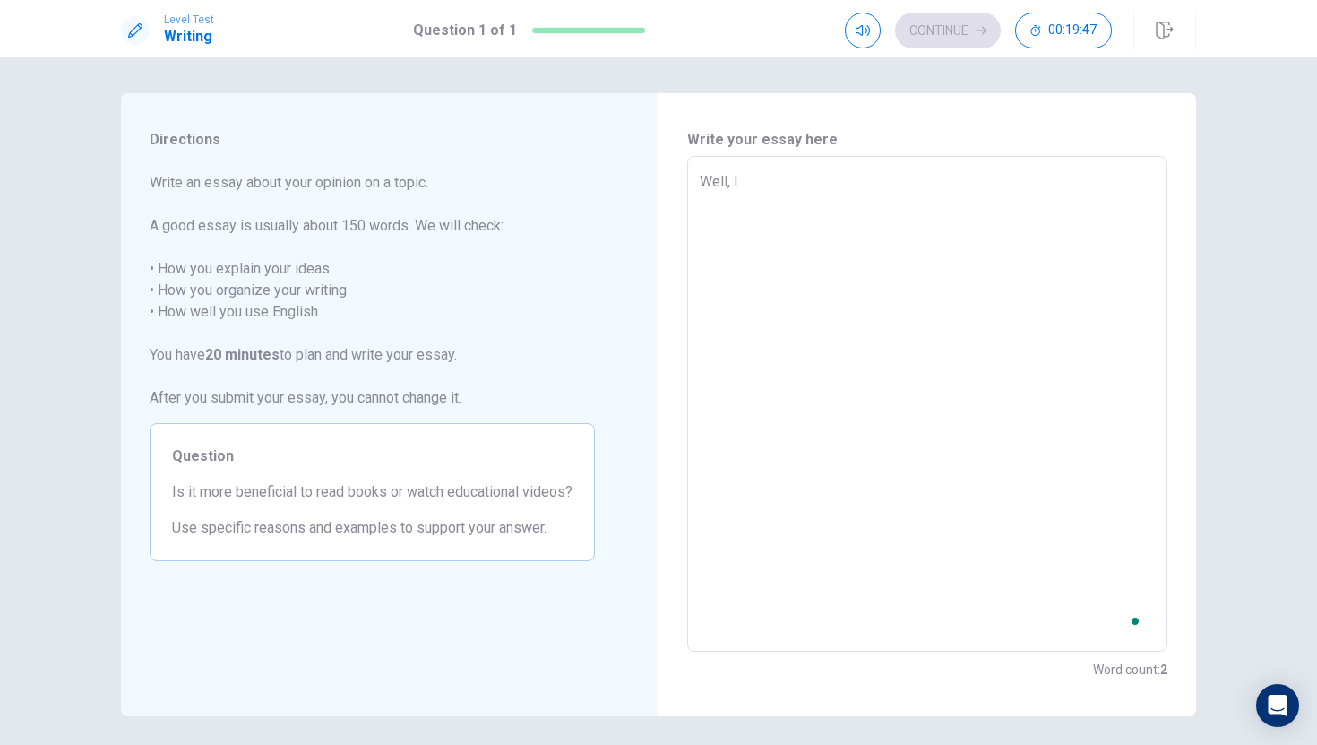
type textarea "Well, Iw"
type textarea "x"
type textarea "Well, Iwi"
type textarea "x"
type textarea "Well, Iw"
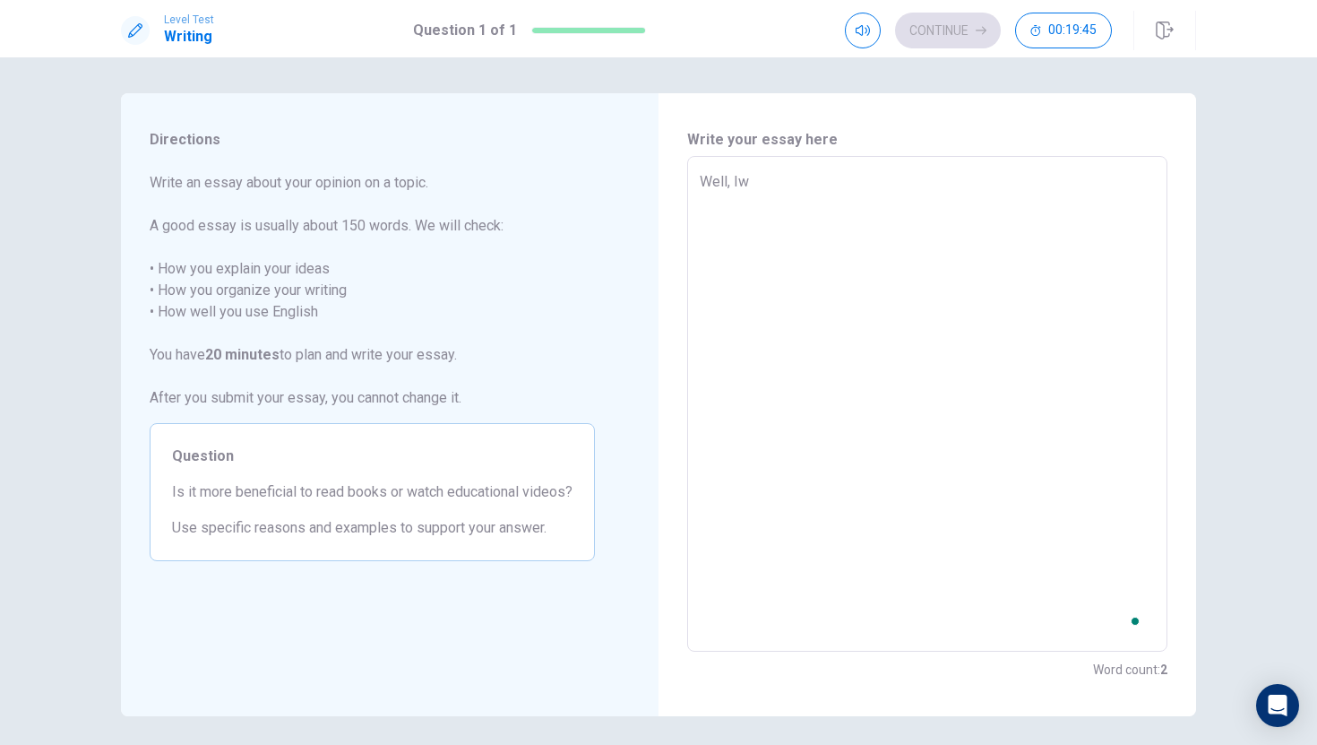
type textarea "x"
type textarea "Well, I"
type textarea "x"
type textarea "Well, I"
type textarea "x"
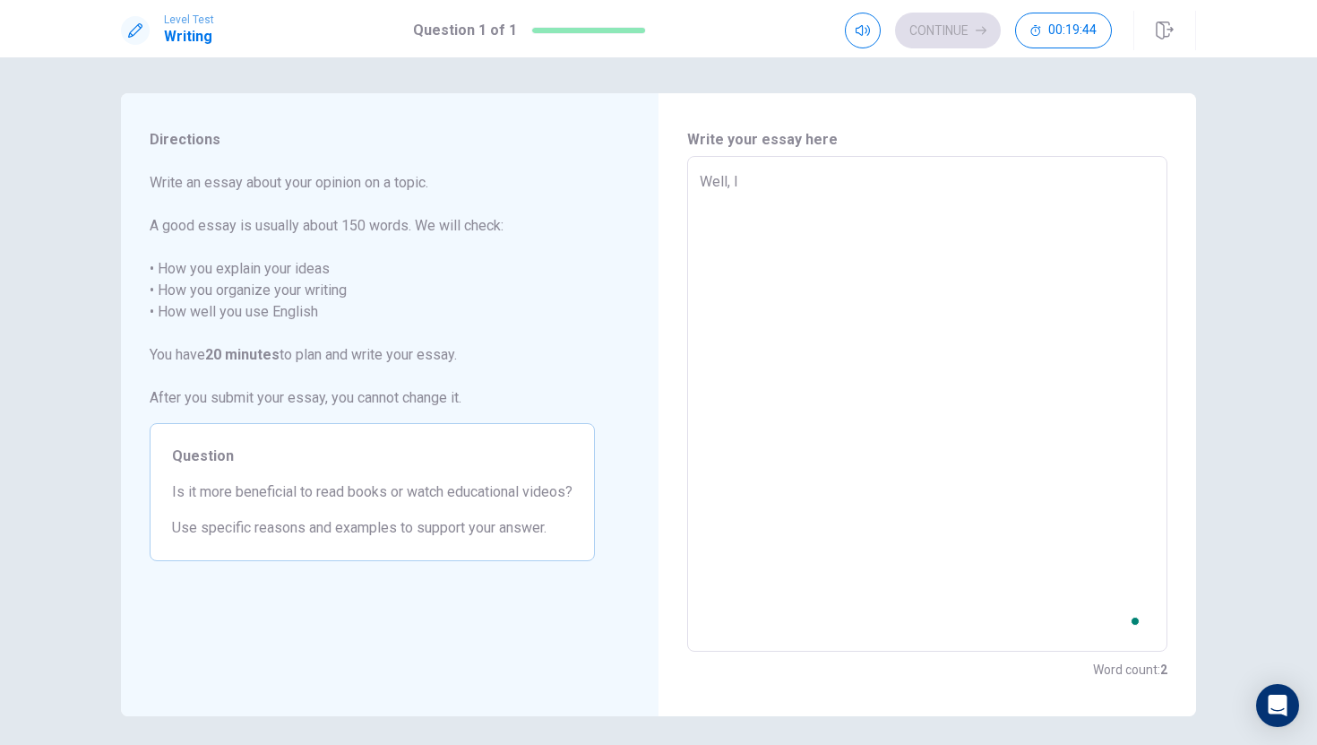
type textarea "Well, I w"
type textarea "x"
type textarea "Well, I [GEOGRAPHIC_DATA]"
type textarea "x"
type textarea "Well, I wil"
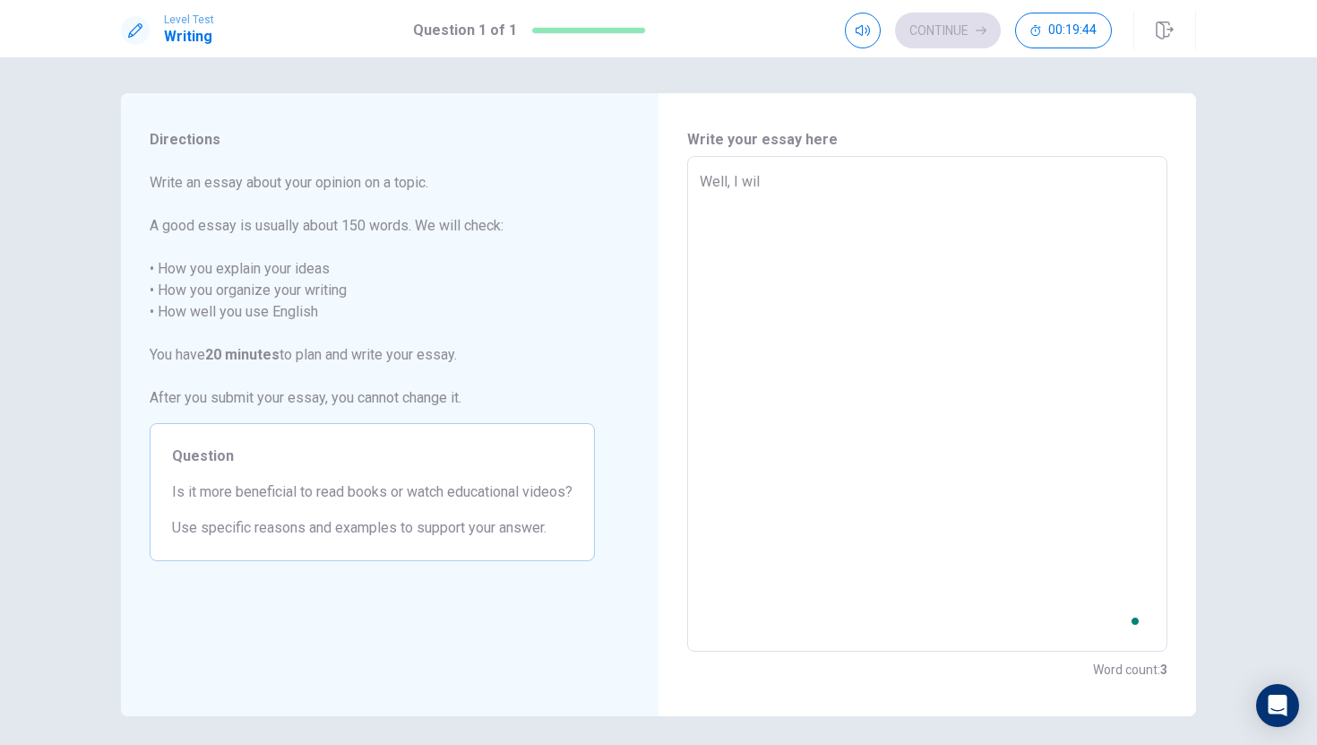
type textarea "x"
type textarea "Well, I will"
type textarea "x"
type textarea "Well, I will"
type textarea "x"
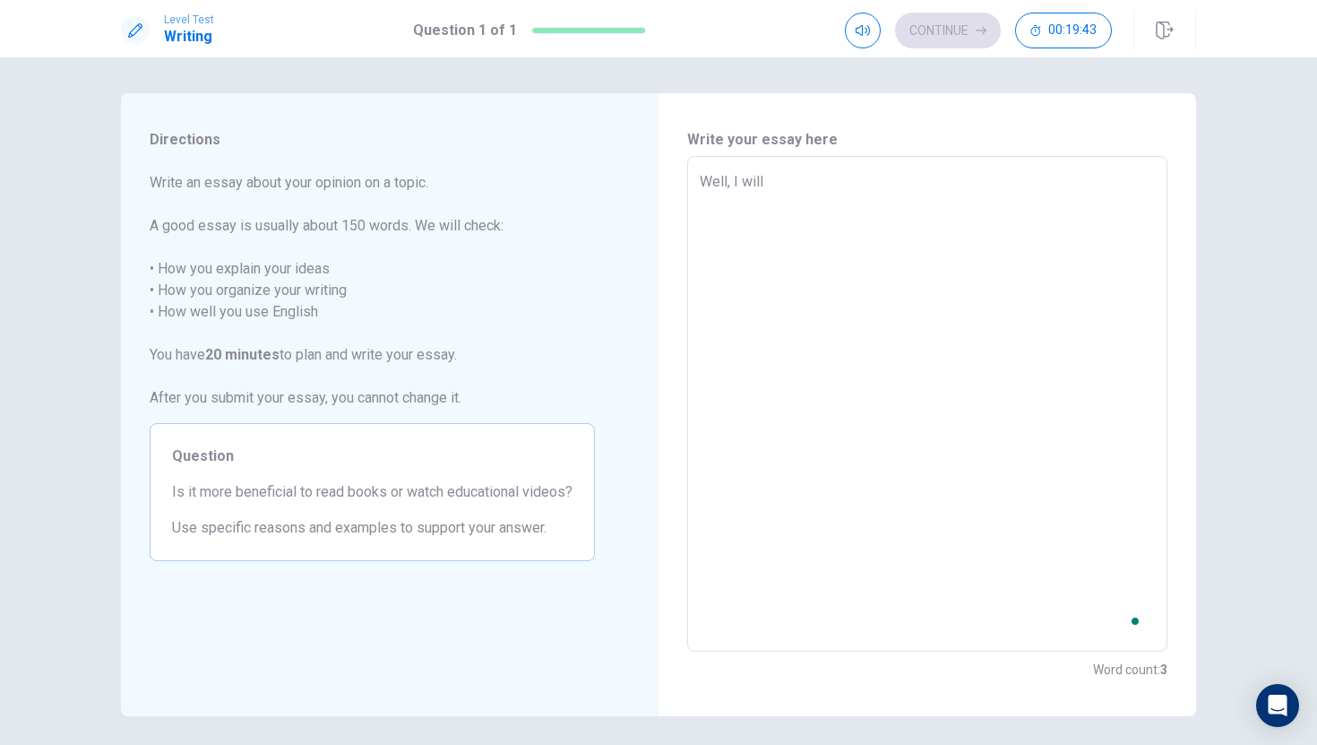
type textarea "Well, I will f"
type textarea "x"
type textarea "Well, I will fi"
type textarea "x"
type textarea "Well, I will fir"
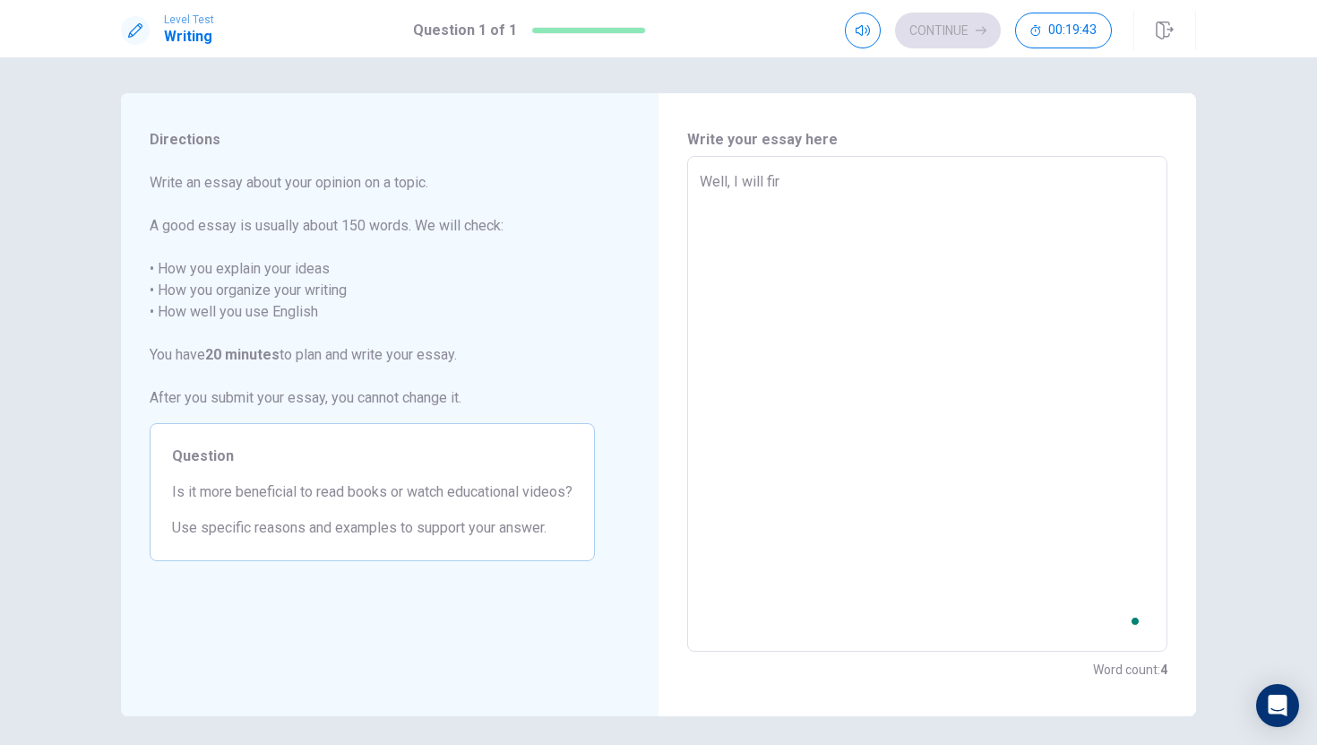
type textarea "x"
type textarea "Well, I will firs"
type textarea "x"
type textarea "Well, I will first"
type textarea "x"
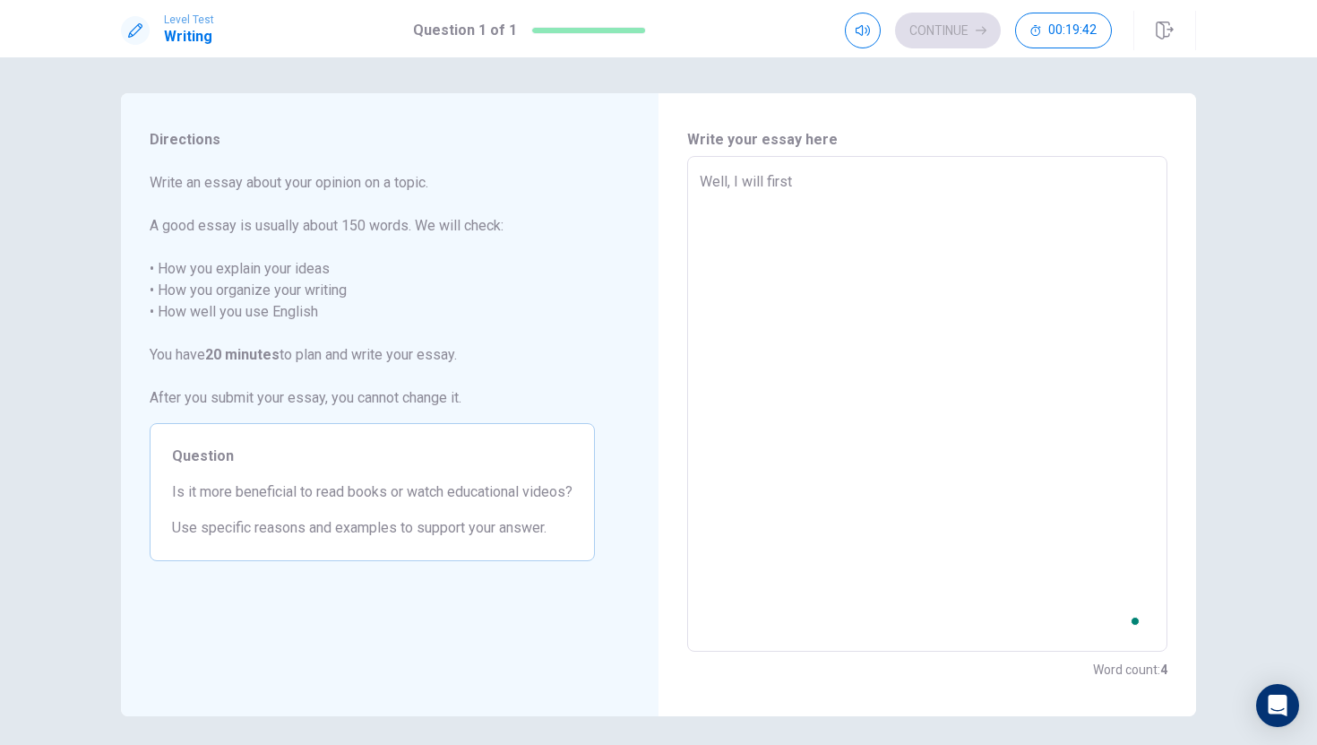
type textarea "Well, I will first"
type textarea "x"
type textarea "Well, I will first g"
type textarea "x"
type textarea "Well, I will first go"
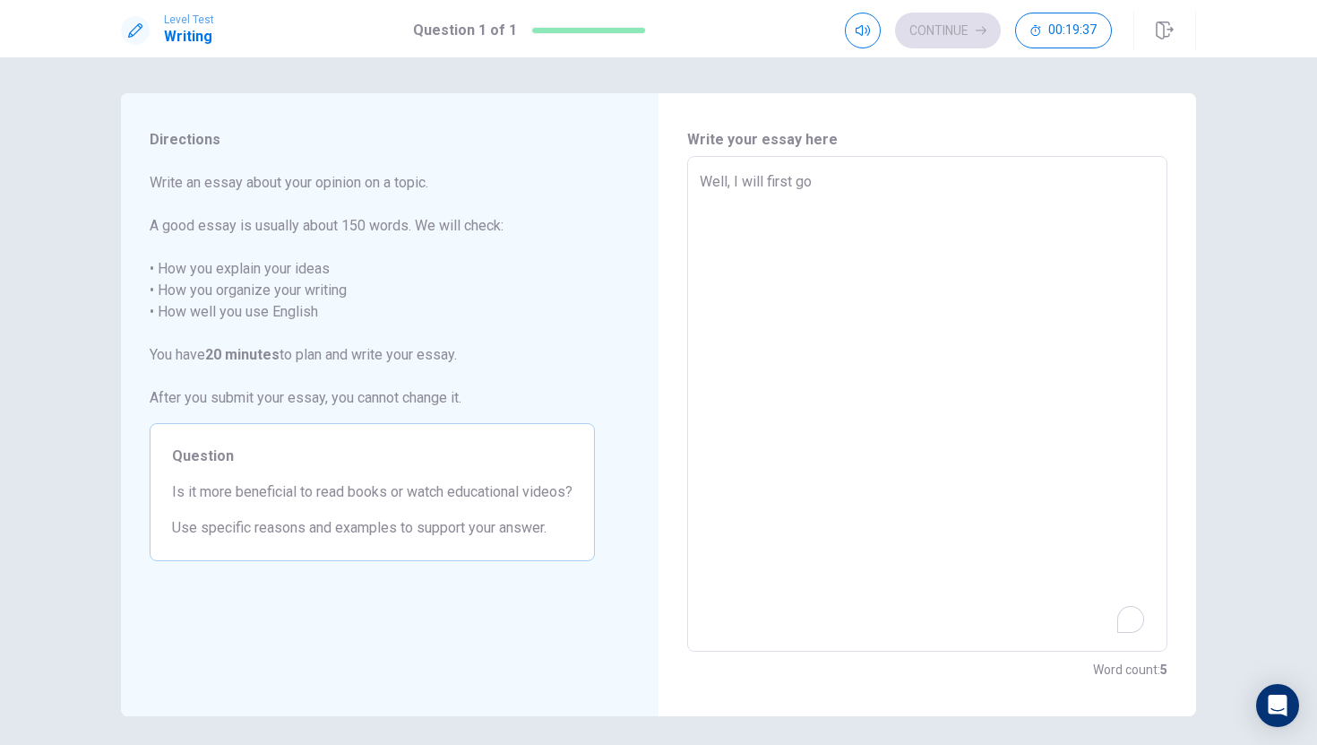
type textarea "x"
type textarea "Well, I will first go"
type textarea "x"
type textarea "Well, I will first go o"
type textarea "x"
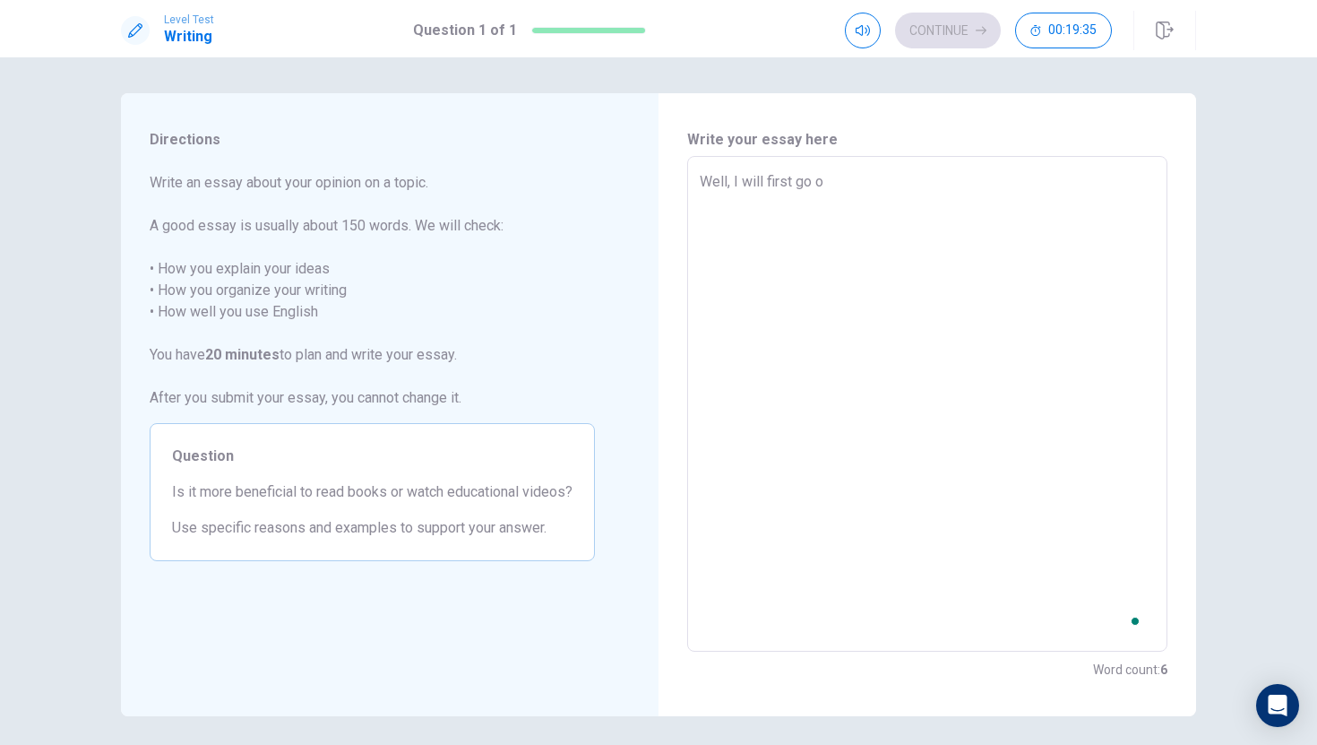
type textarea "Well, I will first go ov"
type textarea "x"
type textarea "Well, I will first go ove"
type textarea "x"
type textarea "Well, I will first go over"
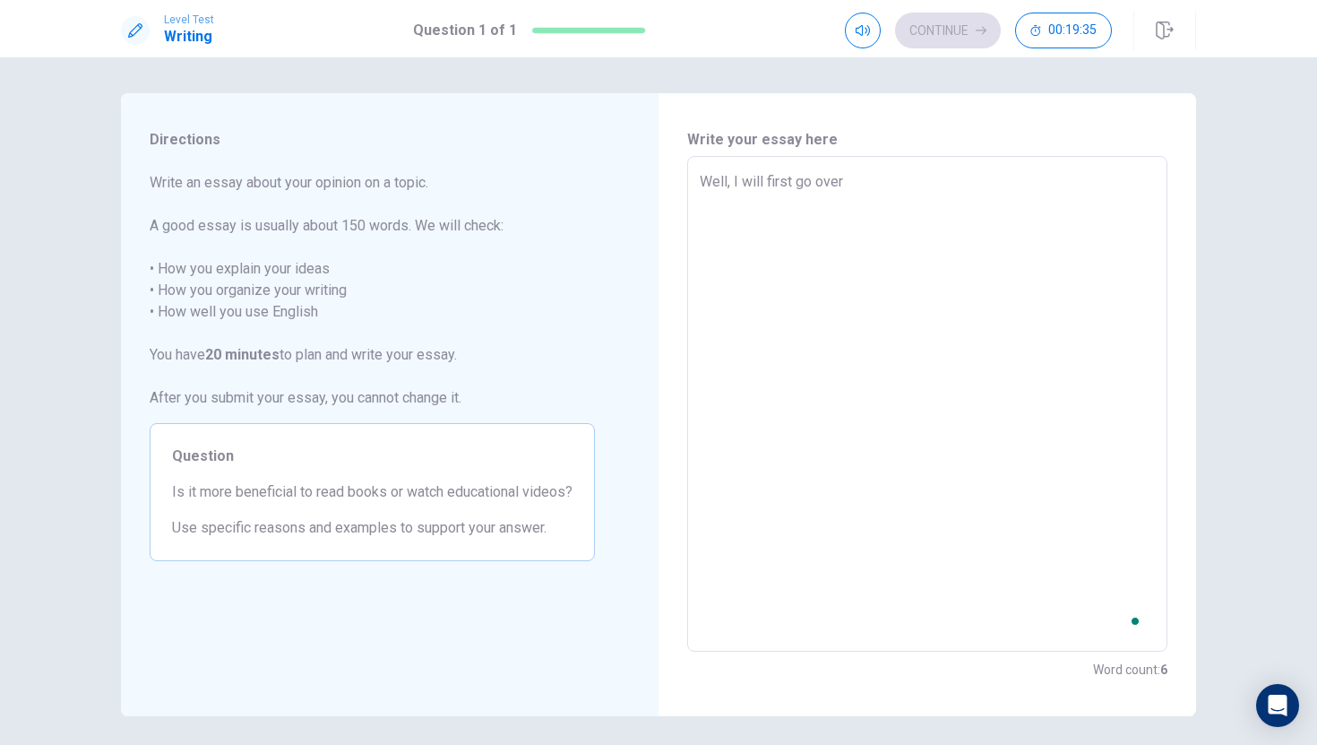
type textarea "x"
type textarea "Well, I will first go over"
type textarea "x"
type textarea "Well, I will first go over t"
type textarea "x"
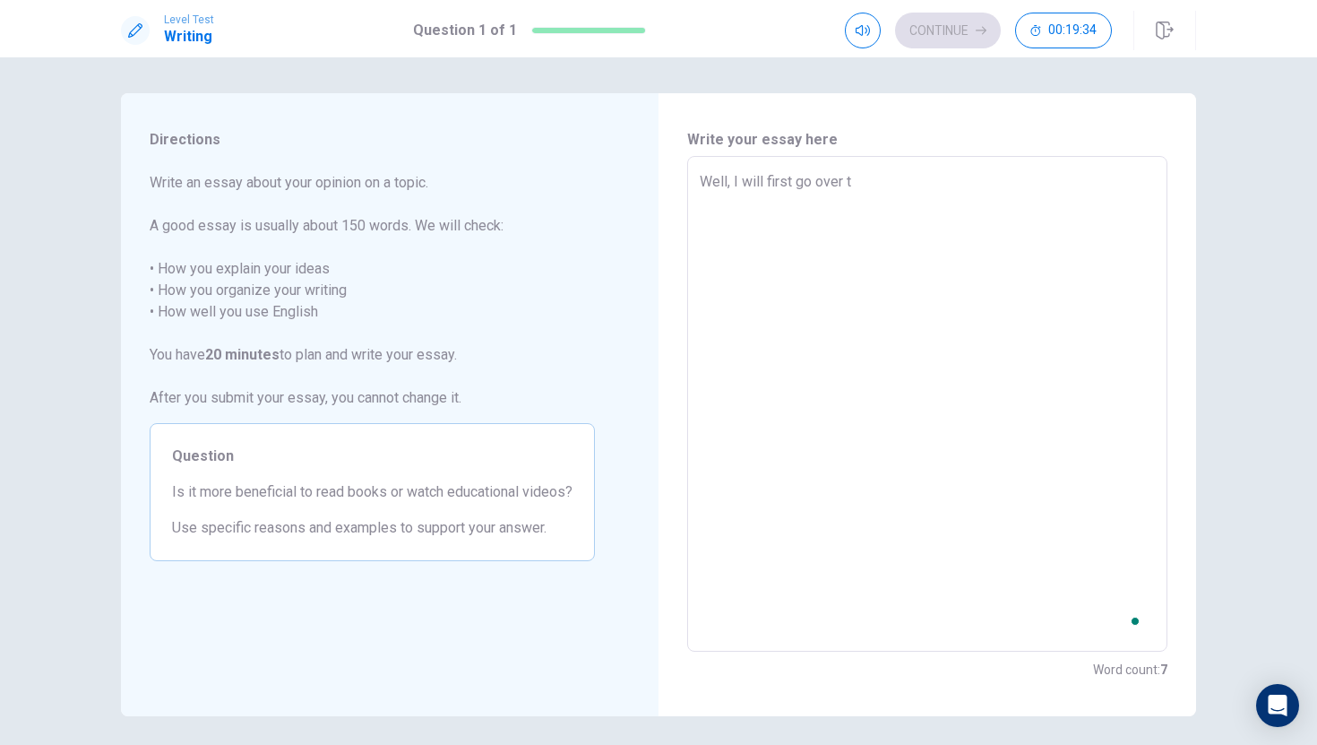
type textarea "Well, I will first go over th"
type textarea "x"
type textarea "Well, I will first go over the"
type textarea "x"
type textarea "Well, I will first go over the"
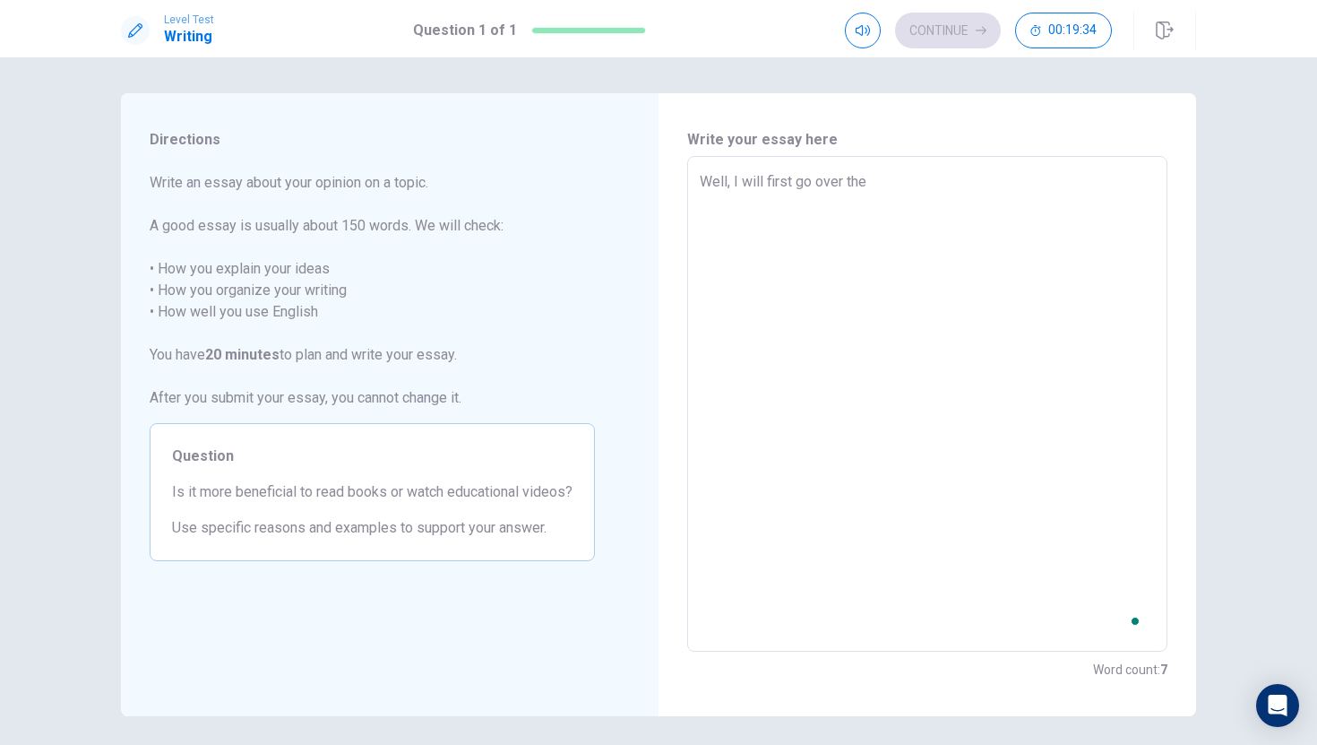
type textarea "x"
type textarea "Well, I will first go over the i"
type textarea "x"
type textarea "Well, I will first go over the id"
type textarea "x"
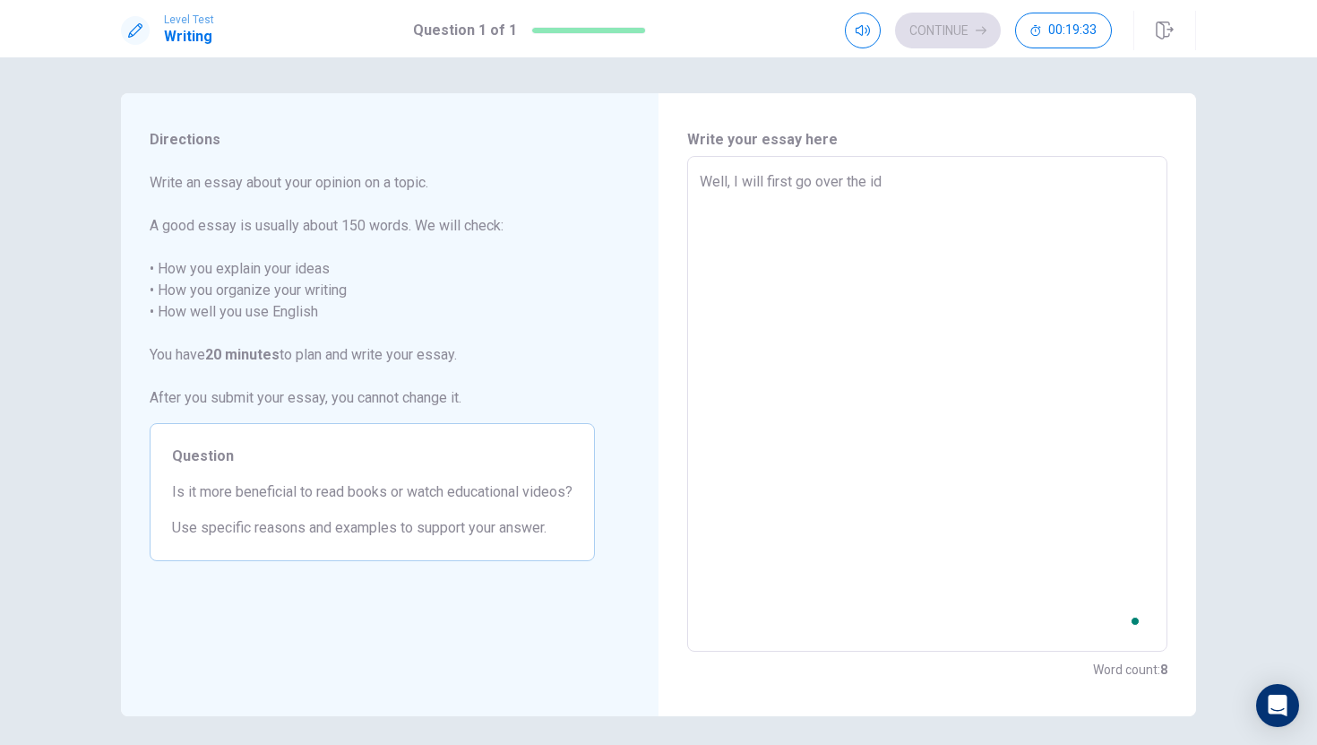
type textarea "Well, I will first go over the ide"
type textarea "x"
type textarea "Well, I will first go over the idea"
type textarea "x"
type textarea "Well, I will first go over the ideas"
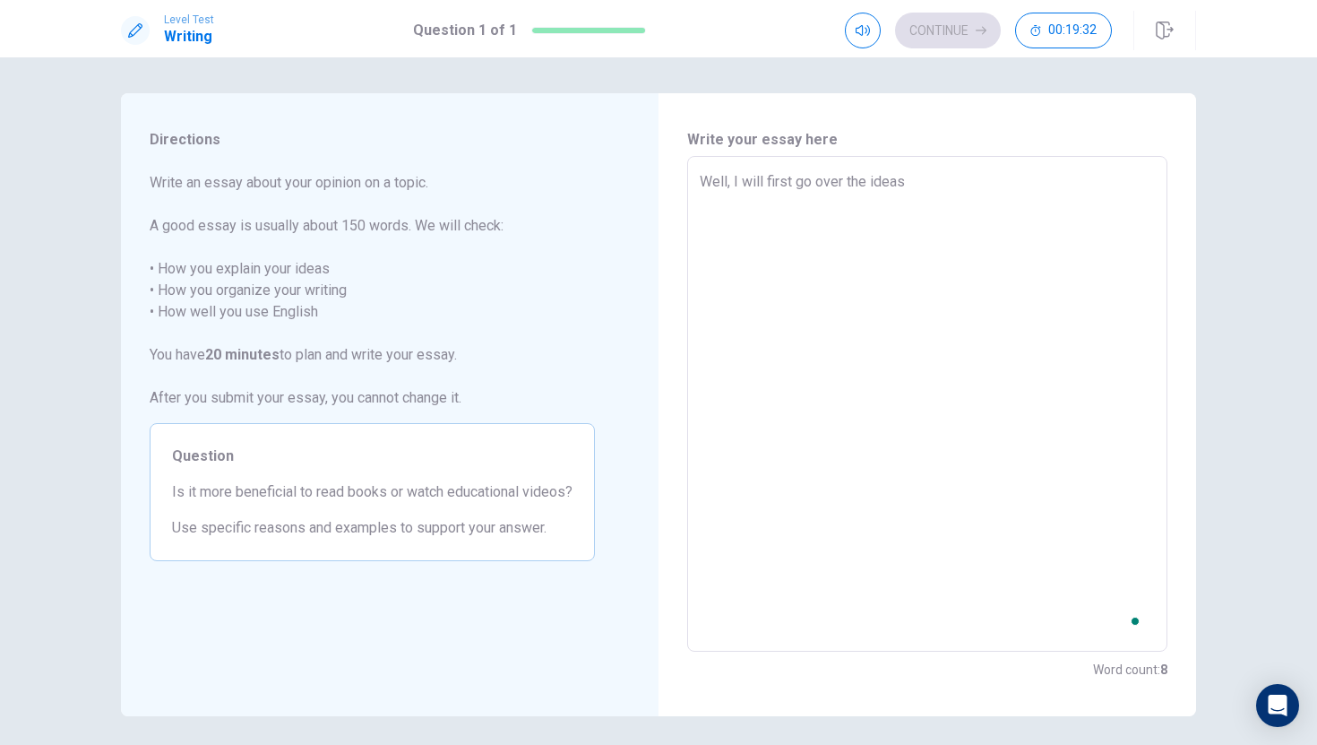
type textarea "x"
type textarea "Well, I will first go over the ideas"
type textarea "x"
type textarea "Well, I will first go over the ideas i"
type textarea "x"
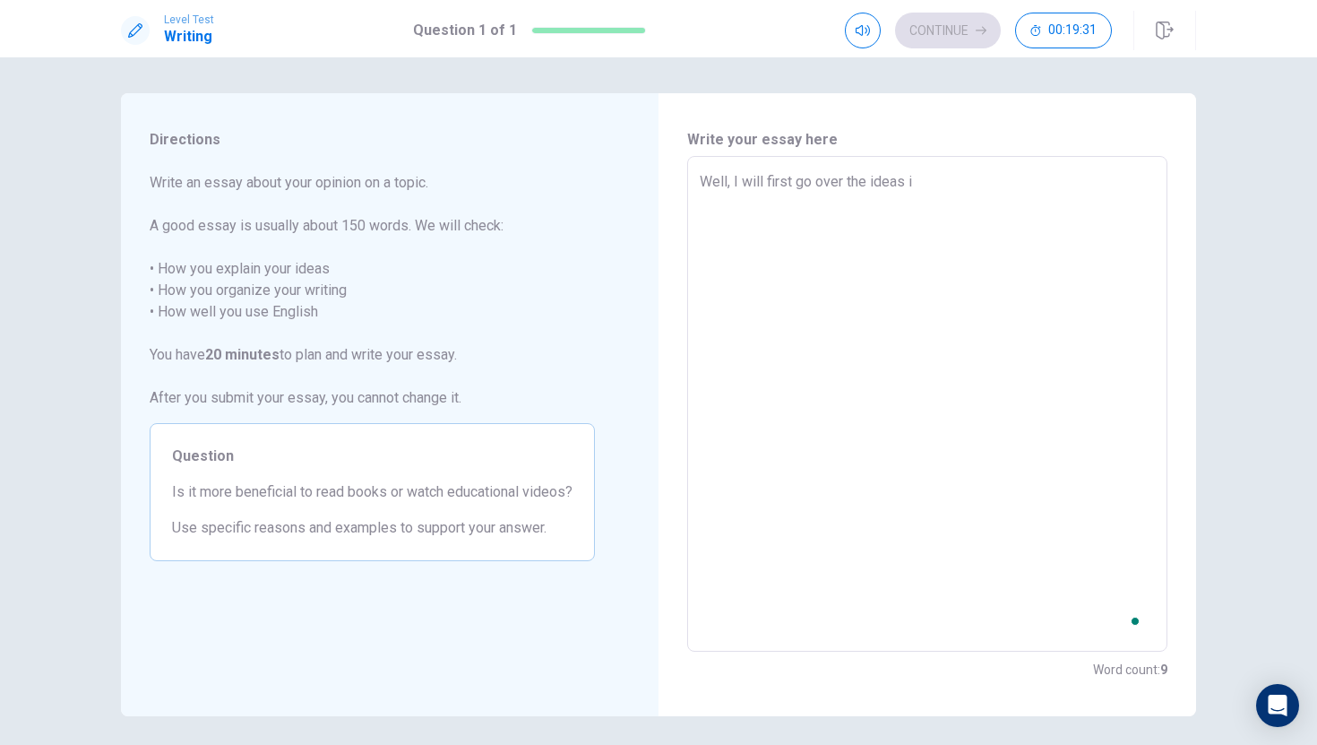
type textarea "Well, I will first go over the ideas in"
type textarea "x"
type textarea "Well, I will first go over the ideas in"
type textarea "x"
type textarea "Well, I will first go over the ideas in m"
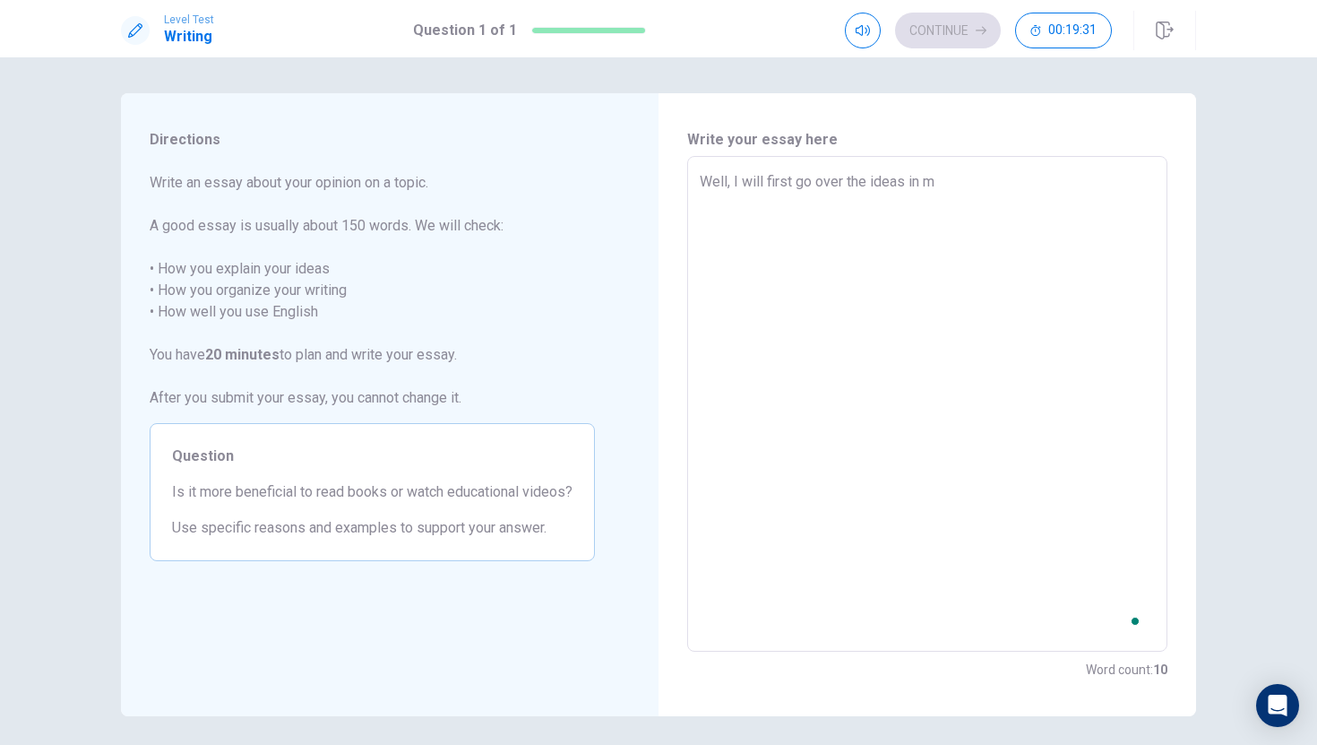
type textarea "x"
type textarea "Well, I will first go over the ideas in my"
type textarea "x"
type textarea "Well, I will first go over the ideas in my"
type textarea "x"
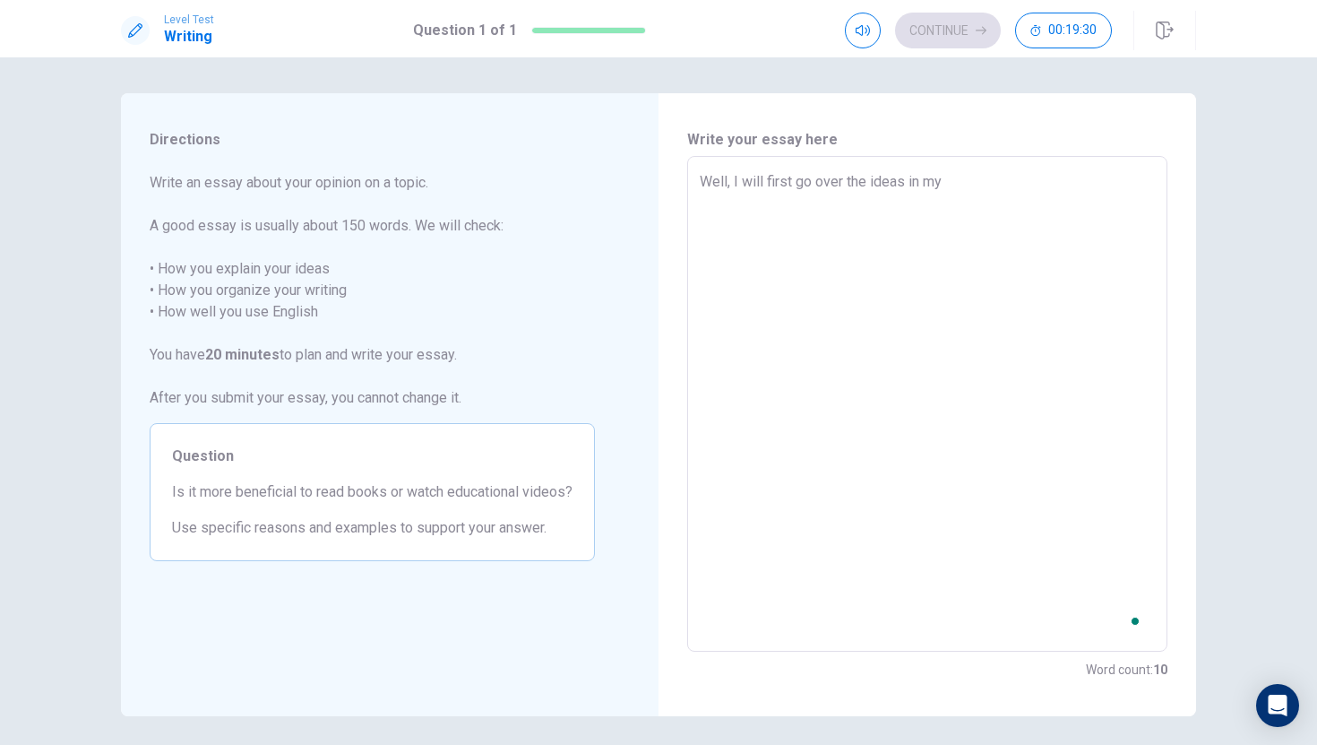
type textarea "Well, I will first go over the ideas in my h"
type textarea "x"
type textarea "Well, I will first go over the ideas in my he"
type textarea "x"
type textarea "Well, I will first go over the ideas in my hea"
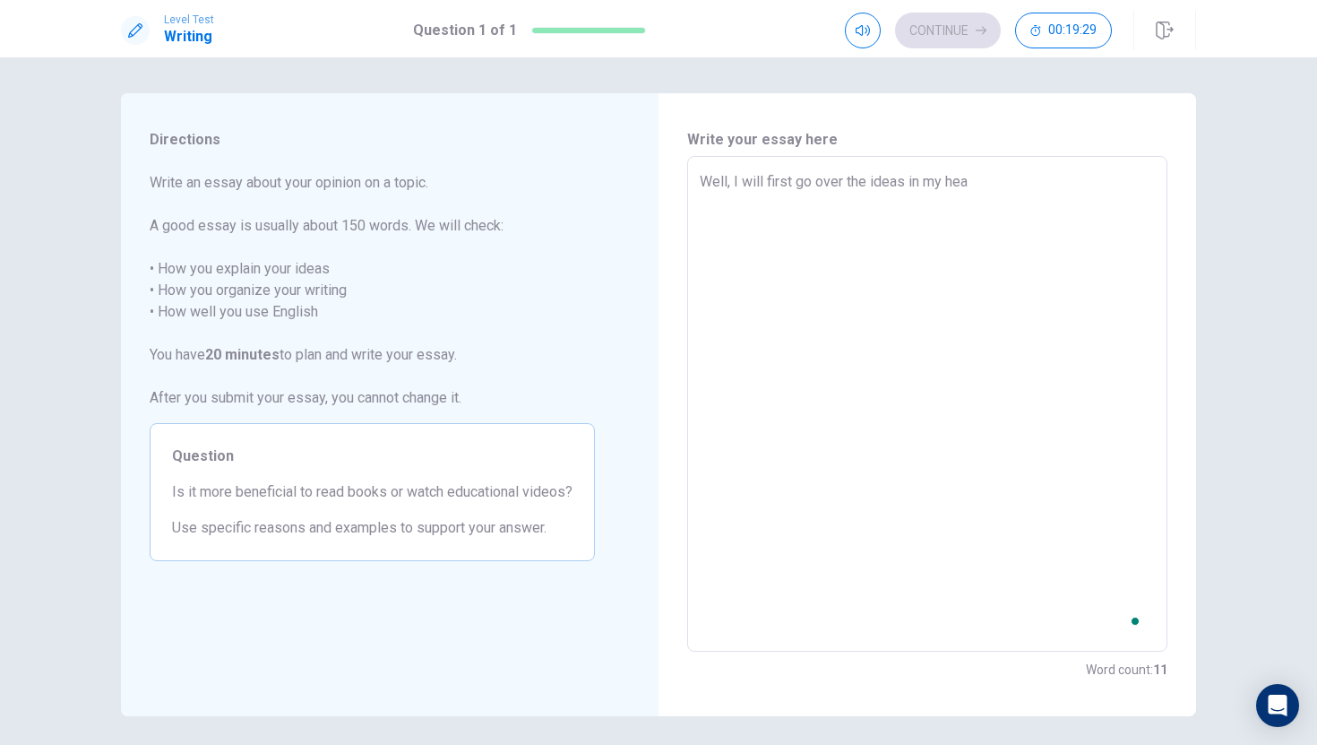
type textarea "x"
type textarea "Well, I will first go over the ideas in my head"
type textarea "x"
type textarea "Well, I will first go over the ideas in my head,"
type textarea "x"
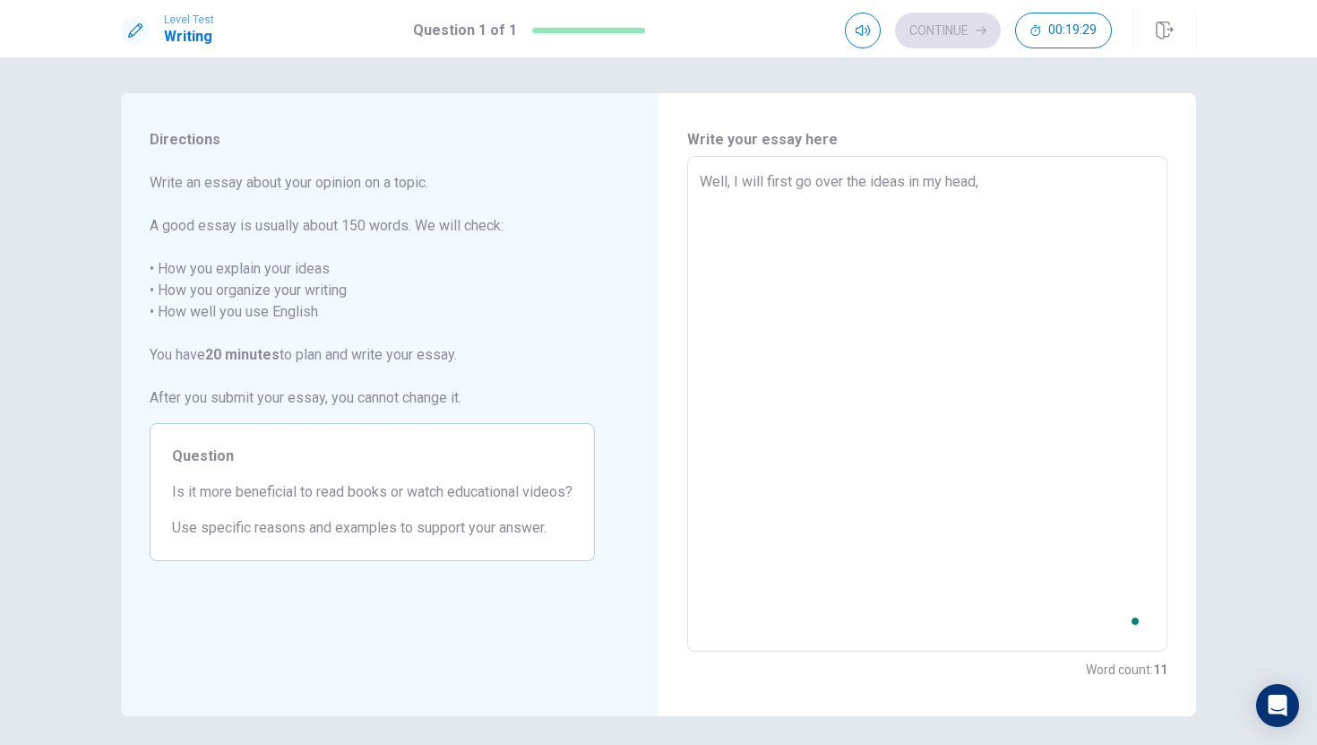
type textarea "Well, I will first go over the ideas in my head,"
type textarea "x"
type textarea "Well, I will first go over the ideas in my head, a"
type textarea "x"
type textarea "Well, I will first go over the ideas in my head, an"
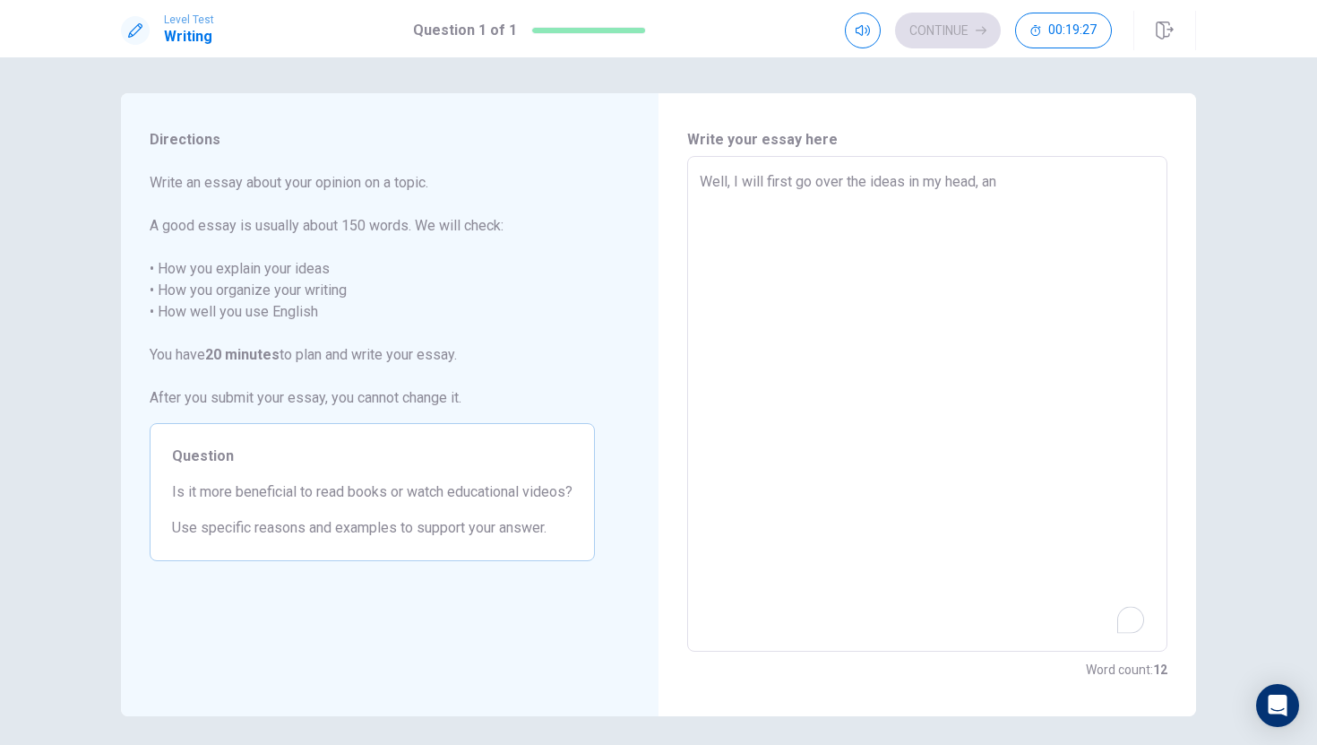
type textarea "x"
type textarea "Well, I will first go over the ideas in my head, and"
type textarea "x"
type textarea "Well, I will first go over the ideas in my head, and"
type textarea "x"
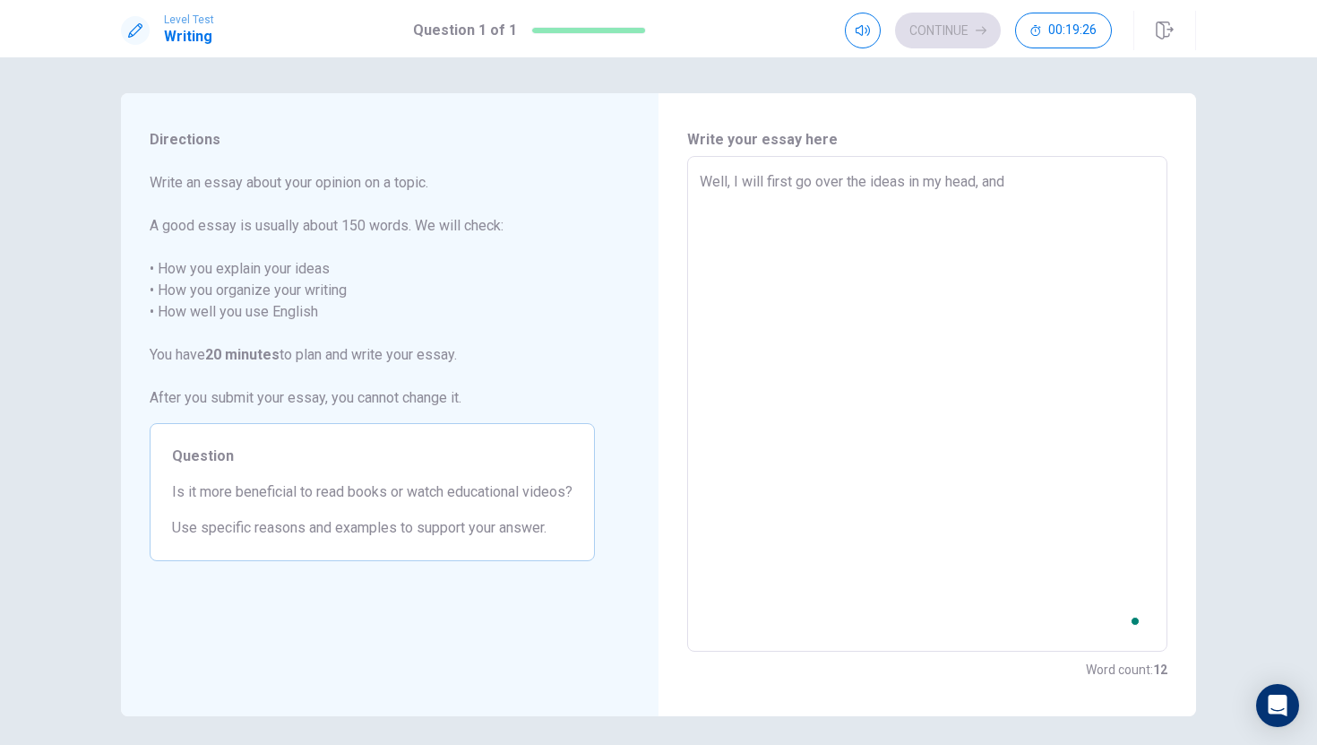
type textarea "Well, I will first go over the ideas in my head, and t"
type textarea "x"
type textarea "Well, I will first go over the ideas in my head, and th"
type textarea "x"
type textarea "Well, I will first go over the ideas in my head, and the"
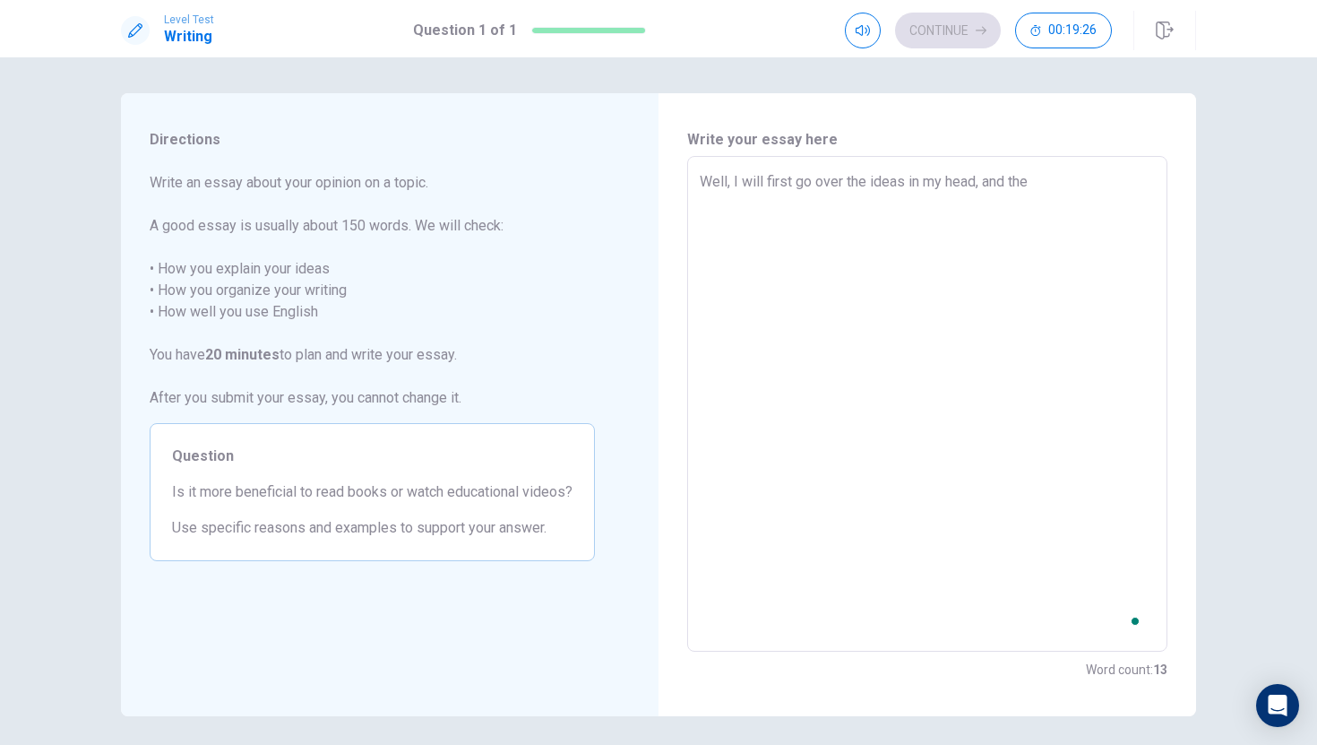
type textarea "x"
type textarea "Well, I will first go over the ideas in my head, and then"
click at [842, 185] on textarea "Well, I will first go over the ideas in my head, and then" at bounding box center [927, 404] width 455 height 466
type textarea "x"
type textarea "Well, I will first go over, the ideas in my head, and then"
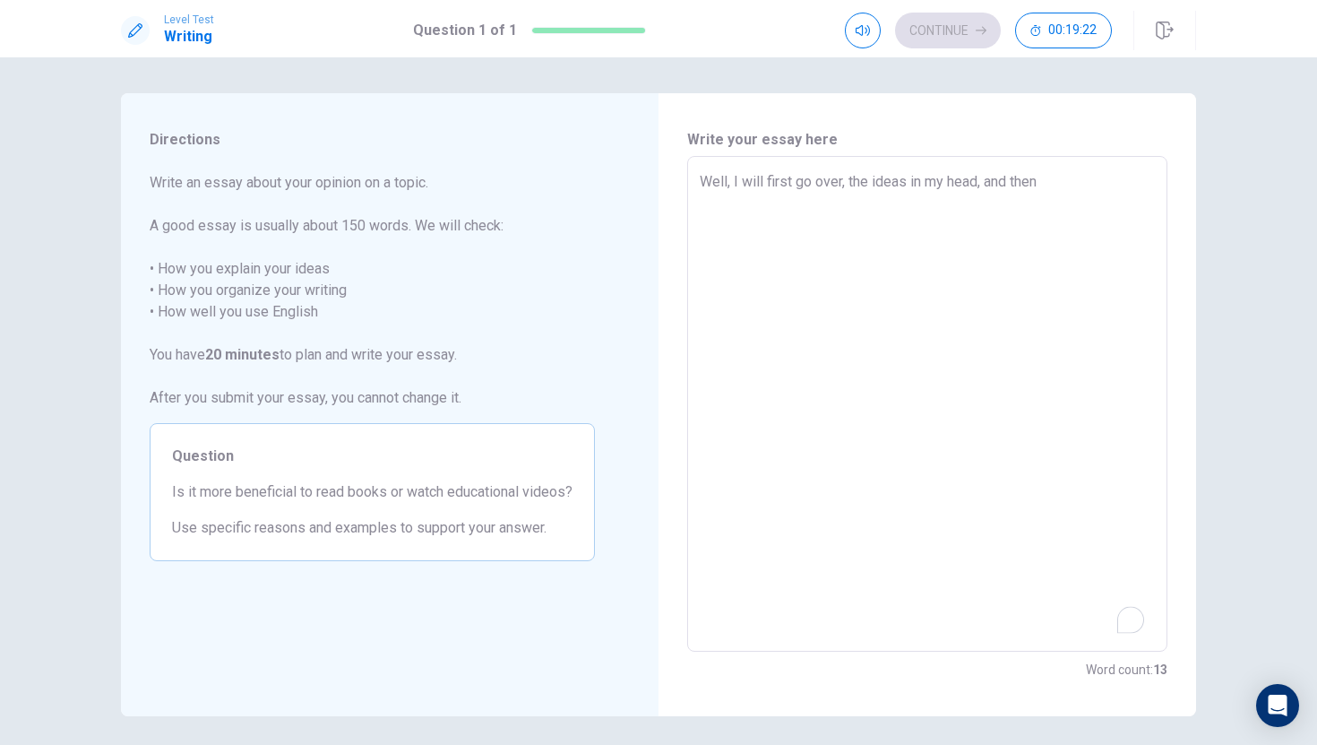
type textarea "x"
type textarea "Well, I will first go over, the ideas in my head, and then"
type textarea "x"
type textarea "Well, I will first go over, p the ideas in my head, and then"
type textarea "x"
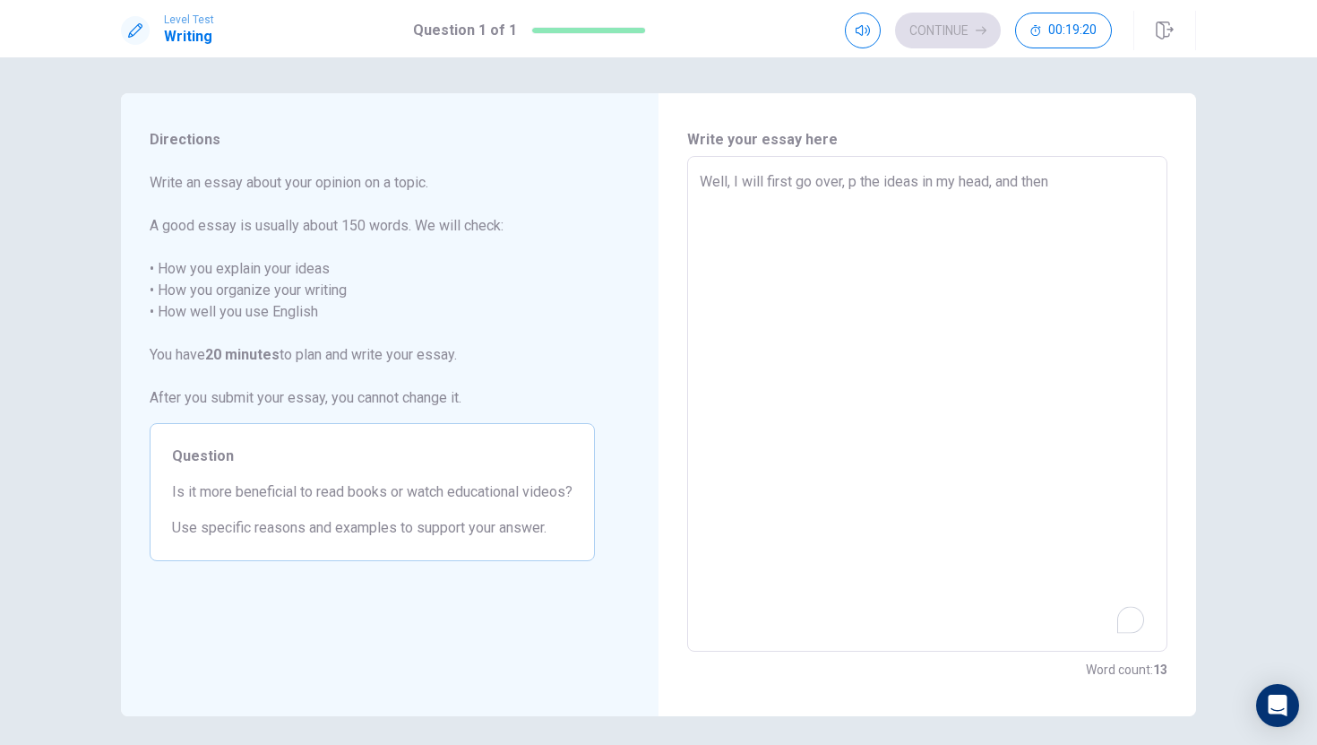
type textarea "Well, I will first go over, pr the ideas in my head, and then"
type textarea "x"
type textarea "Well, I will first go over, pro the ideas in my head, and then"
type textarea "x"
type textarea "Well, I will first go over, pros the ideas in my head, and then"
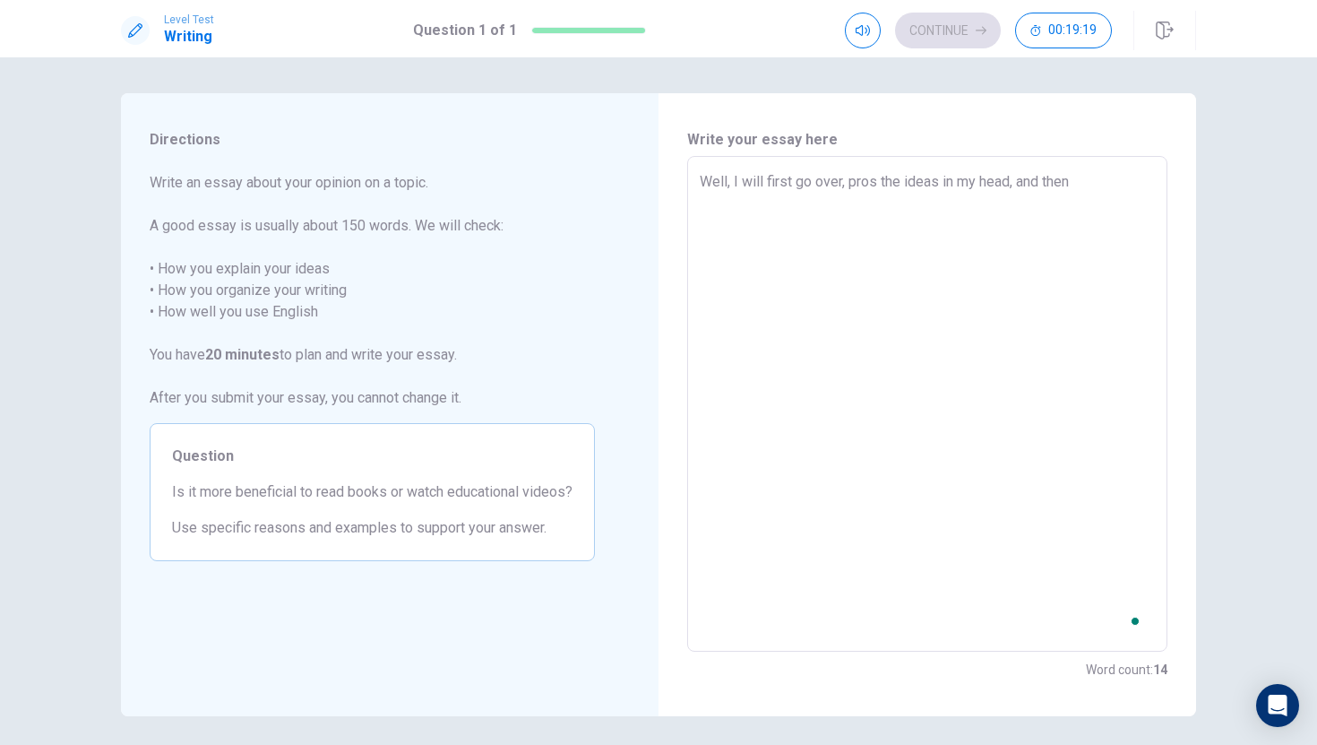
type textarea "x"
type textarea "Well, I will first go over, pro the ideas in my head, and then"
type textarea "x"
type textarea "Well, I will first go over, proc the ideas in my head, and then"
type textarea "x"
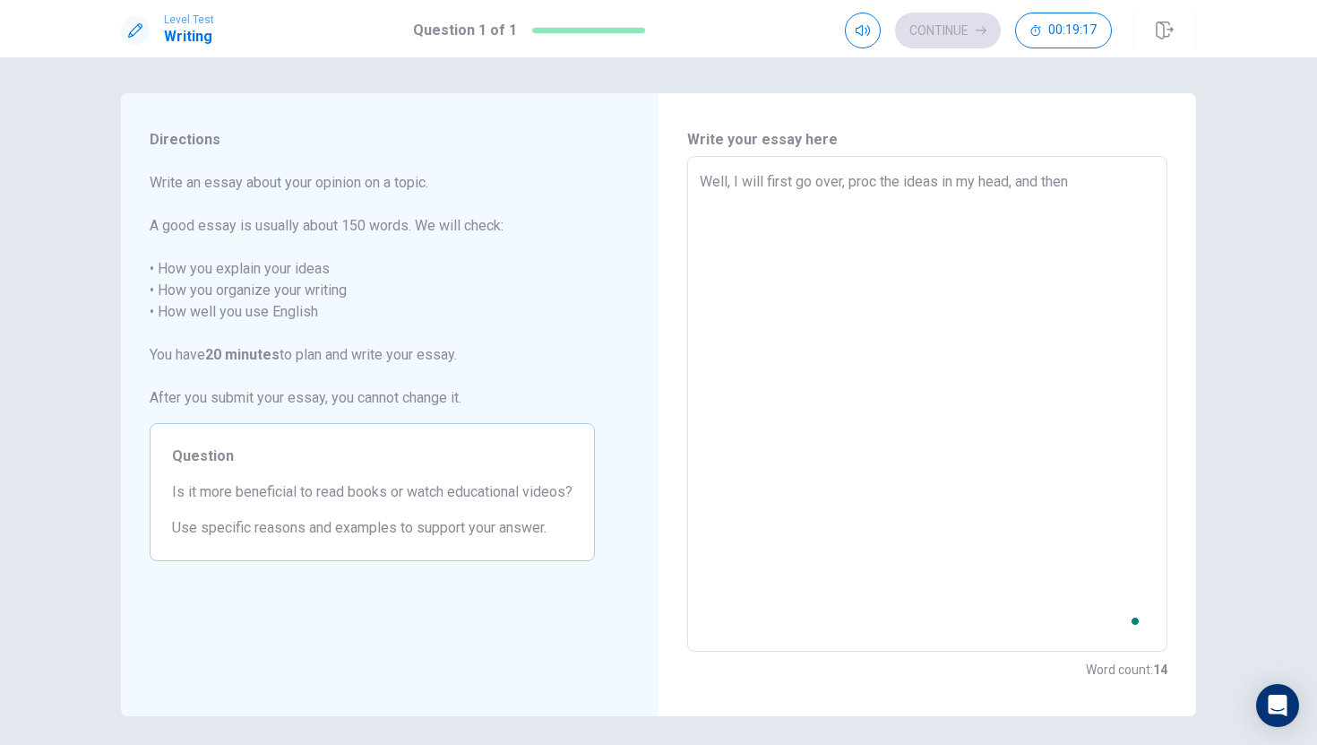
type textarea "Well, I will first go over, proce the ideas in my head, and then"
type textarea "x"
type textarea "Well, I will first go over, proces the ideas in my head, and then"
type textarea "x"
type textarea "Well, I will first go over, process the ideas in my head, and then"
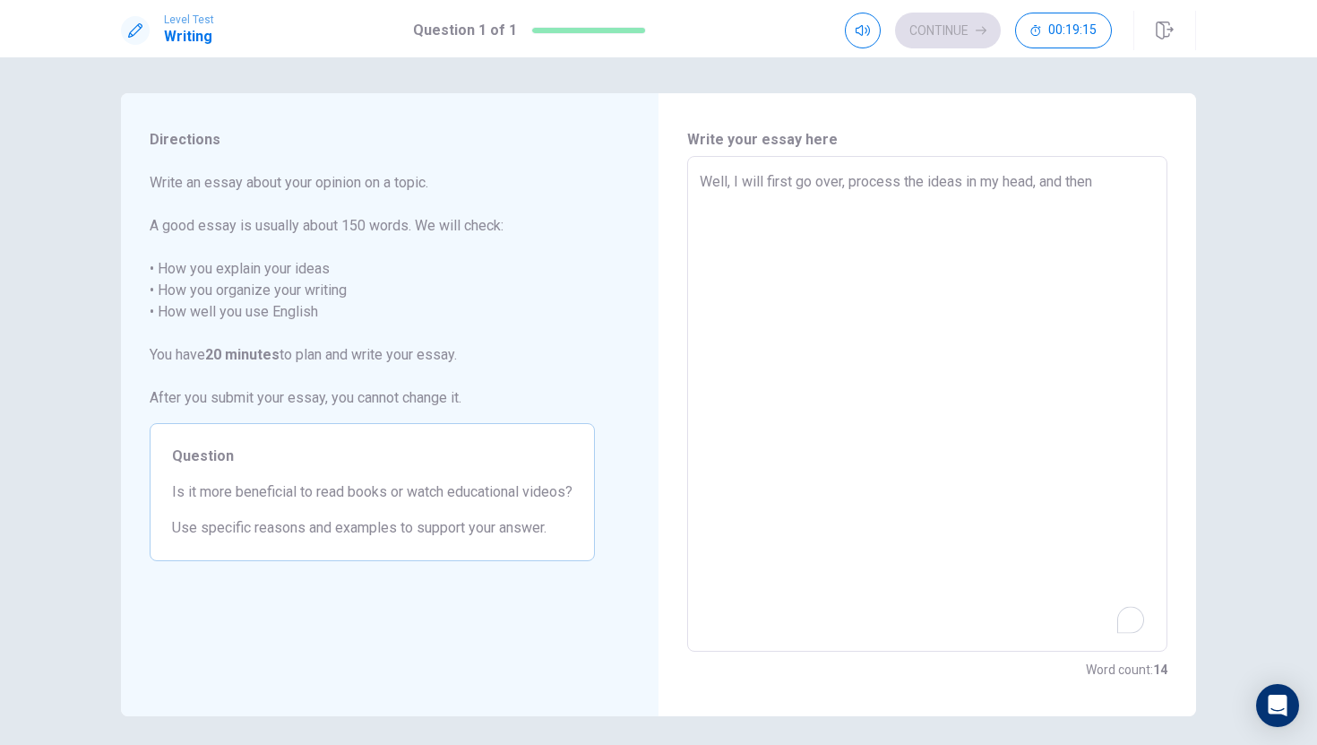
type textarea "x"
click at [1106, 182] on textarea "Well, I will first go over, process the ideas in my head, and then" at bounding box center [927, 404] width 455 height 466
type textarea "Well, I will first go over, process the ideas in my head, and then"
type textarea "x"
type textarea "Well, I will first go over, process the ideas in my head, and then I"
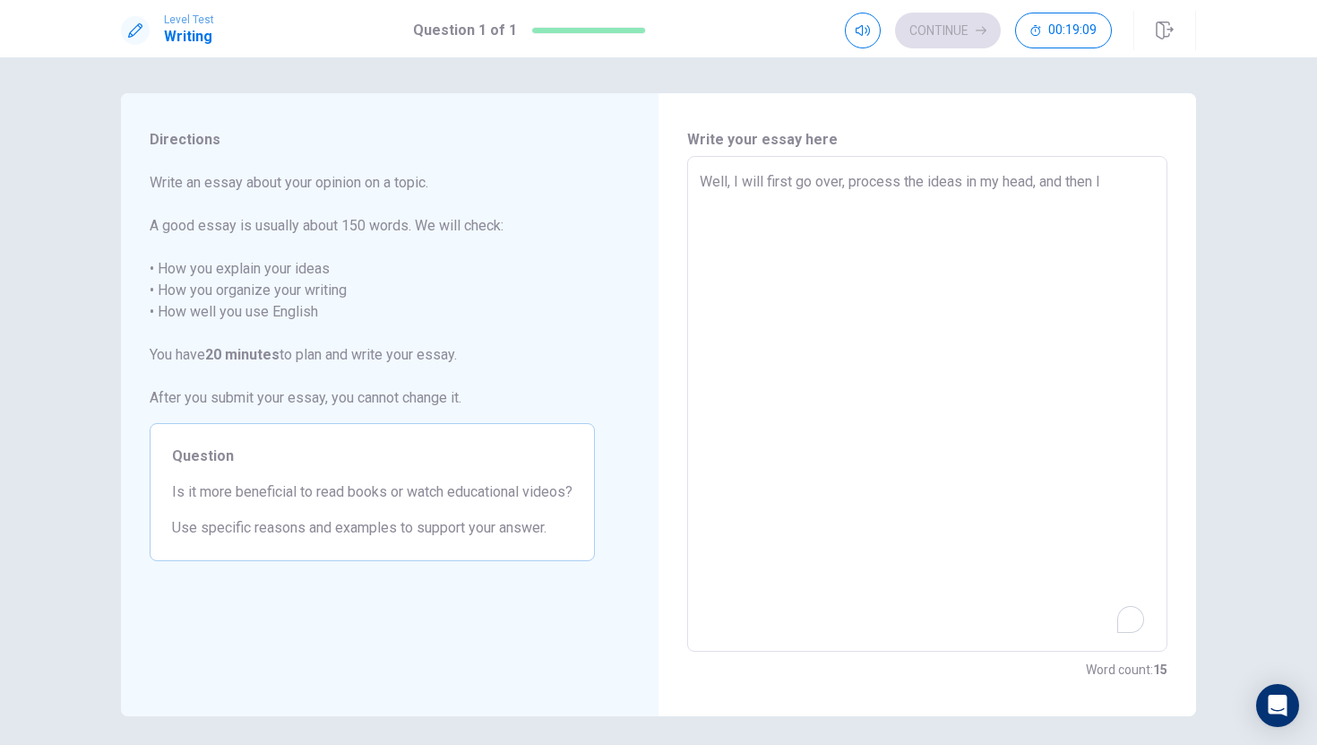
type textarea "x"
type textarea "Well, I will first go over, process the ideas in my head, and then I"
type textarea "x"
type textarea "Well, I will first go over, process the ideas in my head, and then I w"
type textarea "x"
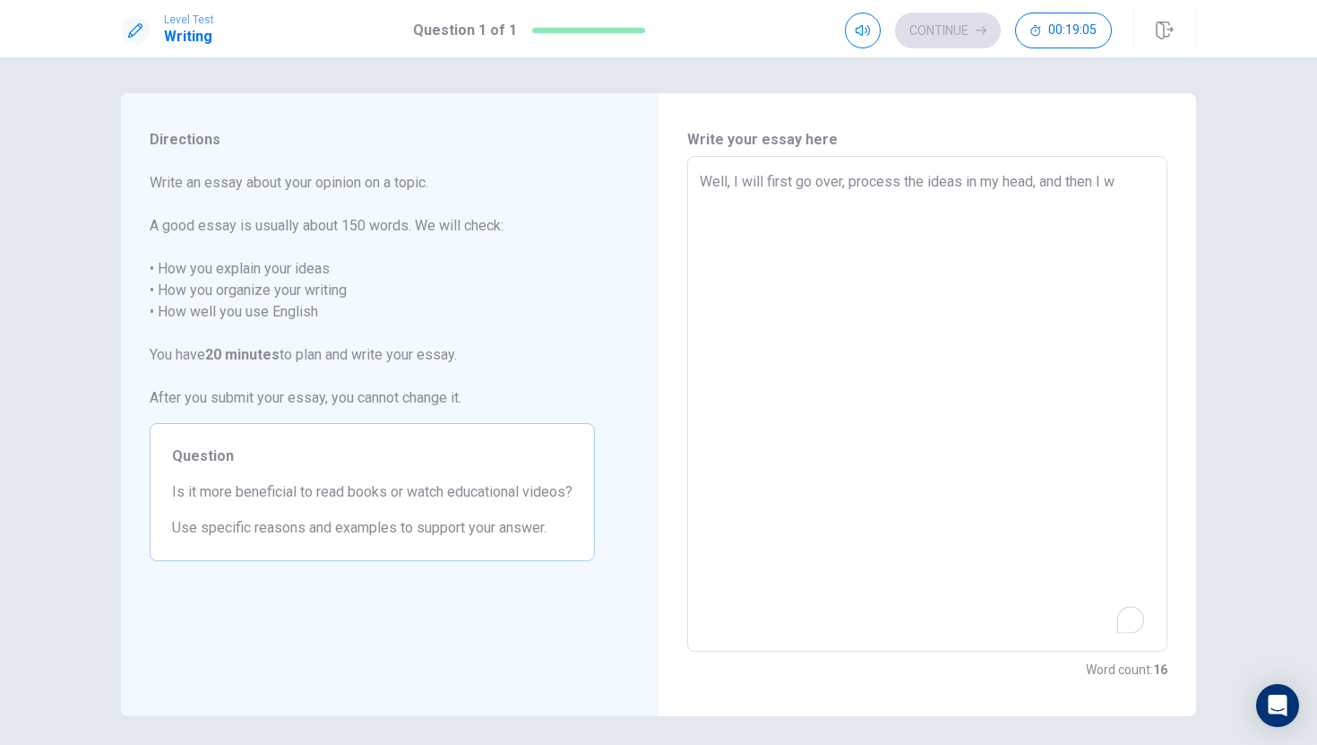
type textarea "Well, I will first go over, process the ideas in my head, and then I wi"
type textarea "x"
type textarea "Well, I will first go over, process the ideas in my head, and then I wil"
type textarea "x"
type textarea "Well, I will first go over, process the ideas in my head, and then I will"
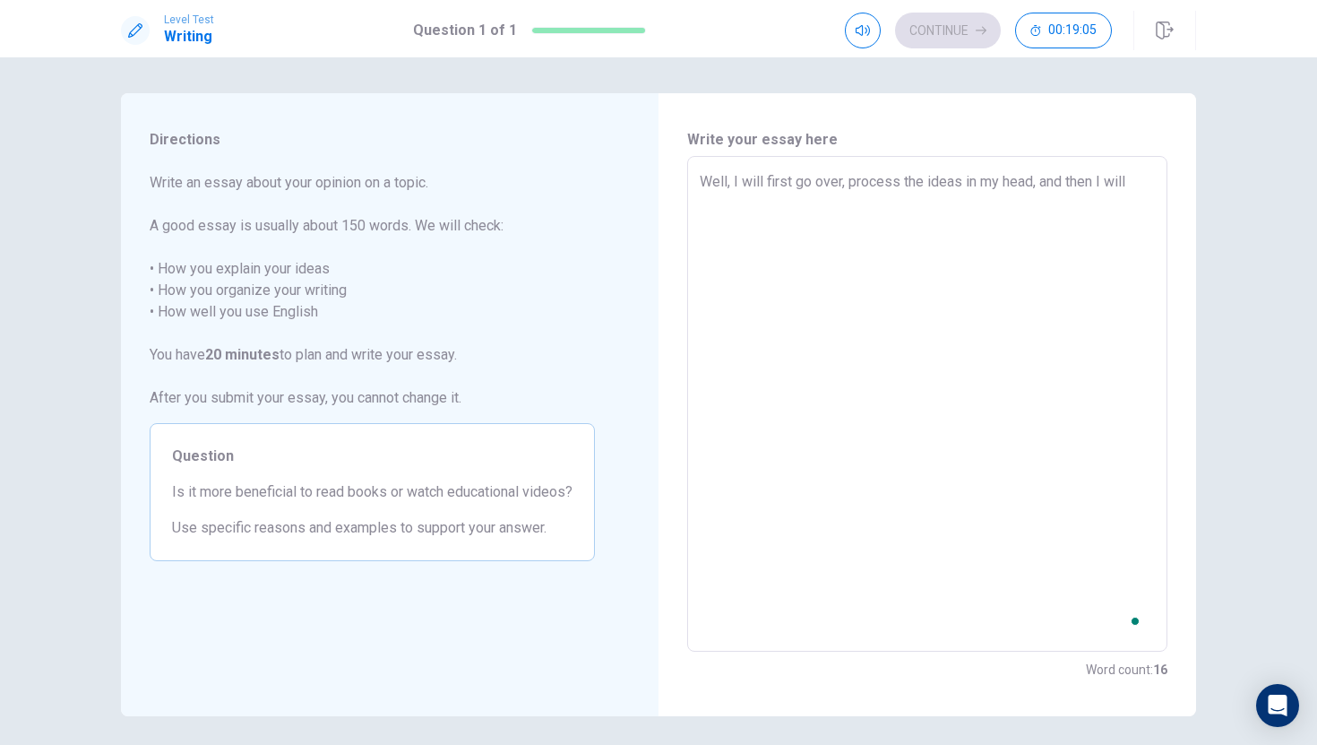
type textarea "x"
type textarea "Well, I will first go over, process the ideas in my head, and then I will"
type textarea "x"
type textarea "Well, I will first go over, process the ideas in my head, and then I will r"
type textarea "x"
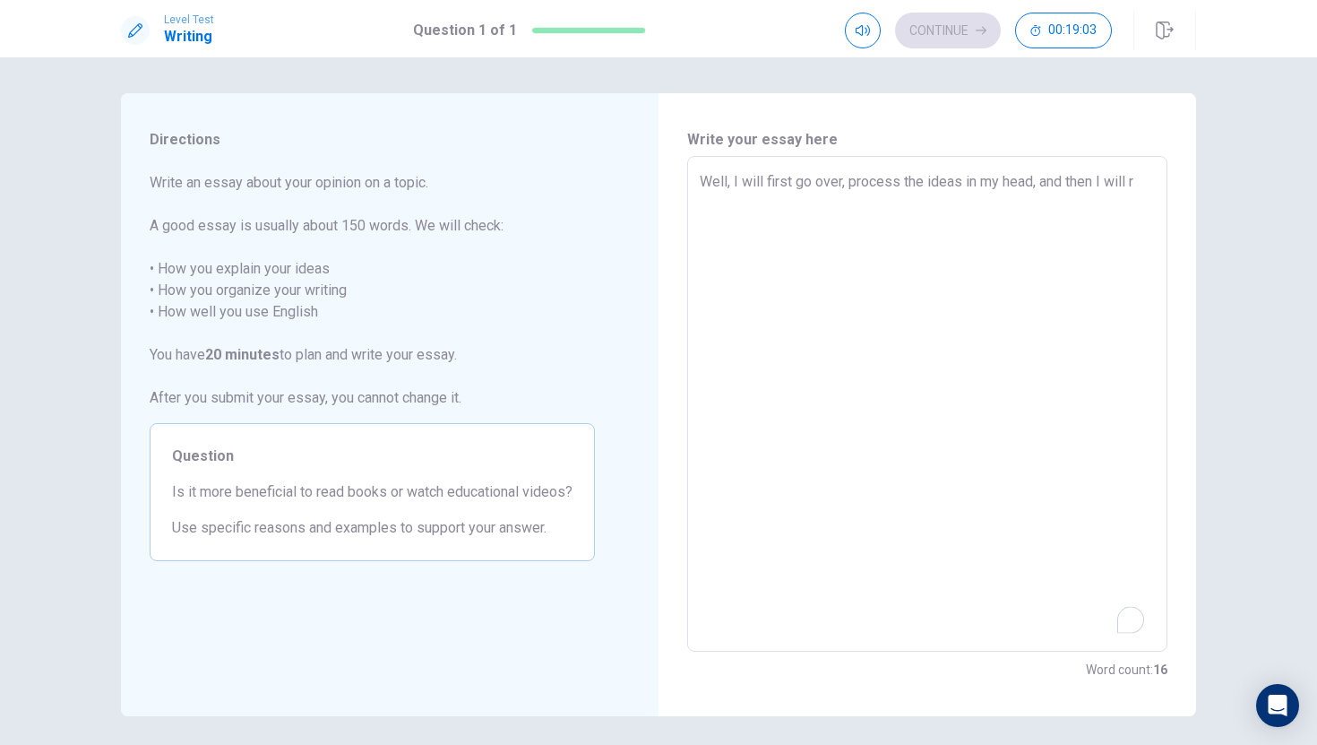
type textarea "Well, I will first go over, process the ideas in my head, and then I will re"
type textarea "x"
type textarea "Well, I will first go over, process the ideas in my head, and then I will ret"
type textarea "x"
type textarea "Well, I will first go over, process the ideas in my head, and then I will reth"
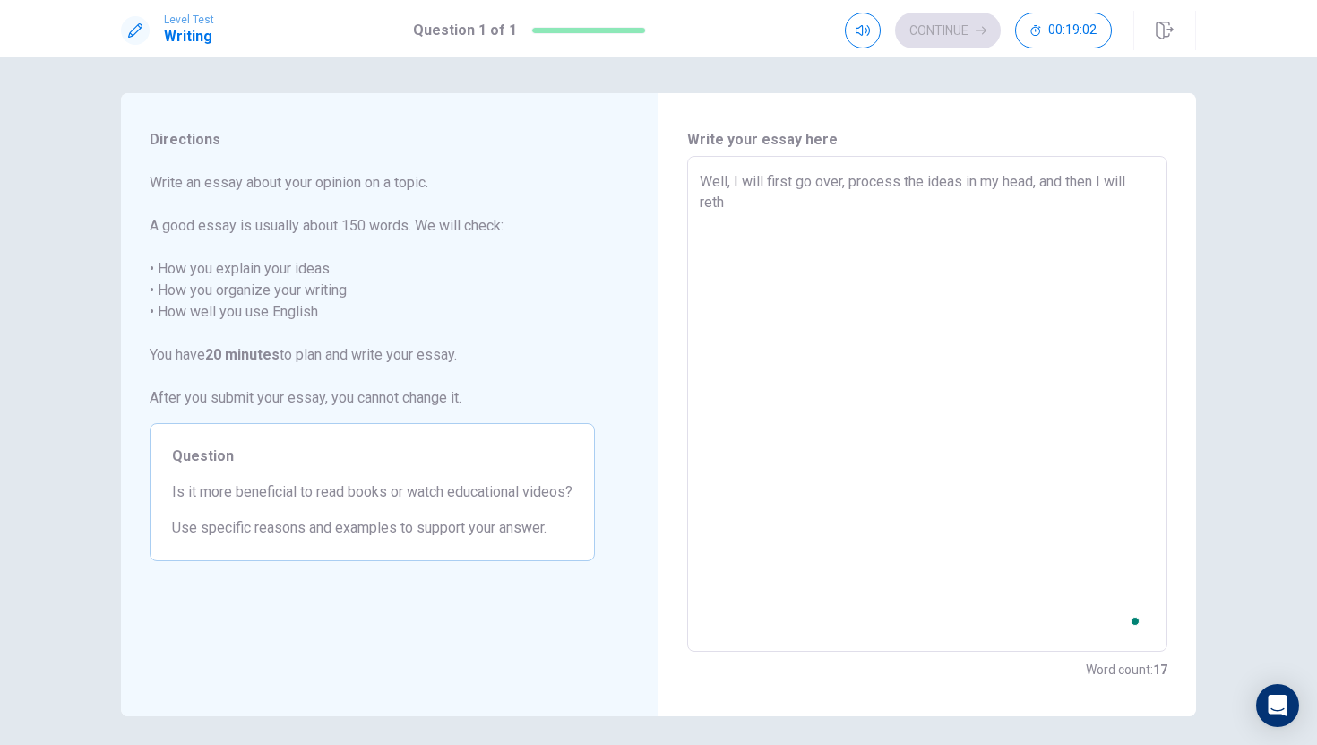
type textarea "x"
type textarea "Well, I will first go over, process the ideas in my head, and then I will rethi"
type textarea "x"
type textarea "Well, I will first go over, process the ideas in my head, and then I will rethin"
type textarea "x"
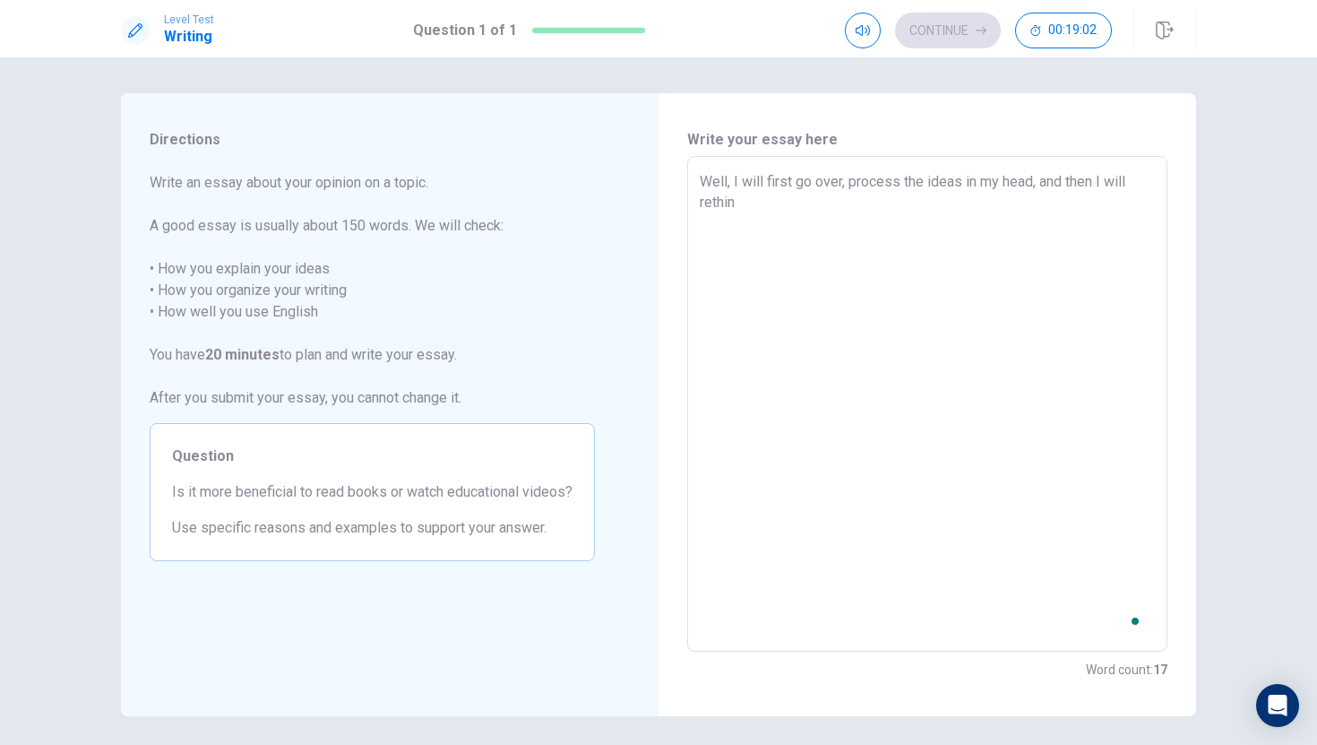
type textarea "Well, I will first go over, process the ideas in my head, and then I will rethi…"
type textarea "x"
type textarea "Well, I will first go over, process the ideas in my head, and then I will rethi…"
type textarea "x"
type textarea "Well, I will first go over, process the ideas in my head, and then I will rethi…"
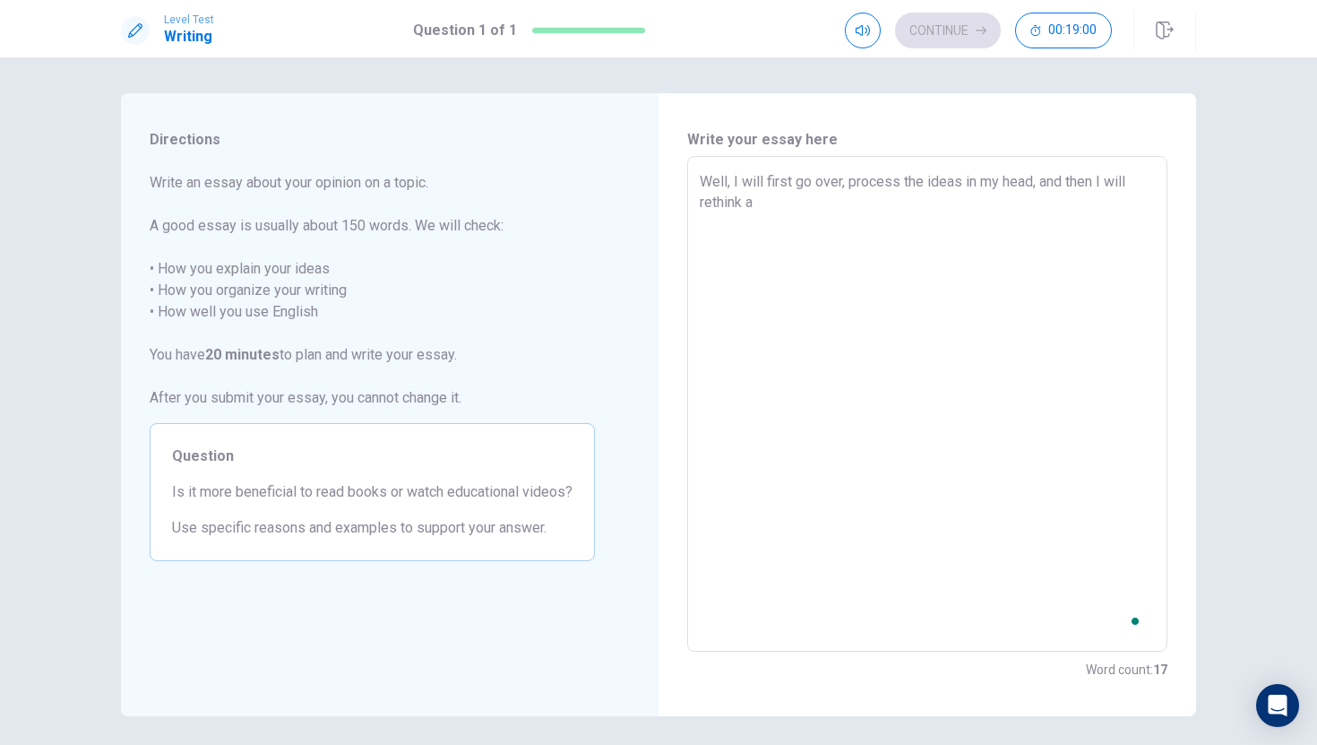
type textarea "x"
type textarea "Well, I will first go over, process the ideas in my head, and then I will rethi…"
type textarea "x"
type textarea "Well, I will first go over, process the ideas in my head, and then I will rethi…"
type textarea "x"
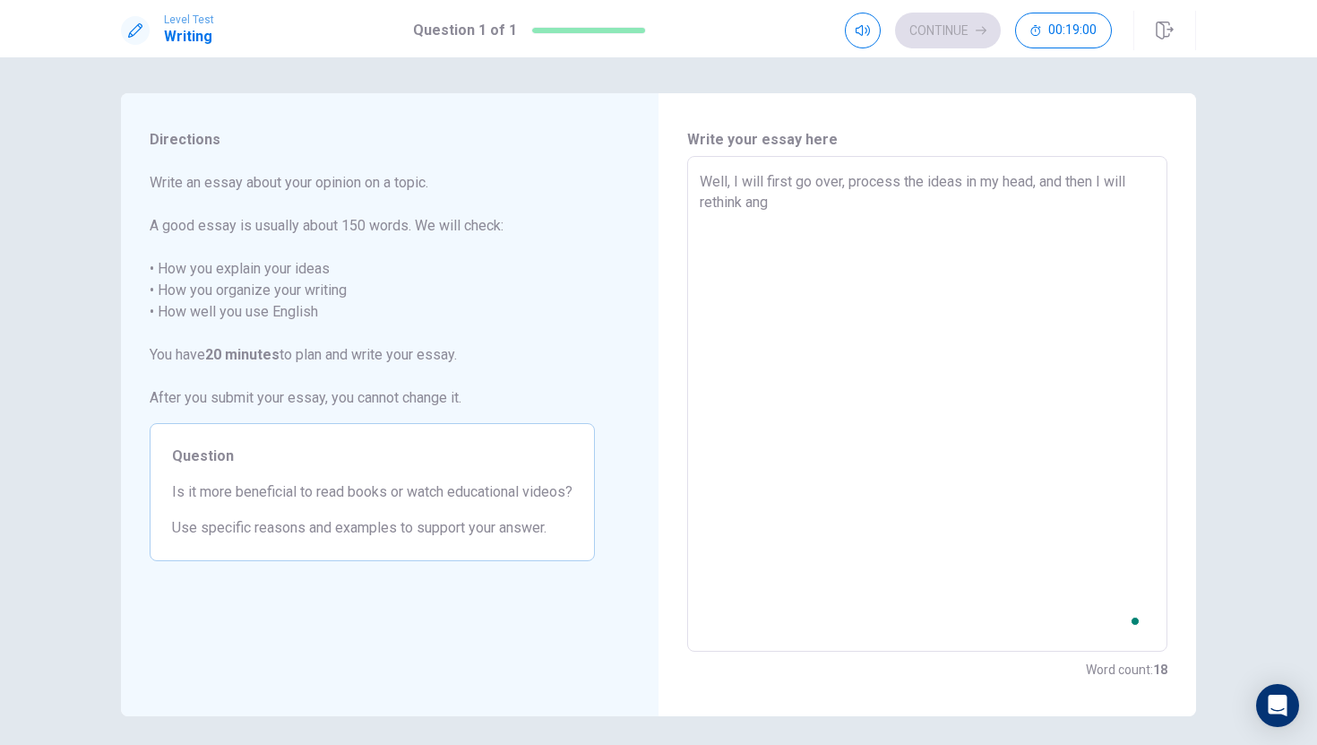
type textarea "Well, I will first go over, process the ideas in my head, and then I will rethi…"
type textarea "x"
type textarea "Well, I will first go over, process the ideas in my head, and then I will rethi…"
type textarea "x"
type textarea "Well, I will first go over, process the ideas in my head, and then I will rethi…"
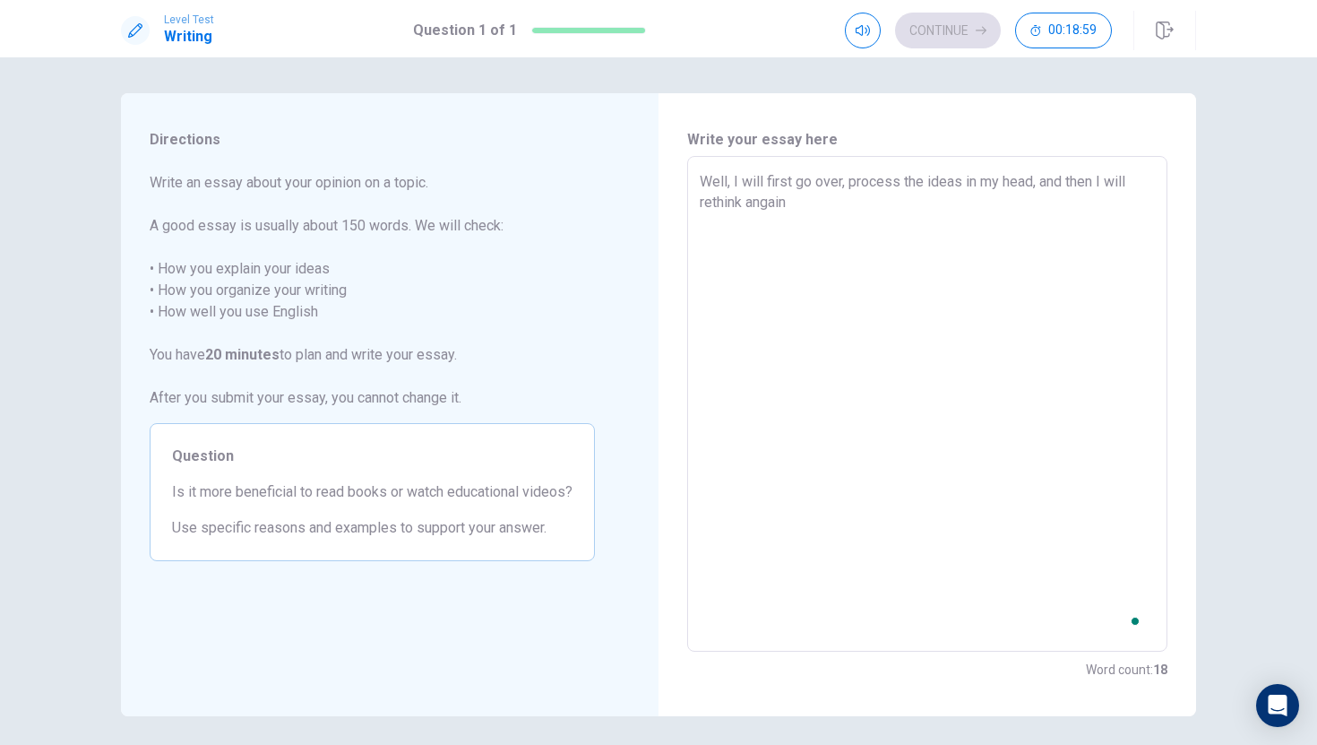
type textarea "x"
type textarea "Well, I will first go over, process the ideas in my head, and then I will rethi…"
type textarea "x"
type textarea "Well, I will first go over, process the ideas in my head, and then I will rethi…"
type textarea "x"
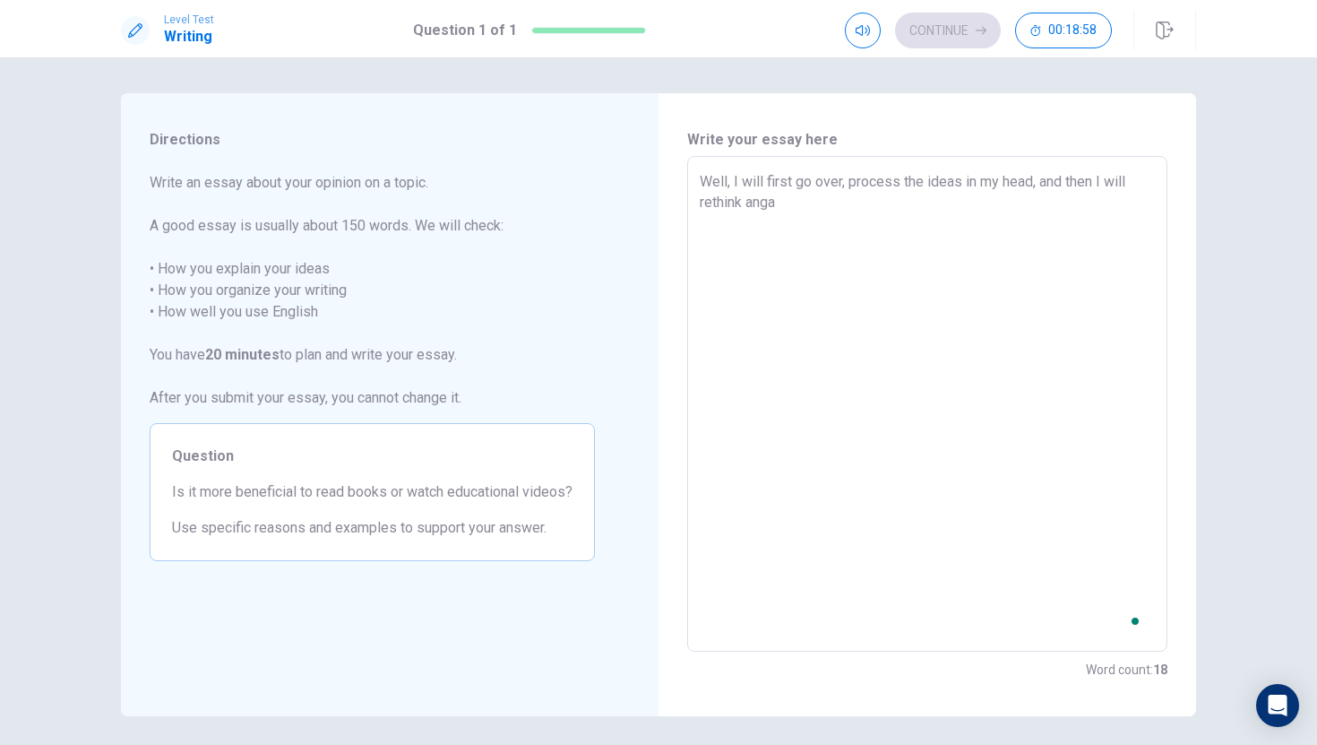
type textarea "Well, I will first go over, process the ideas in my head, and then I will rethi…"
type textarea "x"
type textarea "Well, I will first go over, process the ideas in my head, and then I will rethi…"
type textarea "x"
type textarea "Well, I will first go over, process the ideas in my head, and then I will rethi…"
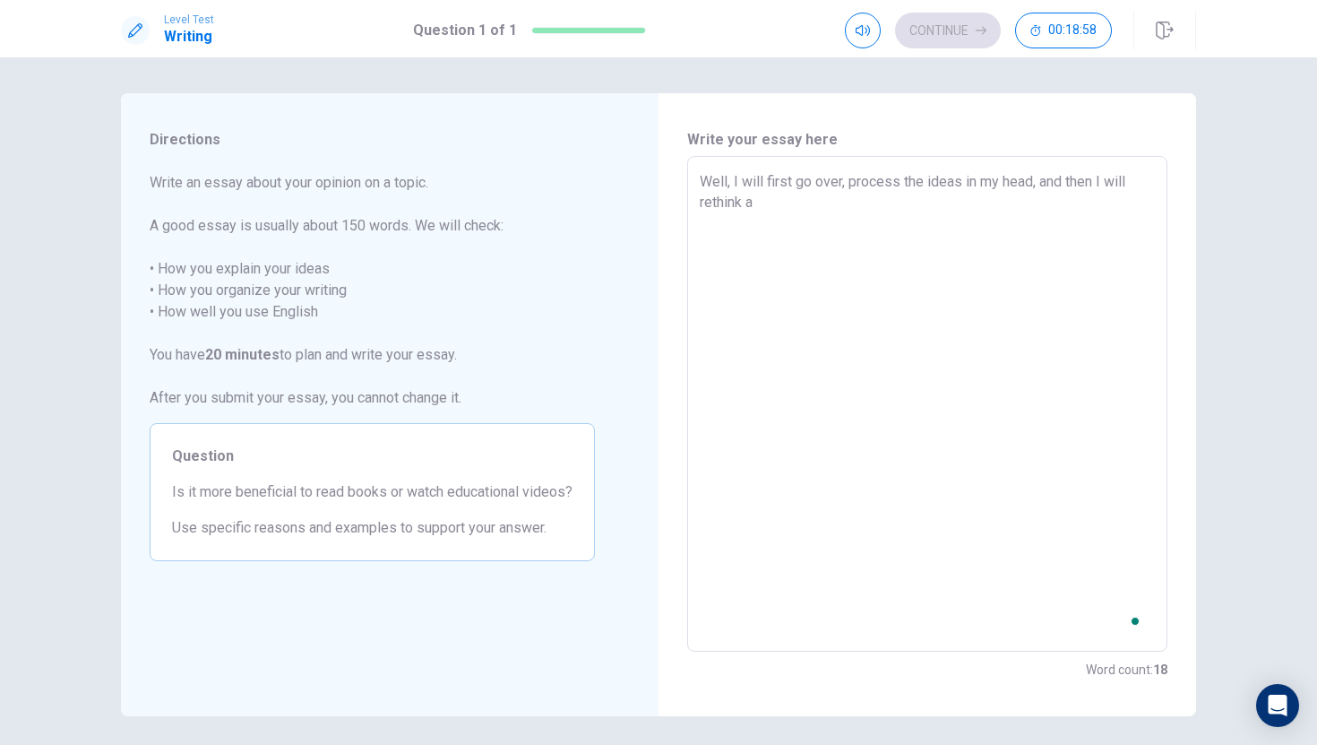
type textarea "x"
type textarea "Well, I will first go over, process the ideas in my head, and then I will rethi…"
type textarea "x"
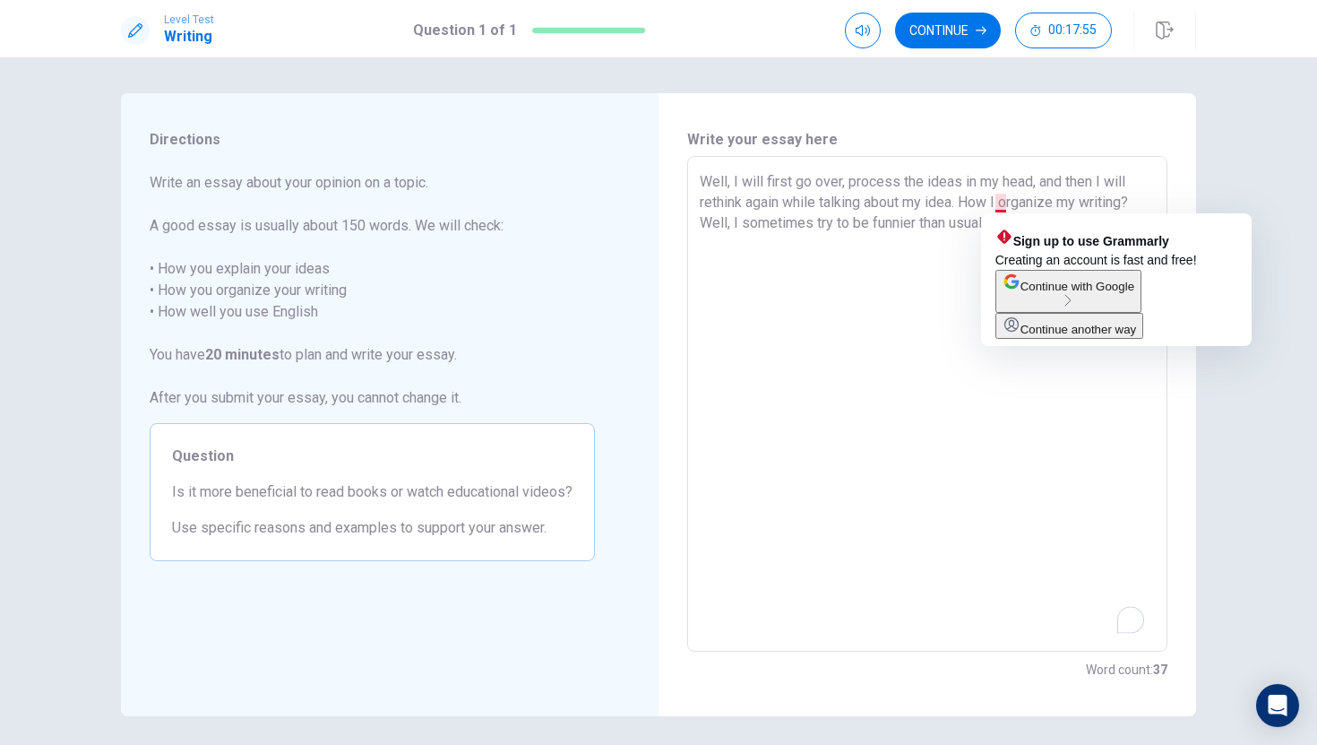
click at [1003, 202] on textarea "Well, I will first go over, process the ideas in my head, and then I will rethi…" at bounding box center [927, 404] width 455 height 466
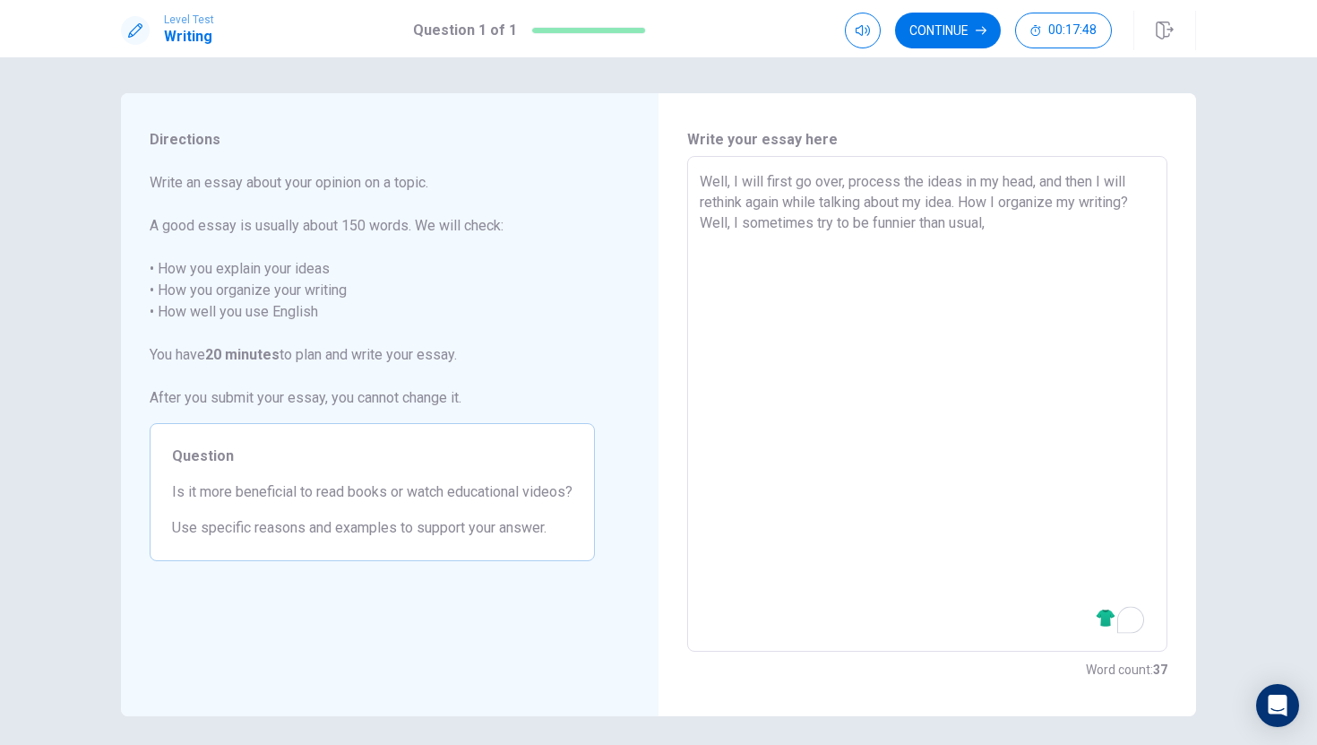
click at [1002, 234] on textarea "Well, I will first go over, process the ideas in my head, and then I will rethi…" at bounding box center [927, 404] width 455 height 466
click at [1009, 197] on textarea "Well, I will first go over, process the ideas in my head, and then I will rethi…" at bounding box center [927, 404] width 455 height 466
click at [1062, 221] on textarea "Well, I will first go over, process the ideas in my head, and then I will rethi…" at bounding box center [927, 404] width 455 height 466
drag, startPoint x: 695, startPoint y: 177, endPoint x: 1064, endPoint y: 229, distance: 372.0
click at [1064, 228] on div "Well, I will first go over, process the ideas in my head, and then I will rethi…" at bounding box center [927, 404] width 480 height 496
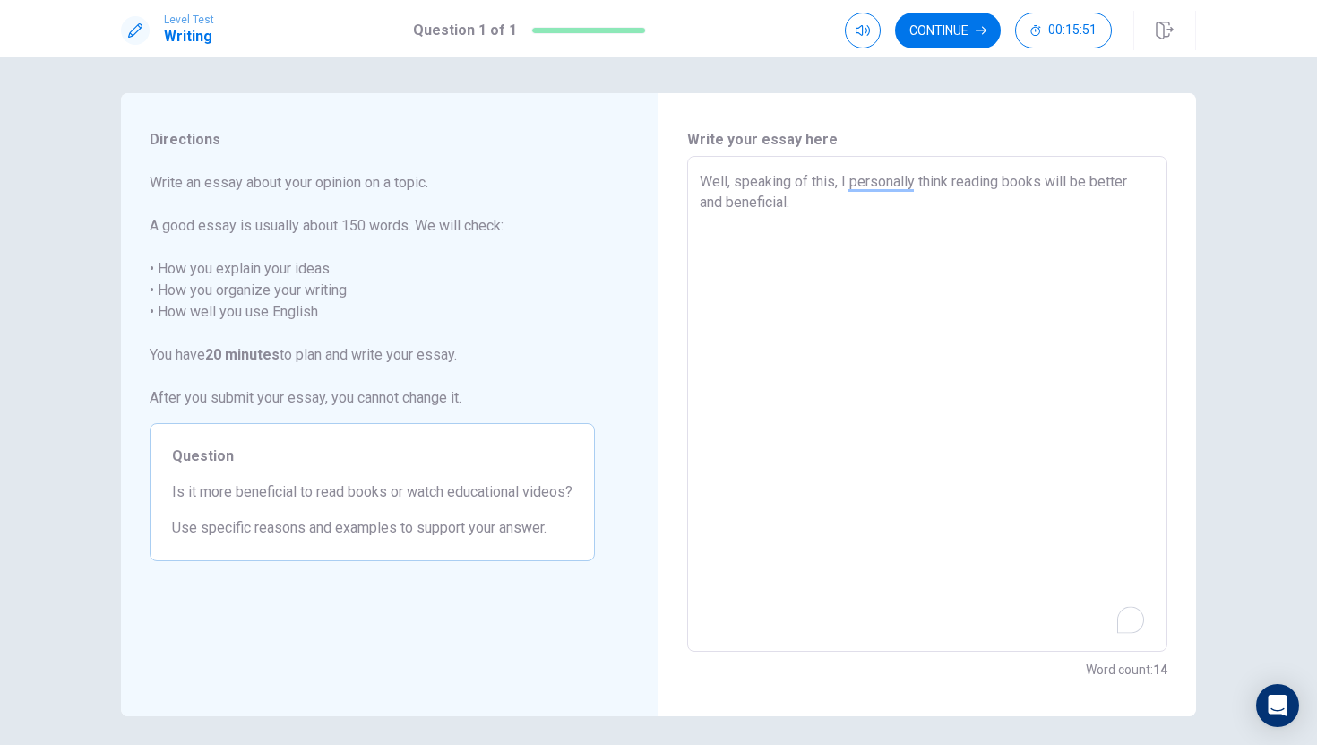
click at [911, 183] on textarea "Well, speaking of this, I personally think reading books will be better and ben…" at bounding box center [927, 404] width 455 height 466
click at [782, 202] on textarea "Well, speaking of this, I think reading books will be better and beneficial." at bounding box center [927, 404] width 455 height 466
click at [697, 204] on div "Well, speaking of this, I think reading books will be better and beneficial. x ​" at bounding box center [927, 404] width 480 height 496
click at [709, 203] on textarea "Well, speaking of this, I think reading books will be better and beneficial." at bounding box center [927, 404] width 455 height 466
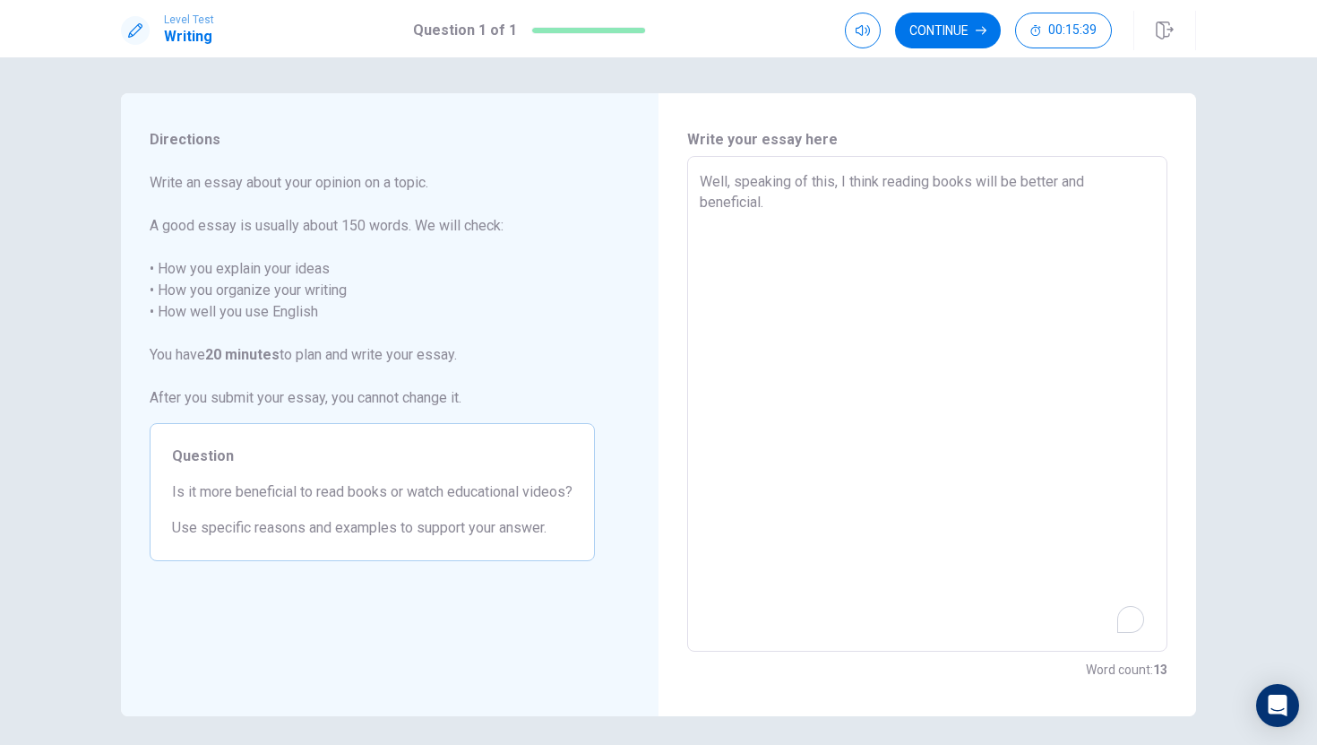
click at [773, 206] on textarea "Well, speaking of this, I think reading books will be better and beneficial." at bounding box center [927, 404] width 455 height 466
click at [1128, 203] on textarea "Well, speaking of this, I think reading books will be better and beneficial. Wa…" at bounding box center [927, 404] width 455 height 466
click at [892, 220] on textarea "Well, speaking of this, I think reading books will be better and beneficial. Wa…" at bounding box center [927, 404] width 455 height 466
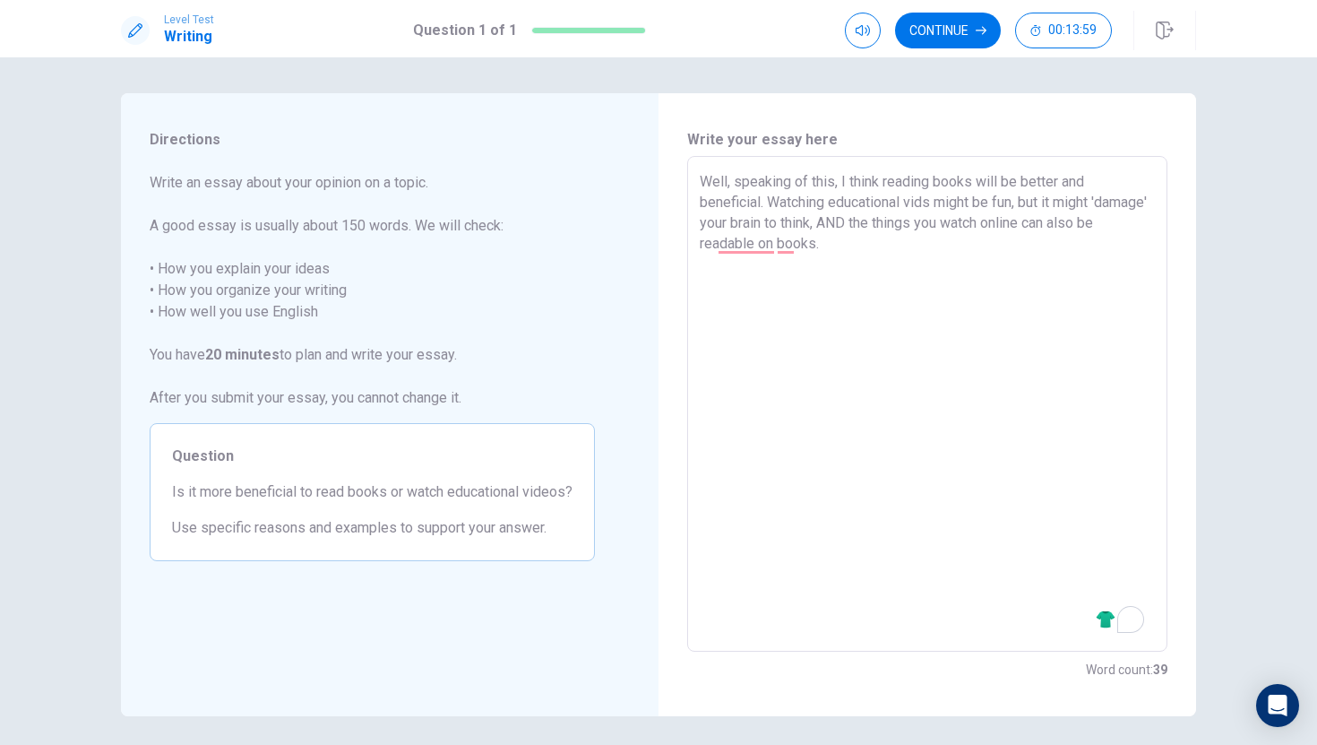
click at [794, 244] on textarea "Well, speaking of this, I think reading books will be better and beneficial. Wa…" at bounding box center [927, 404] width 455 height 466
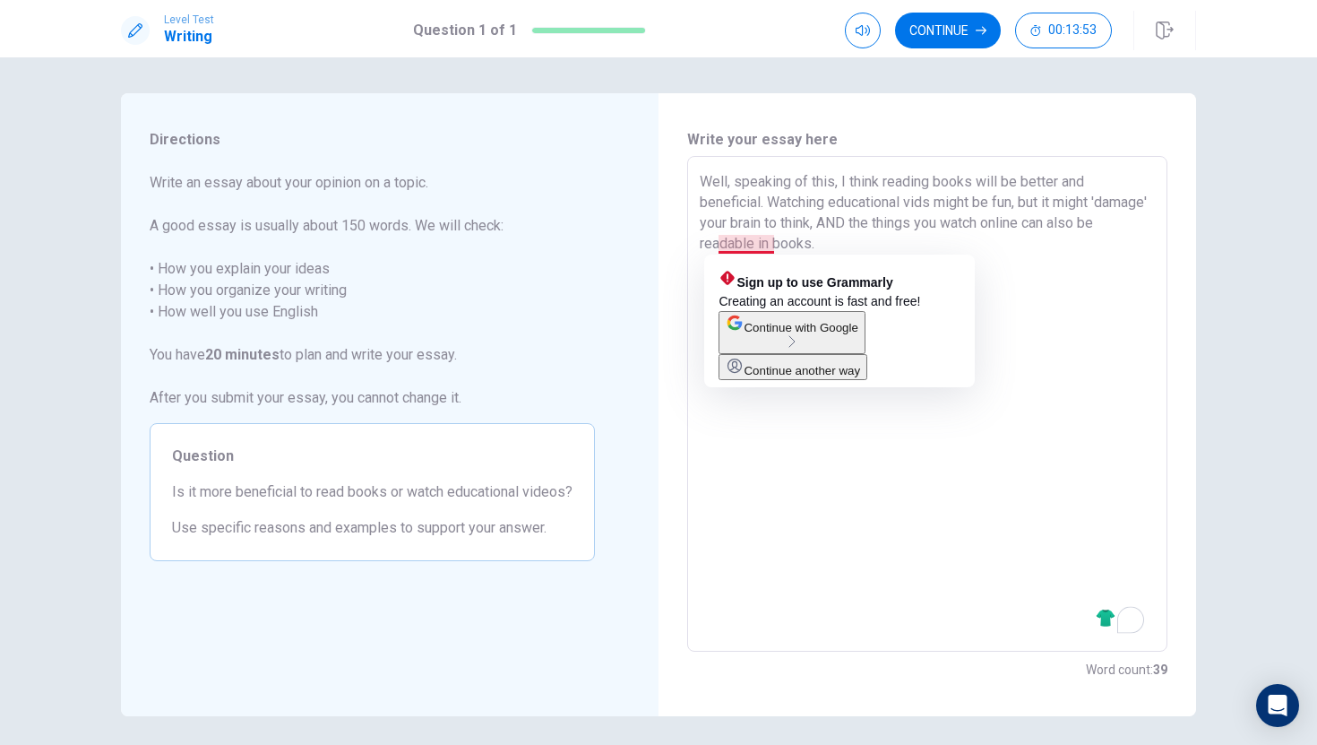
drag, startPoint x: 775, startPoint y: 244, endPoint x: 714, endPoint y: 241, distance: 61.0
click at [714, 241] on textarea "Well, speaking of this, I think reading books will be better and beneficial. Wa…" at bounding box center [927, 404] width 455 height 466
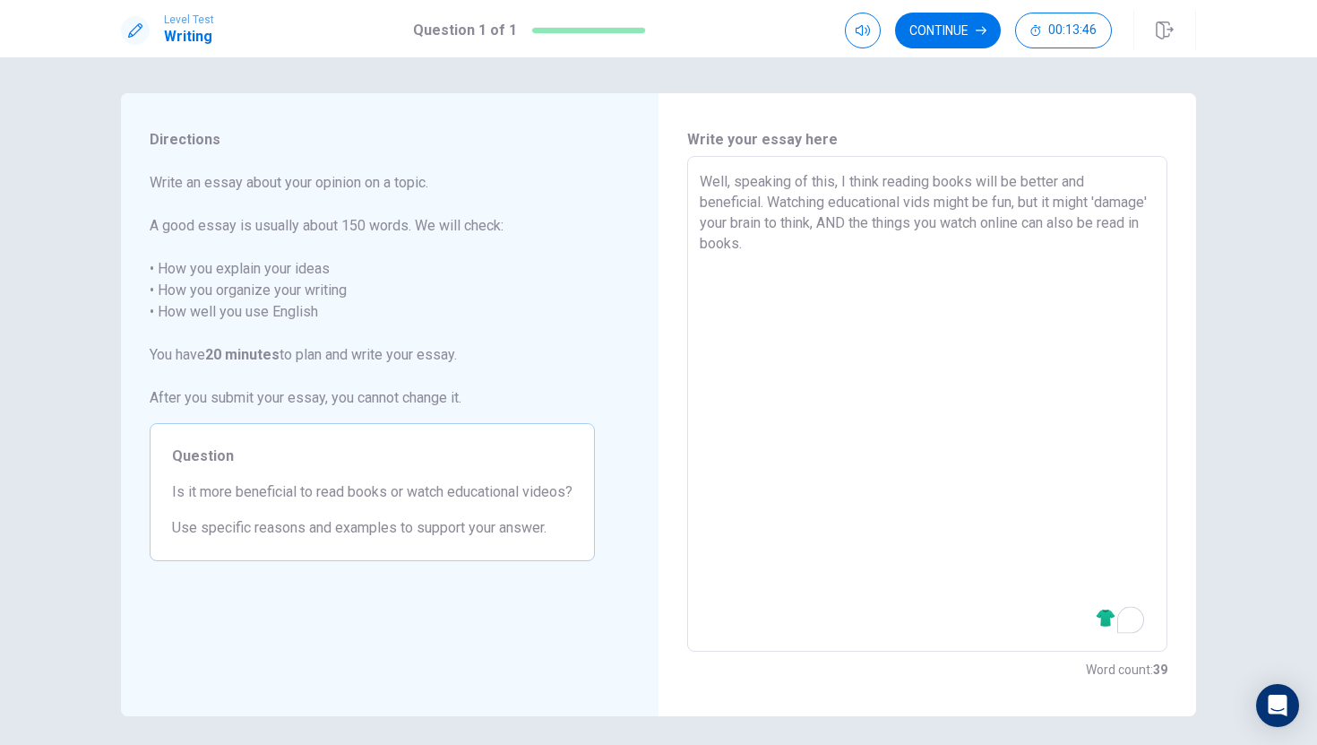
click at [818, 241] on textarea "Well, speaking of this, I think reading books will be better and beneficial. Wa…" at bounding box center [927, 404] width 455 height 466
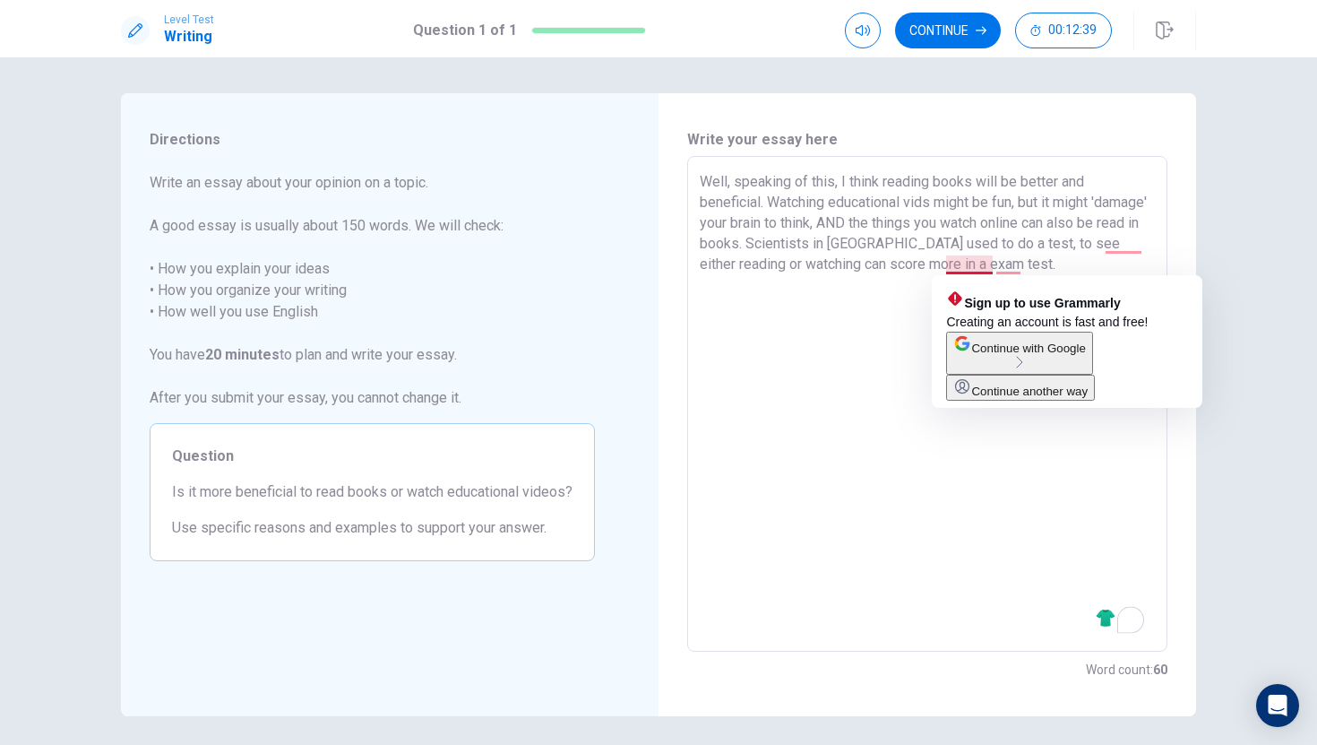
click at [954, 263] on textarea "Well, speaking of this, I think reading books will be better and beneficial. Wa…" at bounding box center [927, 404] width 455 height 466
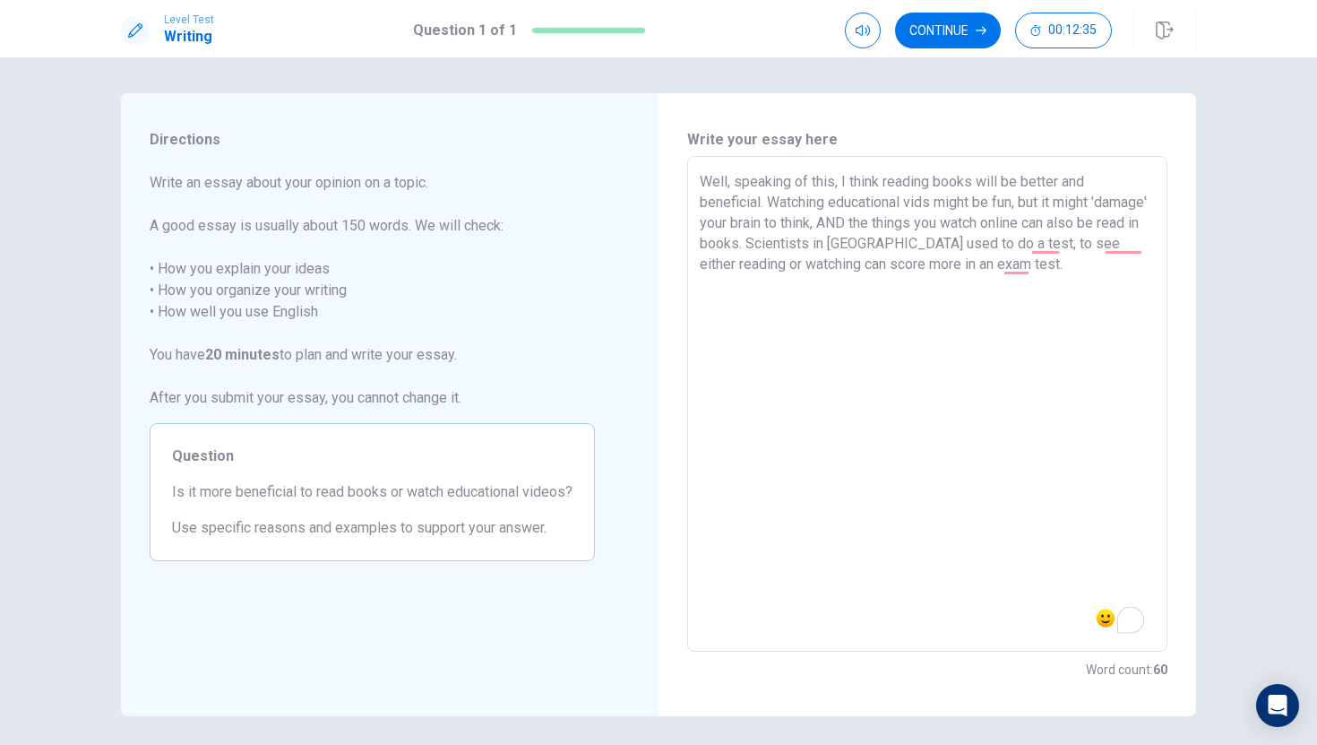
click at [1035, 266] on textarea "Well, speaking of this, I think reading books will be better and beneficial. Wa…" at bounding box center [927, 404] width 455 height 466
drag, startPoint x: 1059, startPoint y: 245, endPoint x: 1029, endPoint y: 241, distance: 30.7
click at [1029, 241] on textarea "Well, speaking of this, I think reading books will be better and beneficial. Wa…" at bounding box center [927, 404] width 455 height 466
click at [1051, 290] on textarea "Well, speaking of this, I think reading books will be better and beneficial. Wa…" at bounding box center [927, 404] width 455 height 466
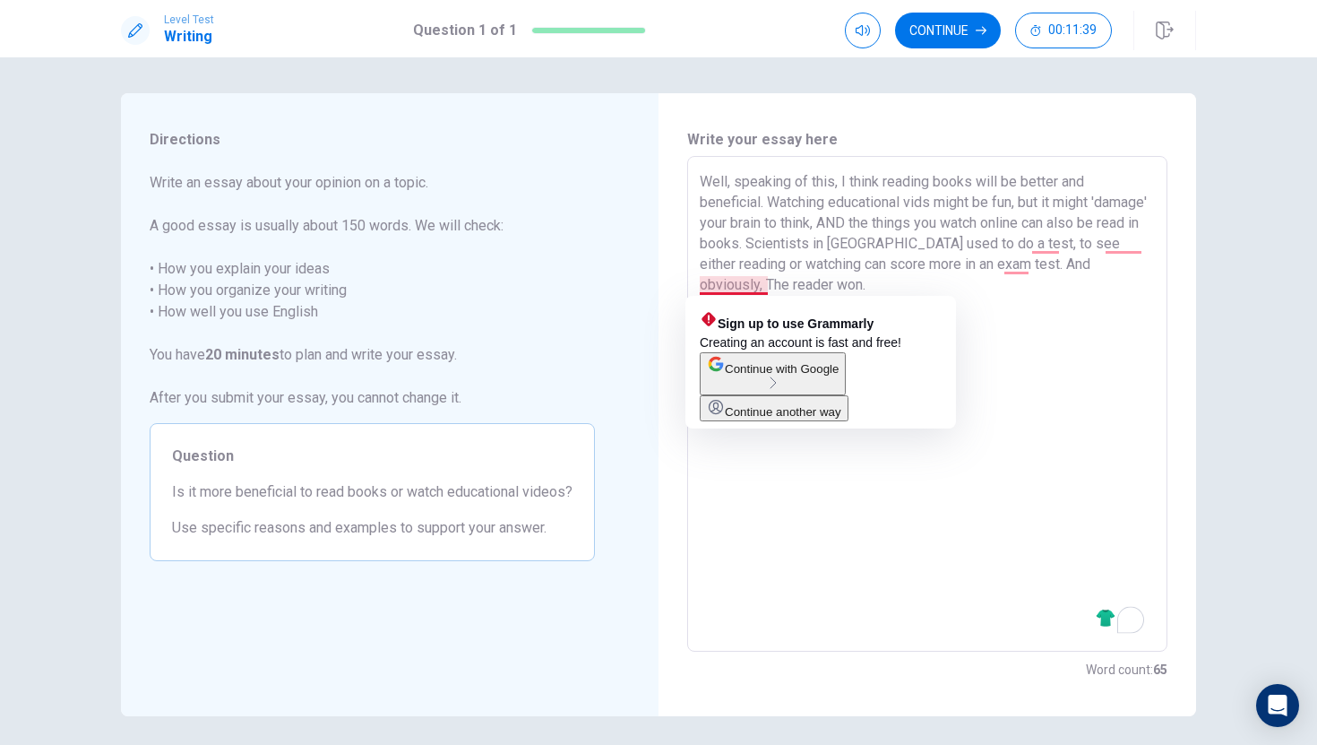
click at [768, 286] on textarea "Well, speaking of this, I think reading books will be better and beneficial. Wa…" at bounding box center [927, 404] width 455 height 466
click at [725, 285] on textarea "Well, speaking of this, I think reading books will be better and beneficial. Wa…" at bounding box center [927, 404] width 455 height 466
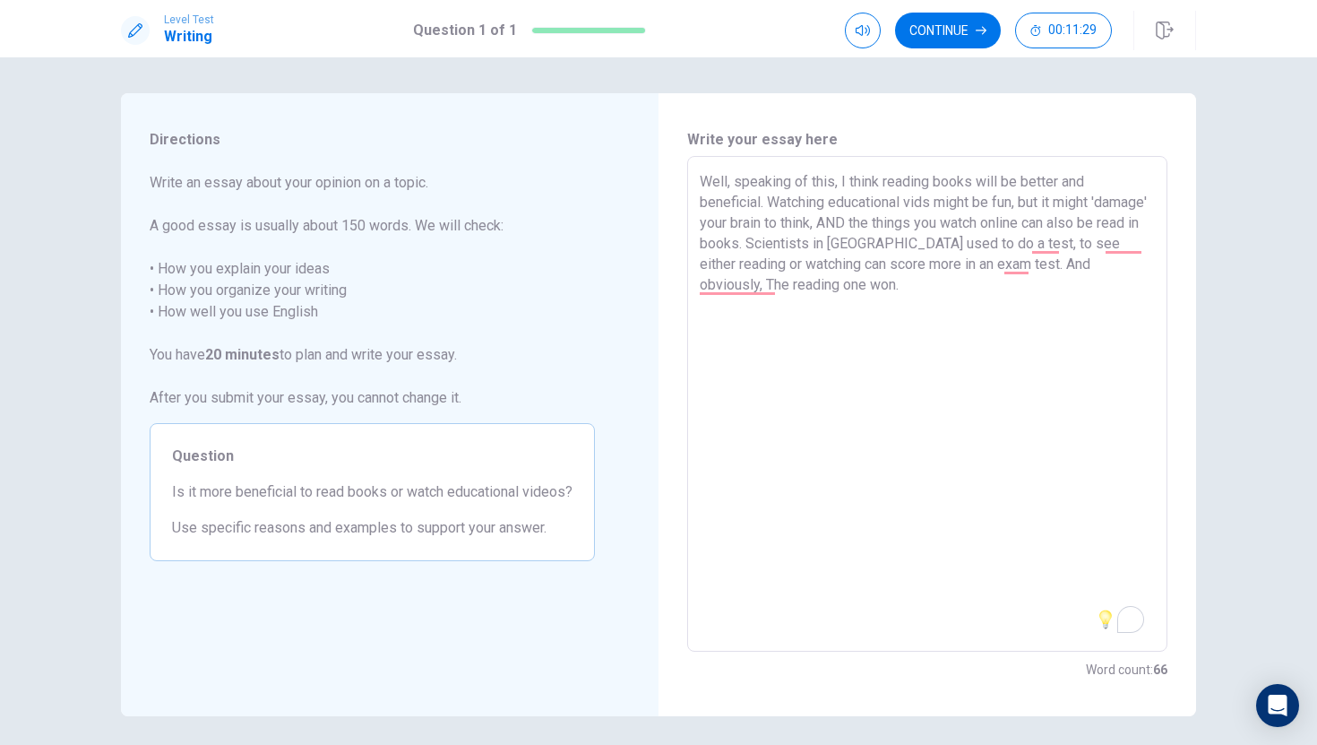
click at [859, 289] on textarea "Well, speaking of this, I think reading books will be better and beneficial. Wa…" at bounding box center [927, 404] width 455 height 466
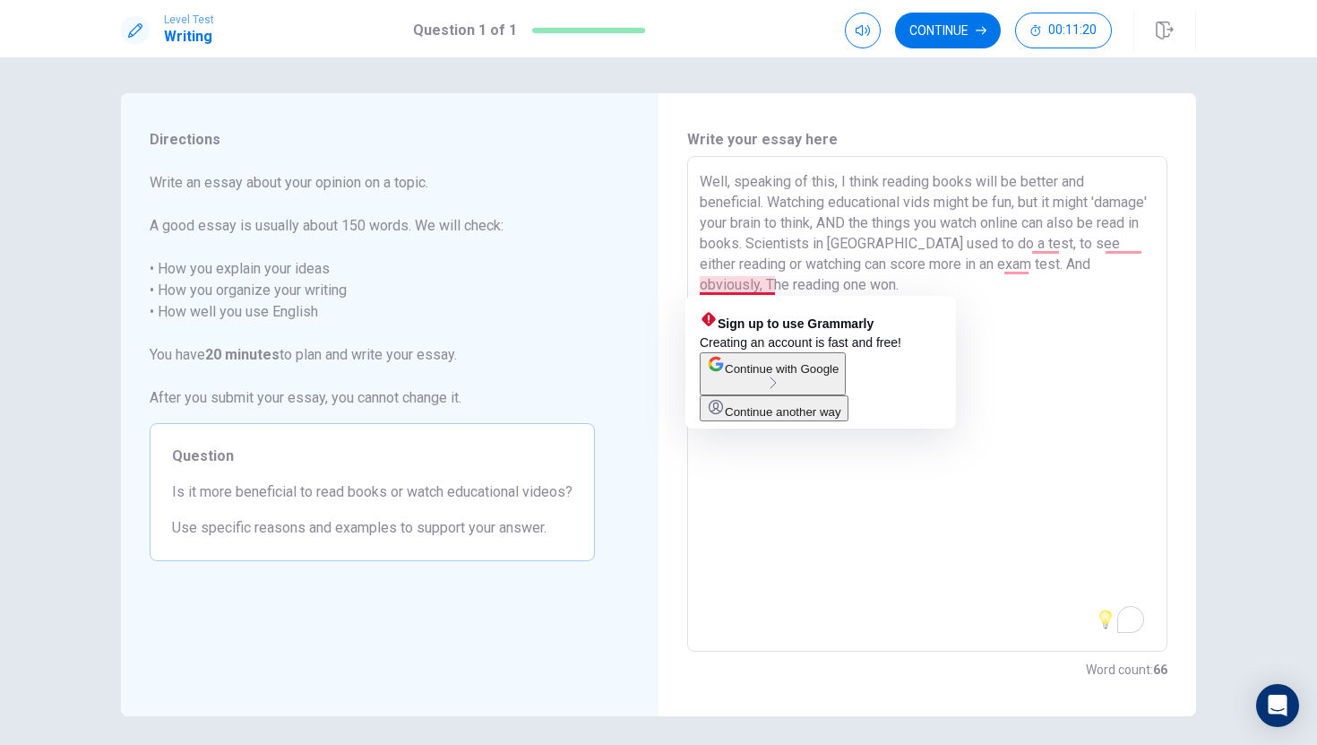
click at [707, 288] on textarea "Well, speaking of this, I think reading books will be better and beneficial. Wa…" at bounding box center [927, 404] width 455 height 466
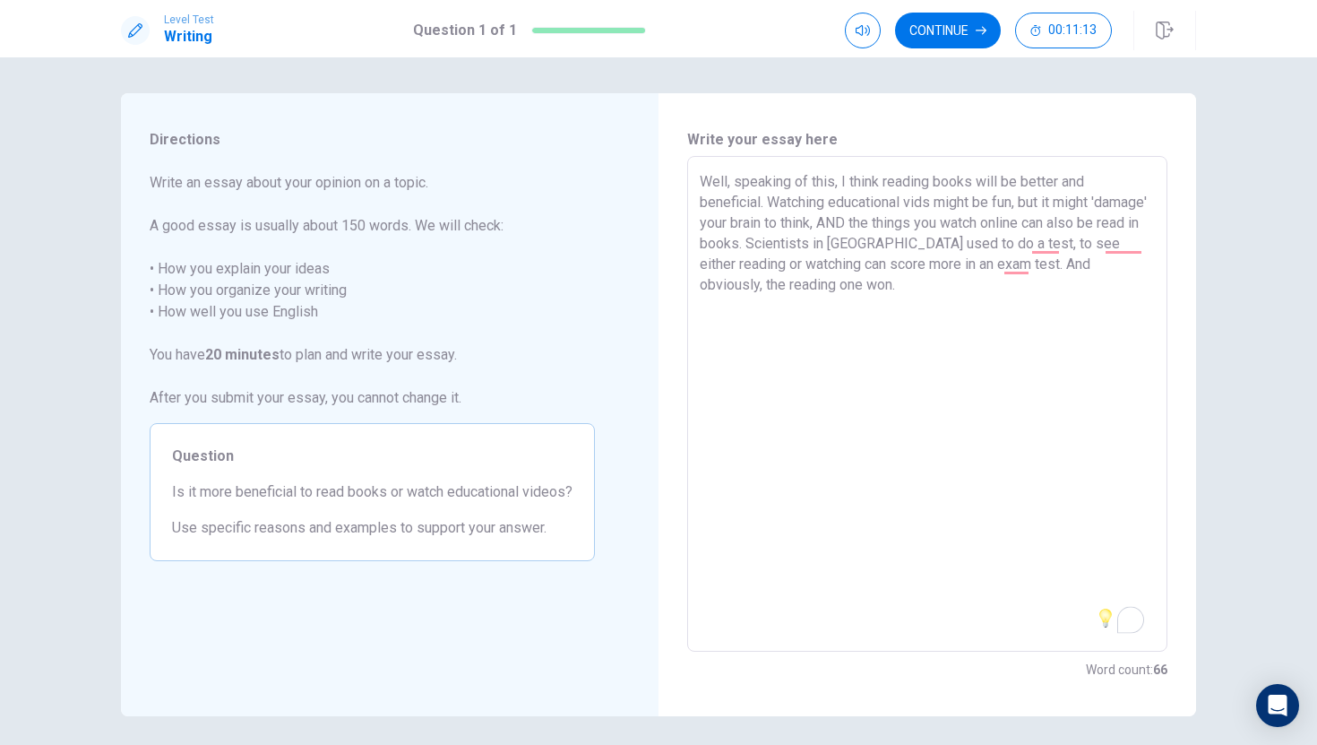
click at [843, 283] on textarea "Well, speaking of this, I think reading books will be better and beneficial. Wa…" at bounding box center [927, 404] width 455 height 466
click at [1004, 262] on textarea "Well, speaking of this, I think reading books will be better and beneficial. Wa…" at bounding box center [927, 404] width 455 height 466
click at [861, 289] on textarea "Well, speaking of this, I think reading books will be better and beneficial. Wa…" at bounding box center [927, 404] width 455 height 466
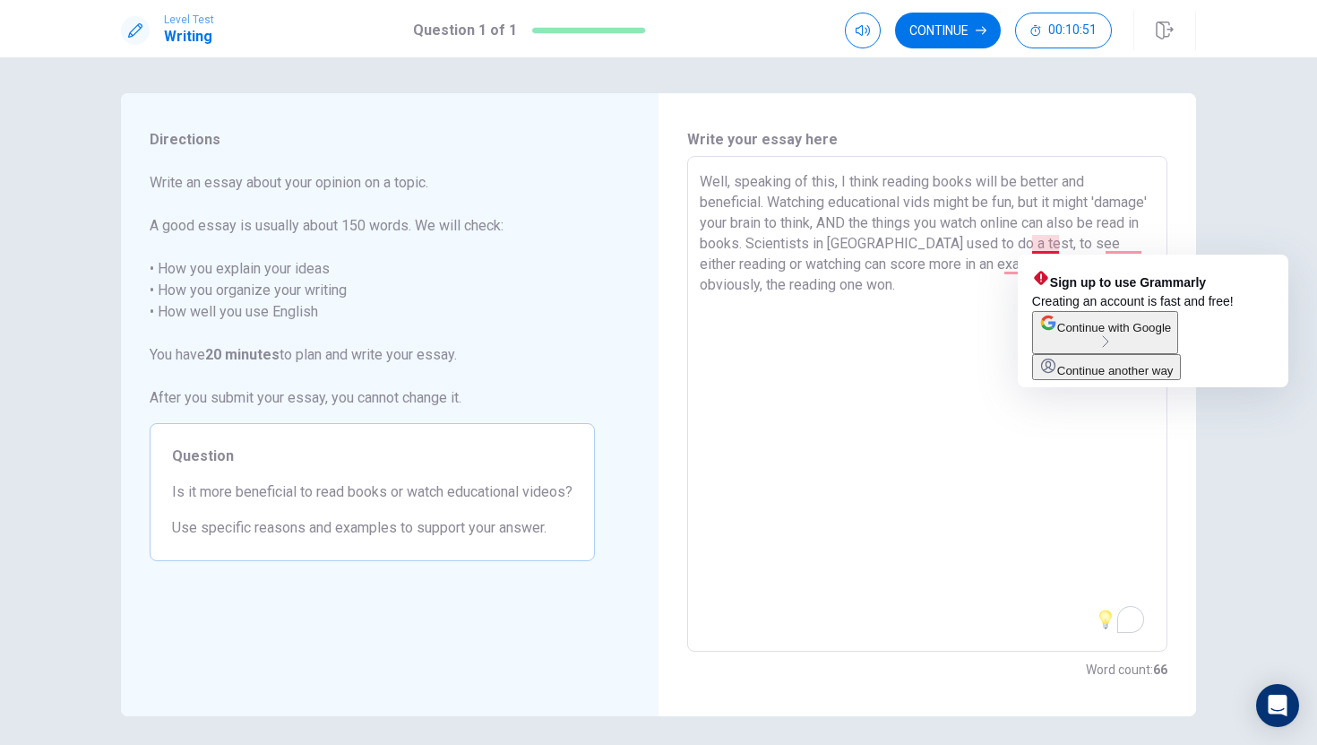
drag, startPoint x: 1028, startPoint y: 240, endPoint x: 1057, endPoint y: 242, distance: 28.7
click at [1057, 242] on textarea "Well, speaking of this, I think reading books will be better and beneficial. Wa…" at bounding box center [927, 404] width 455 height 466
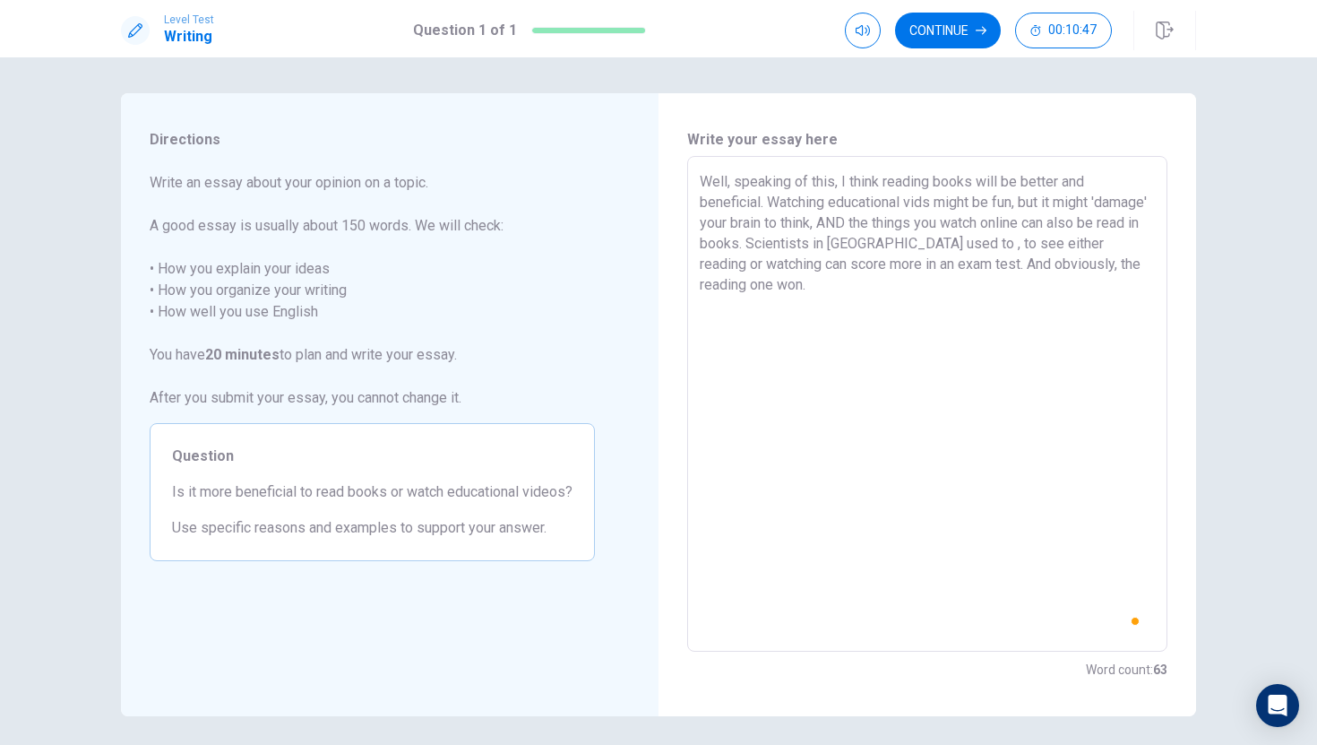
click at [1021, 241] on textarea "Well, speaking of this, I think reading books will be better and beneficial. Wa…" at bounding box center [927, 404] width 455 height 466
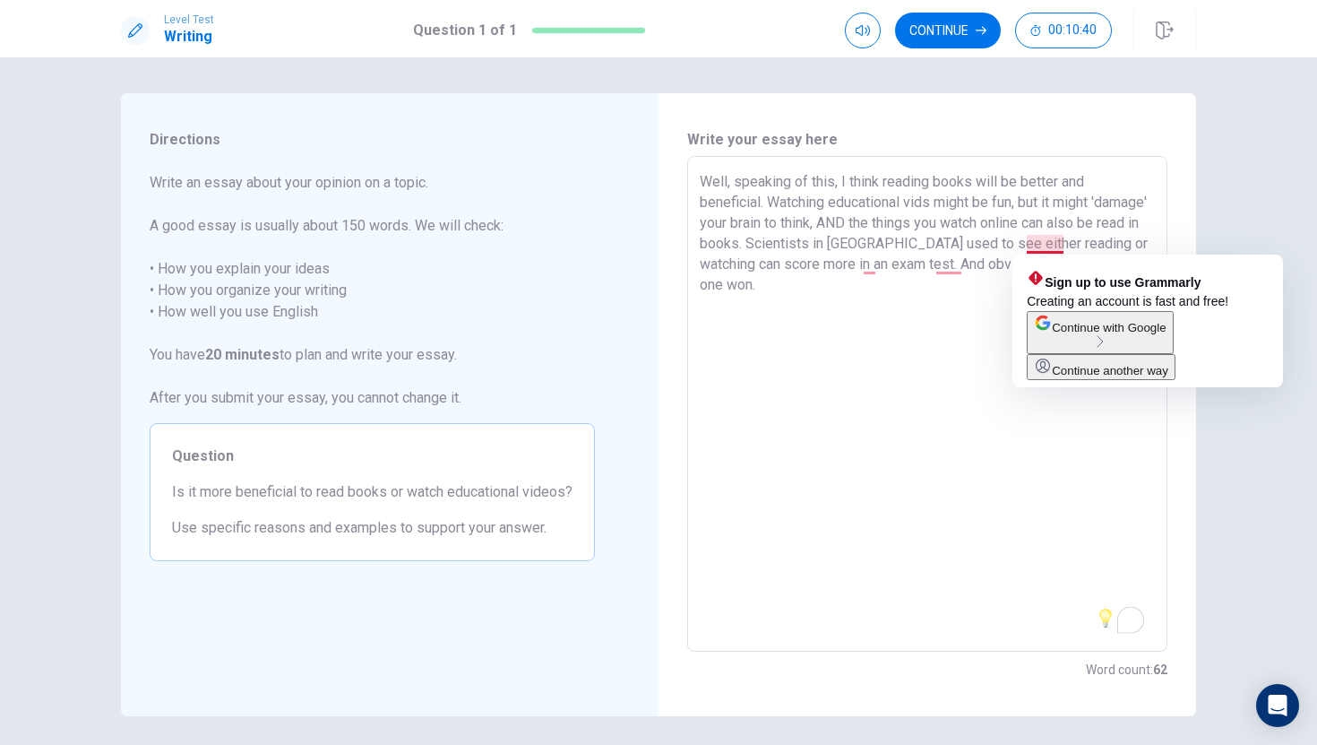
drag, startPoint x: 1065, startPoint y: 246, endPoint x: 1023, endPoint y: 243, distance: 41.4
click at [1023, 242] on textarea "Well, speaking of this, I think reading books will be better and beneficial. Wa…" at bounding box center [927, 404] width 455 height 466
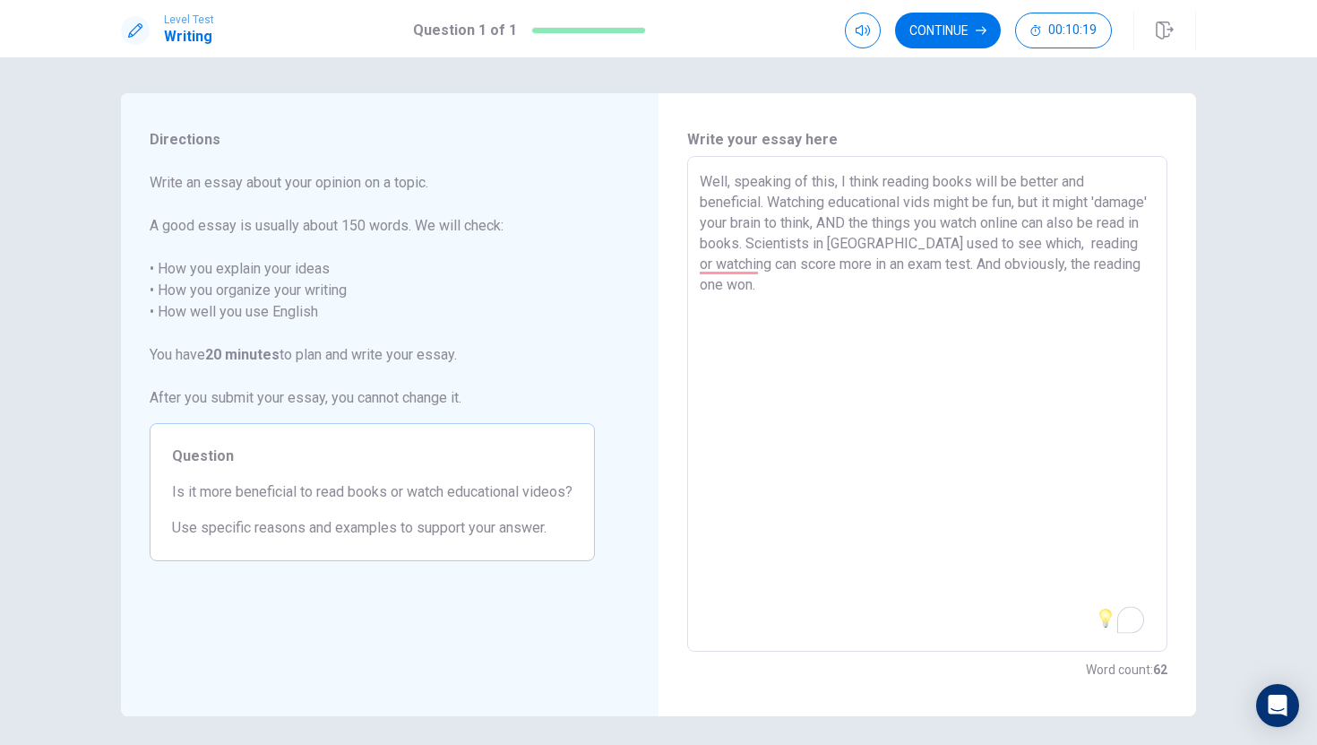
click at [764, 265] on textarea "Well, speaking of this, I think reading books will be better and beneficial. Wa…" at bounding box center [927, 404] width 455 height 466
click at [863, 265] on textarea "Well, speaking of this, I think reading books will be better and beneficial. Wa…" at bounding box center [927, 404] width 455 height 466
click at [847, 302] on textarea "Well, speaking of this, I think reading books will be better and beneficial. Wa…" at bounding box center [927, 404] width 455 height 466
click at [1106, 618] on img at bounding box center [1106, 618] width 20 height 20
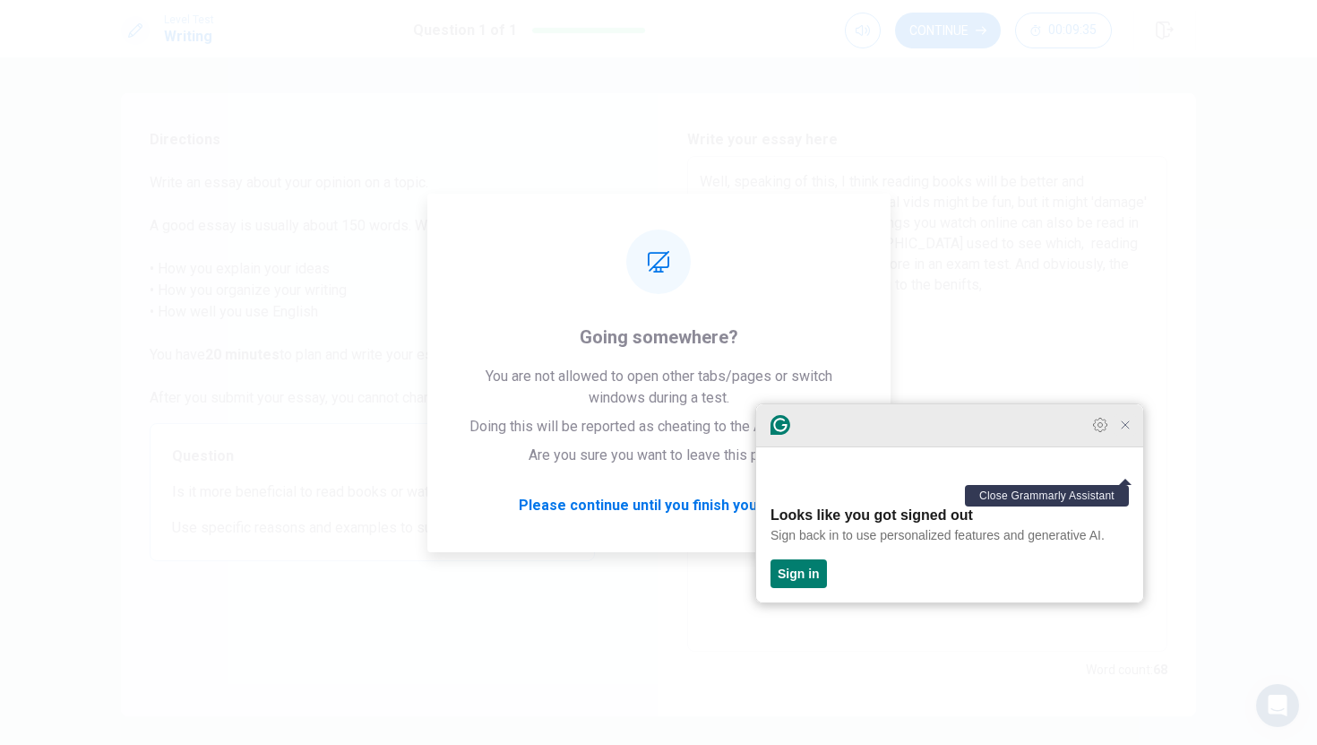
click at [1126, 432] on icon "Close Grammarly Assistant" at bounding box center [1125, 425] width 14 height 14
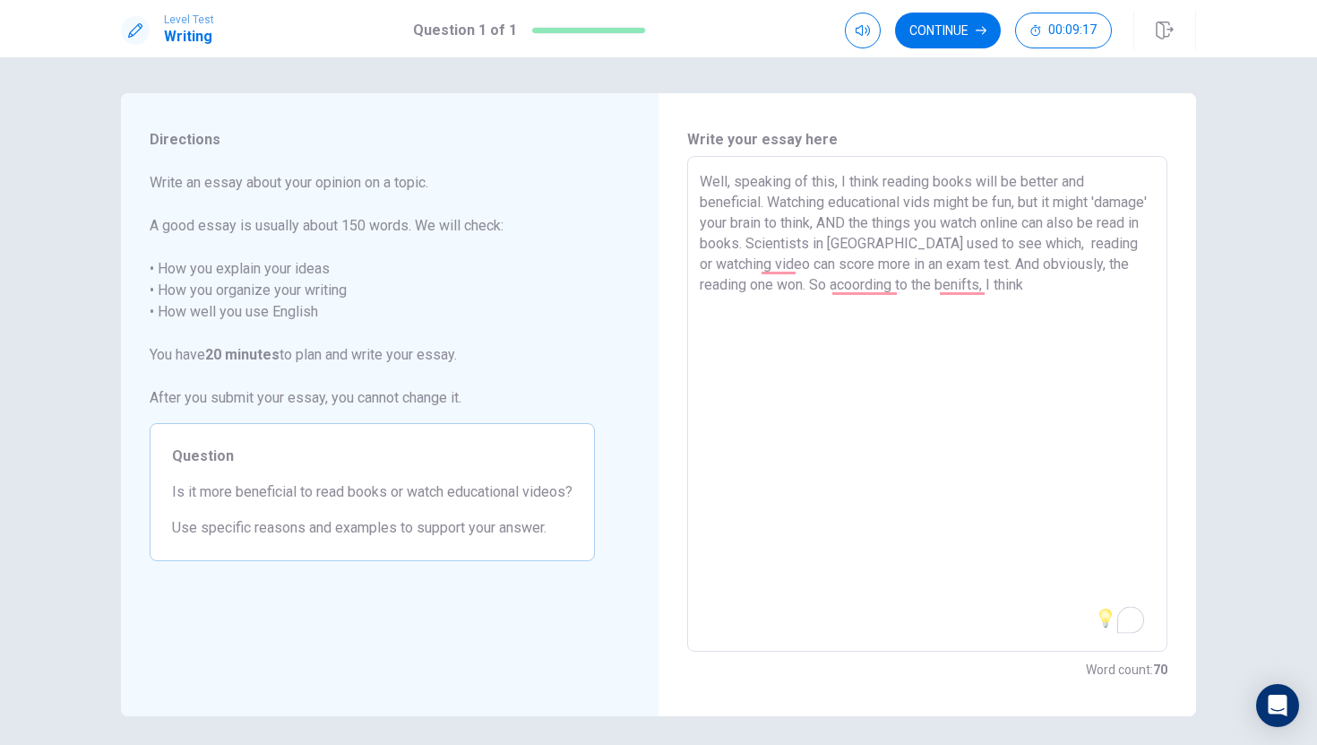
click at [988, 282] on textarea "Well, speaking of this, I think reading books will be better and beneficial. Wa…" at bounding box center [927, 404] width 455 height 466
click at [1034, 285] on textarea "Well, speaking of this, I think reading books will be better and beneficial. Wa…" at bounding box center [927, 404] width 455 height 466
click at [1124, 245] on textarea "Well, speaking of this, I think reading books will be better and beneficial. Wa…" at bounding box center [927, 404] width 455 height 466
click at [856, 267] on textarea "Well, speaking of this, I think reading books will be better and beneficial. Wa…" at bounding box center [927, 404] width 455 height 466
click at [986, 314] on textarea "Well, speaking of this, I think reading books will be better and beneficial. Wa…" at bounding box center [927, 404] width 455 height 466
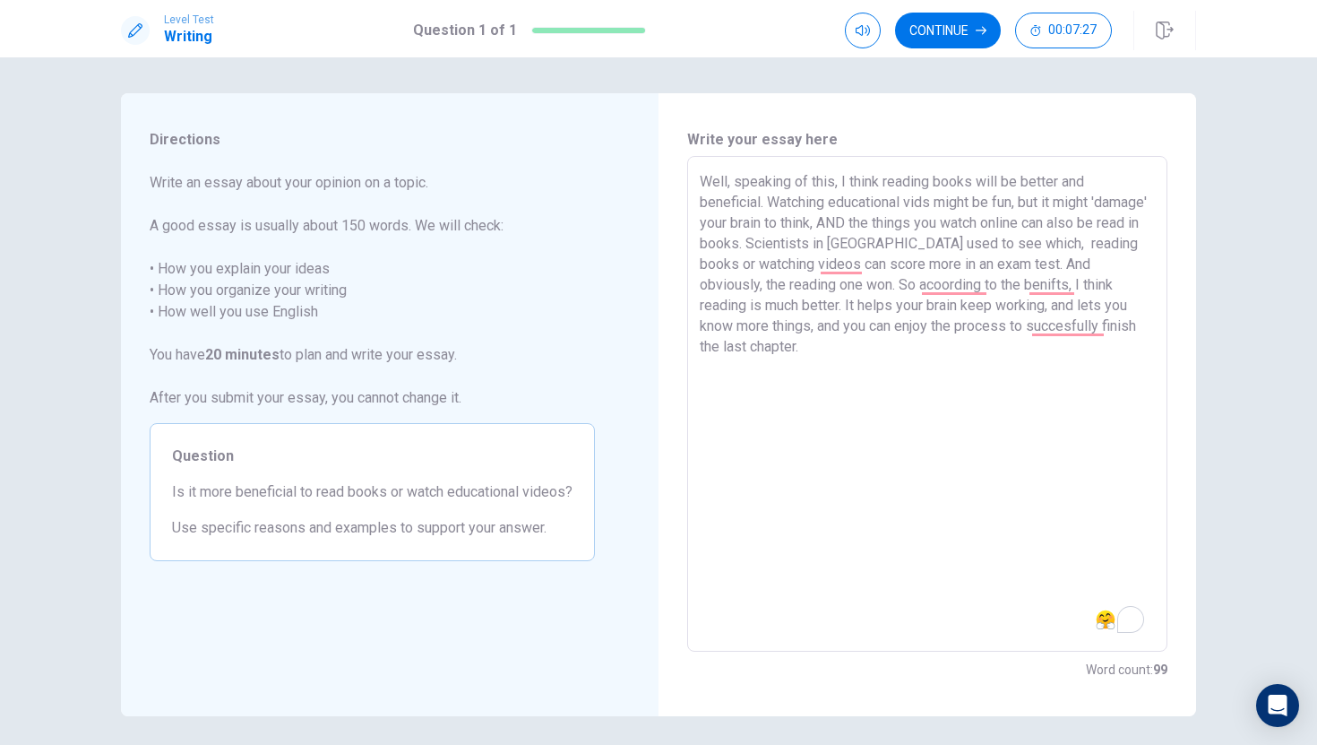
click at [698, 351] on div "Well, speaking of this, I think reading books will be better and beneficial. Wa…" at bounding box center [927, 404] width 480 height 496
click at [698, 345] on div "Well, speaking of this, I think reading books will be better and beneficial. Wa…" at bounding box center [927, 404] width 480 height 496
click at [697, 343] on div "Well, speaking of this, I think reading books will be better and beneficial. Wa…" at bounding box center [927, 404] width 480 height 496
click at [701, 345] on textarea "Well, speaking of this, I think reading books will be better and beneficial. Wa…" at bounding box center [927, 404] width 455 height 466
click at [1142, 331] on textarea "Well, speaking of this, I think reading books will be better and beneficial. Wa…" at bounding box center [927, 404] width 455 height 466
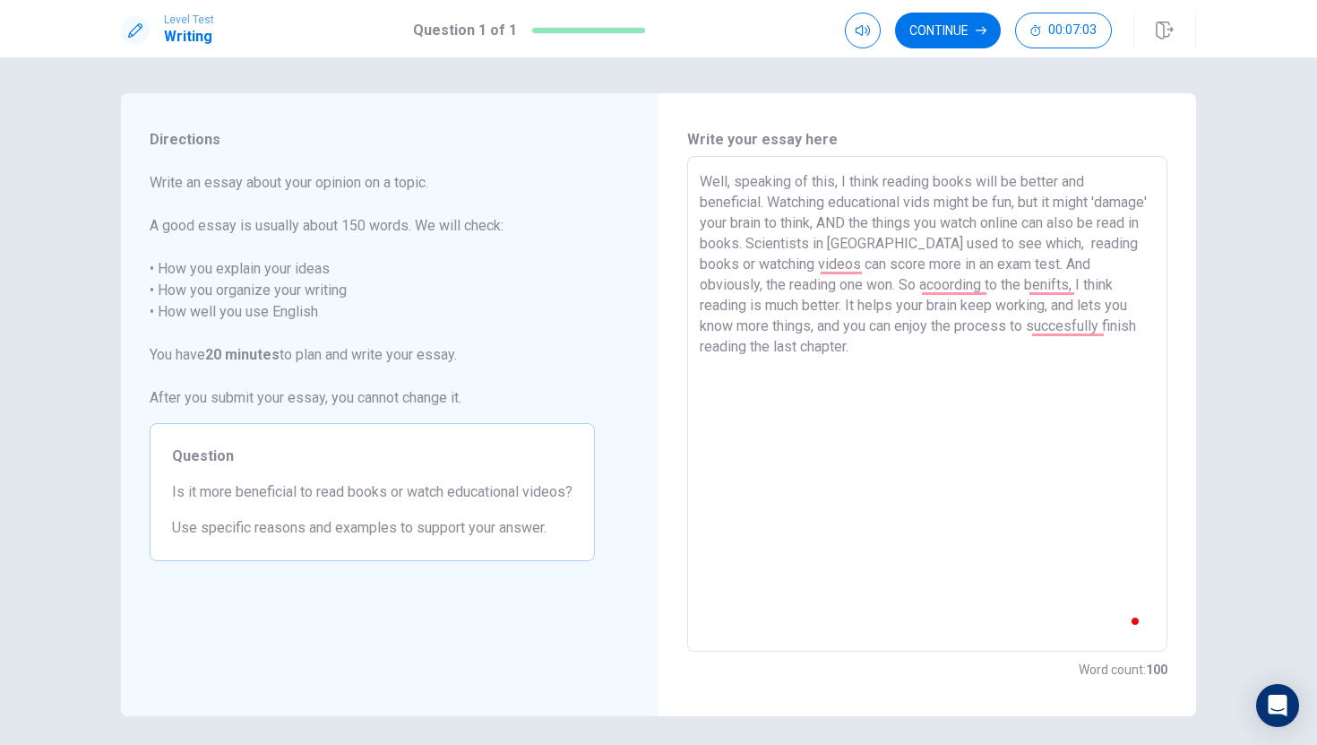
click at [876, 354] on textarea "Well, speaking of this, I think reading books will be better and beneficial. Wa…" at bounding box center [927, 404] width 455 height 466
click at [1086, 367] on textarea "Well, speaking of this, I think reading books will be better and beneficial. Wa…" at bounding box center [927, 404] width 455 height 466
click at [1124, 371] on textarea "Well, speaking of this, I think reading books will be better and beneficial. Wa…" at bounding box center [927, 404] width 455 height 466
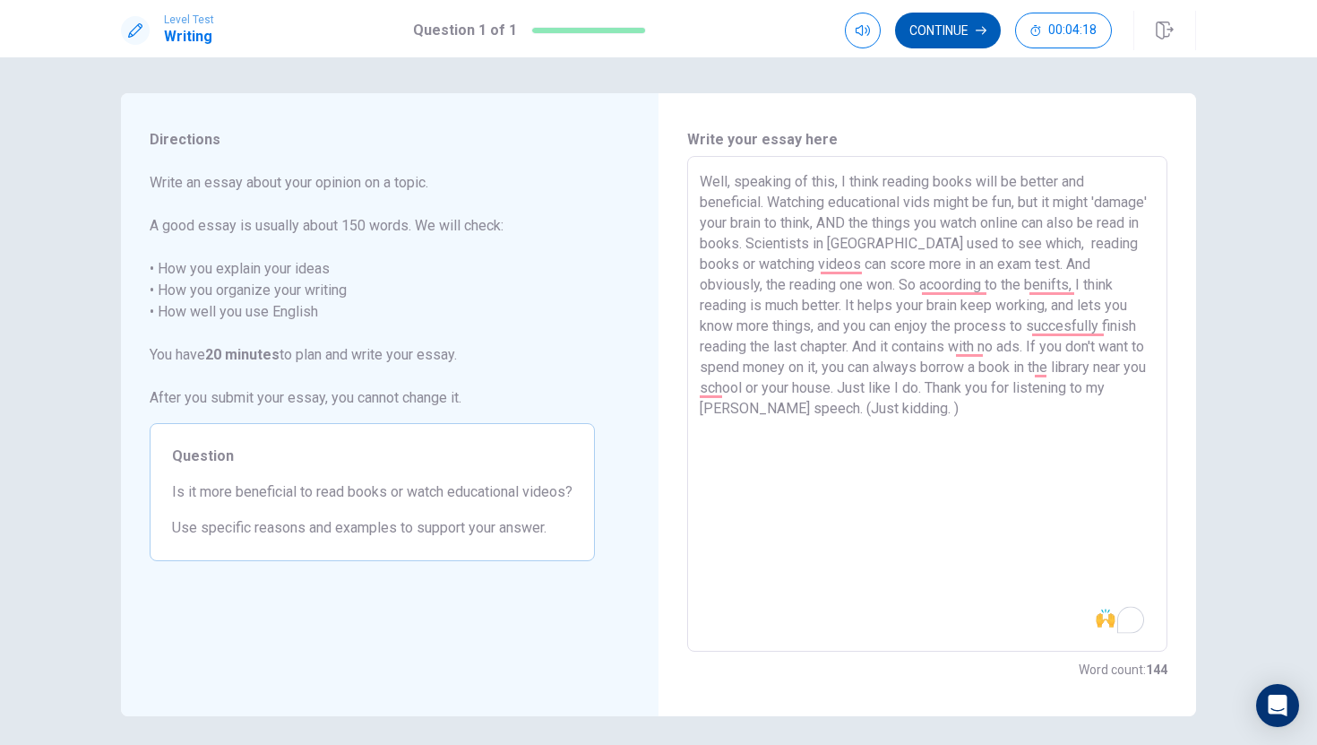
click at [975, 28] on button "Continue" at bounding box center [948, 31] width 106 height 36
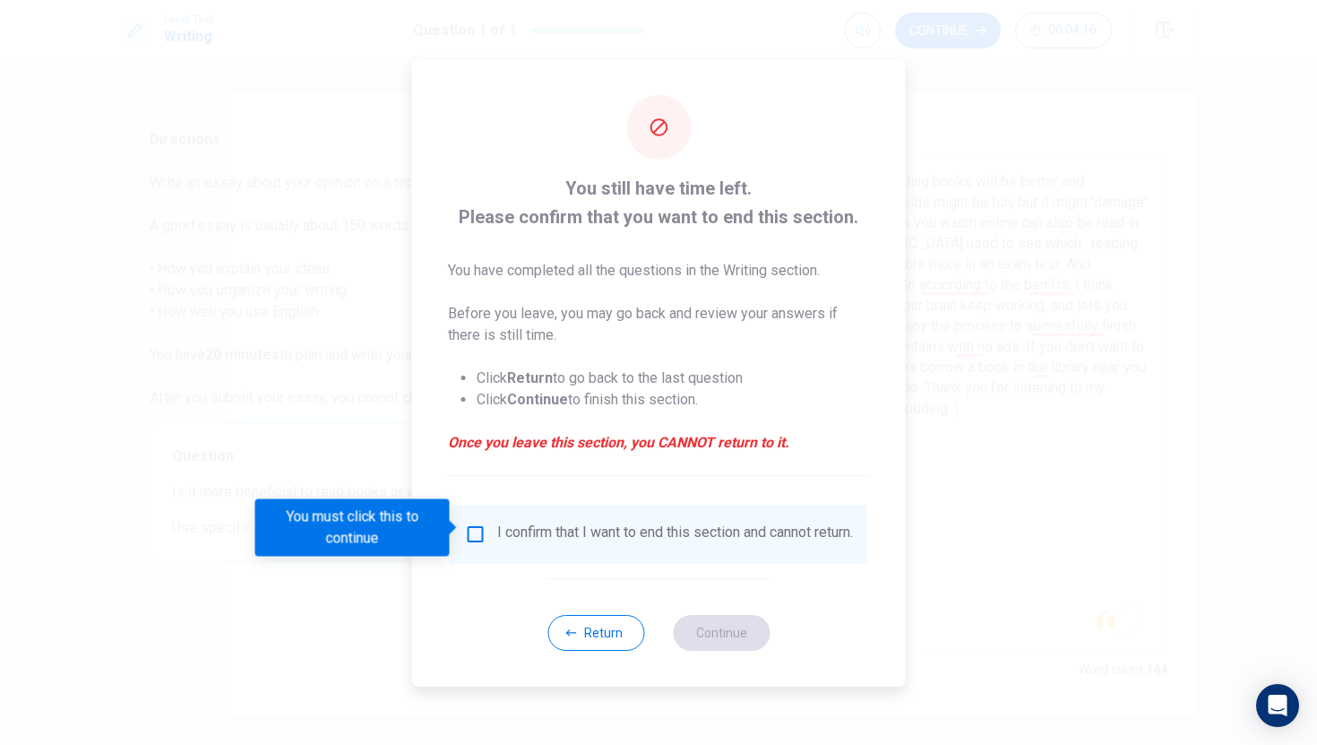
click at [471, 527] on input "You must click this to continue" at bounding box center [476, 534] width 22 height 22
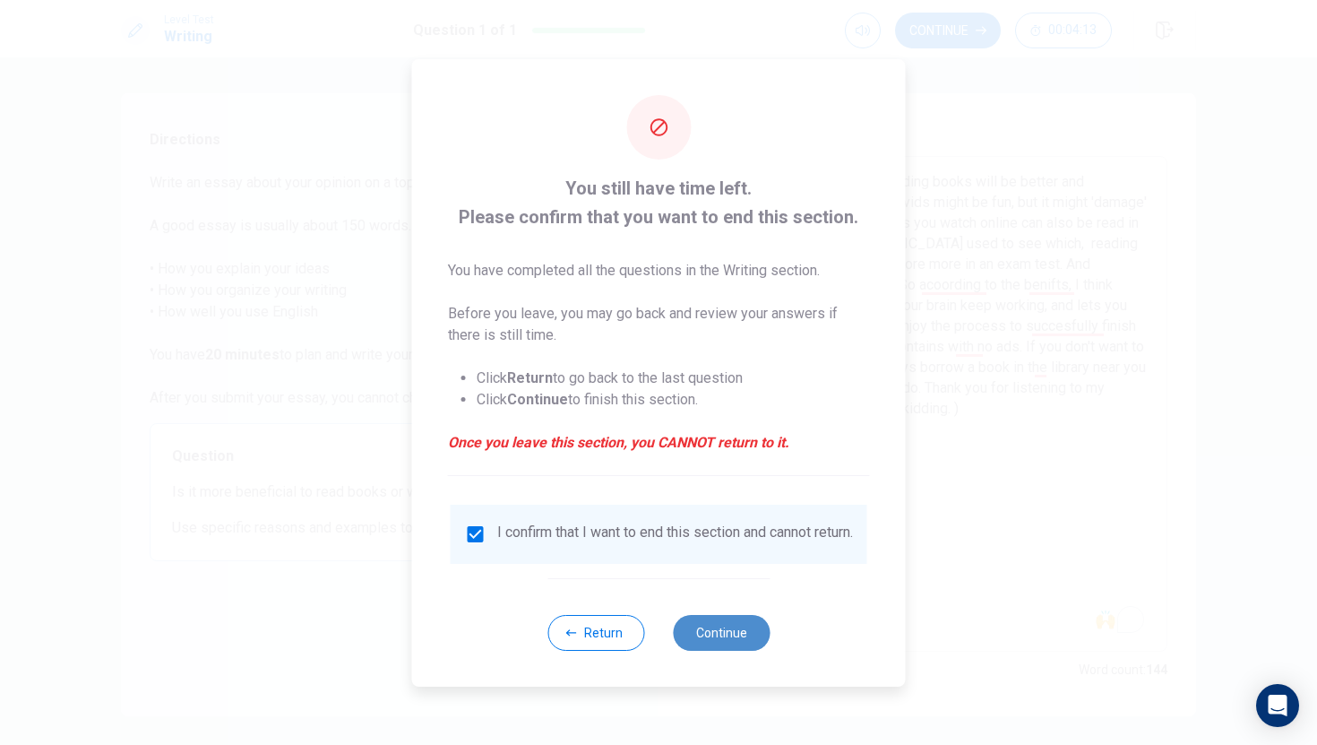
click at [715, 635] on button "Continue" at bounding box center [721, 633] width 97 height 36
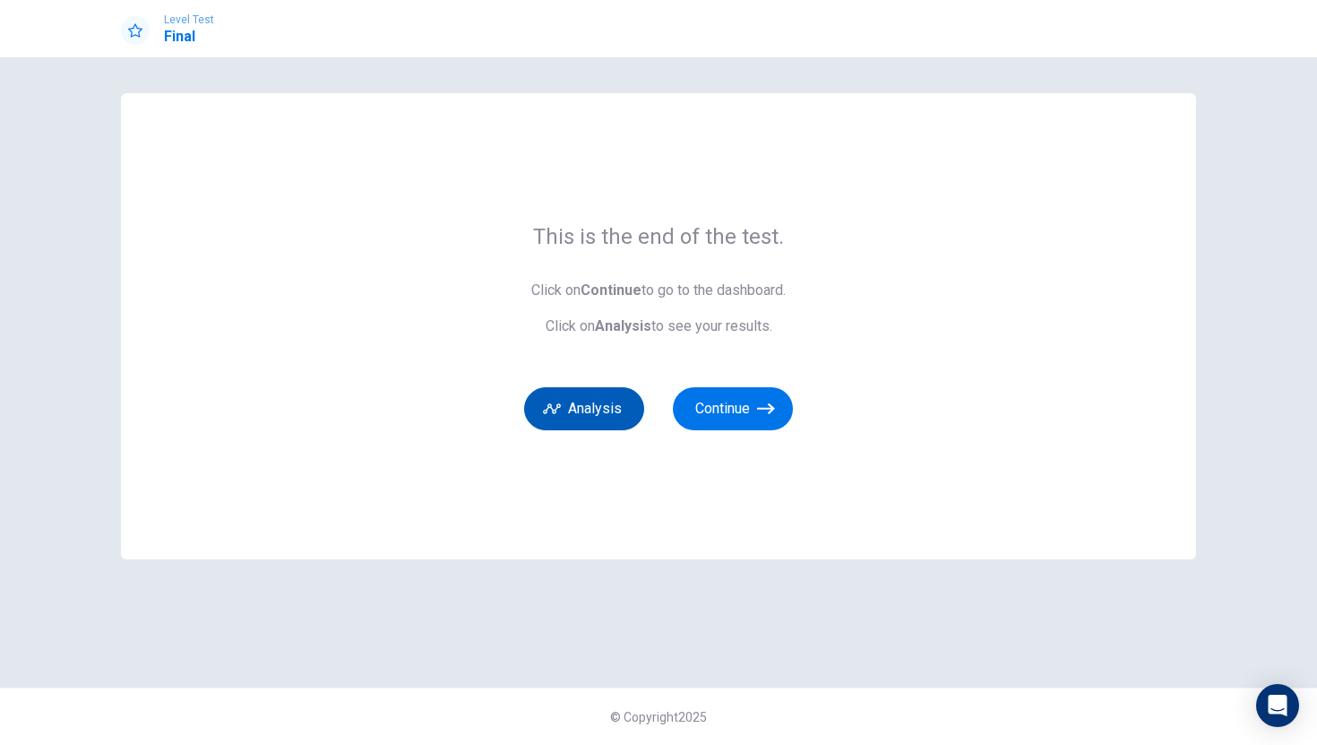
click at [599, 402] on button "Analysis" at bounding box center [584, 408] width 120 height 43
